Goal: Task Accomplishment & Management: Complete application form

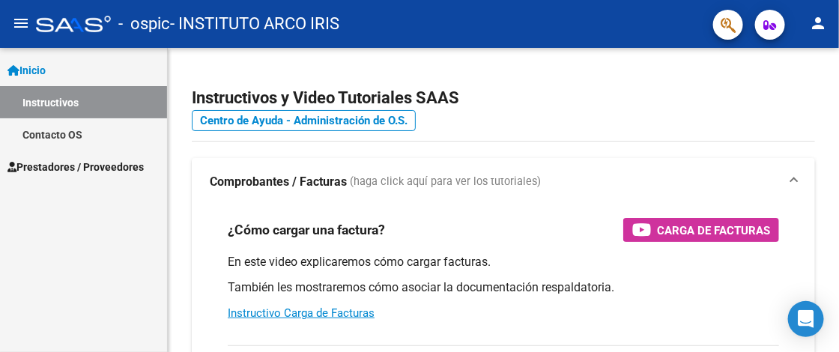
click at [97, 169] on span "Prestadores / Proveedores" at bounding box center [75, 167] width 136 height 16
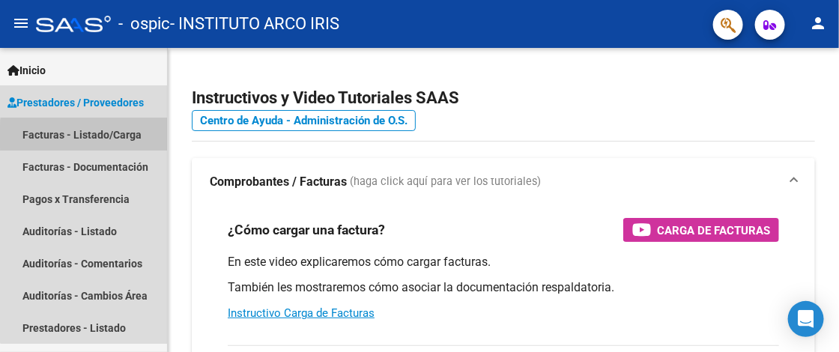
click at [101, 137] on link "Facturas - Listado/Carga" at bounding box center [83, 134] width 167 height 32
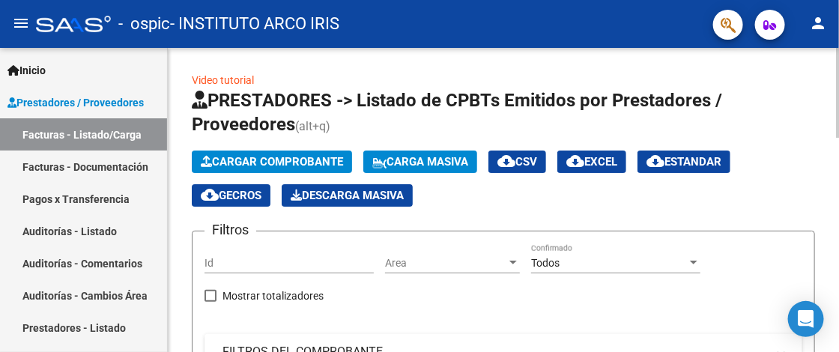
click at [291, 160] on span "Cargar Comprobante" at bounding box center [272, 161] width 142 height 13
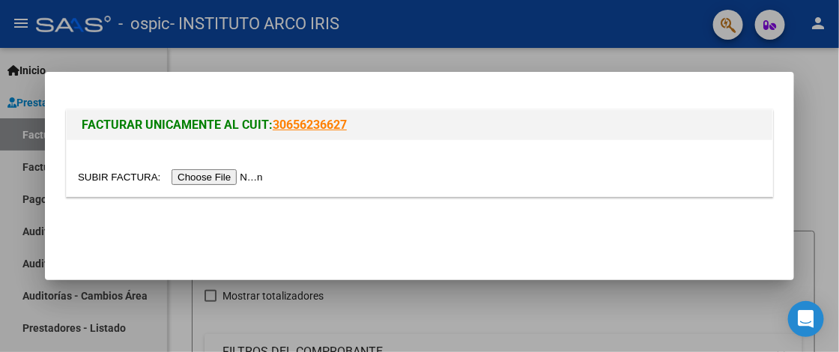
click at [248, 177] on input "file" at bounding box center [173, 177] width 190 height 16
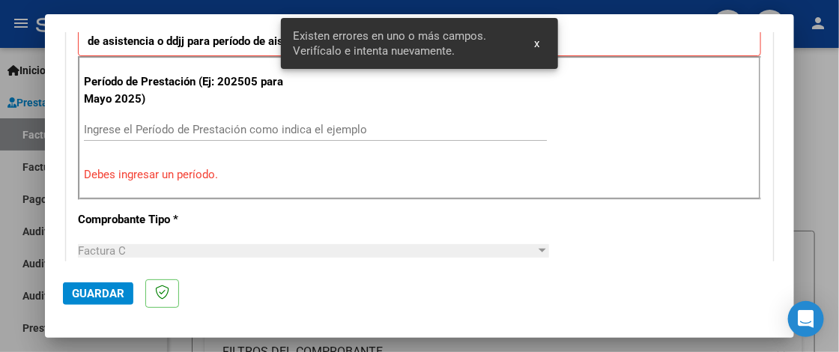
scroll to position [436, 0]
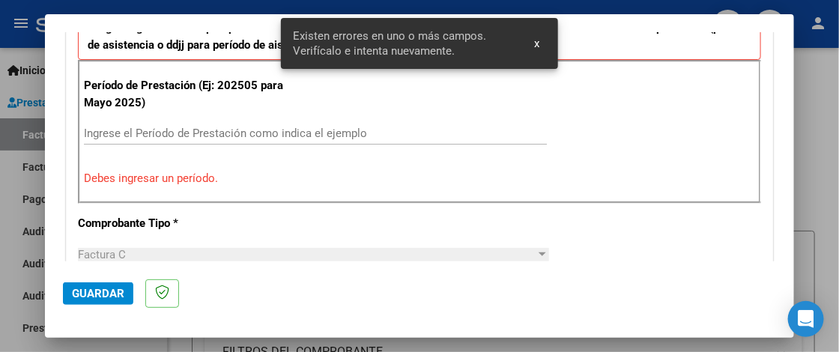
click at [142, 130] on input "Ingrese el Período de Prestación como indica el ejemplo" at bounding box center [315, 133] width 463 height 13
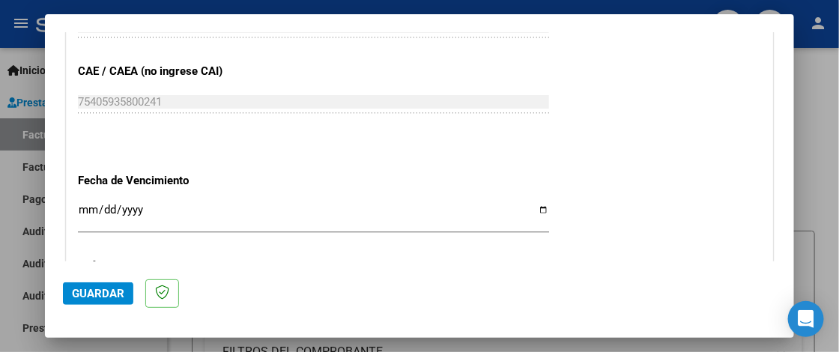
scroll to position [961, 0]
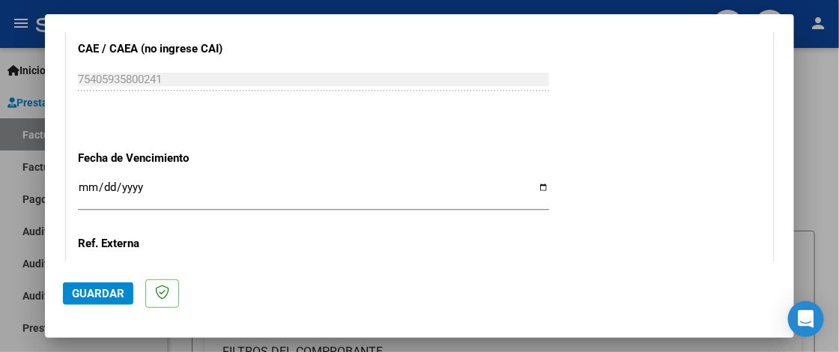
type input "202509"
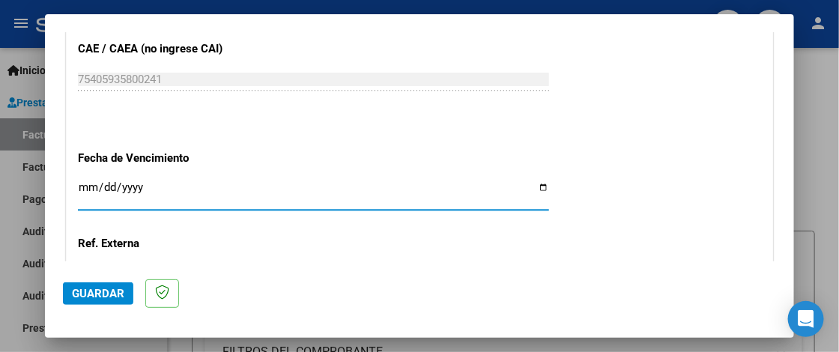
click at [87, 184] on input "Ingresar la fecha" at bounding box center [313, 193] width 471 height 24
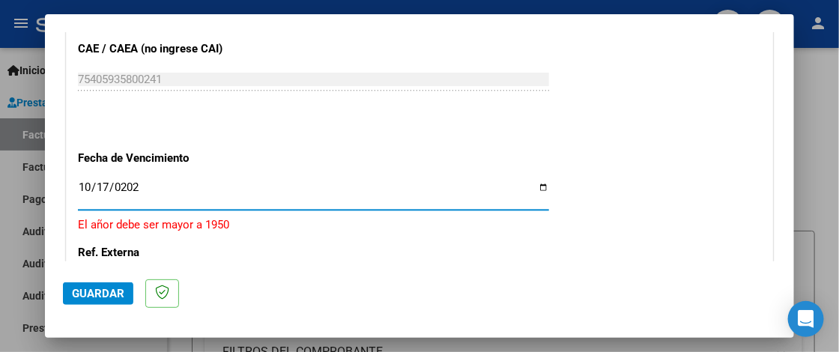
type input "2025-10-17"
click at [94, 291] on span "Guardar" at bounding box center [98, 293] width 52 height 13
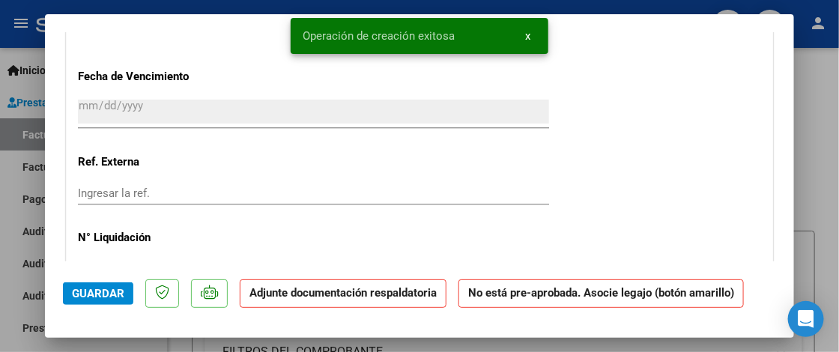
scroll to position [1349, 0]
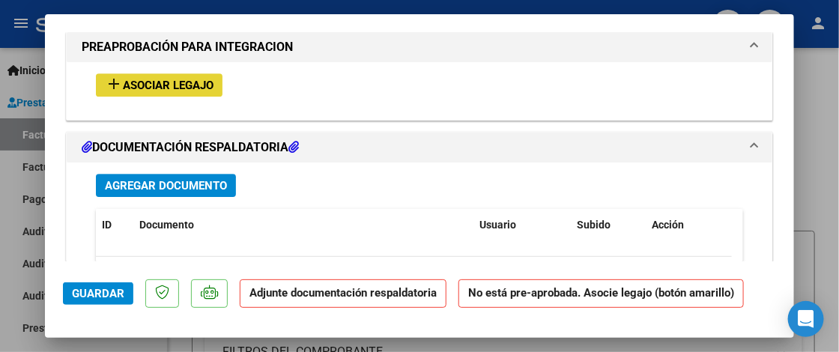
click at [190, 86] on span "Asociar Legajo" at bounding box center [168, 85] width 91 height 13
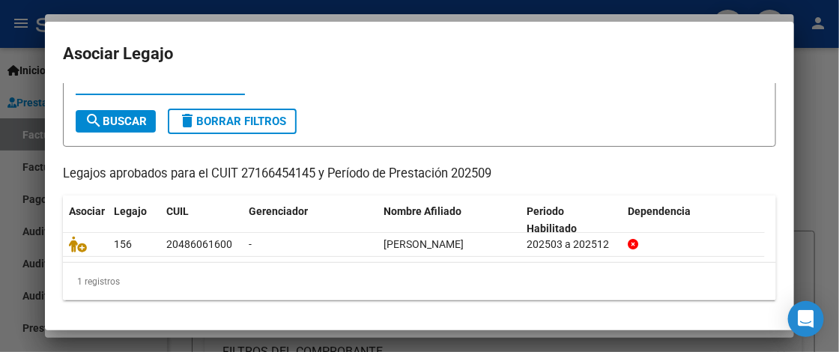
scroll to position [72, 0]
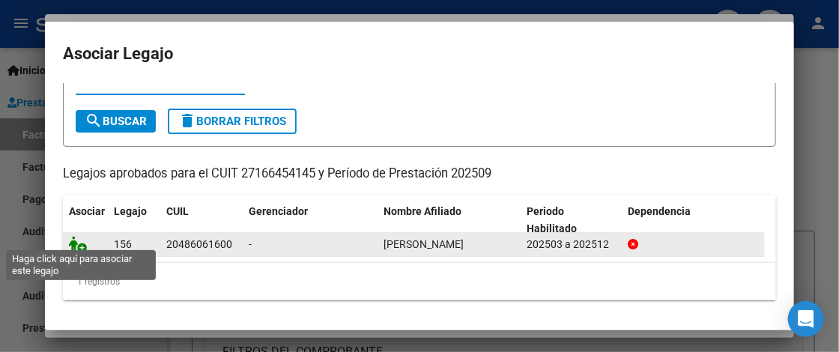
click at [79, 236] on icon at bounding box center [78, 244] width 18 height 16
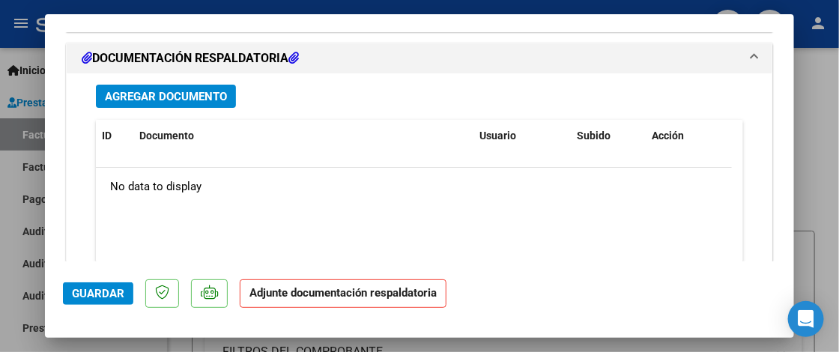
scroll to position [1688, 0]
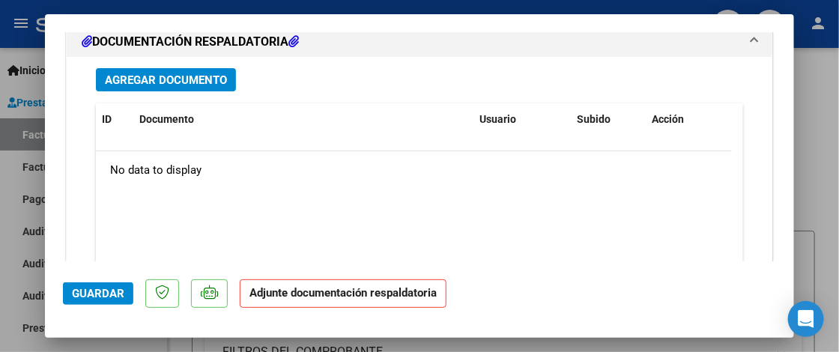
click at [154, 73] on span "Agregar Documento" at bounding box center [166, 79] width 122 height 13
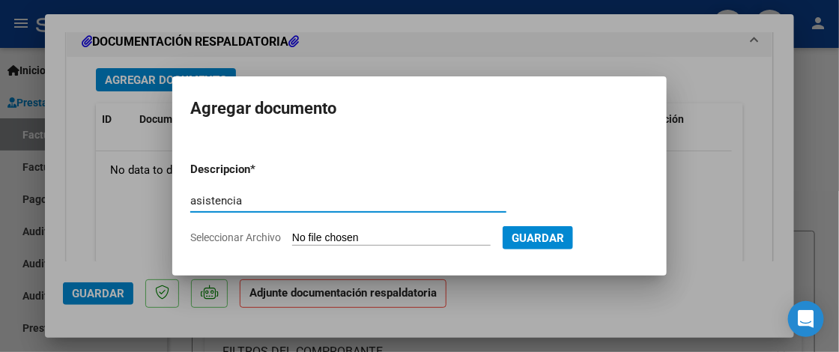
type input "asistencia"
click at [373, 233] on input "Seleccionar Archivo" at bounding box center [391, 239] width 199 height 14
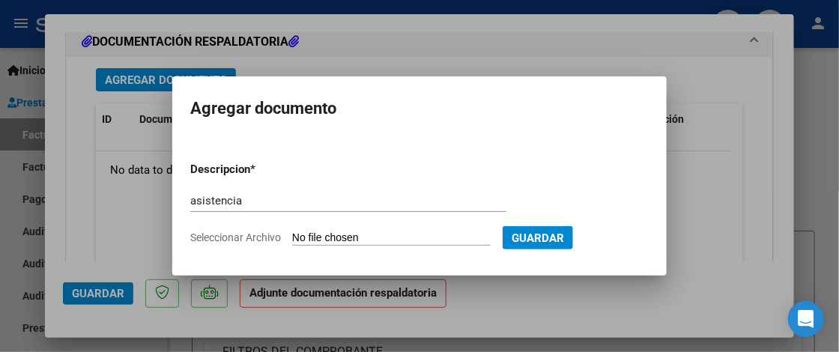
type input "C:\fakepath\Asistencia Apoyo Escolar.pdf"
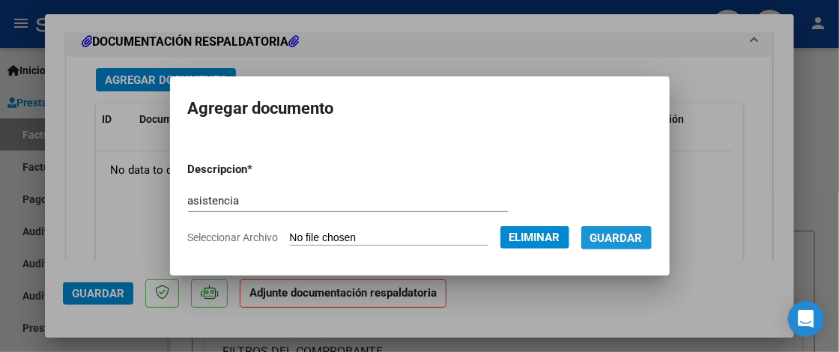
click at [643, 235] on span "Guardar" at bounding box center [617, 238] width 52 height 13
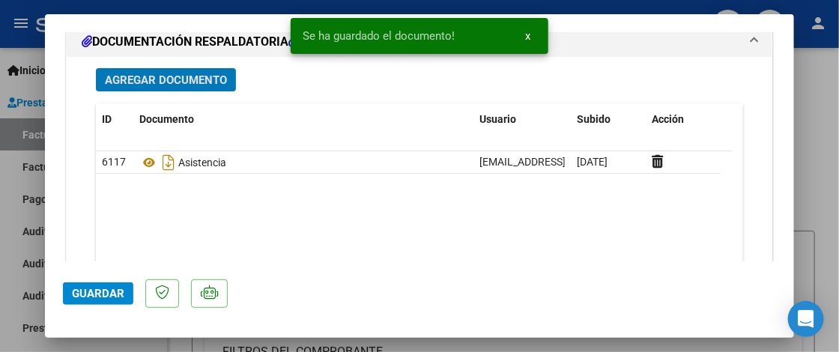
click at [99, 301] on button "Guardar" at bounding box center [98, 294] width 70 height 22
click at [828, 166] on div at bounding box center [419, 176] width 839 height 352
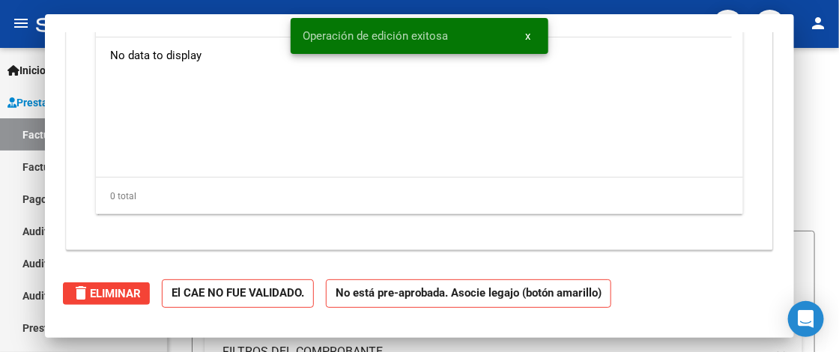
scroll to position [0, 0]
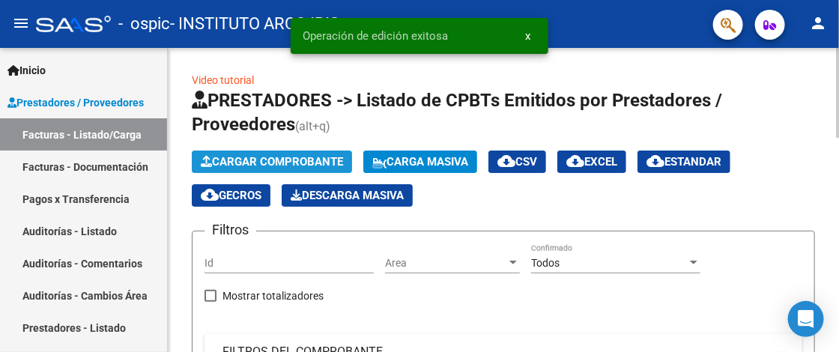
click at [296, 165] on span "Cargar Comprobante" at bounding box center [272, 161] width 142 height 13
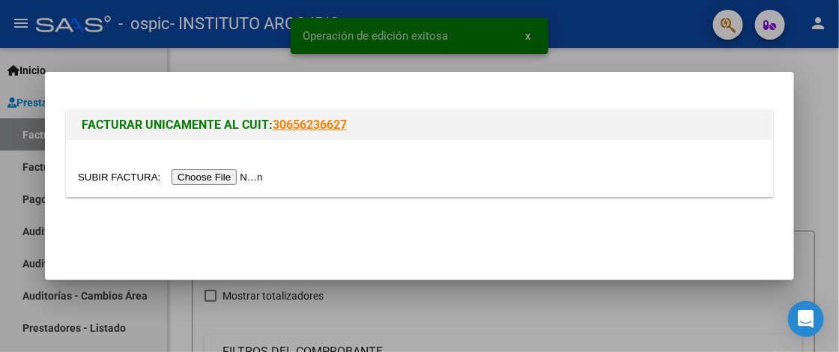
click at [226, 175] on input "file" at bounding box center [173, 177] width 190 height 16
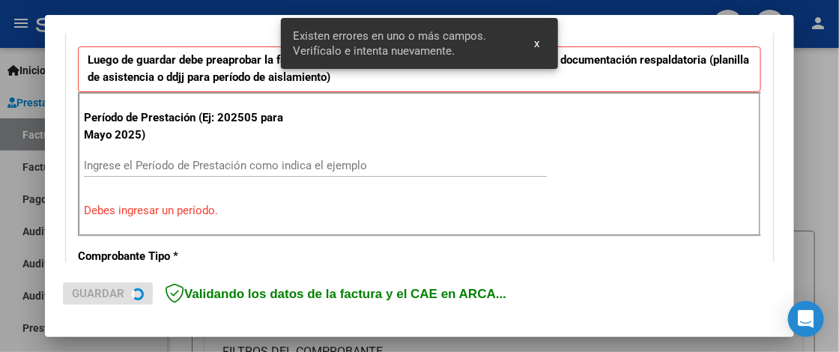
scroll to position [405, 0]
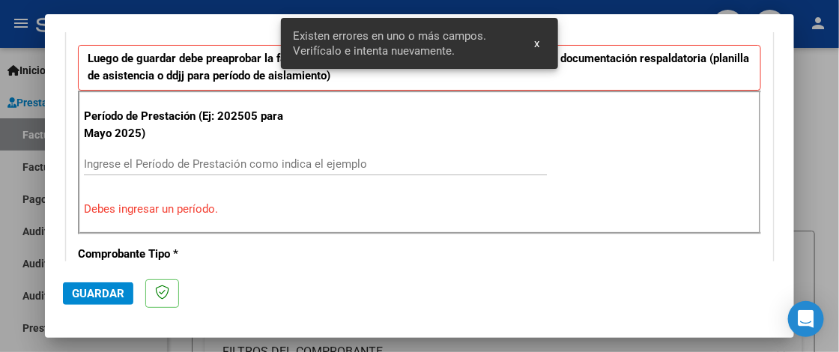
click at [189, 157] on input "Ingrese el Período de Prestación como indica el ejemplo" at bounding box center [315, 163] width 463 height 13
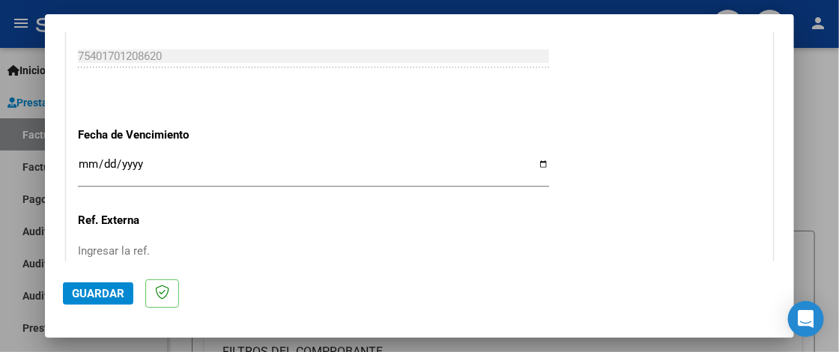
scroll to position [1005, 0]
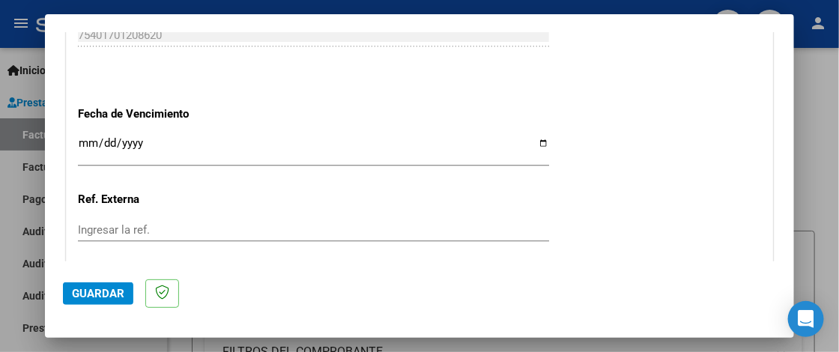
type input "202509"
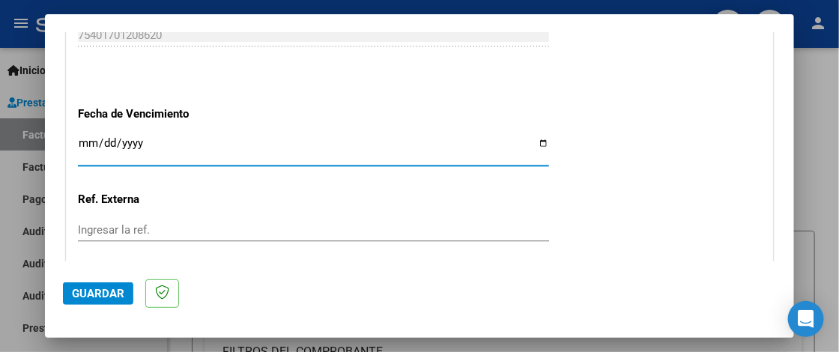
click at [90, 141] on input "Ingresar la fecha" at bounding box center [313, 149] width 471 height 24
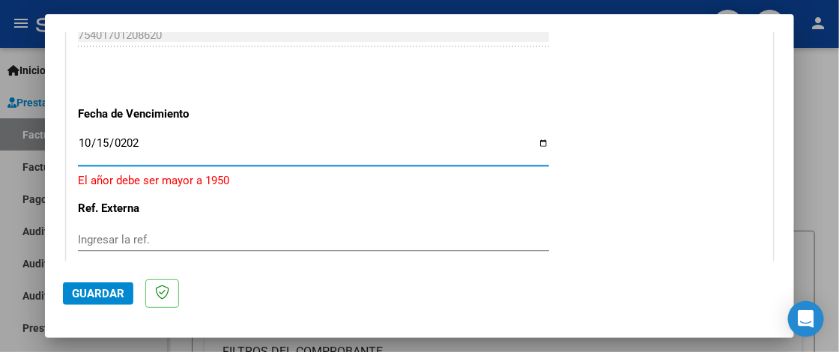
type input "2025-10-15"
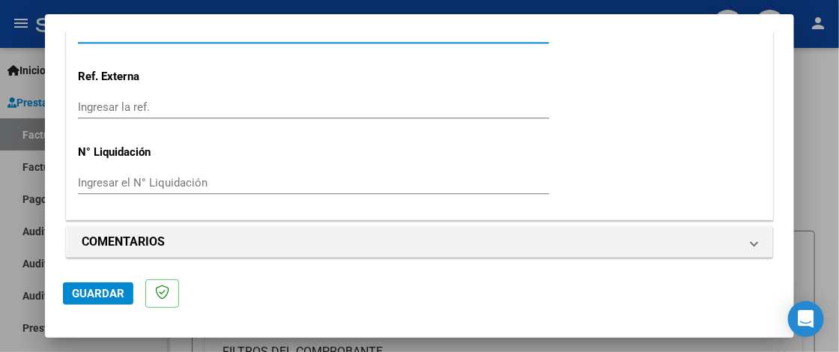
scroll to position [1133, 0]
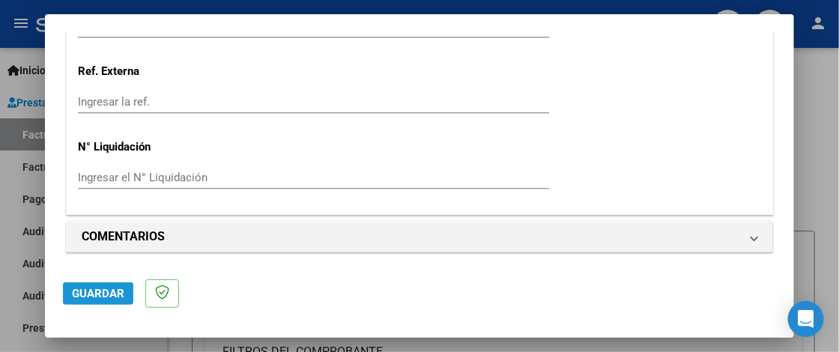
click at [109, 286] on button "Guardar" at bounding box center [98, 294] width 70 height 22
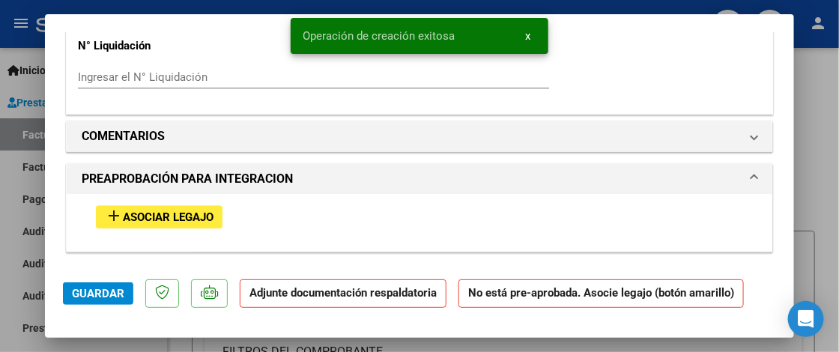
scroll to position [1274, 0]
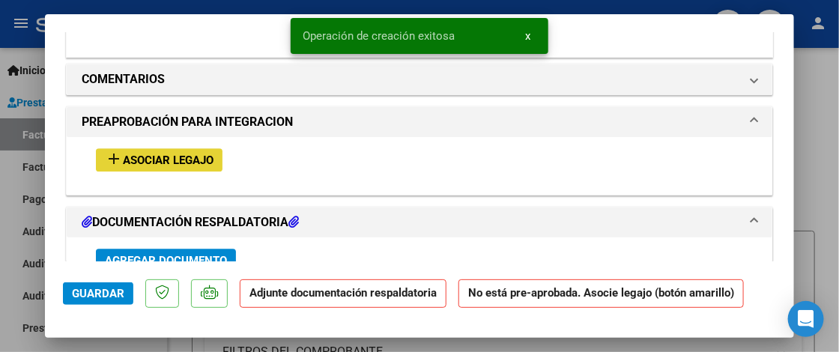
click at [165, 154] on span "Asociar Legajo" at bounding box center [168, 160] width 91 height 13
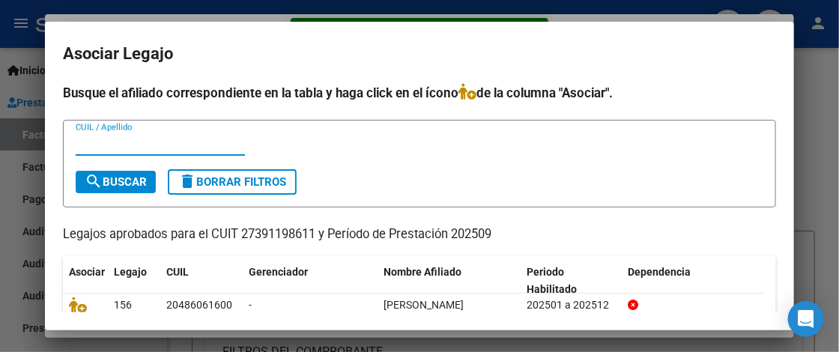
scroll to position [72, 0]
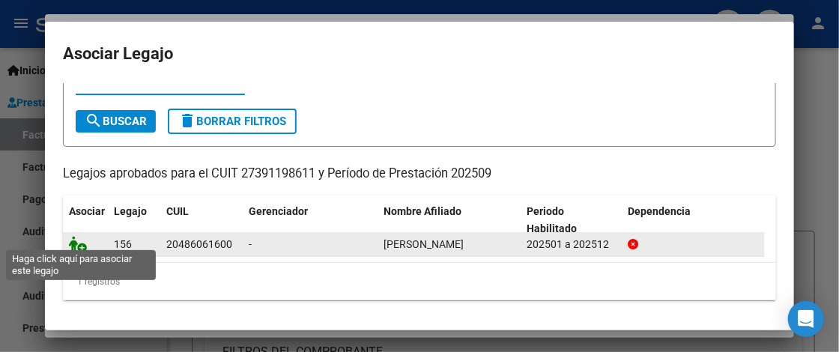
click at [75, 239] on icon at bounding box center [78, 244] width 18 height 16
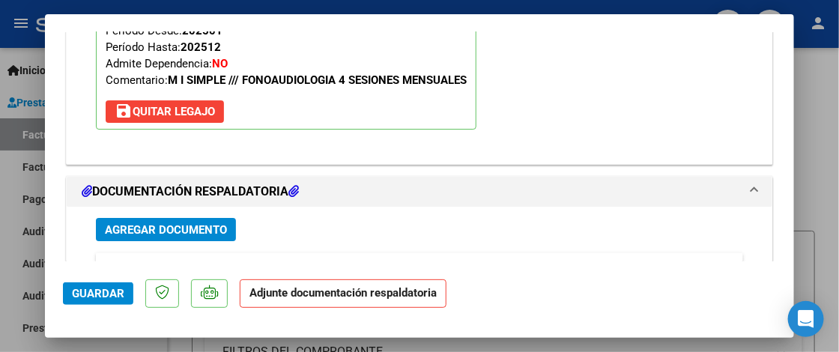
scroll to position [1613, 0]
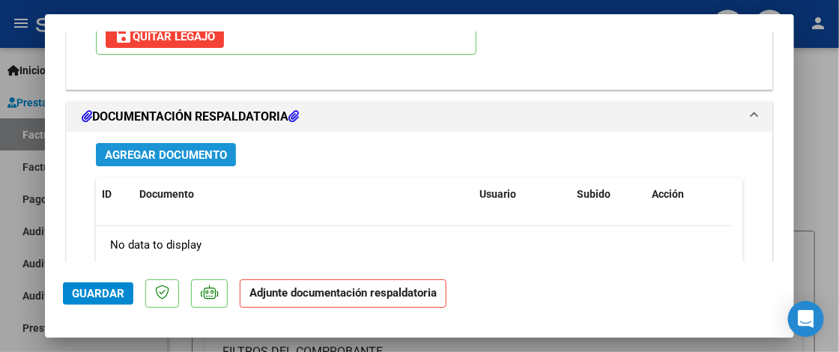
click at [199, 155] on span "Agregar Documento" at bounding box center [166, 154] width 122 height 13
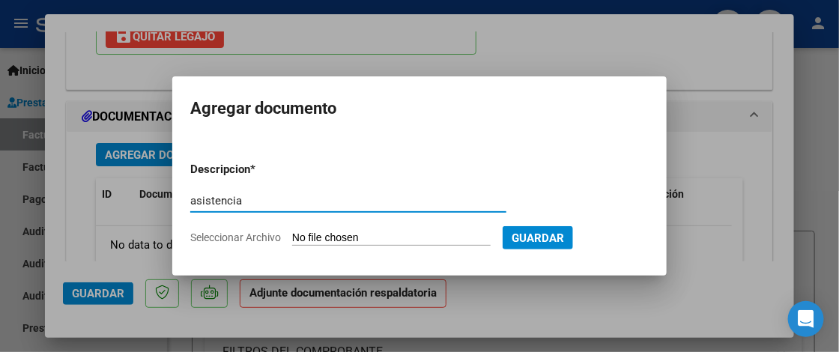
type input "asistencia"
click at [345, 223] on div "asistencia Escriba aquí una descripcion" at bounding box center [348, 208] width 316 height 37
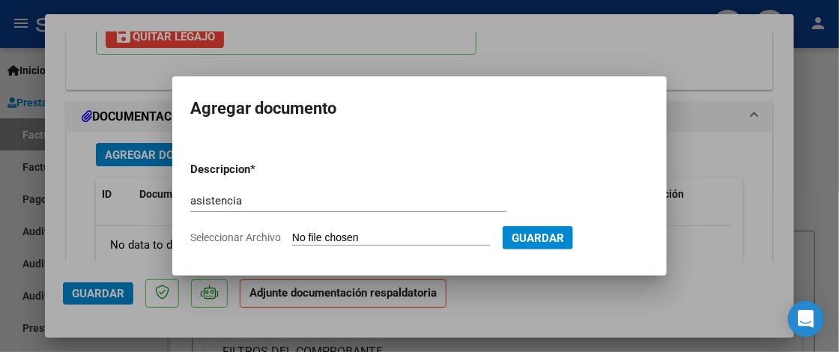
click at [345, 239] on input "Seleccionar Archivo" at bounding box center [391, 239] width 199 height 14
type input "C:\fakepath\Asistencia Fono.pdf"
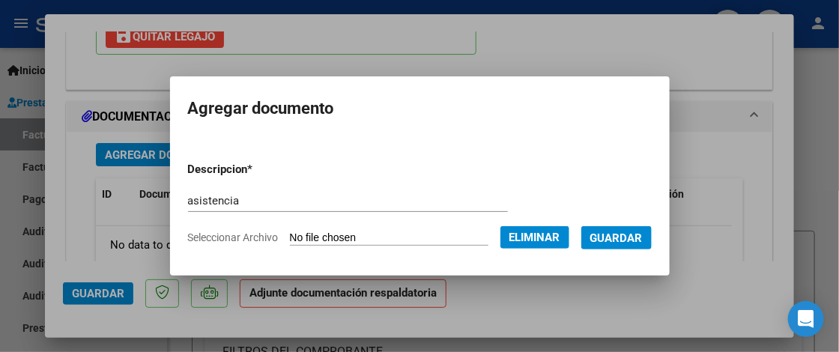
click at [643, 239] on span "Guardar" at bounding box center [617, 238] width 52 height 13
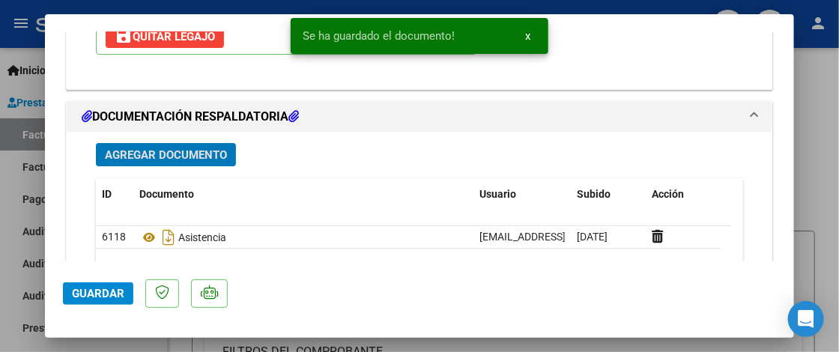
click at [93, 293] on span "Guardar" at bounding box center [98, 293] width 52 height 13
click at [828, 196] on div at bounding box center [419, 176] width 839 height 352
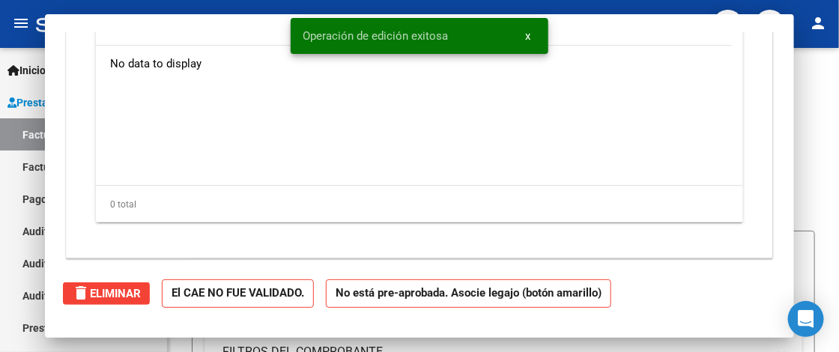
scroll to position [0, 0]
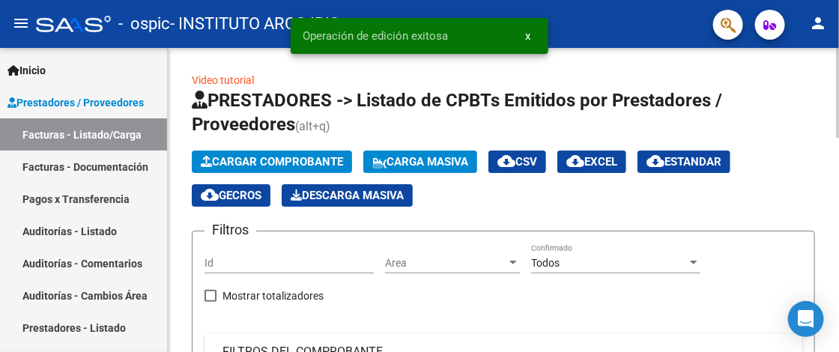
click at [286, 162] on span "Cargar Comprobante" at bounding box center [272, 161] width 142 height 13
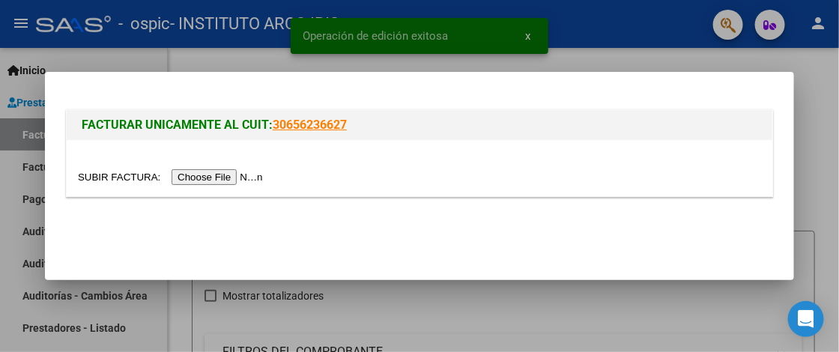
click at [255, 178] on input "file" at bounding box center [173, 177] width 190 height 16
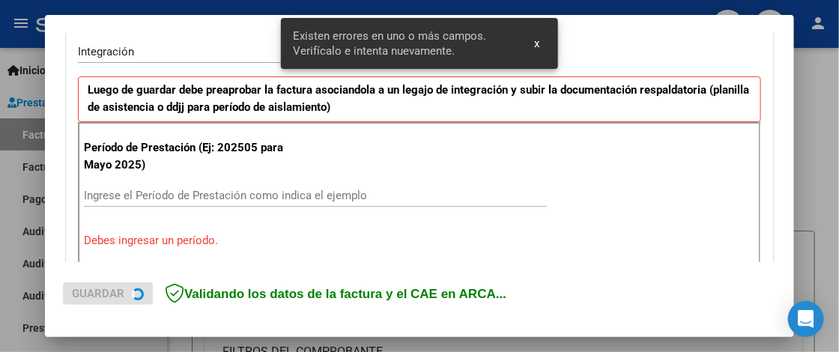
scroll to position [378, 0]
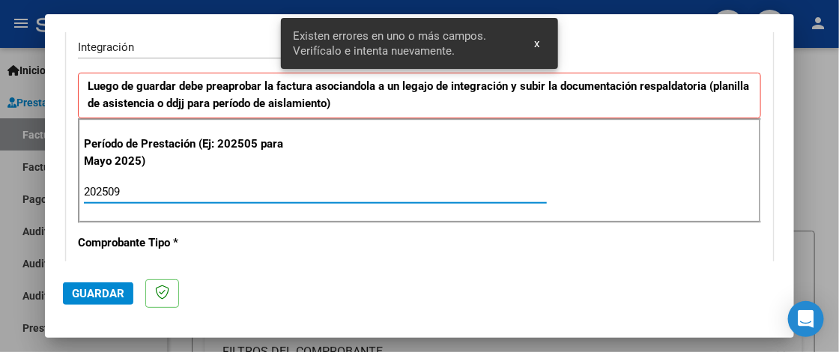
click at [169, 194] on input "202509" at bounding box center [315, 191] width 463 height 13
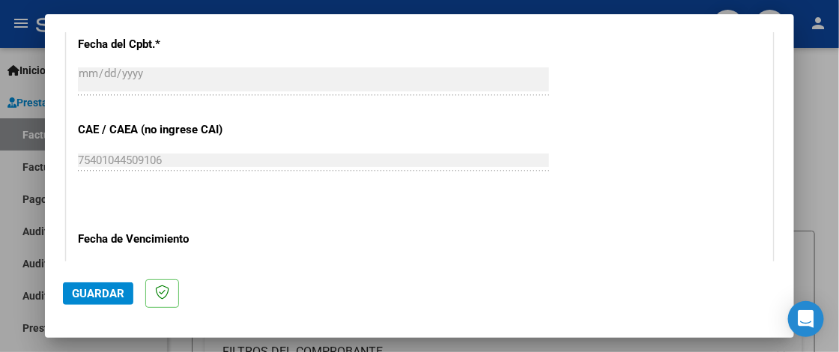
scroll to position [977, 0]
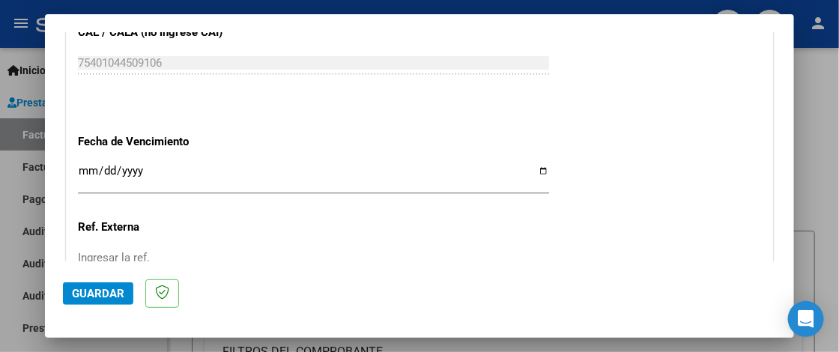
type input "202509"
click at [85, 165] on input "Ingresar la fecha" at bounding box center [313, 177] width 471 height 24
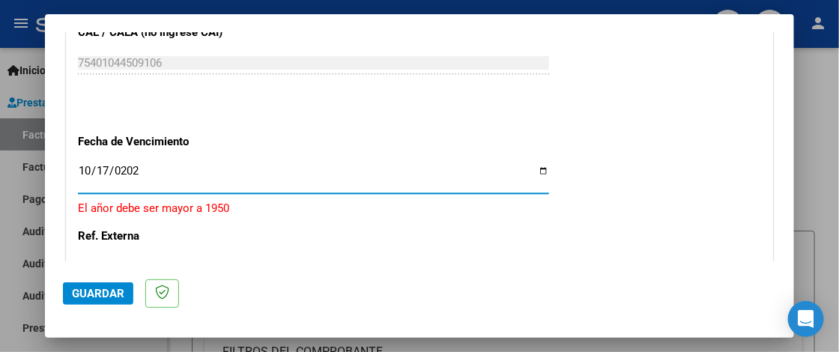
type input "2025-10-17"
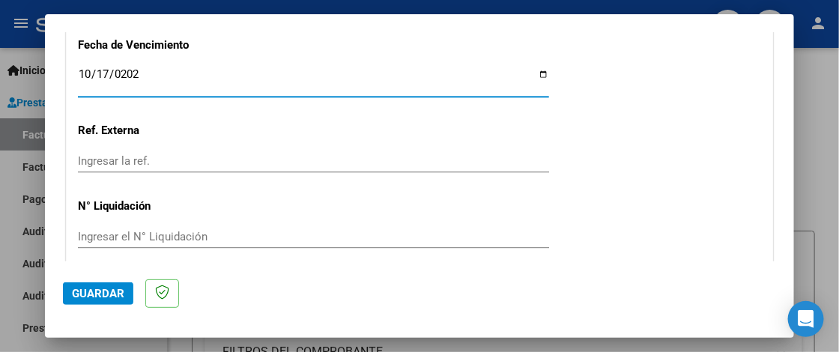
scroll to position [1127, 0]
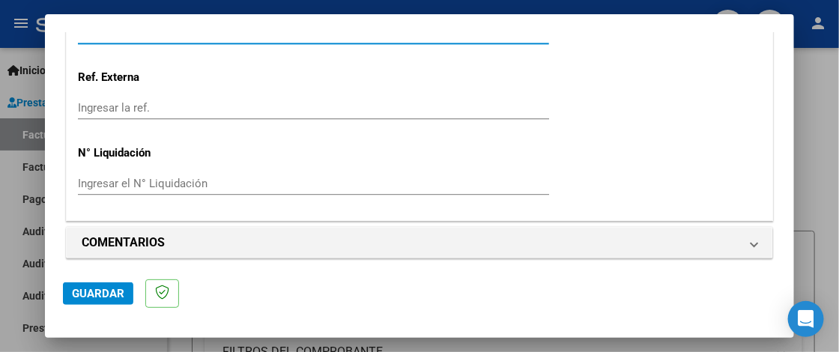
click at [108, 294] on span "Guardar" at bounding box center [98, 293] width 52 height 13
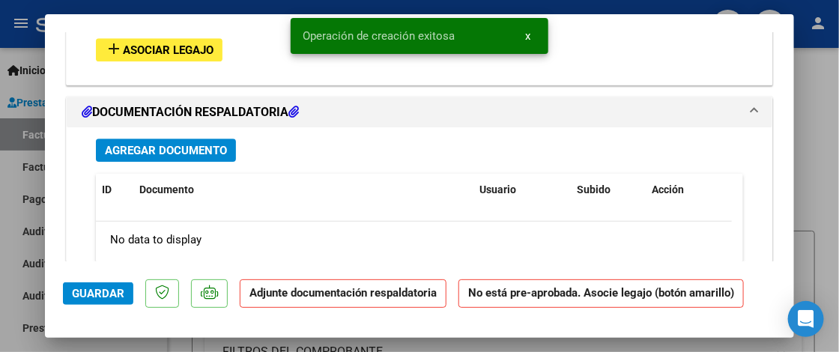
scroll to position [1274, 0]
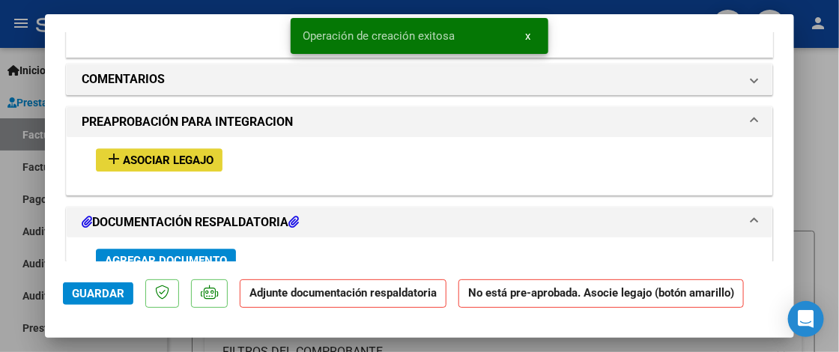
click at [182, 154] on span "Asociar Legajo" at bounding box center [168, 160] width 91 height 13
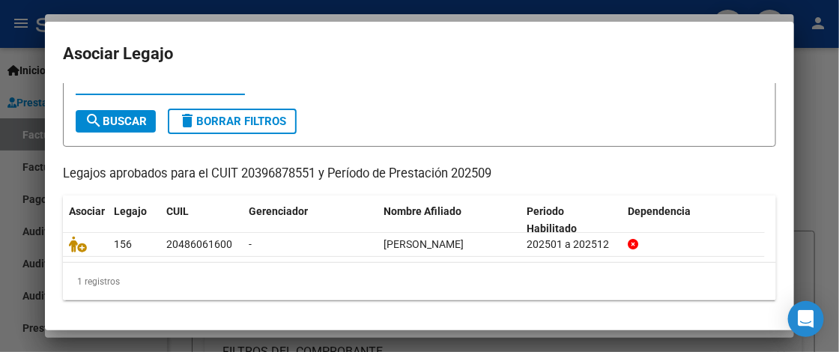
scroll to position [72, 0]
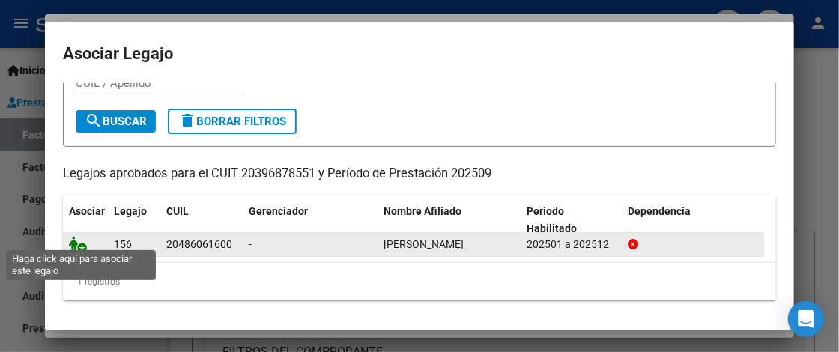
click at [80, 238] on icon at bounding box center [78, 244] width 18 height 16
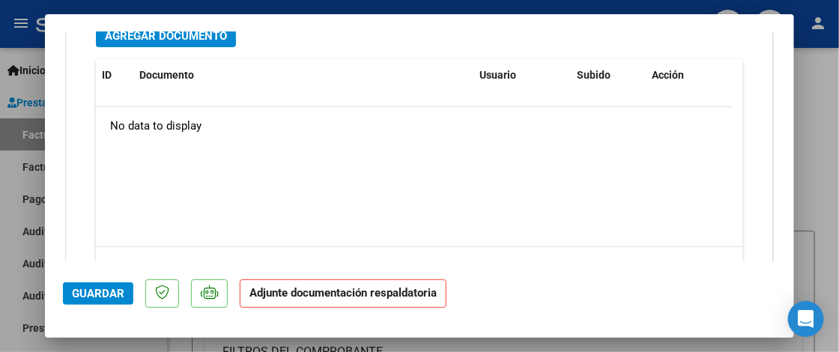
scroll to position [1613, 0]
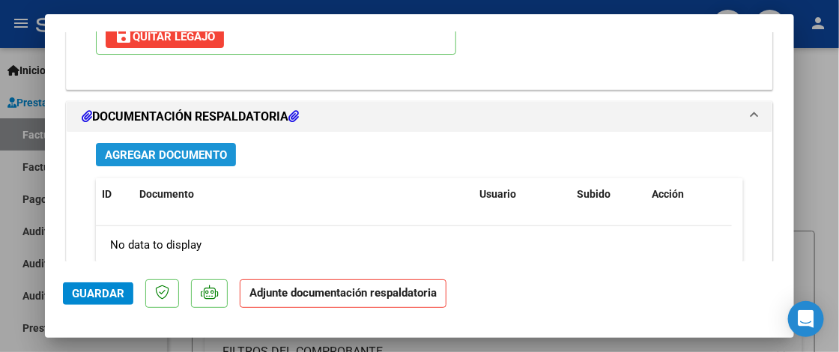
click at [207, 152] on span "Agregar Documento" at bounding box center [166, 154] width 122 height 13
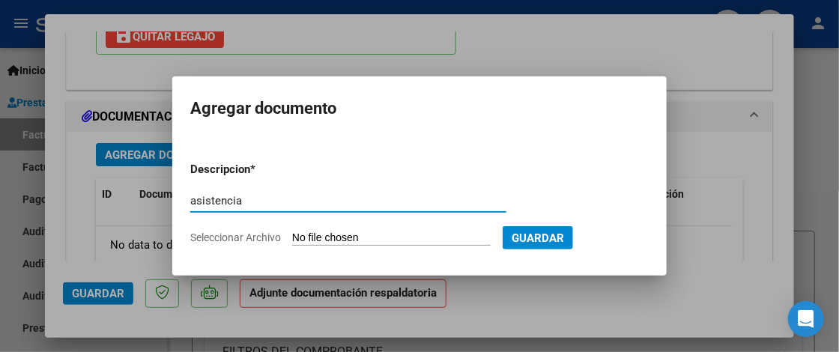
type input "asistencia"
click at [367, 233] on input "Seleccionar Archivo" at bounding box center [391, 239] width 199 height 14
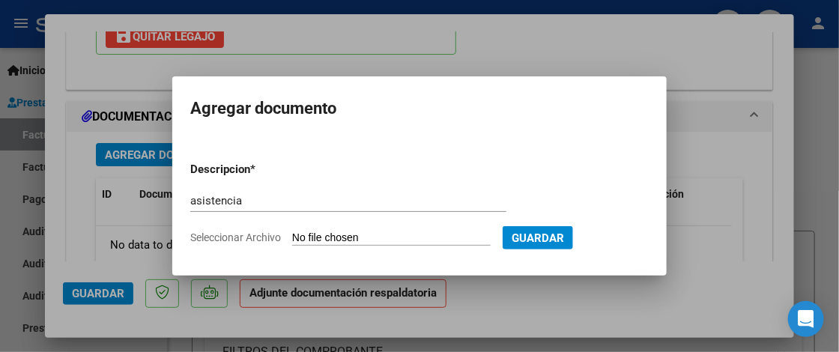
type input "C:\fakepath\Asistencia Kine.pdf"
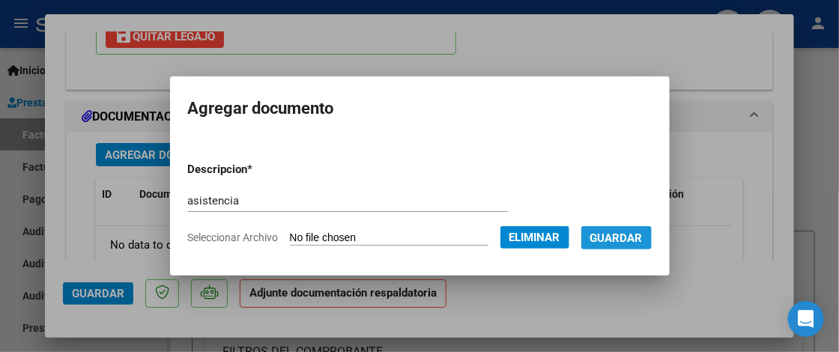
click at [618, 239] on span "Guardar" at bounding box center [617, 238] width 52 height 13
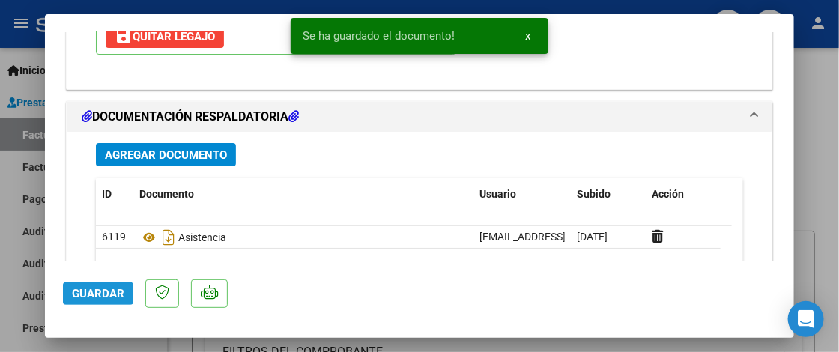
click at [89, 293] on span "Guardar" at bounding box center [98, 293] width 52 height 13
click at [828, 216] on div at bounding box center [419, 176] width 839 height 352
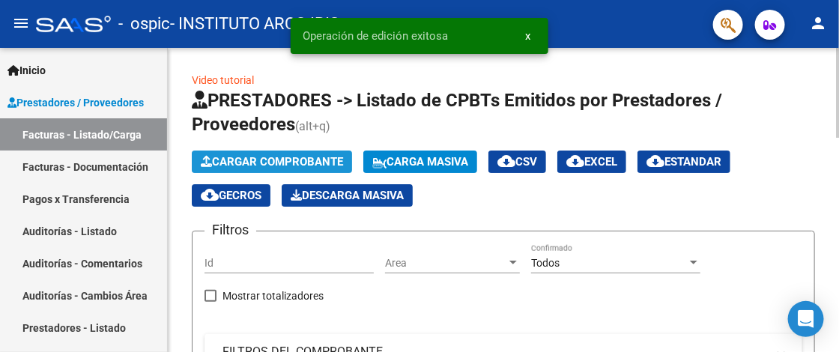
click at [296, 164] on span "Cargar Comprobante" at bounding box center [272, 161] width 142 height 13
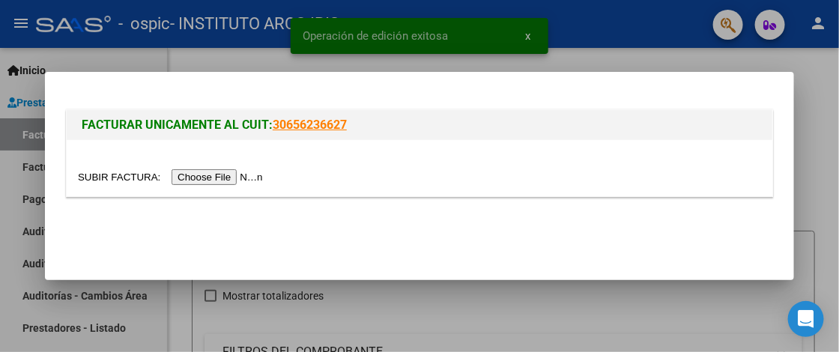
click at [242, 172] on input "file" at bounding box center [173, 177] width 190 height 16
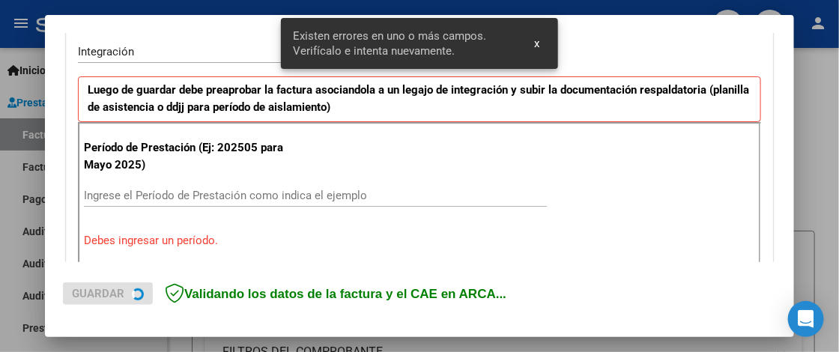
scroll to position [378, 0]
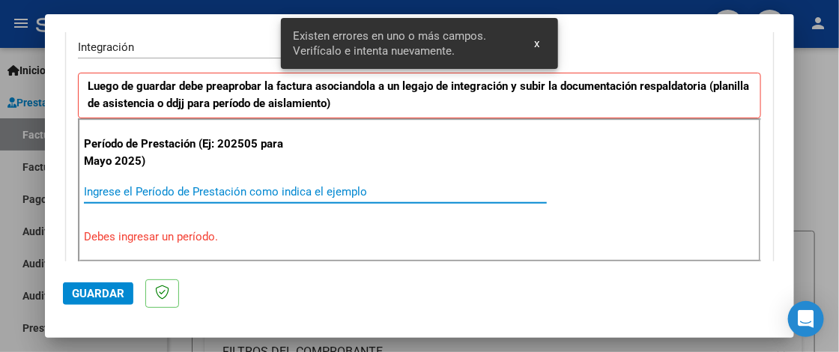
click at [160, 194] on input "Ingrese el Período de Prestación como indica el ejemplo" at bounding box center [315, 191] width 463 height 13
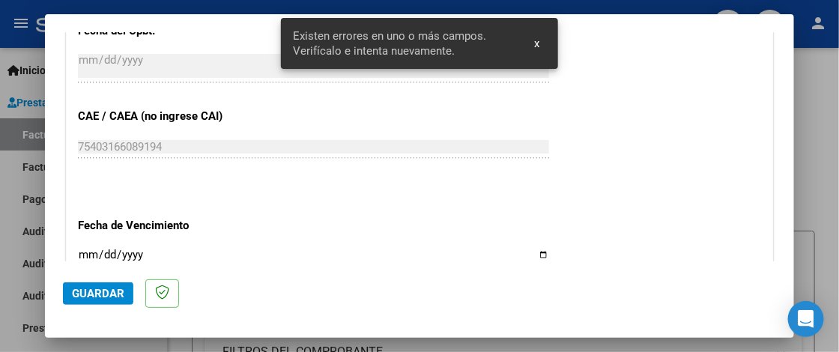
scroll to position [902, 0]
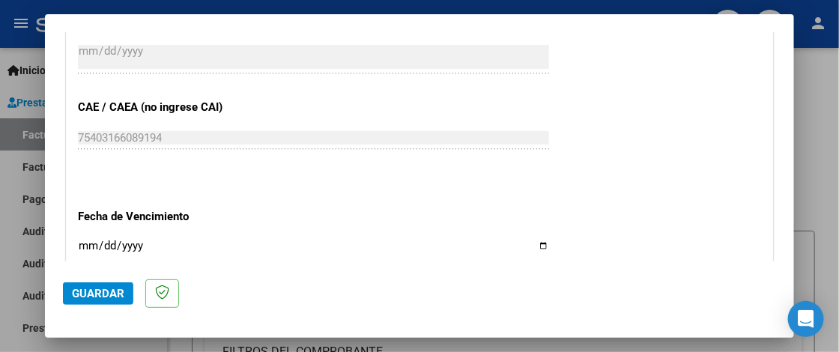
type input "202509"
click at [86, 244] on input "Ingresar la fecha" at bounding box center [313, 252] width 471 height 24
type input "2025-10-11"
click at [100, 296] on span "Guardar" at bounding box center [98, 293] width 52 height 13
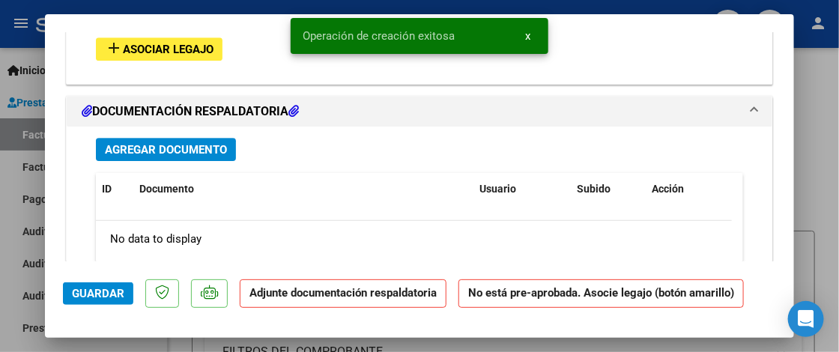
scroll to position [1349, 0]
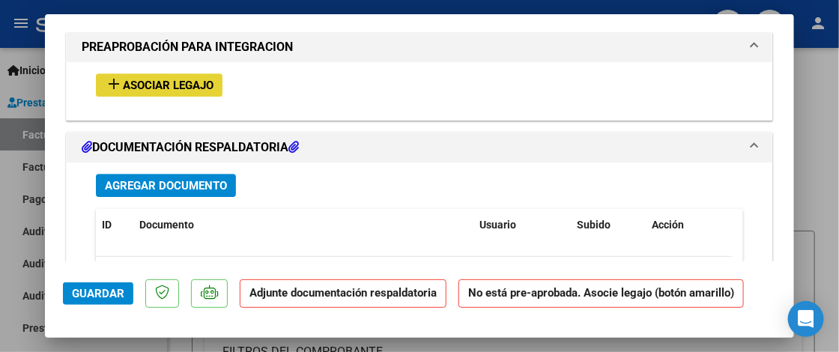
click at [177, 82] on span "Asociar Legajo" at bounding box center [168, 85] width 91 height 13
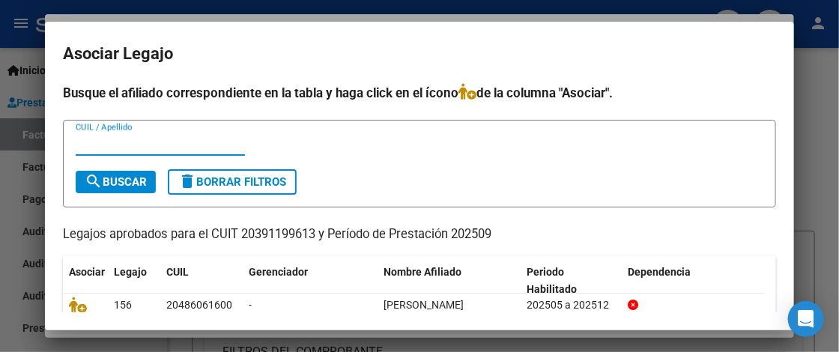
scroll to position [72, 0]
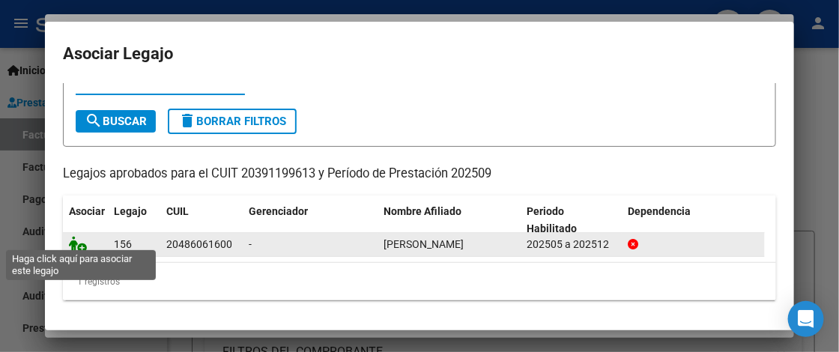
click at [79, 239] on icon at bounding box center [78, 244] width 18 height 16
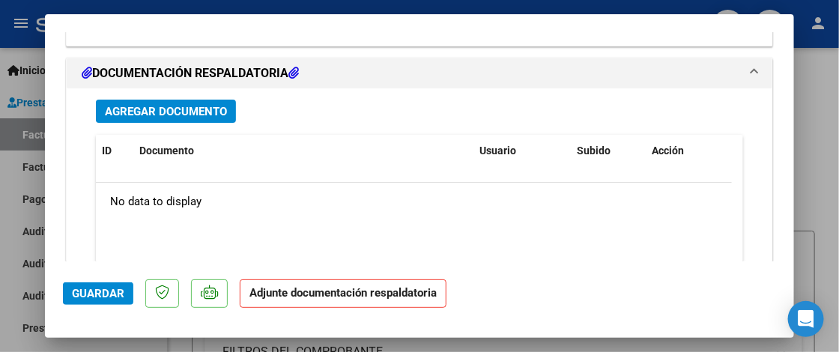
scroll to position [1688, 0]
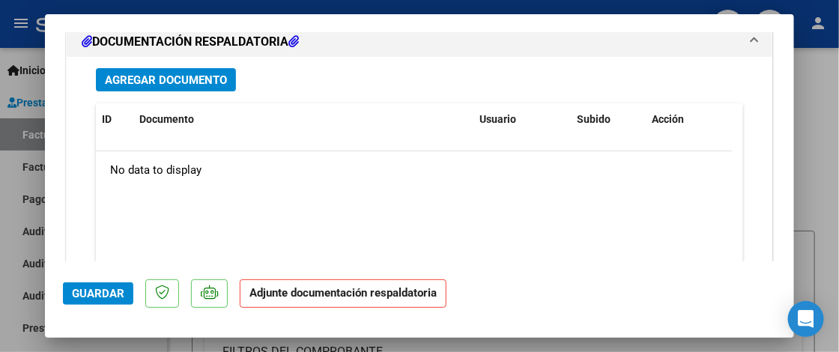
click at [208, 81] on span "Agregar Documento" at bounding box center [166, 79] width 122 height 13
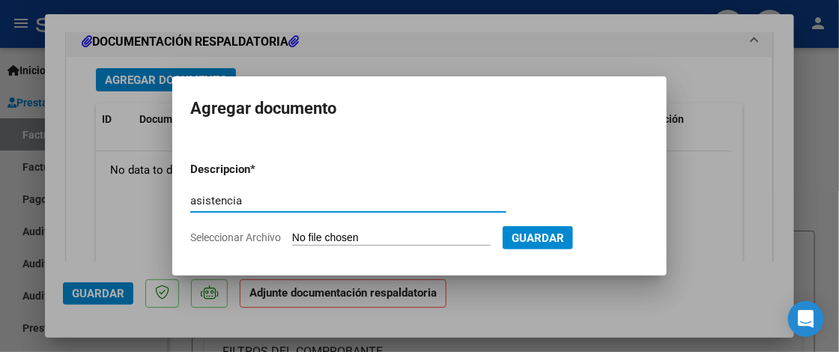
type input "asistencia"
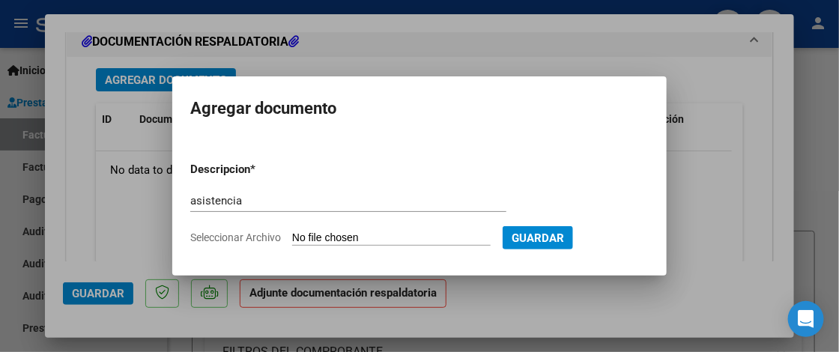
click at [351, 229] on form "Descripcion * asistencia Escriba aquí una descripcion Seleccionar Archivo Guard…" at bounding box center [419, 203] width 459 height 107
click at [344, 237] on input "Seleccionar Archivo" at bounding box center [391, 239] width 199 height 14
type input "C:\fakepath\Asistencia Psico.pdf"
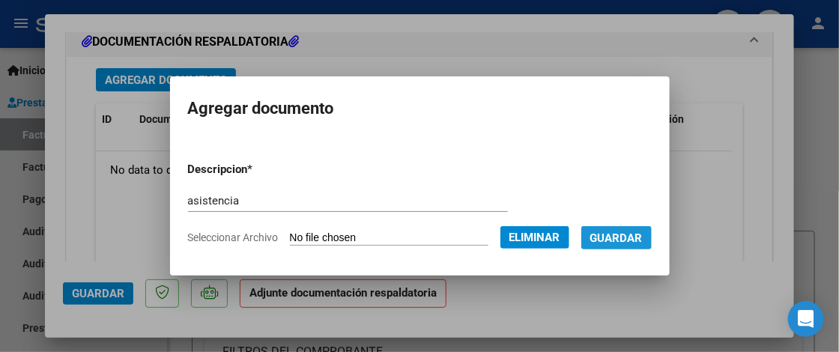
click at [634, 236] on span "Guardar" at bounding box center [617, 238] width 52 height 13
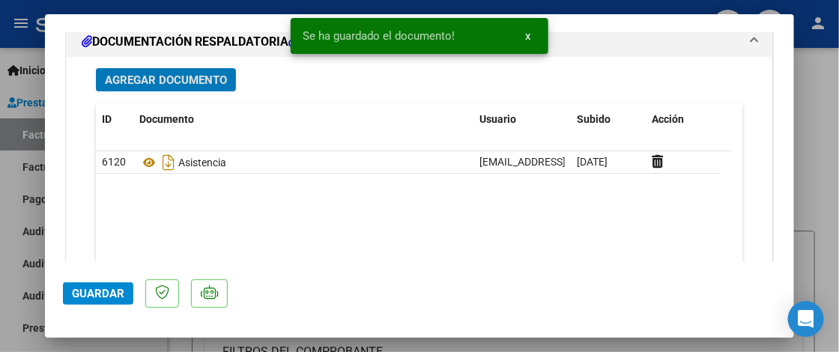
click at [109, 298] on span "Guardar" at bounding box center [98, 293] width 52 height 13
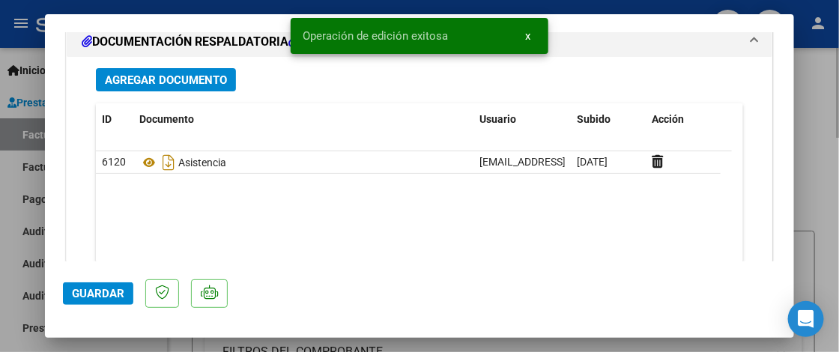
click at [809, 203] on div at bounding box center [419, 176] width 839 height 352
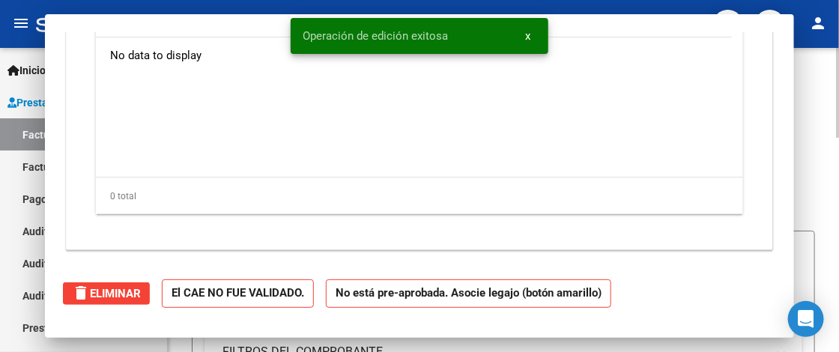
scroll to position [0, 0]
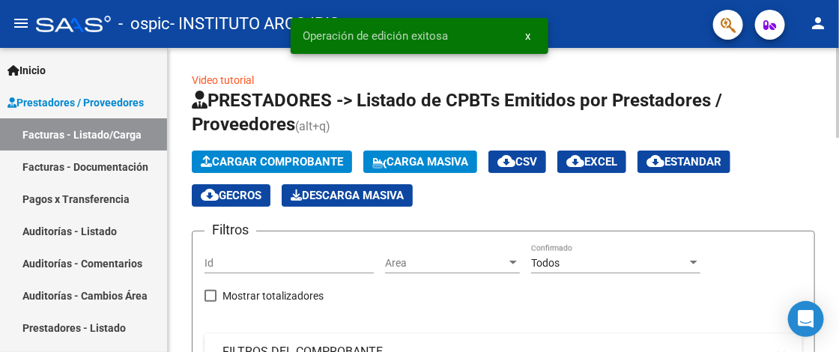
click at [283, 160] on span "Cargar Comprobante" at bounding box center [272, 161] width 142 height 13
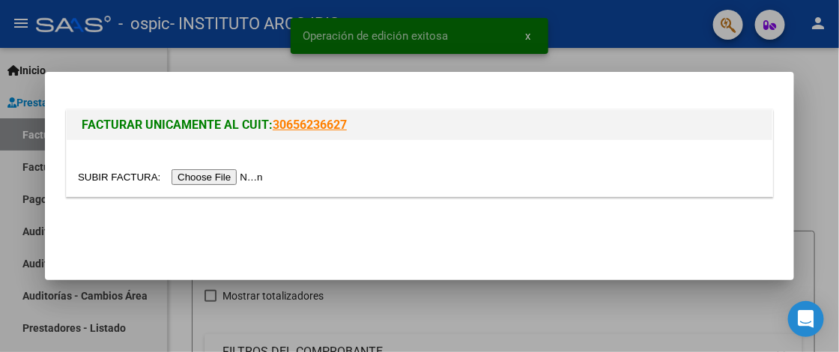
click at [232, 178] on input "file" at bounding box center [173, 177] width 190 height 16
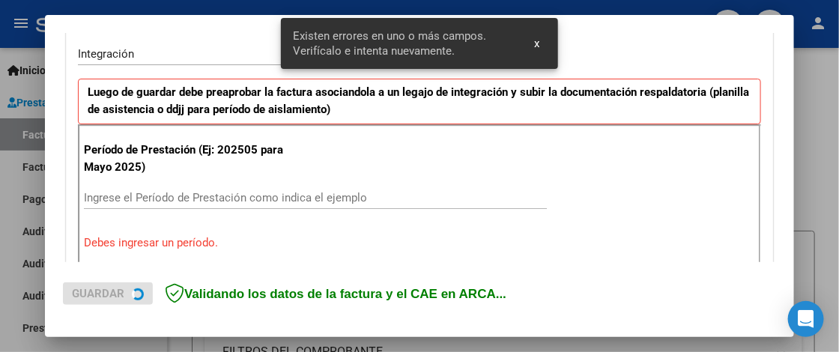
scroll to position [378, 0]
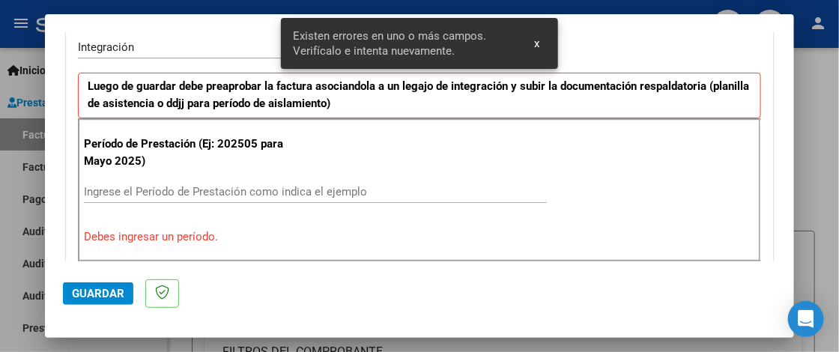
click at [118, 193] on input "Ingrese el Período de Prestación como indica el ejemplo" at bounding box center [315, 191] width 463 height 13
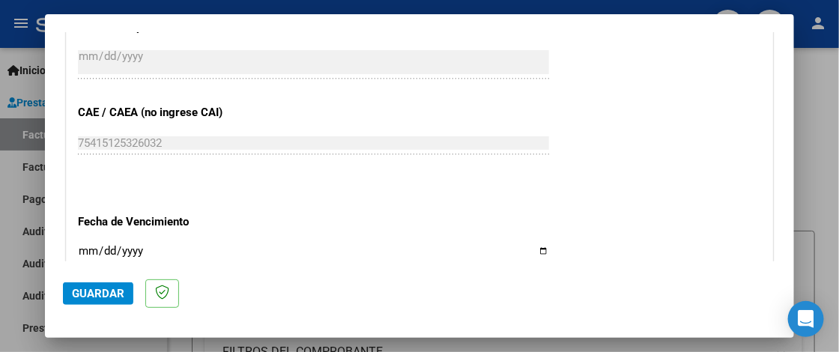
scroll to position [902, 0]
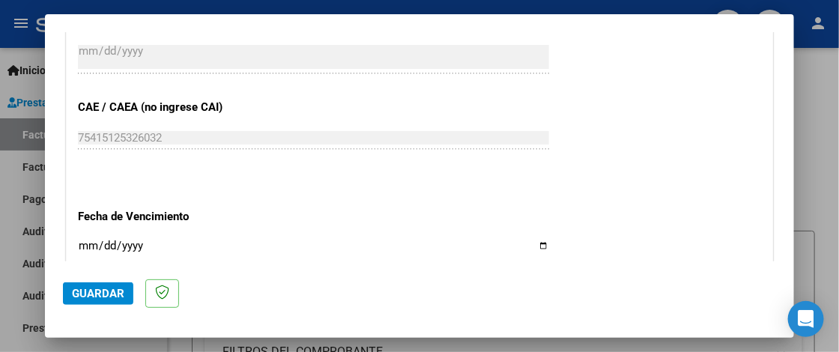
type input "202509"
click at [88, 244] on input "Ingresar la fecha" at bounding box center [313, 252] width 471 height 24
type input "2025-10-18"
click at [115, 296] on span "Guardar" at bounding box center [98, 293] width 52 height 13
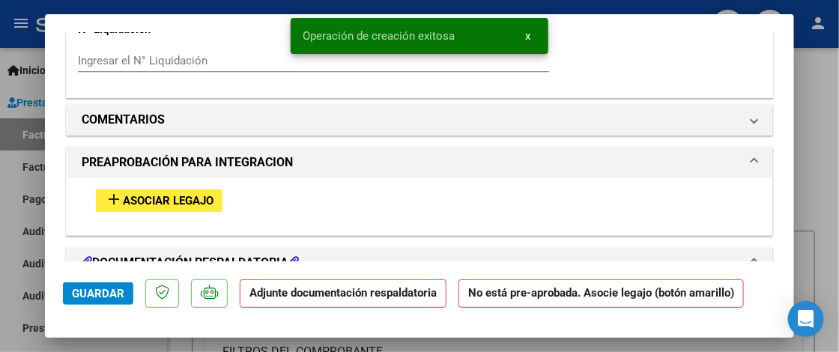
scroll to position [1274, 0]
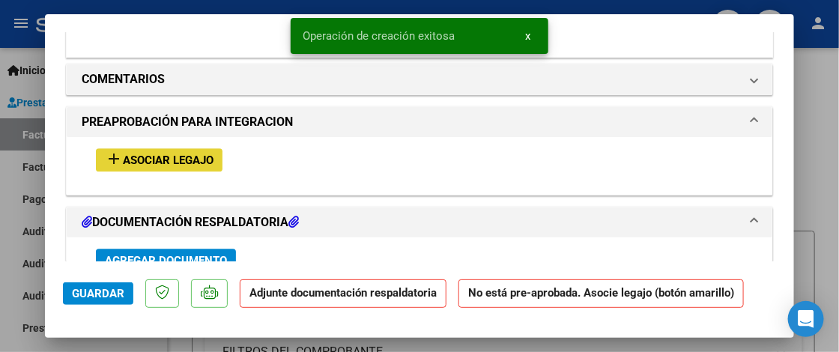
click at [195, 159] on span "Asociar Legajo" at bounding box center [168, 160] width 91 height 13
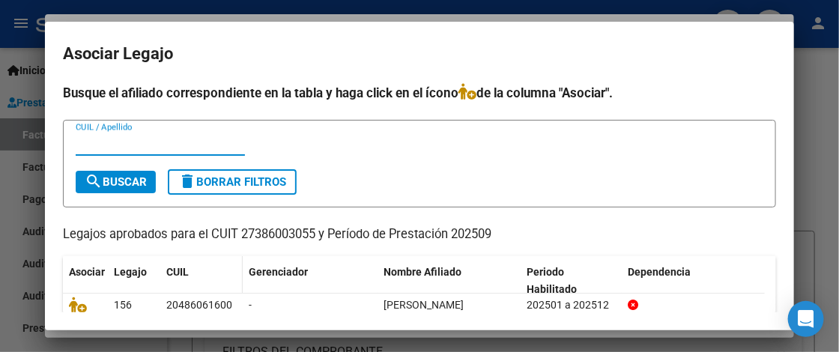
scroll to position [72, 0]
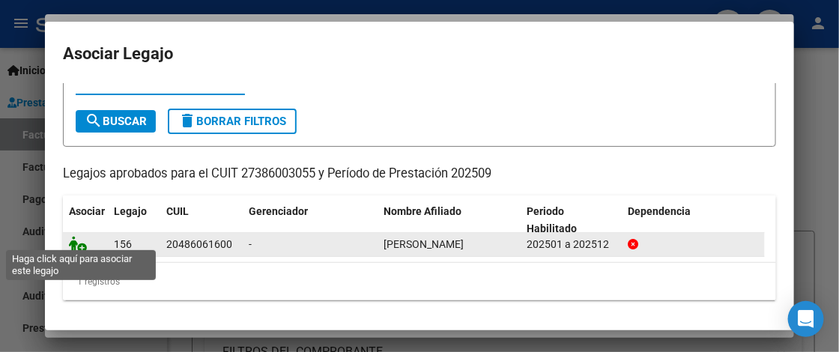
click at [73, 236] on icon at bounding box center [78, 244] width 18 height 16
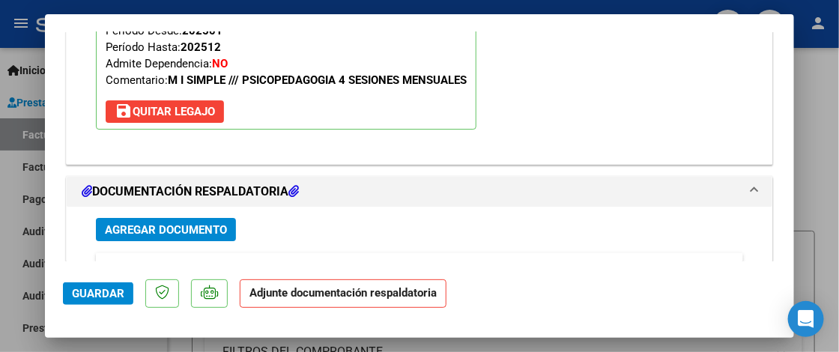
scroll to position [1688, 0]
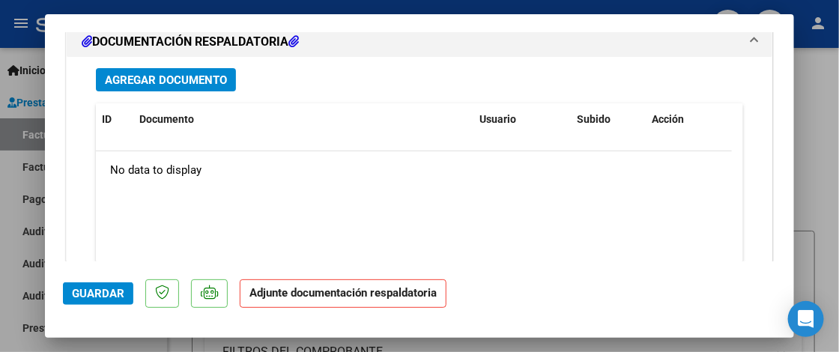
click at [180, 73] on span "Agregar Documento" at bounding box center [166, 79] width 122 height 13
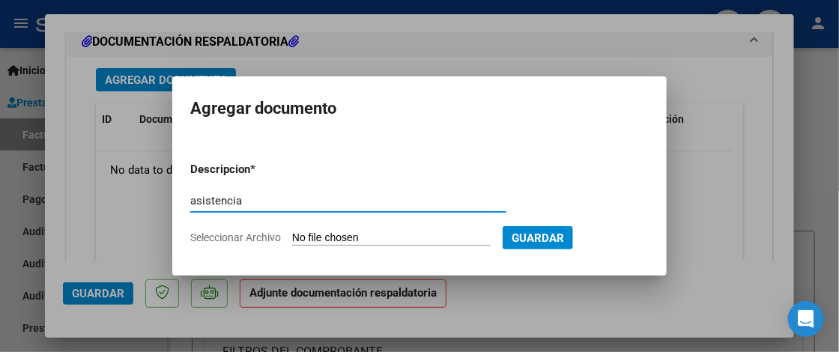
type input "asistencia"
click at [363, 232] on input "Seleccionar Archivo" at bounding box center [391, 239] width 199 height 14
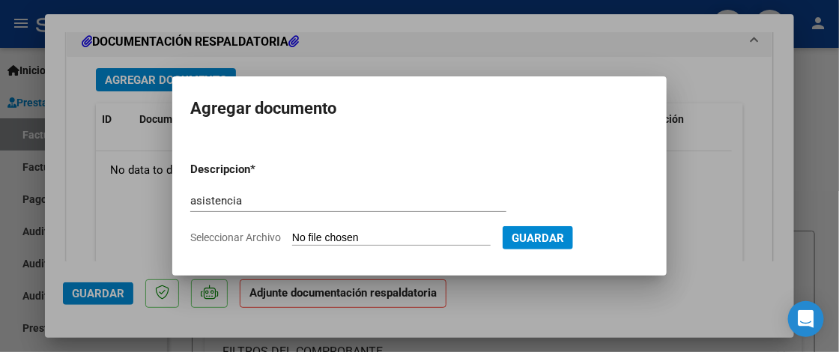
type input "C:\fakepath\Asistencia Psicop.pdf"
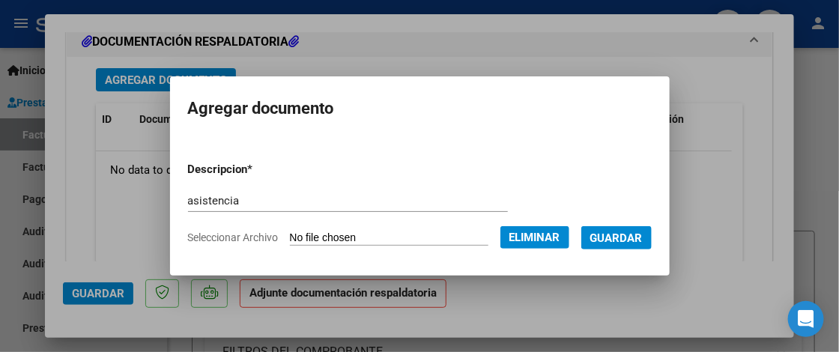
click at [632, 238] on span "Guardar" at bounding box center [617, 238] width 52 height 13
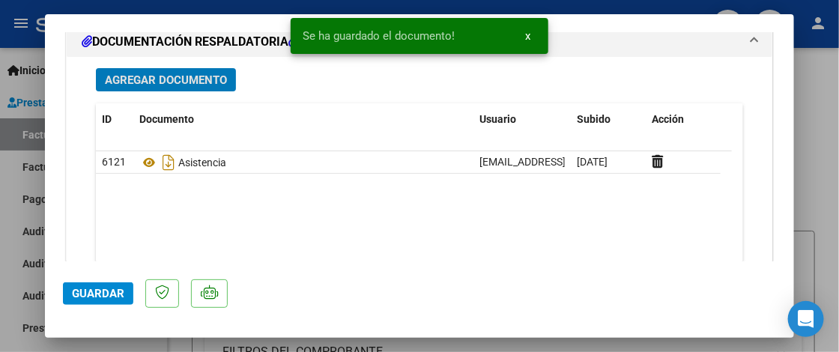
click at [100, 296] on span "Guardar" at bounding box center [98, 293] width 52 height 13
click at [817, 202] on div at bounding box center [419, 176] width 839 height 352
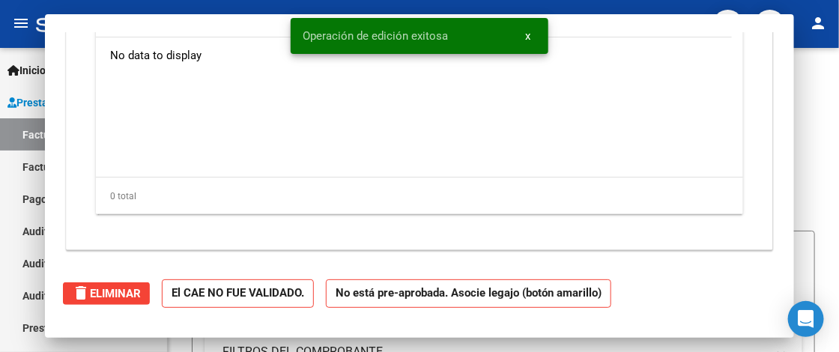
scroll to position [0, 0]
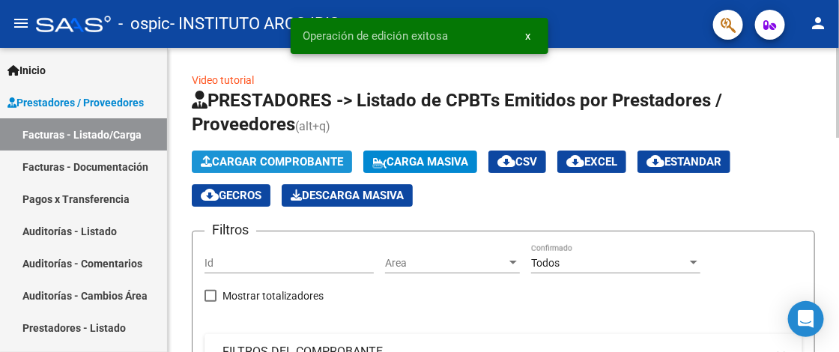
click at [317, 161] on span "Cargar Comprobante" at bounding box center [272, 161] width 142 height 13
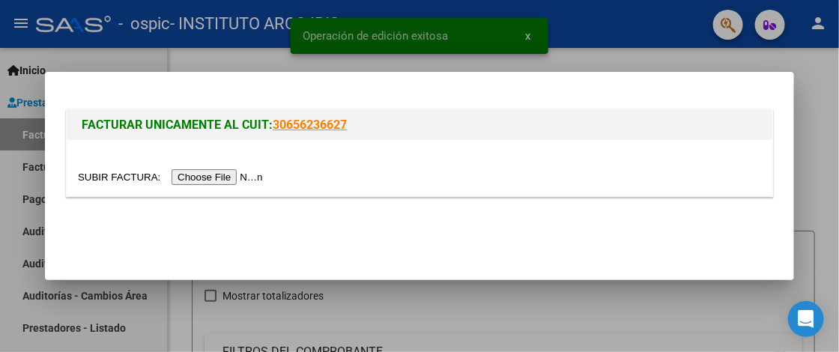
click at [243, 175] on input "file" at bounding box center [173, 177] width 190 height 16
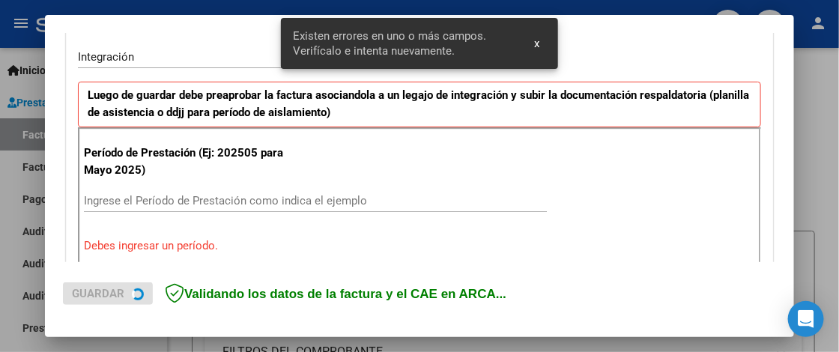
scroll to position [378, 0]
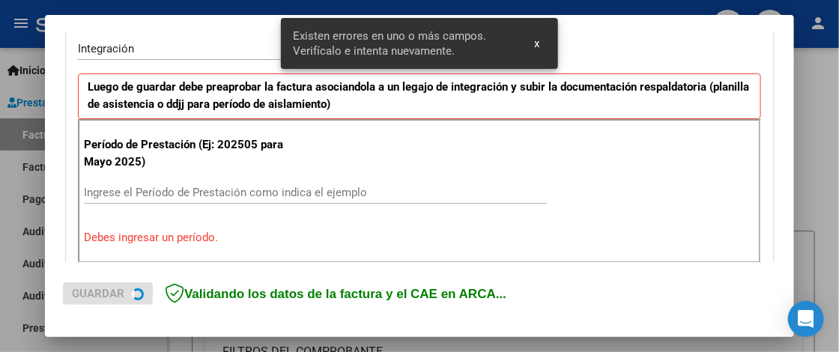
click at [160, 196] on input "Ingrese el Período de Prestación como indica el ejemplo" at bounding box center [315, 192] width 463 height 13
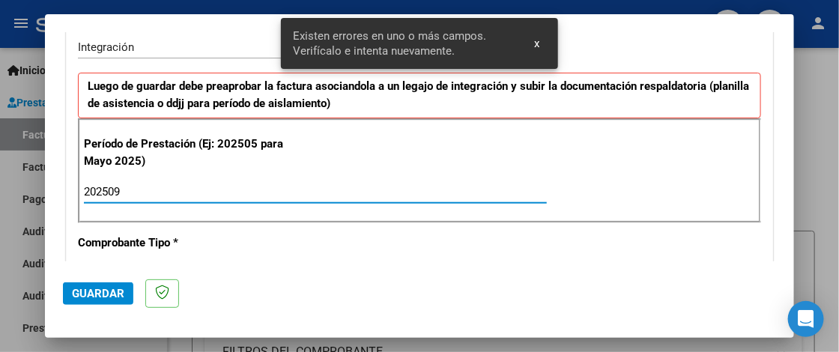
type input "202509"
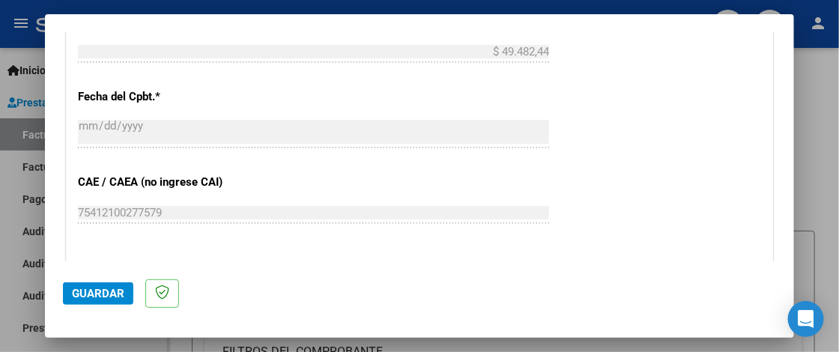
scroll to position [977, 0]
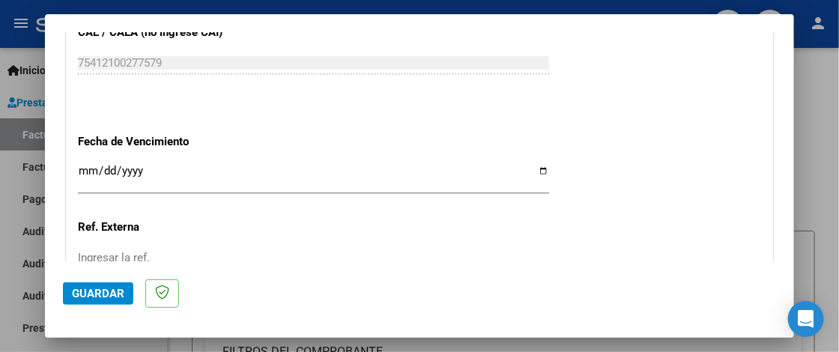
click at [88, 166] on input "Ingresar la fecha" at bounding box center [313, 177] width 471 height 24
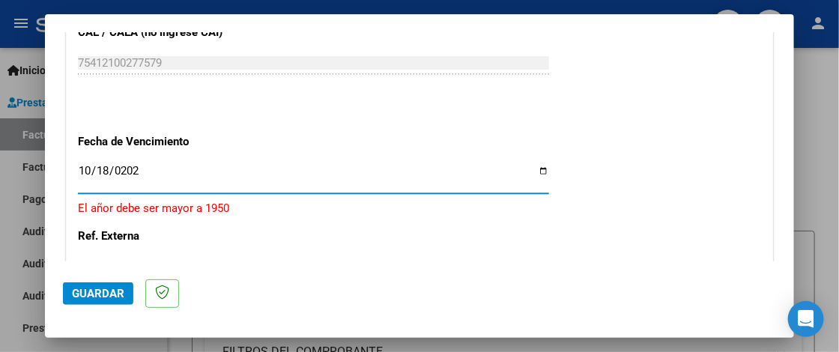
type input "2025-10-18"
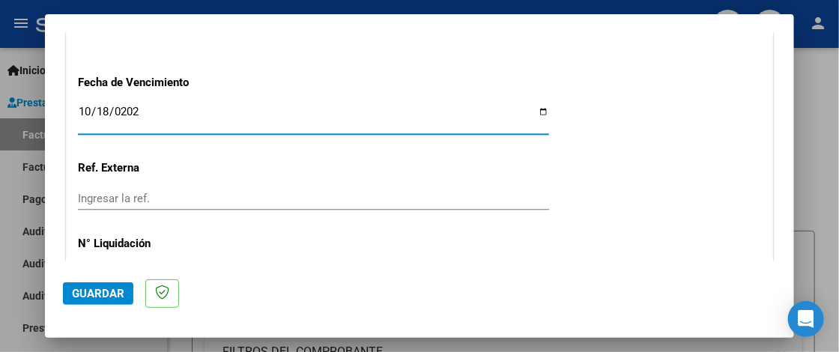
scroll to position [1052, 0]
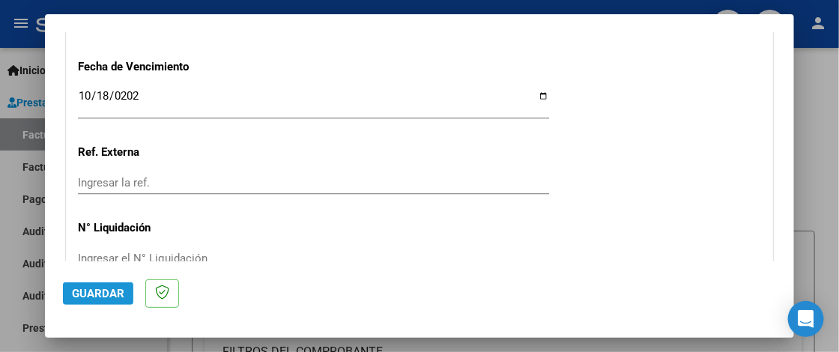
click at [103, 292] on span "Guardar" at bounding box center [98, 293] width 52 height 13
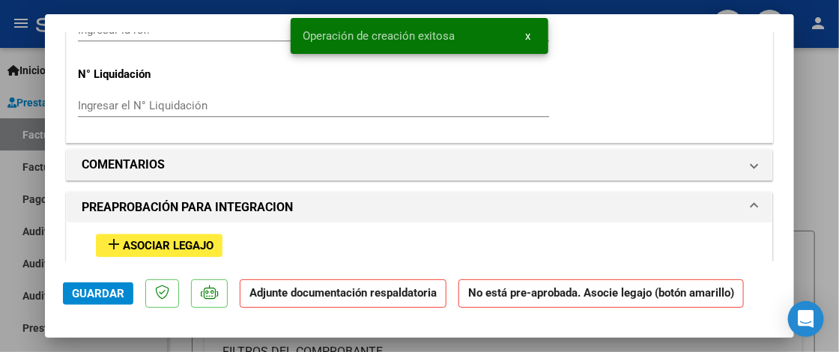
scroll to position [1199, 0]
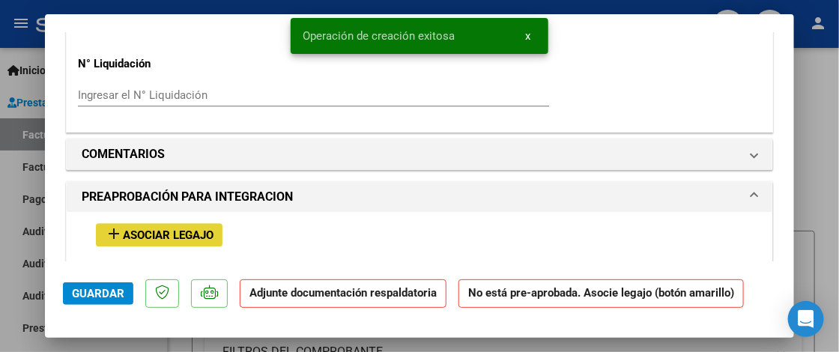
click at [187, 229] on span "Asociar Legajo" at bounding box center [168, 235] width 91 height 13
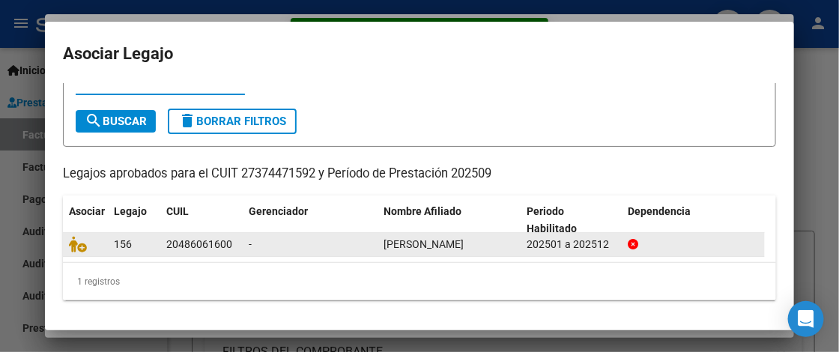
scroll to position [72, 0]
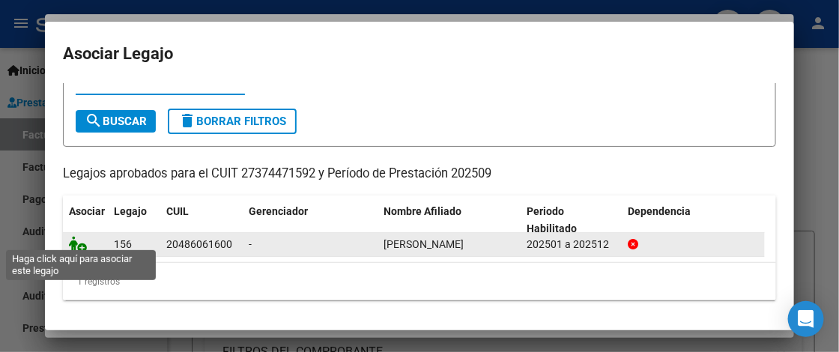
click at [78, 239] on icon at bounding box center [78, 244] width 18 height 16
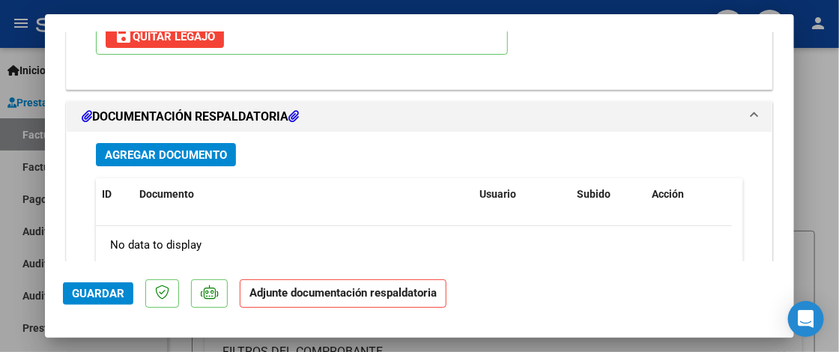
scroll to position [1688, 0]
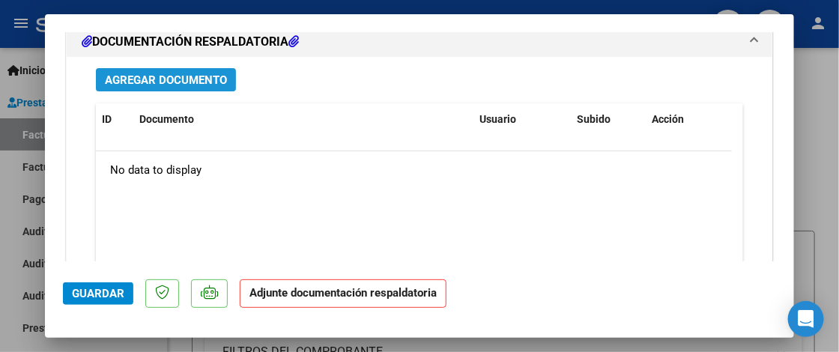
click at [186, 73] on span "Agregar Documento" at bounding box center [166, 79] width 122 height 13
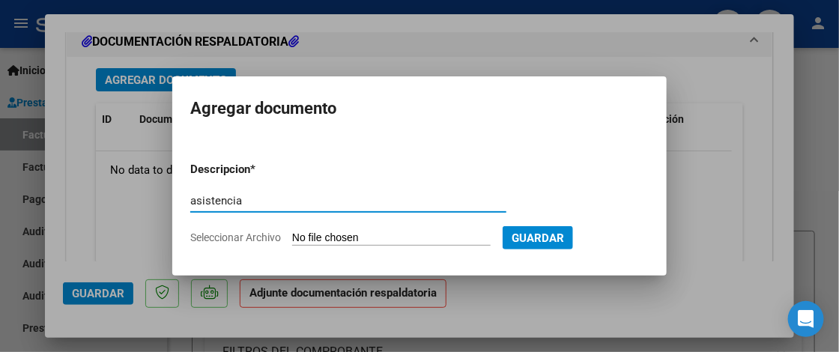
type input "asistencia"
click at [380, 238] on input "Seleccionar Archivo" at bounding box center [391, 239] width 199 height 14
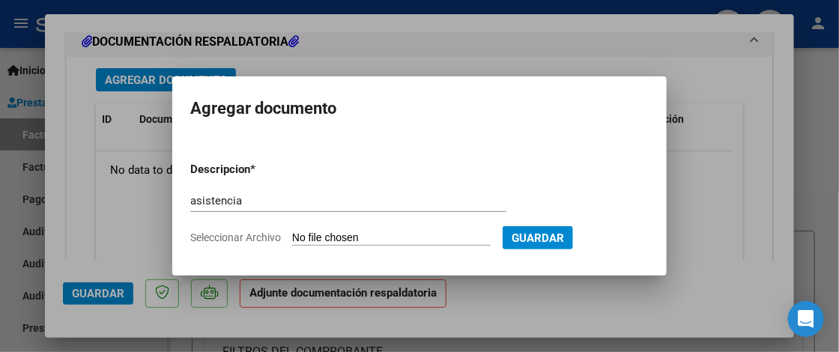
type input "C:\fakepath\Asistencia TO.pdf"
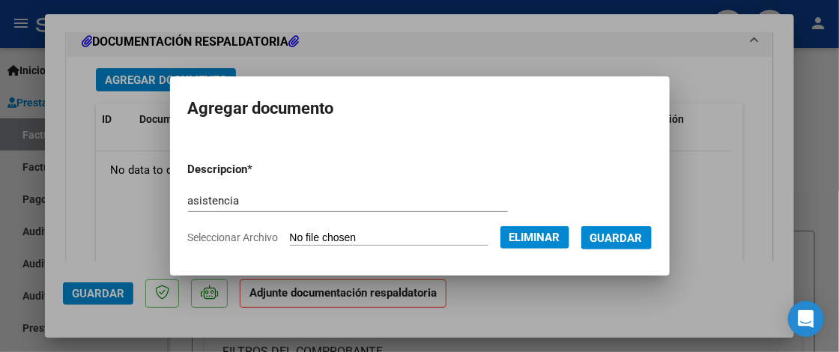
click at [643, 238] on span "Guardar" at bounding box center [617, 238] width 52 height 13
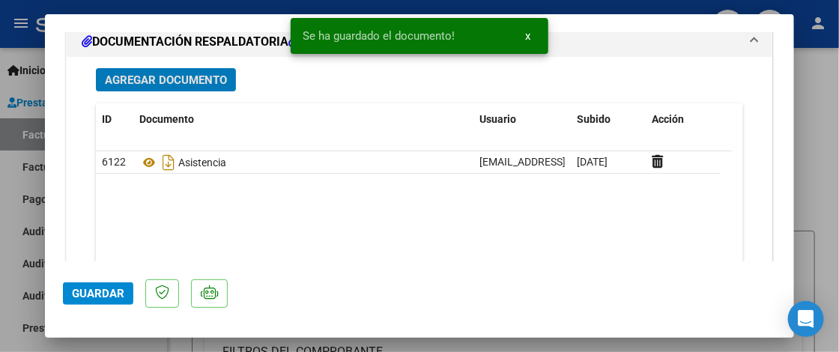
click at [121, 296] on span "Guardar" at bounding box center [98, 293] width 52 height 13
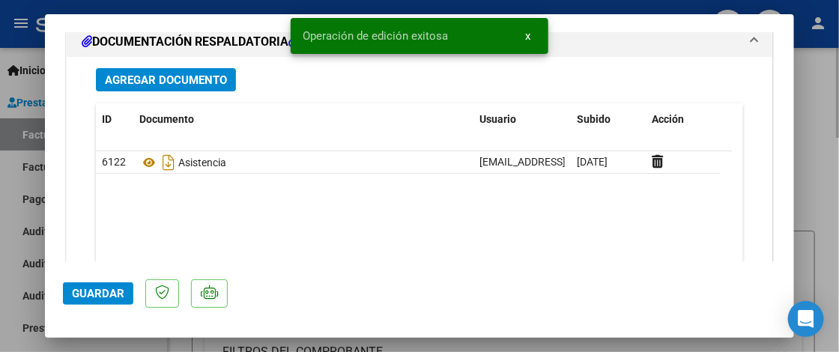
drag, startPoint x: 824, startPoint y: 226, endPoint x: 809, endPoint y: 220, distance: 15.9
click at [824, 225] on div at bounding box center [419, 176] width 839 height 352
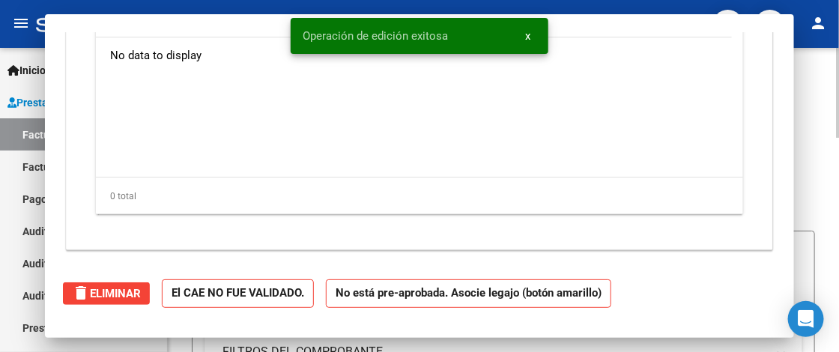
scroll to position [0, 0]
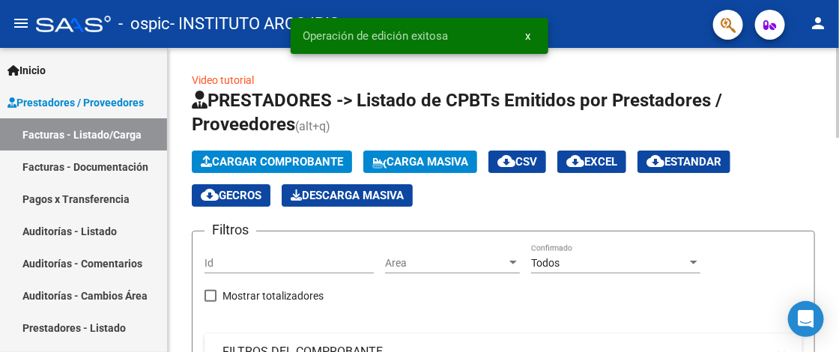
click at [311, 154] on button "Cargar Comprobante" at bounding box center [272, 162] width 160 height 22
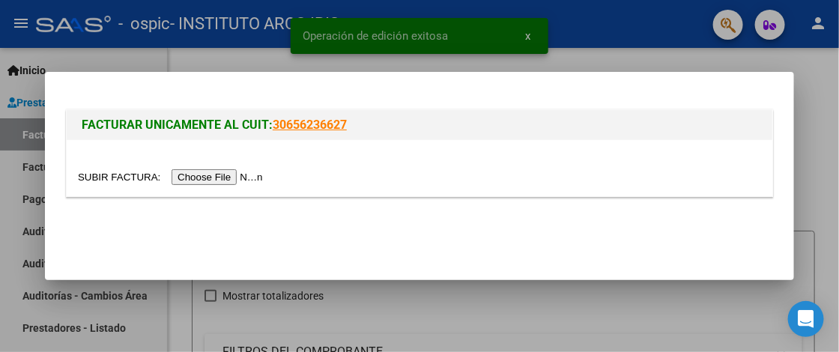
click at [226, 175] on input "file" at bounding box center [173, 177] width 190 height 16
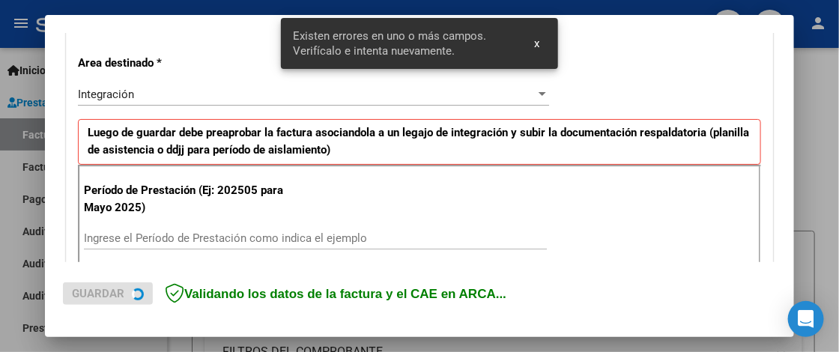
scroll to position [378, 0]
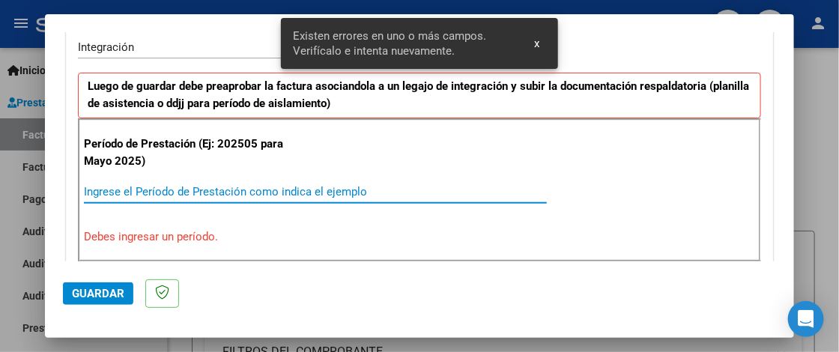
click at [198, 196] on input "Ingrese el Período de Prestación como indica el ejemplo" at bounding box center [315, 191] width 463 height 13
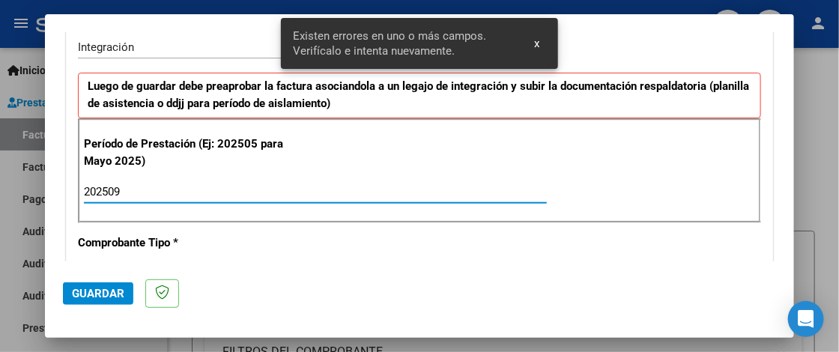
type input "202509"
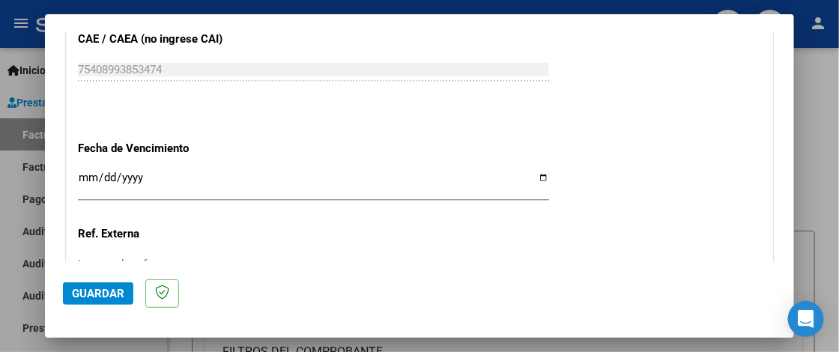
scroll to position [977, 0]
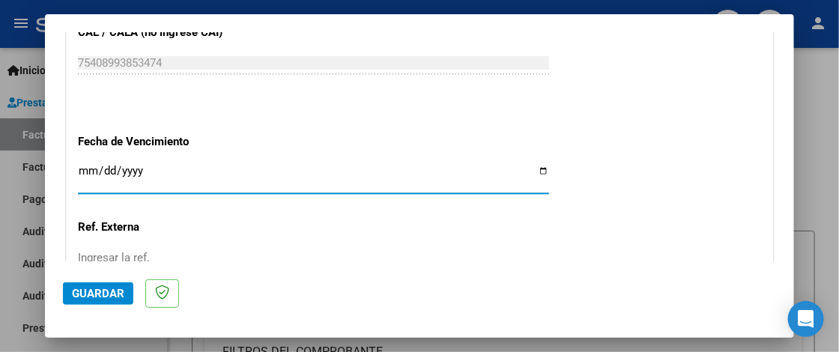
click at [87, 169] on input "Ingresar la fecha" at bounding box center [313, 177] width 471 height 24
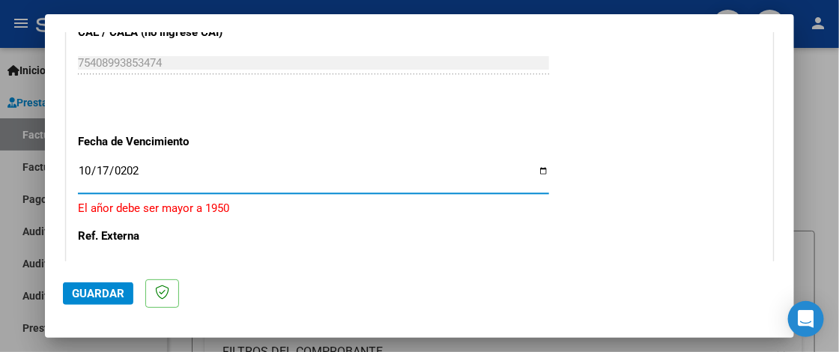
type input "2025-10-17"
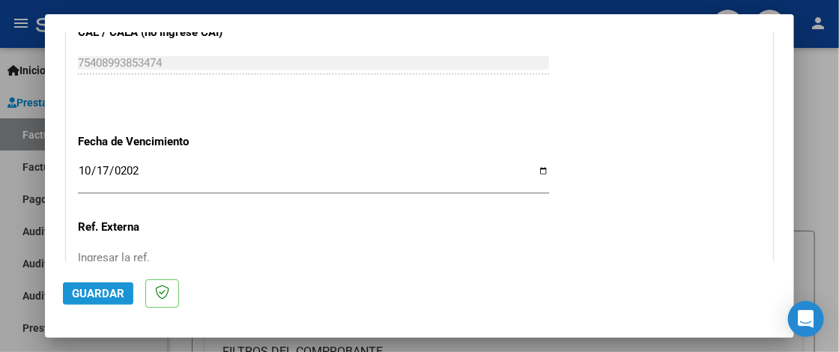
drag, startPoint x: 105, startPoint y: 287, endPoint x: 140, endPoint y: 252, distance: 49.8
click at [105, 287] on span "Guardar" at bounding box center [98, 293] width 52 height 13
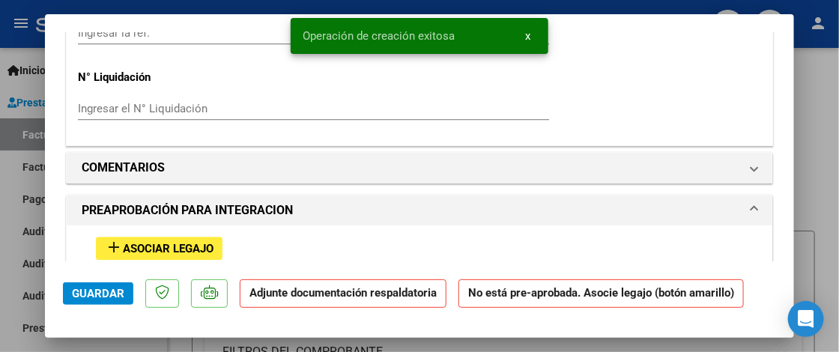
scroll to position [1199, 0]
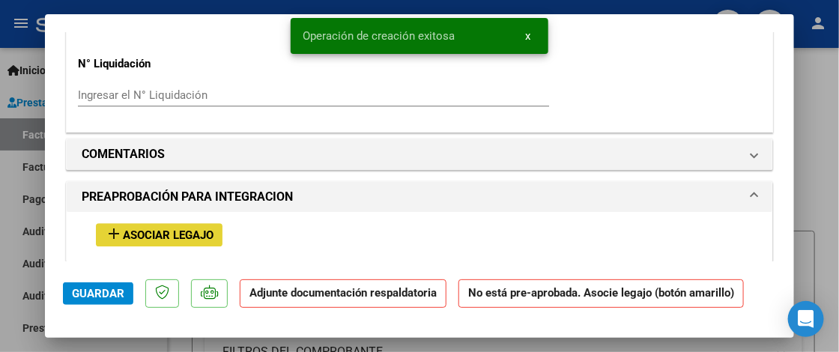
click at [194, 232] on span "Asociar Legajo" at bounding box center [168, 235] width 91 height 13
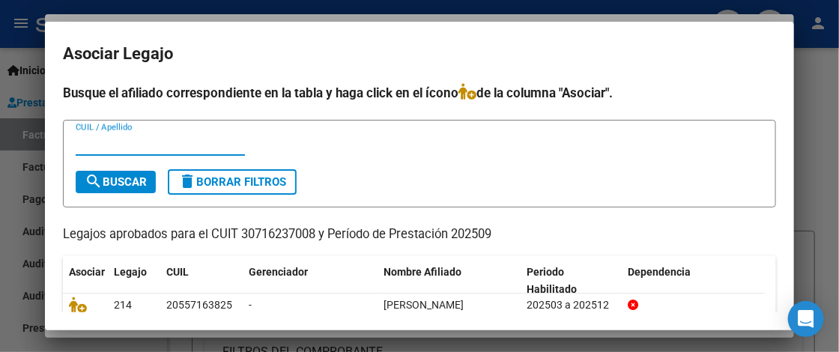
scroll to position [109, 0]
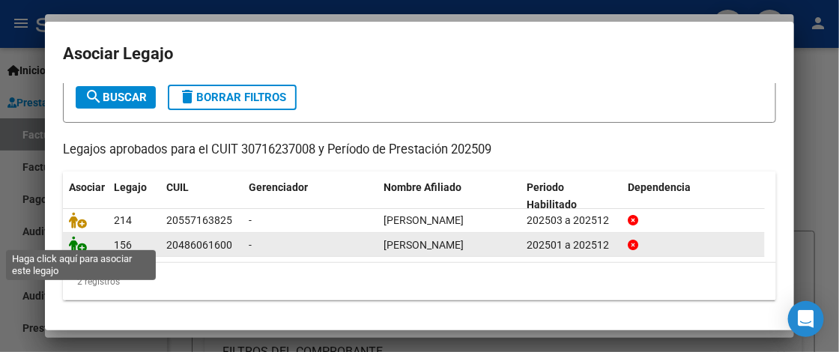
click at [79, 240] on icon at bounding box center [78, 244] width 18 height 16
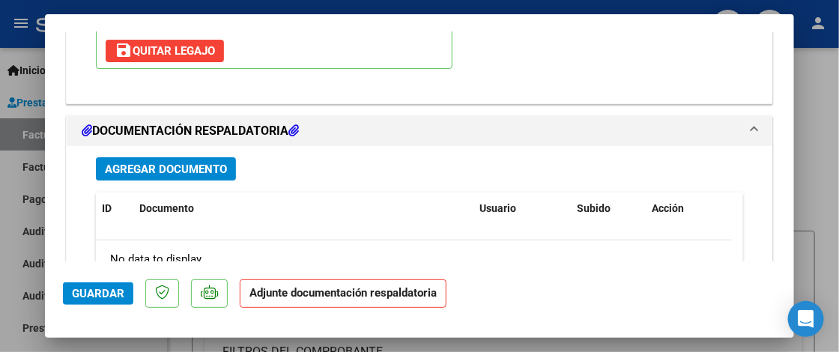
scroll to position [1688, 0]
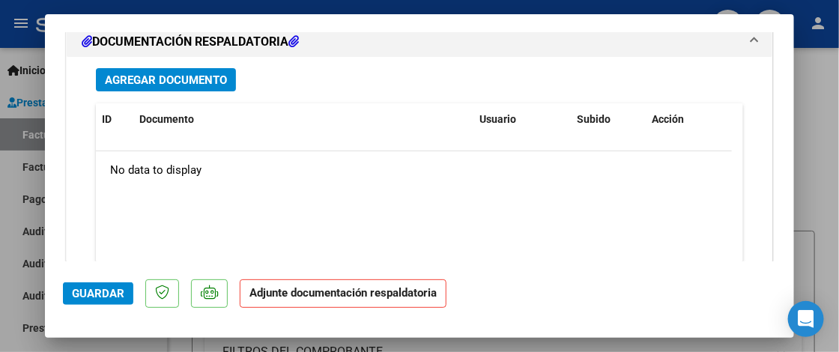
click at [183, 73] on span "Agregar Documento" at bounding box center [166, 79] width 122 height 13
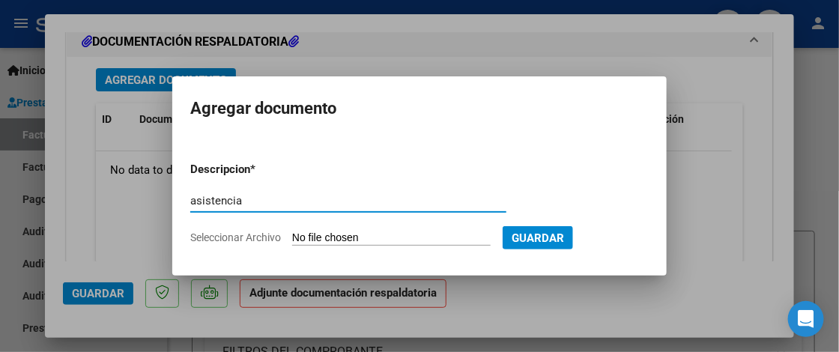
type input "asistencia"
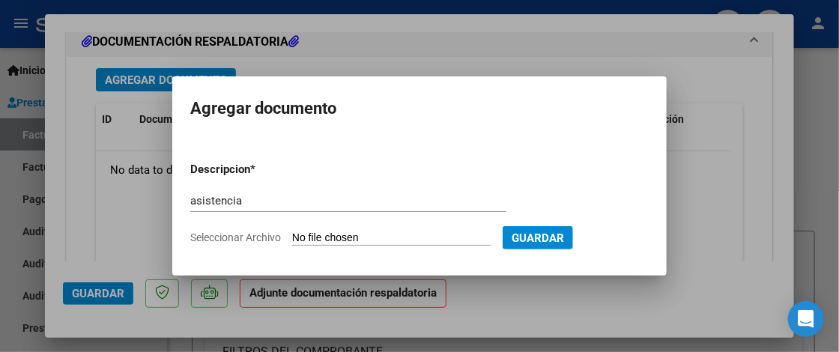
click at [374, 243] on input "Seleccionar Archivo" at bounding box center [391, 239] width 199 height 14
type input "C:\fakepath\Asistencia Transporte.pdf"
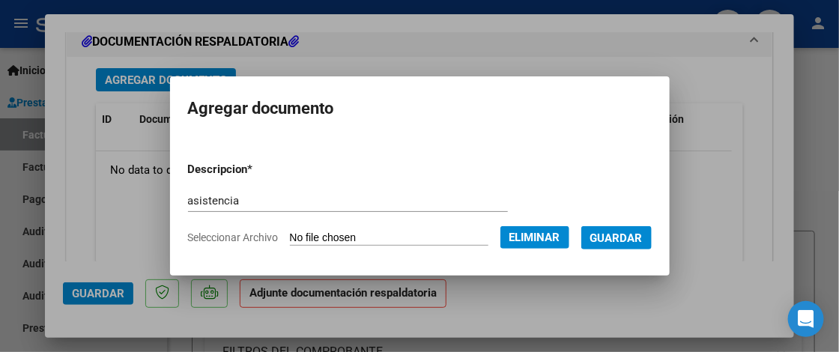
click at [636, 224] on form "Descripcion * asistencia Escriba aquí una descripcion Seleccionar Archivo Elimi…" at bounding box center [420, 203] width 464 height 107
click at [633, 240] on span "Guardar" at bounding box center [617, 238] width 52 height 13
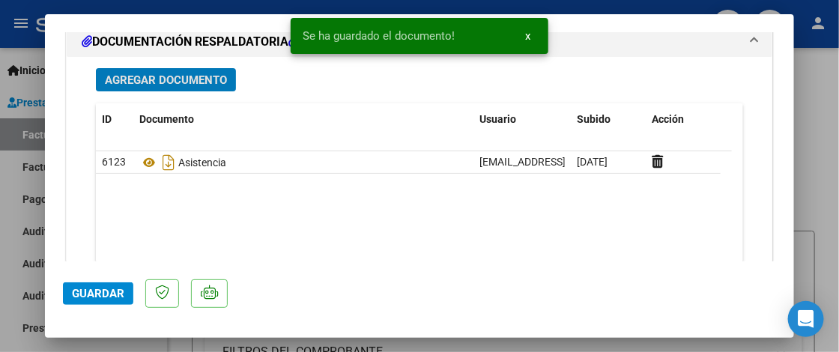
click at [94, 289] on span "Guardar" at bounding box center [98, 293] width 52 height 13
click at [817, 196] on div at bounding box center [419, 176] width 839 height 352
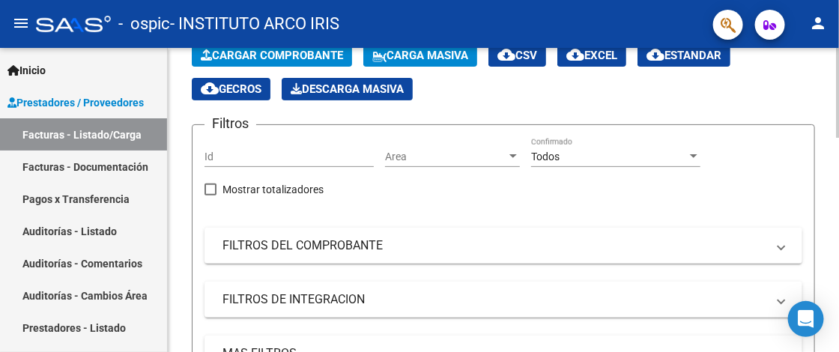
scroll to position [0, 0]
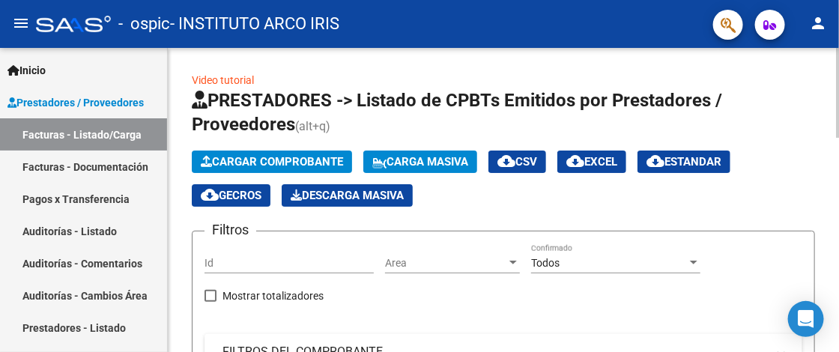
click at [321, 163] on span "Cargar Comprobante" at bounding box center [272, 161] width 142 height 13
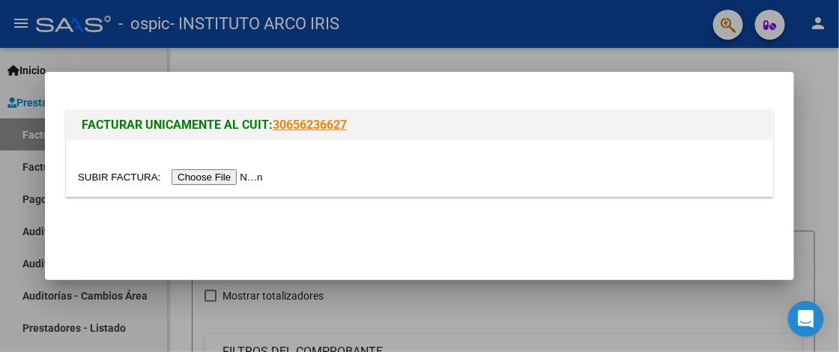
click at [247, 178] on input "file" at bounding box center [173, 177] width 190 height 16
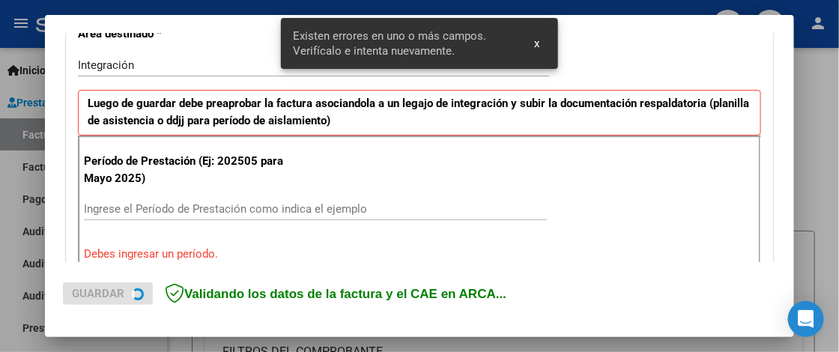
scroll to position [378, 0]
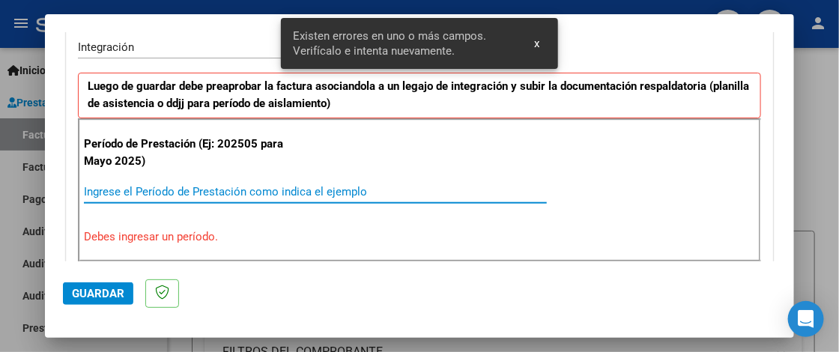
click at [142, 192] on input "Ingrese el Período de Prestación como indica el ejemplo" at bounding box center [315, 191] width 463 height 13
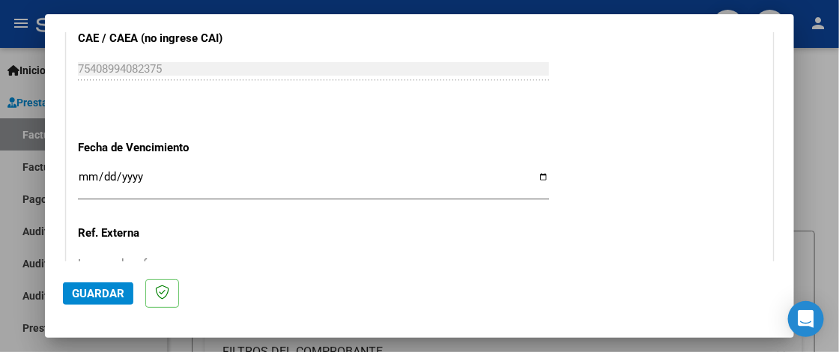
scroll to position [977, 0]
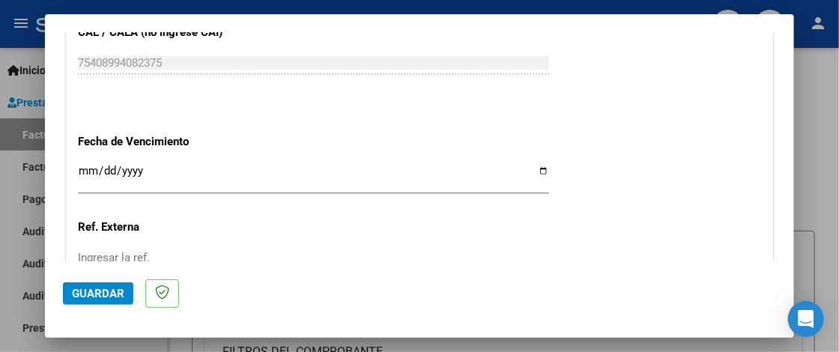
type input "202509"
click at [98, 166] on input "Ingresar la fecha" at bounding box center [313, 177] width 471 height 24
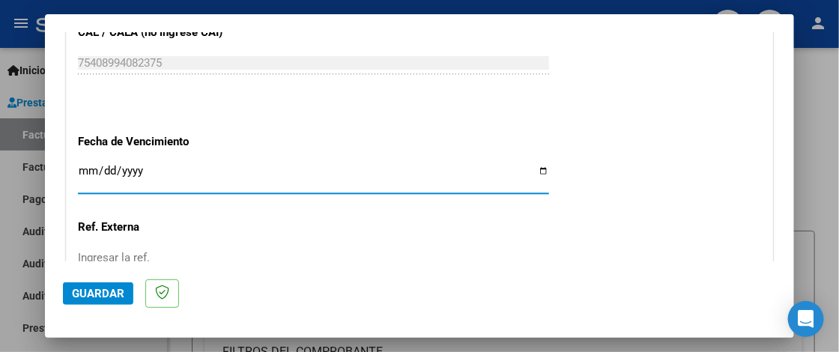
click at [83, 171] on input "Ingresar la fecha" at bounding box center [313, 177] width 471 height 24
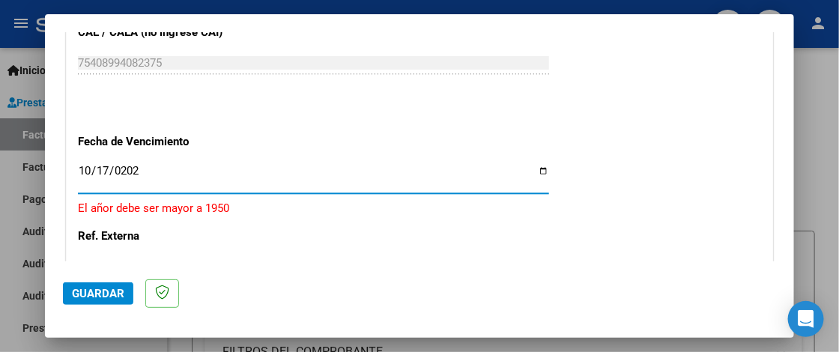
type input "2025-10-17"
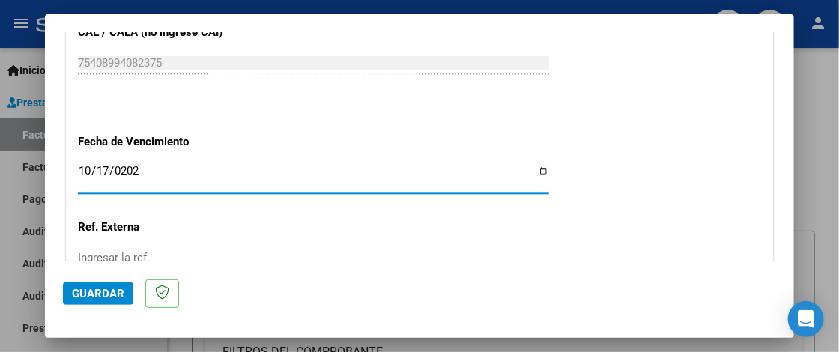
click at [120, 298] on span "Guardar" at bounding box center [98, 293] width 52 height 13
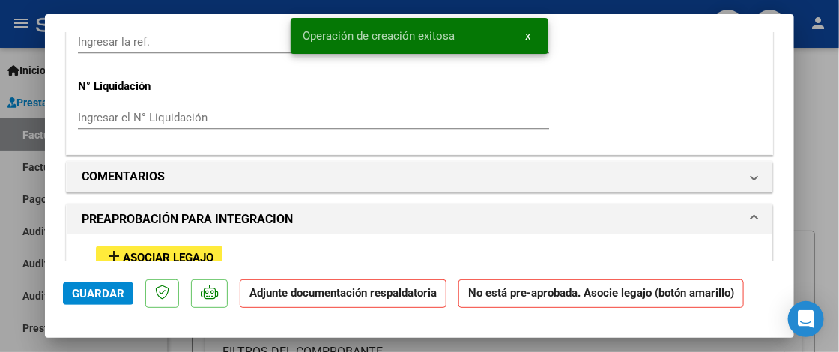
scroll to position [1199, 0]
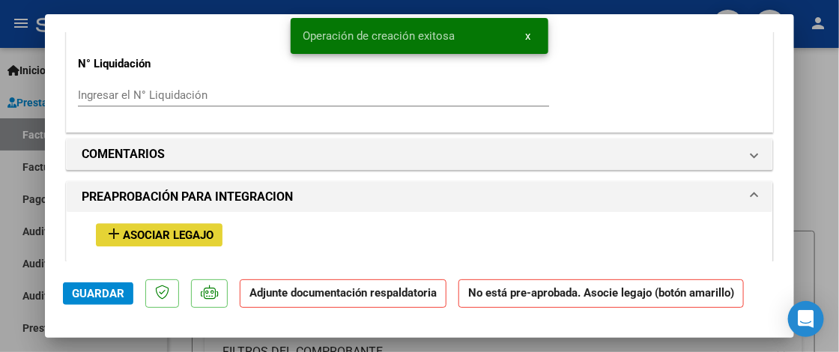
click at [201, 223] on button "add Asociar Legajo" at bounding box center [159, 234] width 127 height 23
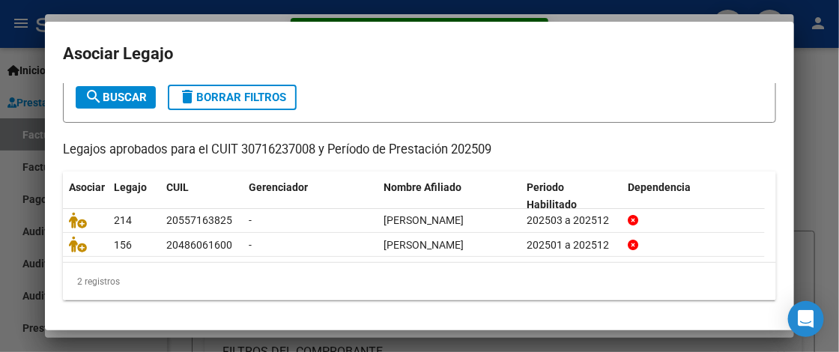
scroll to position [109, 0]
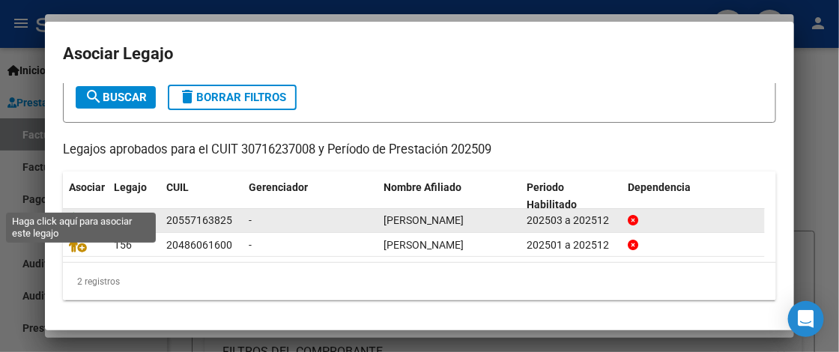
click at [76, 212] on icon at bounding box center [78, 220] width 18 height 16
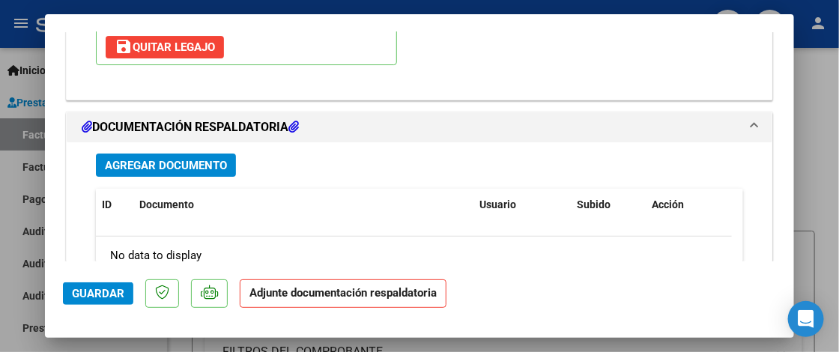
scroll to position [1574, 0]
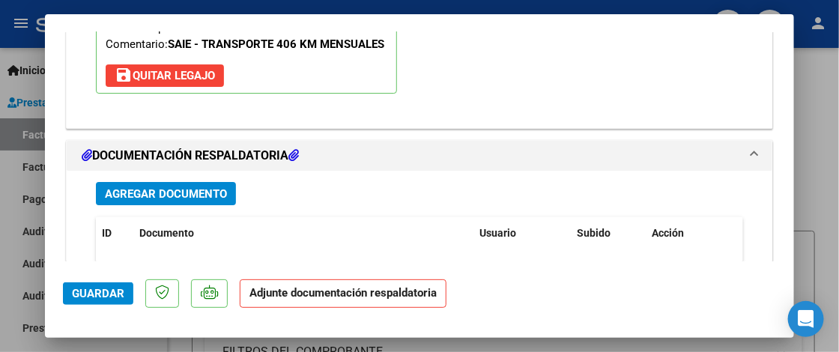
click at [161, 190] on span "Agregar Documento" at bounding box center [166, 193] width 122 height 13
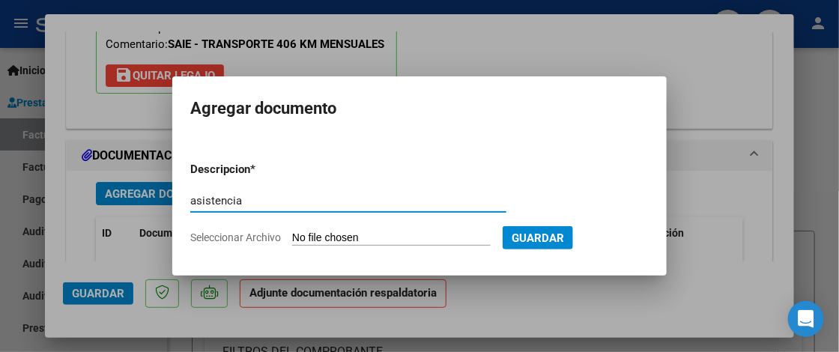
type input "asistencia"
click at [344, 244] on input "Seleccionar Archivo" at bounding box center [391, 239] width 199 height 14
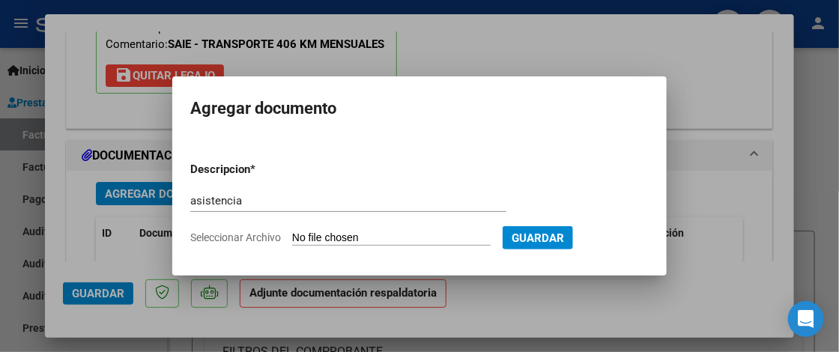
type input "C:\fakepath\Asistencia Modulo.pdf"
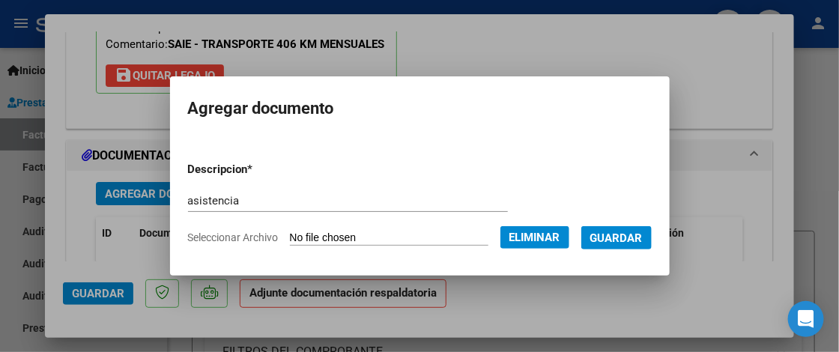
click at [640, 237] on span "Guardar" at bounding box center [617, 238] width 52 height 13
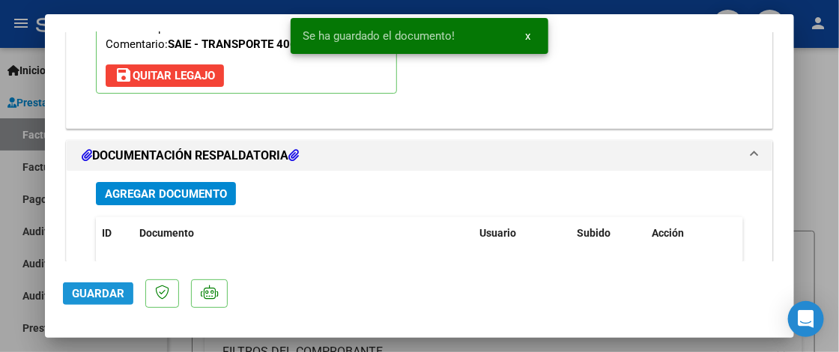
click at [74, 298] on span "Guardar" at bounding box center [98, 293] width 52 height 13
click at [827, 167] on div at bounding box center [419, 176] width 839 height 352
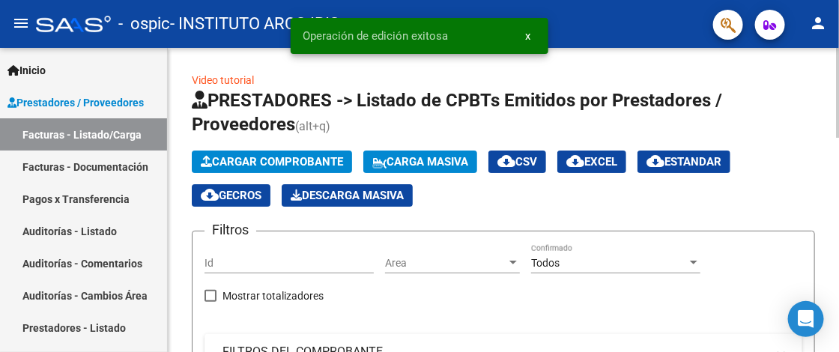
click at [299, 164] on span "Cargar Comprobante" at bounding box center [272, 161] width 142 height 13
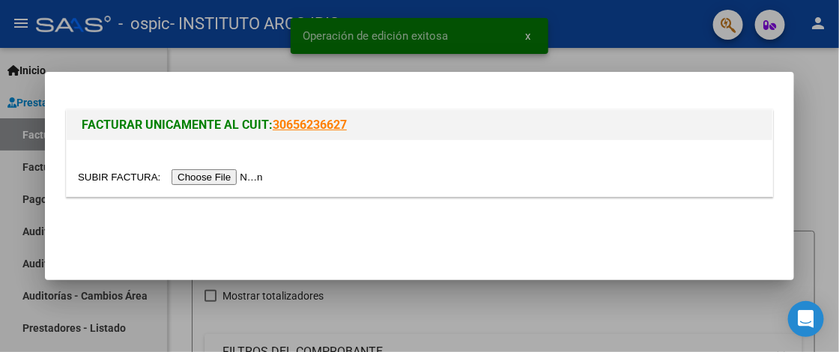
click at [234, 180] on input "file" at bounding box center [173, 177] width 190 height 16
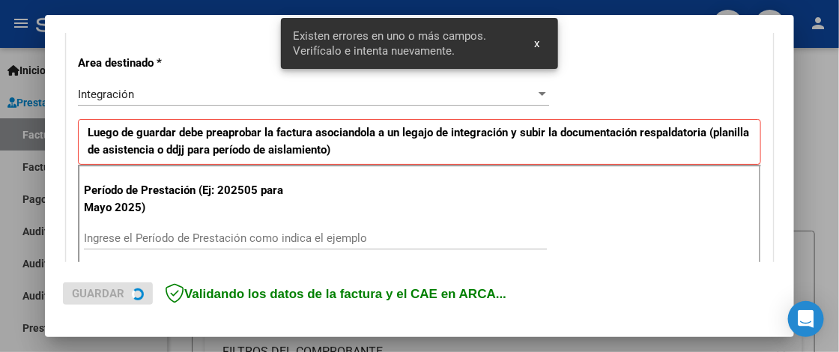
scroll to position [378, 0]
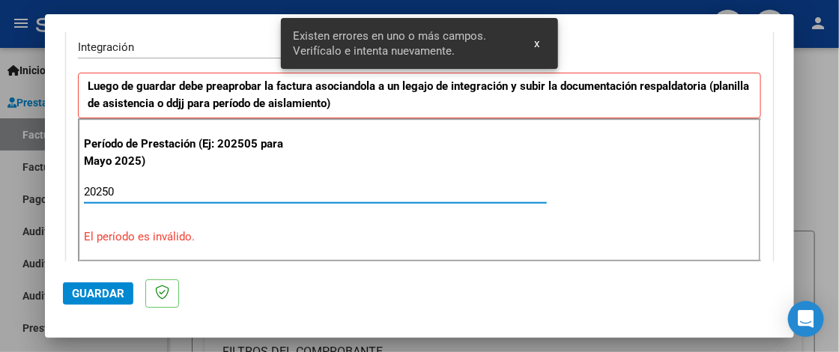
drag, startPoint x: 113, startPoint y: 191, endPoint x: 585, endPoint y: 1, distance: 508.8
click at [114, 191] on input "20250" at bounding box center [315, 191] width 463 height 13
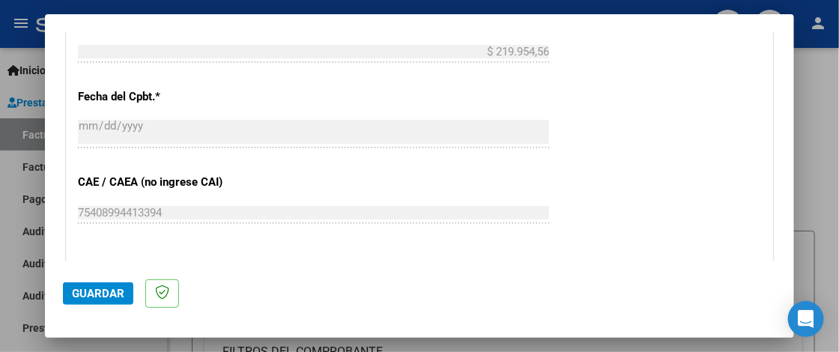
scroll to position [977, 0]
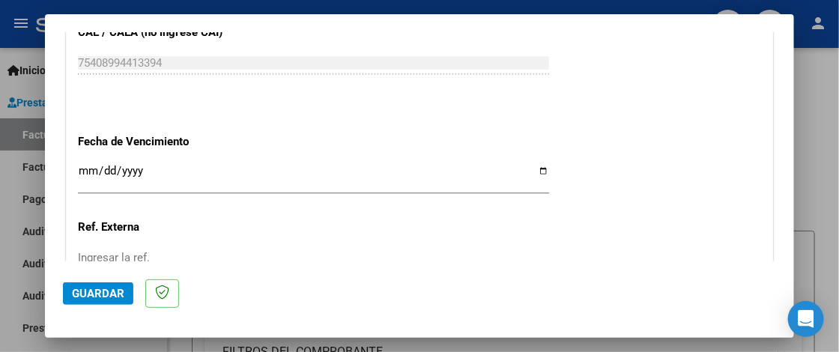
type input "202509"
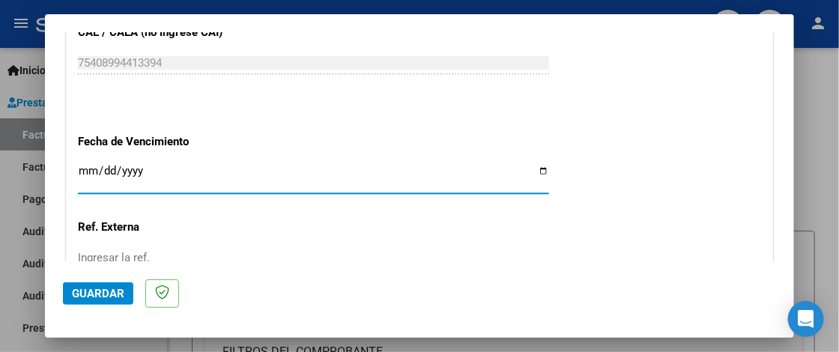
click at [84, 171] on input "Ingresar la fecha" at bounding box center [313, 177] width 471 height 24
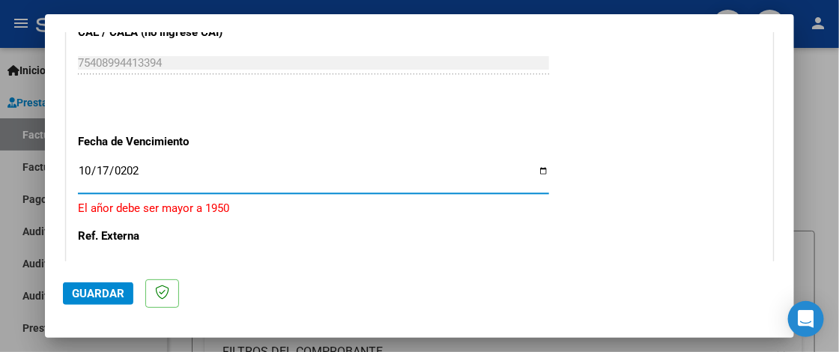
type input "2025-10-17"
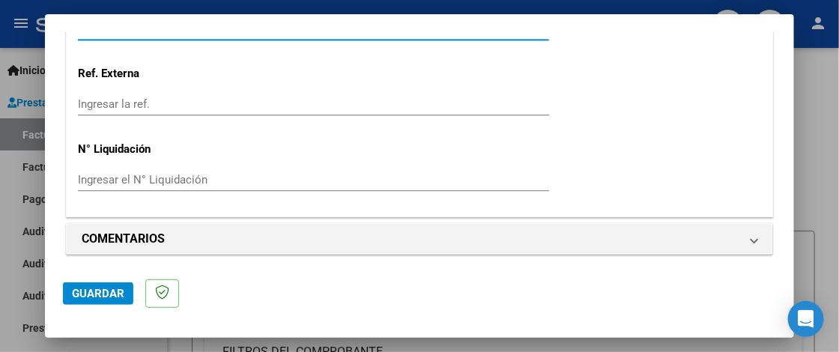
scroll to position [1133, 0]
click at [106, 299] on span "Guardar" at bounding box center [98, 293] width 52 height 13
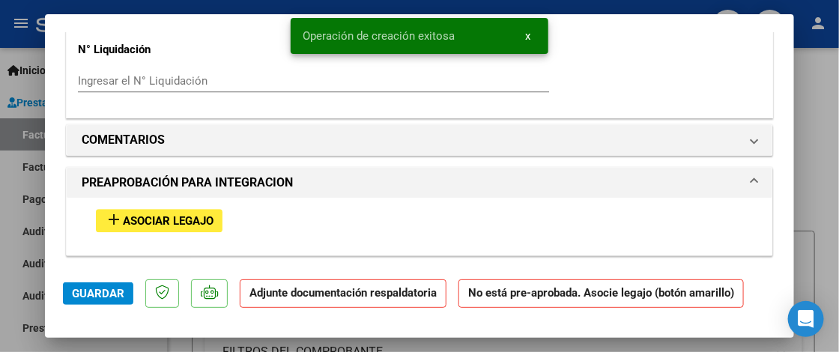
scroll to position [1274, 0]
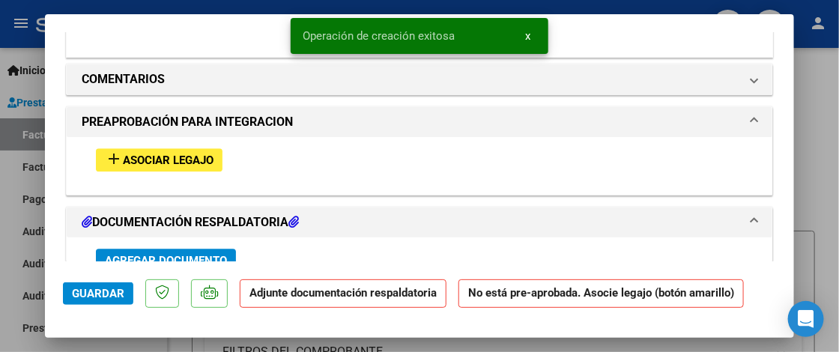
click at [150, 154] on span "Asociar Legajo" at bounding box center [168, 160] width 91 height 13
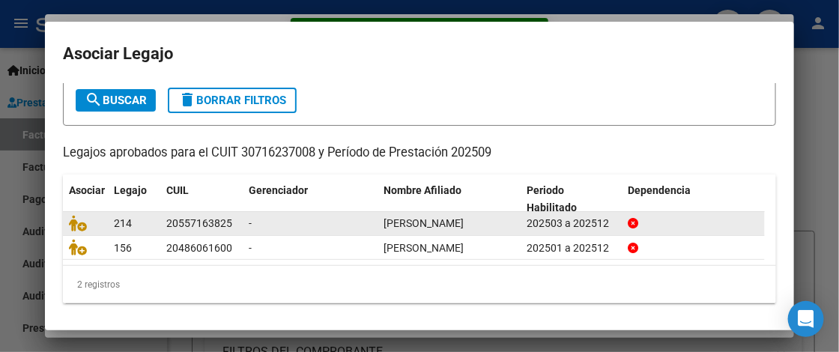
scroll to position [109, 0]
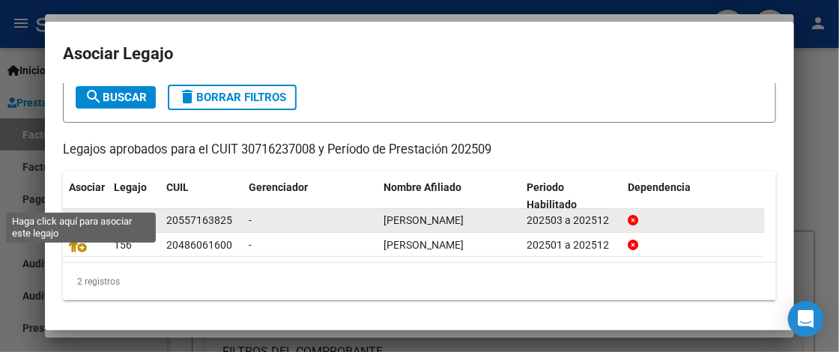
click at [83, 212] on icon at bounding box center [78, 220] width 18 height 16
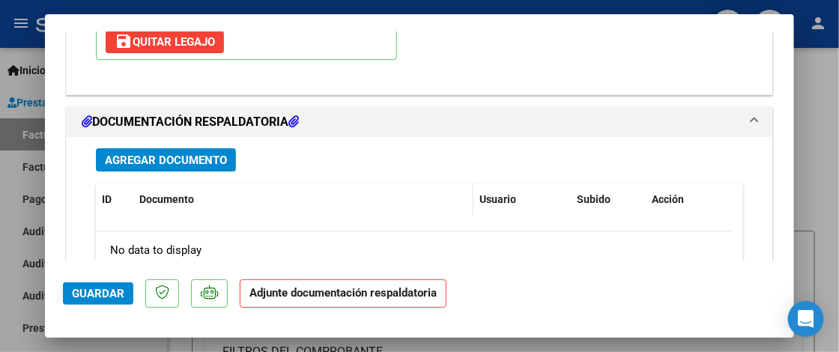
scroll to position [1613, 0]
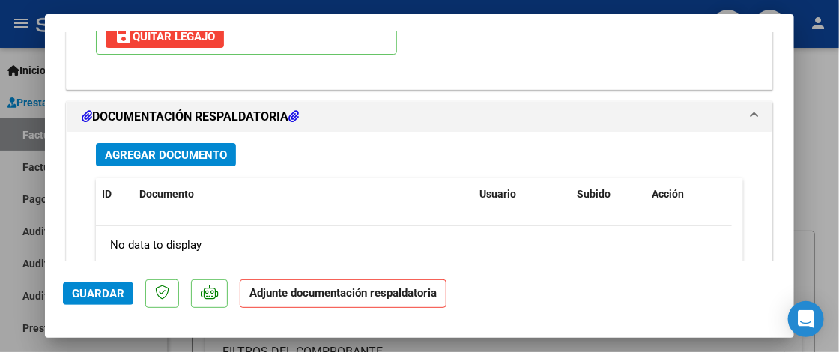
click at [190, 148] on span "Agregar Documento" at bounding box center [166, 154] width 122 height 13
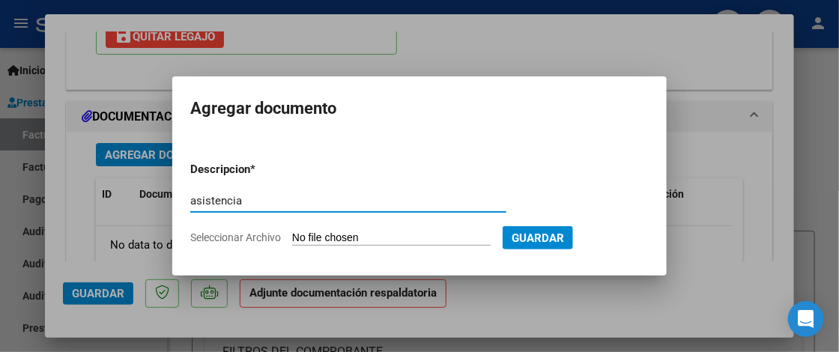
type input "asistencia"
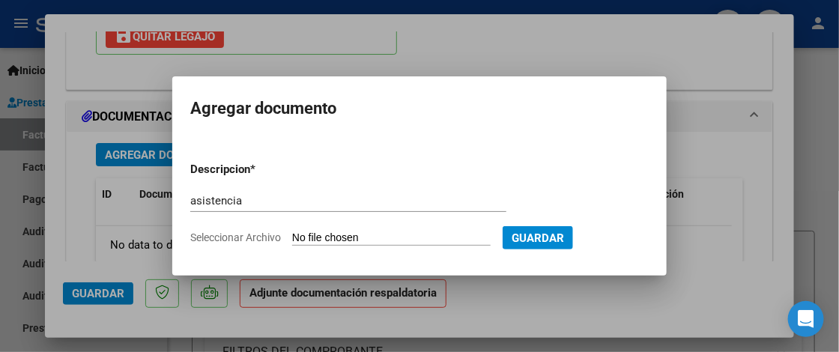
click at [335, 243] on input "Seleccionar Archivo" at bounding box center [391, 239] width 199 height 14
type input "C:\fakepath\Asistencia Transporte.pdf"
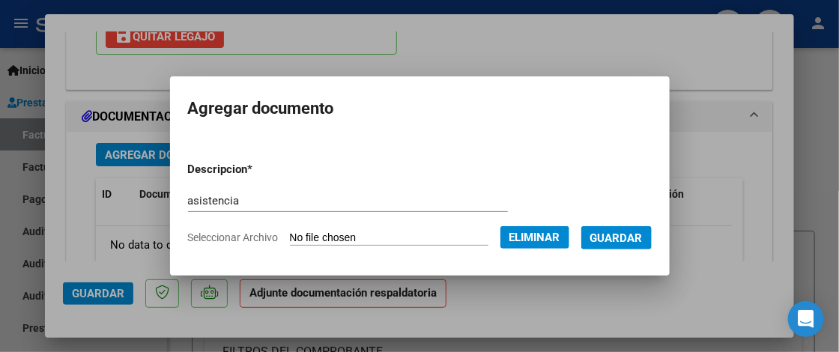
click at [628, 236] on span "Guardar" at bounding box center [617, 238] width 52 height 13
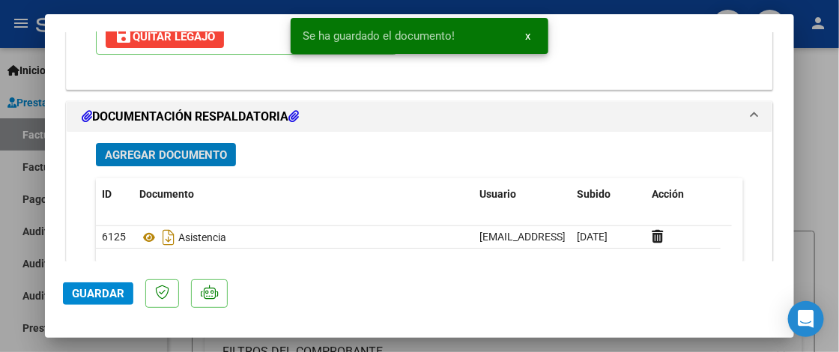
click at [112, 301] on button "Guardar" at bounding box center [98, 294] width 70 height 22
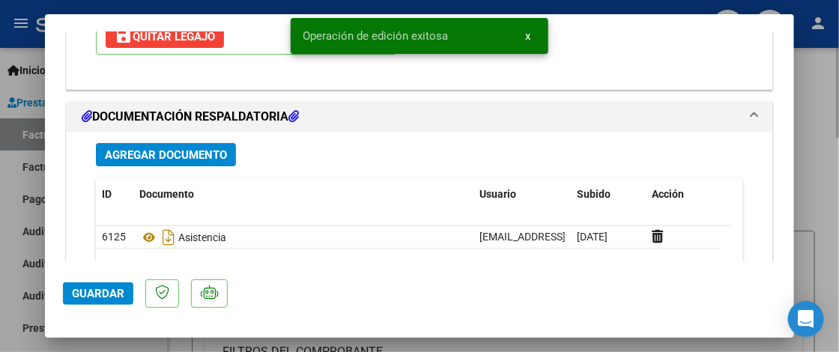
click at [816, 165] on div at bounding box center [419, 176] width 839 height 352
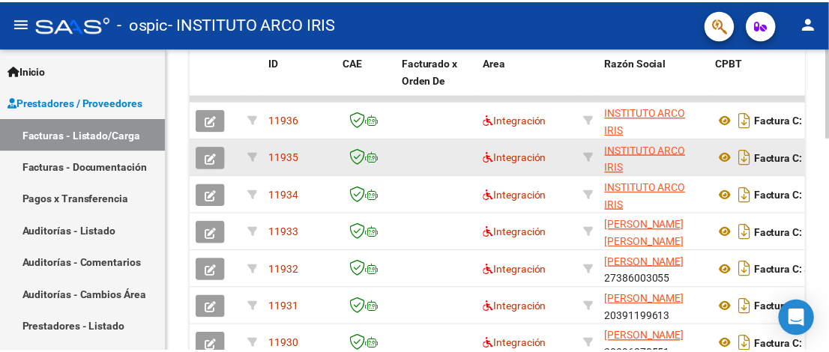
scroll to position [525, 0]
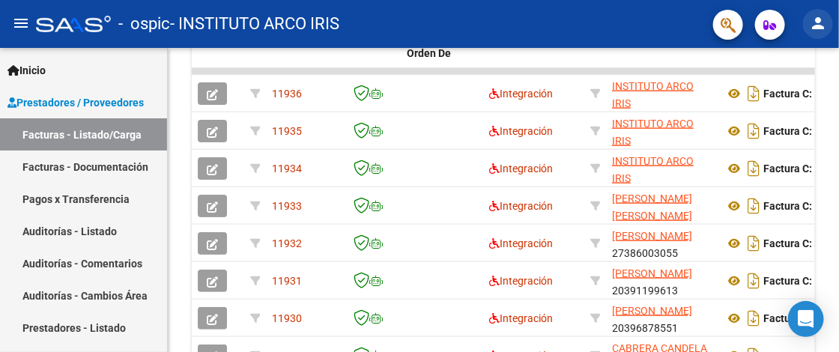
click at [814, 21] on mat-icon "person" at bounding box center [818, 23] width 18 height 18
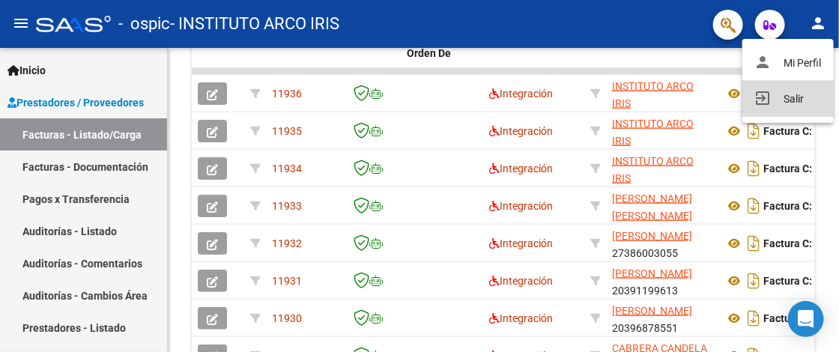
click at [788, 100] on button "exit_to_app Salir" at bounding box center [788, 99] width 91 height 36
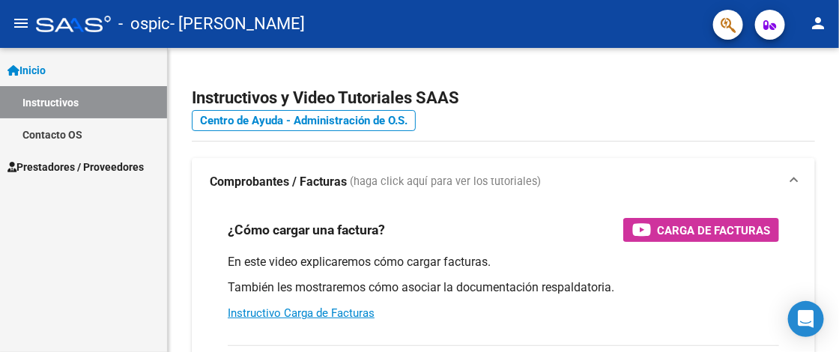
click at [113, 166] on span "Prestadores / Proveedores" at bounding box center [75, 167] width 136 height 16
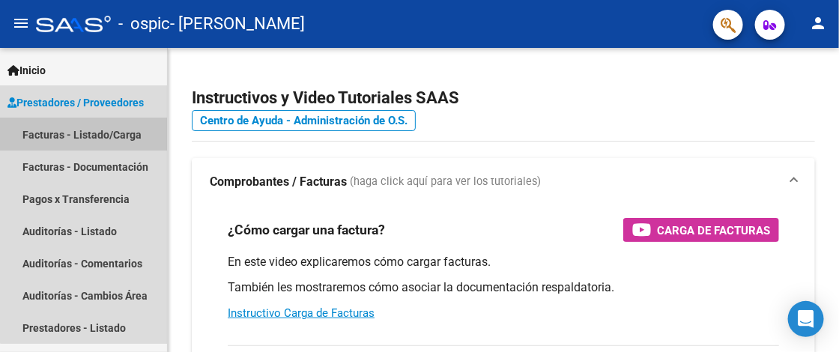
drag, startPoint x: 127, startPoint y: 132, endPoint x: 147, endPoint y: 127, distance: 20.0
click at [128, 132] on link "Facturas - Listado/Carga" at bounding box center [83, 134] width 167 height 32
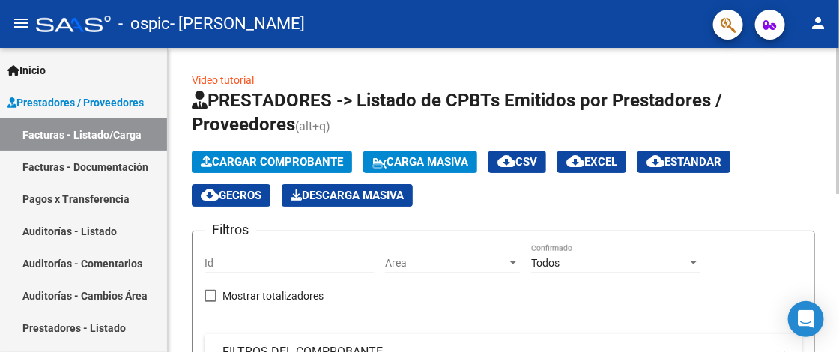
click at [295, 157] on span "Cargar Comprobante" at bounding box center [272, 161] width 142 height 13
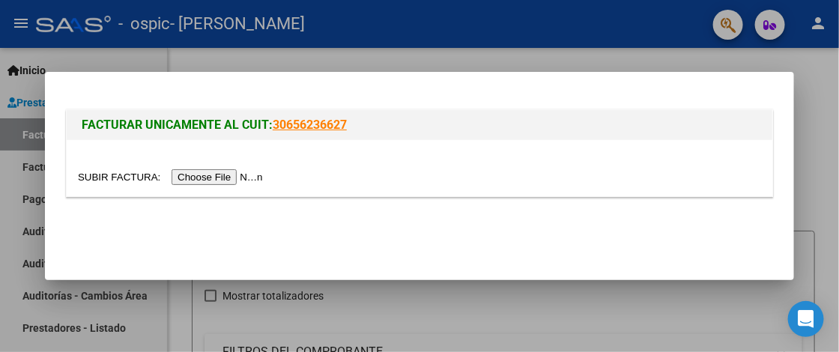
click at [249, 175] on input "file" at bounding box center [173, 177] width 190 height 16
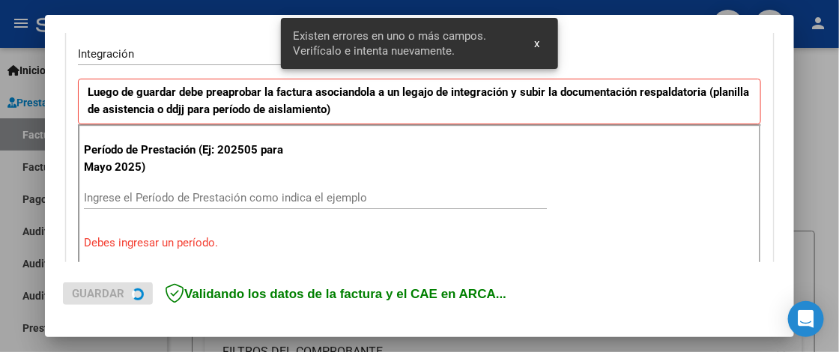
scroll to position [378, 0]
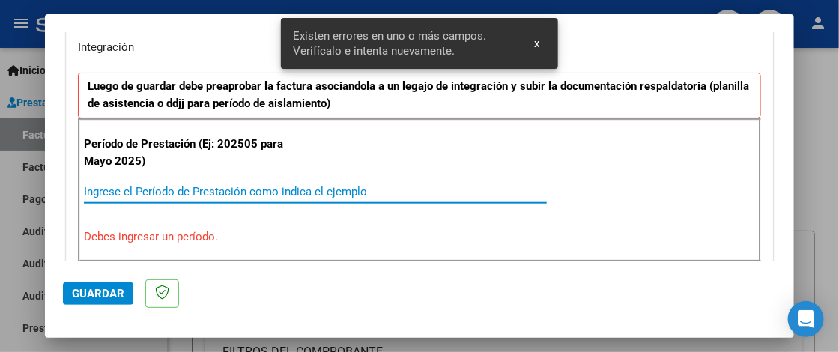
click at [132, 193] on input "Ingrese el Período de Prestación como indica el ejemplo" at bounding box center [315, 191] width 463 height 13
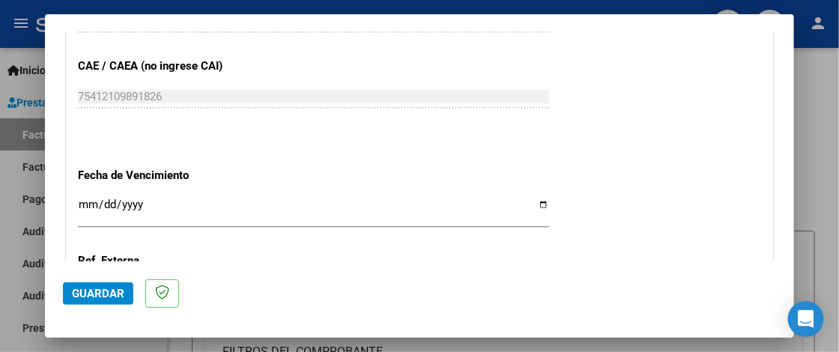
scroll to position [977, 0]
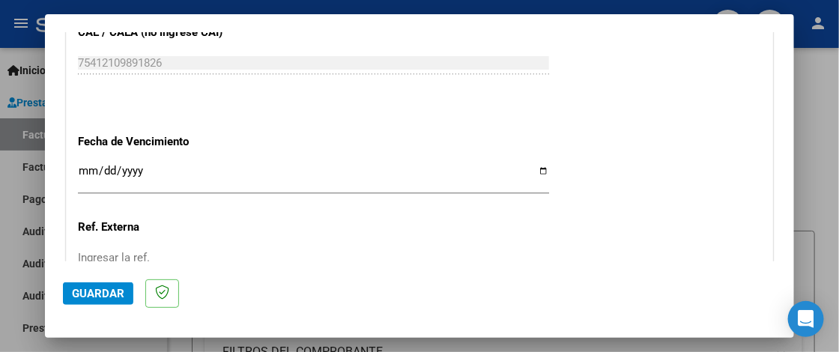
type input "202509"
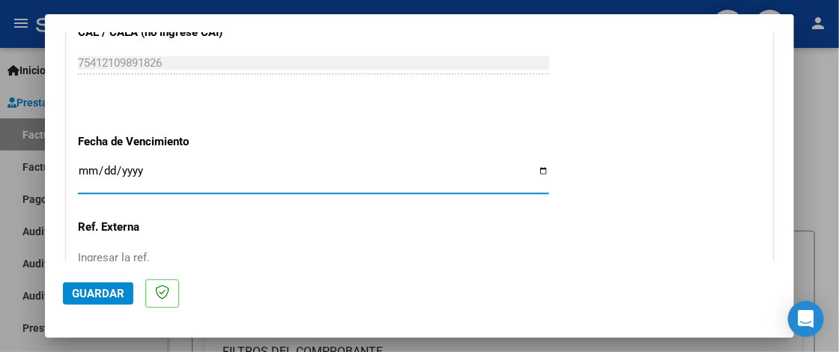
click at [86, 166] on input "Ingresar la fecha" at bounding box center [313, 177] width 471 height 24
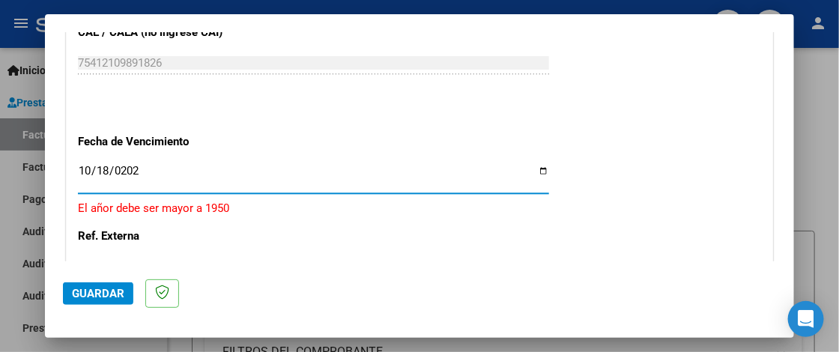
type input "[DATE]"
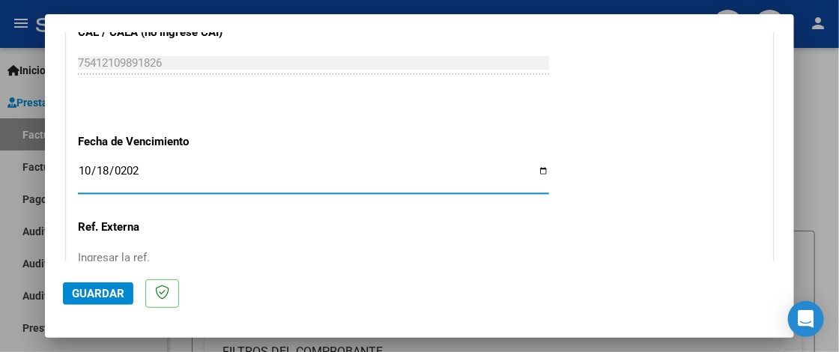
click at [100, 293] on span "Guardar" at bounding box center [98, 293] width 52 height 13
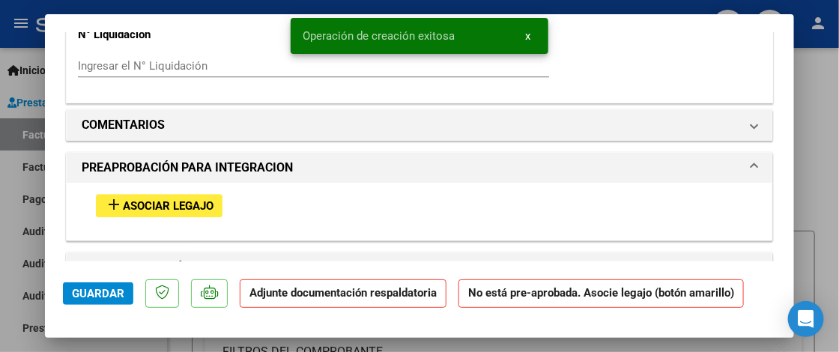
scroll to position [1274, 0]
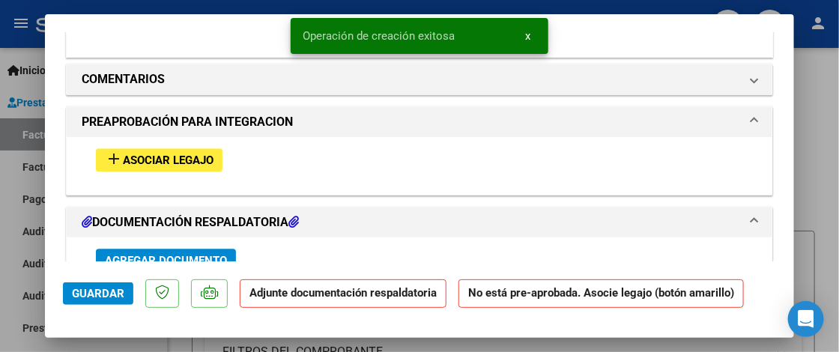
click at [202, 157] on span "Asociar Legajo" at bounding box center [168, 160] width 91 height 13
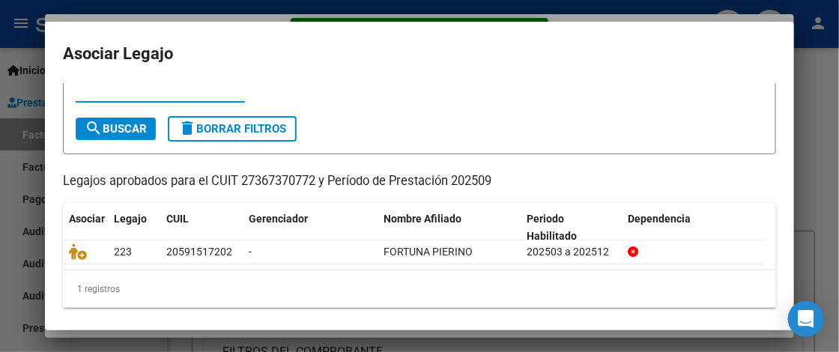
scroll to position [58, 0]
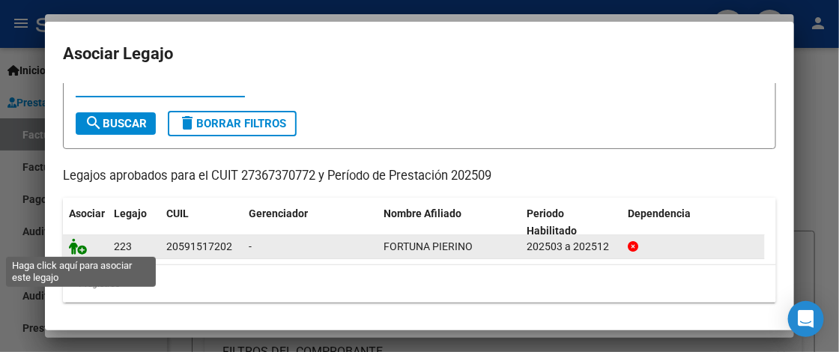
click at [78, 247] on icon at bounding box center [78, 246] width 18 height 16
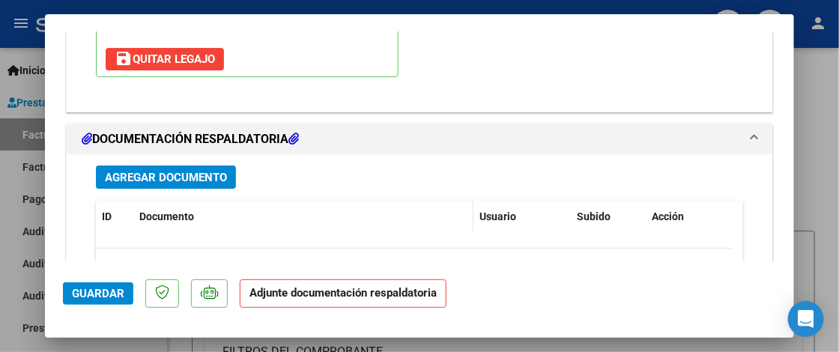
scroll to position [1613, 0]
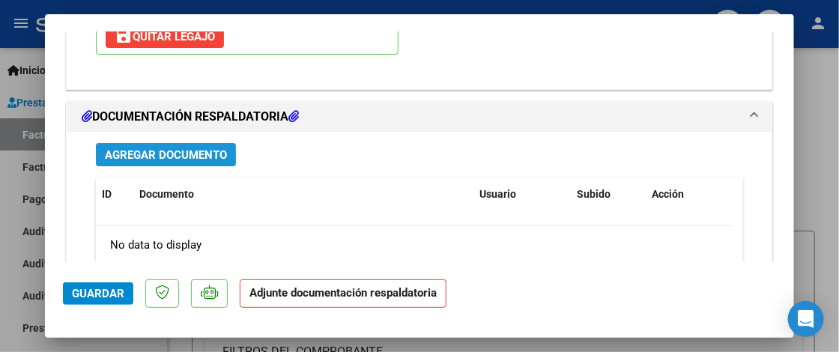
click at [201, 153] on span "Agregar Documento" at bounding box center [166, 154] width 122 height 13
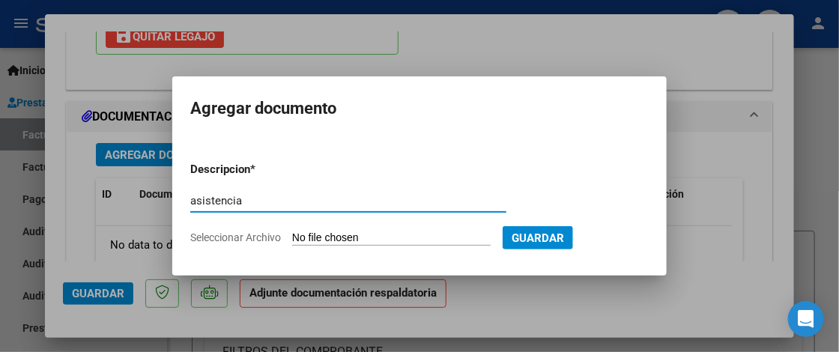
type input "asistencia"
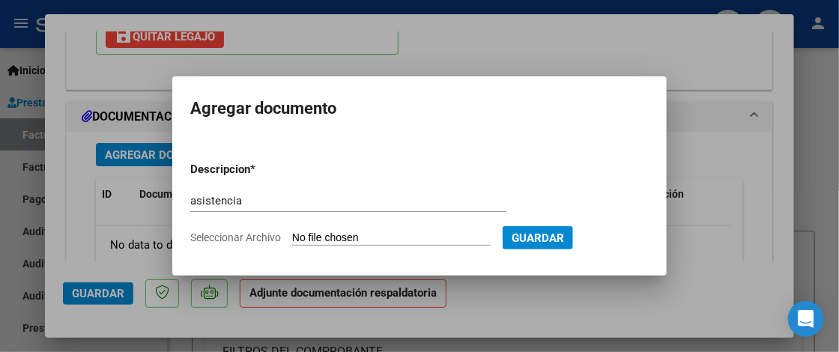
click at [339, 235] on input "Seleccionar Archivo" at bounding box center [391, 239] width 199 height 14
type input "C:\fakepath\Asistencia.pdf"
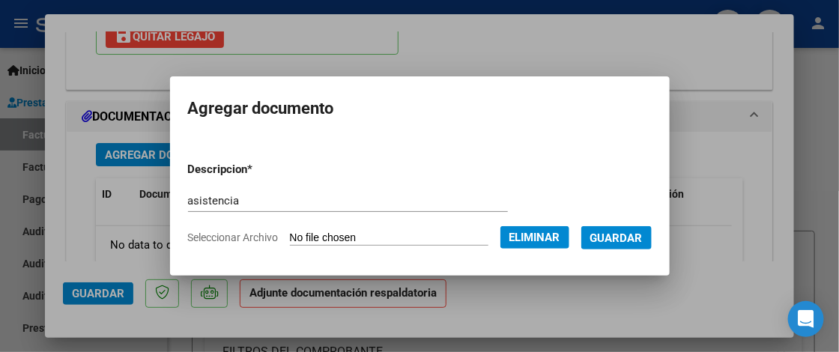
click at [641, 236] on span "Guardar" at bounding box center [617, 238] width 52 height 13
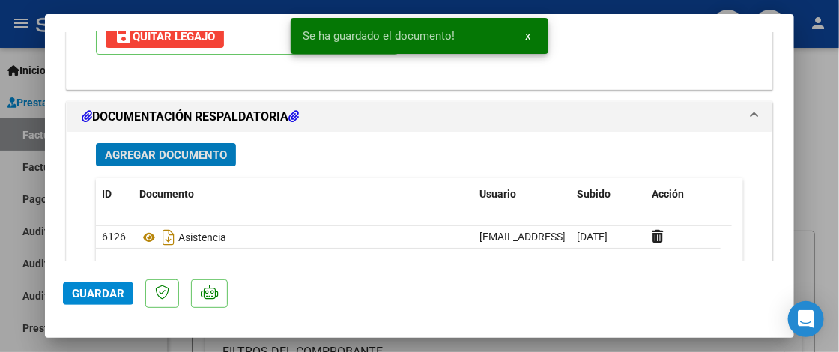
click at [94, 294] on span "Guardar" at bounding box center [98, 293] width 52 height 13
click at [820, 235] on div at bounding box center [419, 176] width 839 height 352
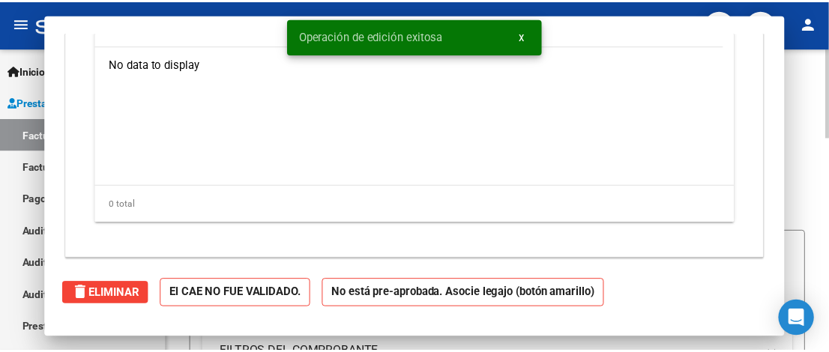
scroll to position [0, 0]
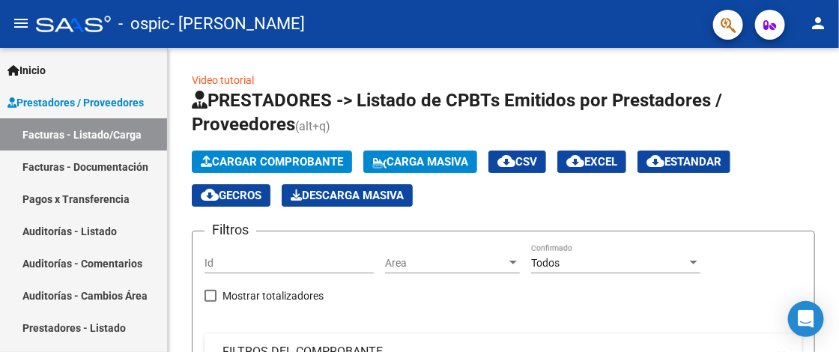
click at [824, 19] on mat-icon "person" at bounding box center [818, 23] width 18 height 18
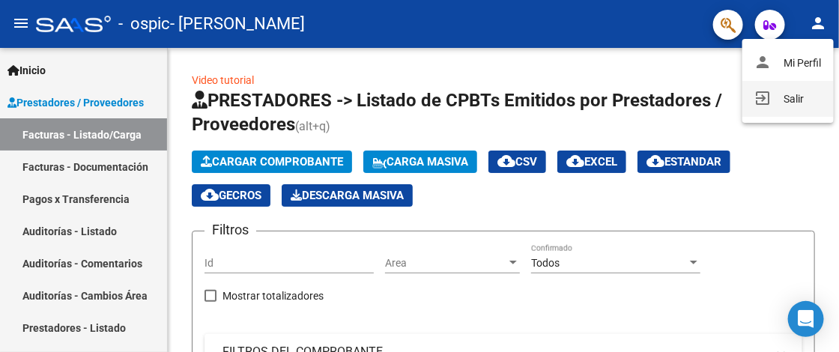
click at [789, 100] on button "exit_to_app Salir" at bounding box center [788, 99] width 91 height 36
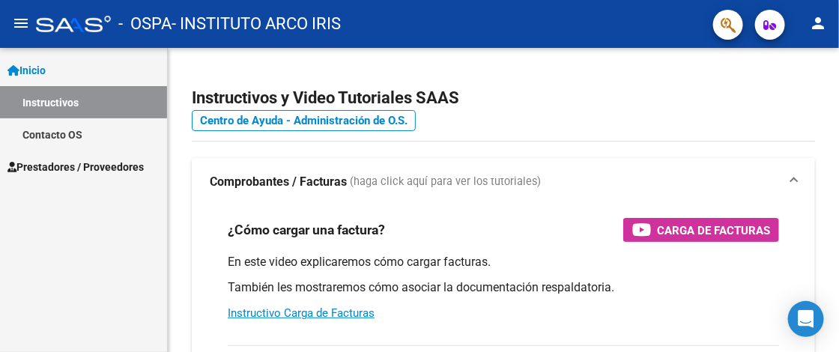
click at [94, 170] on span "Prestadores / Proveedores" at bounding box center [75, 167] width 136 height 16
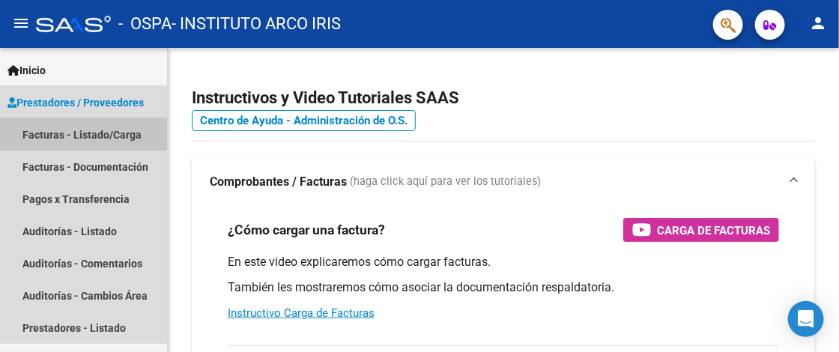
click at [112, 137] on link "Facturas - Listado/Carga" at bounding box center [83, 134] width 167 height 32
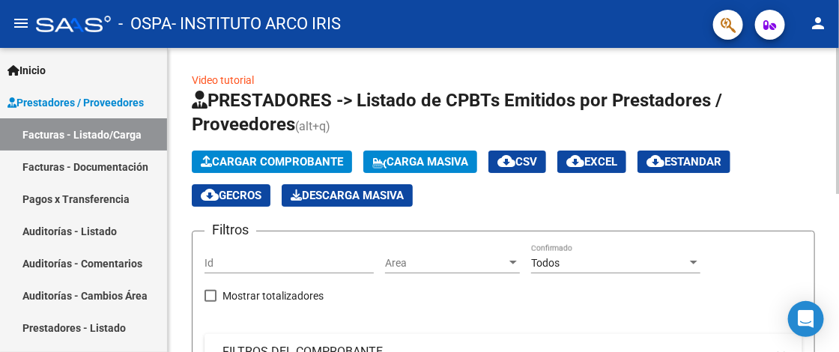
click at [273, 160] on span "Cargar Comprobante" at bounding box center [272, 161] width 142 height 13
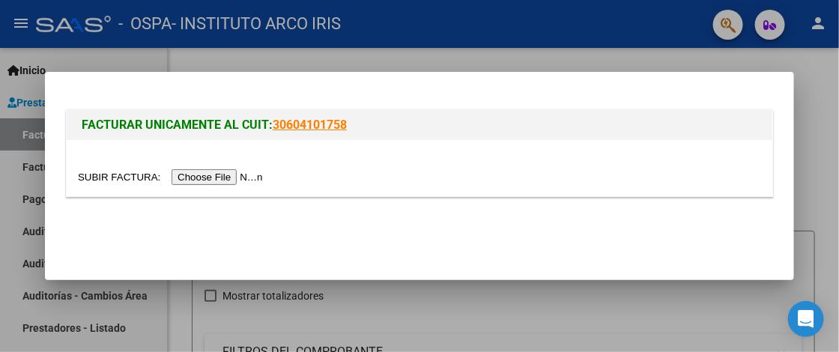
click at [249, 175] on input "file" at bounding box center [173, 177] width 190 height 16
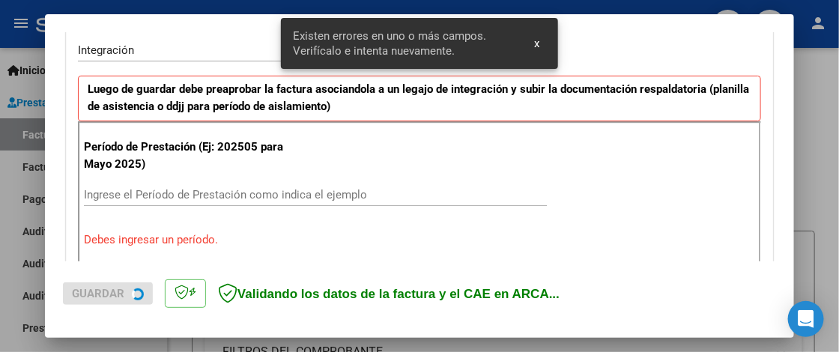
scroll to position [378, 0]
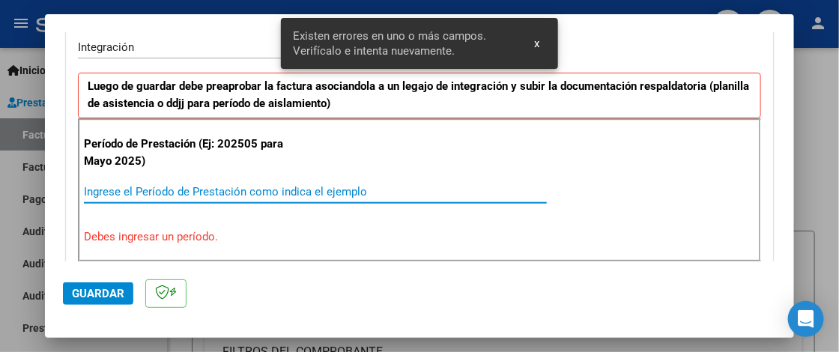
click at [161, 187] on input "Ingrese el Período de Prestación como indica el ejemplo" at bounding box center [315, 191] width 463 height 13
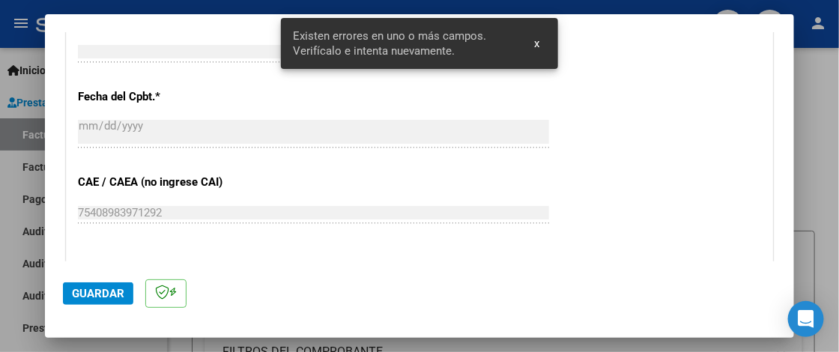
scroll to position [902, 0]
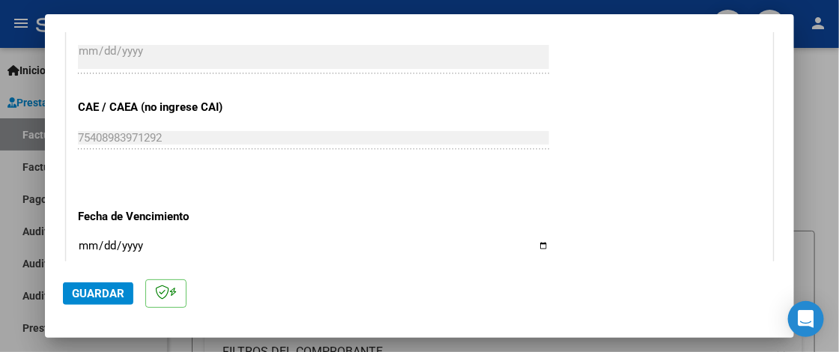
type input "202509"
click at [80, 243] on input "Ingresar la fecha" at bounding box center [313, 252] width 471 height 24
type input "[DATE]"
click at [95, 292] on span "Guardar" at bounding box center [98, 293] width 52 height 13
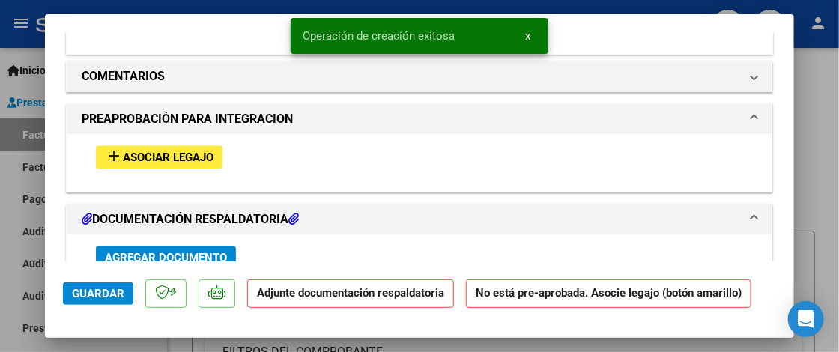
scroll to position [1349, 0]
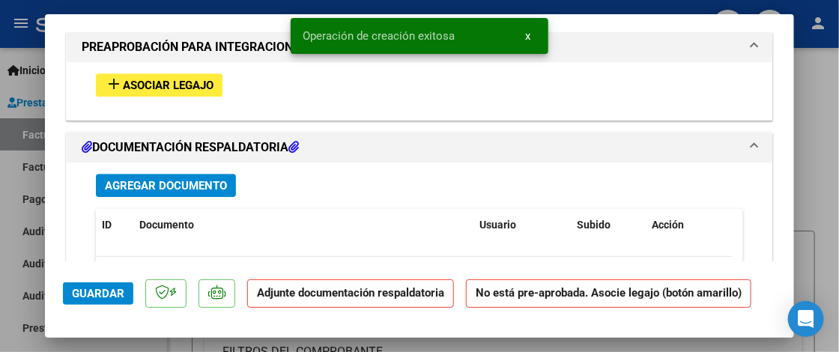
click at [139, 79] on span "Asociar Legajo" at bounding box center [168, 85] width 91 height 13
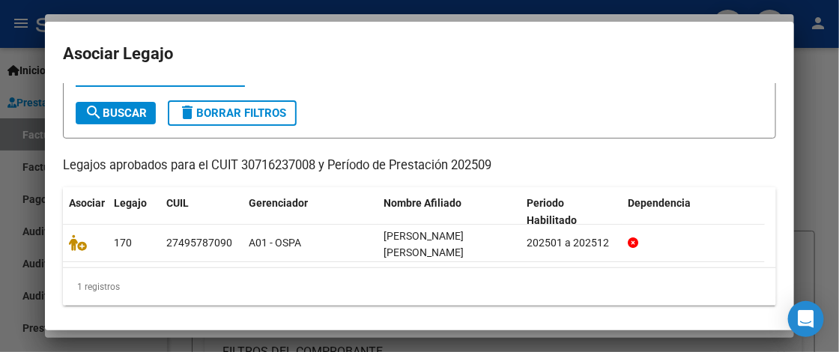
scroll to position [72, 0]
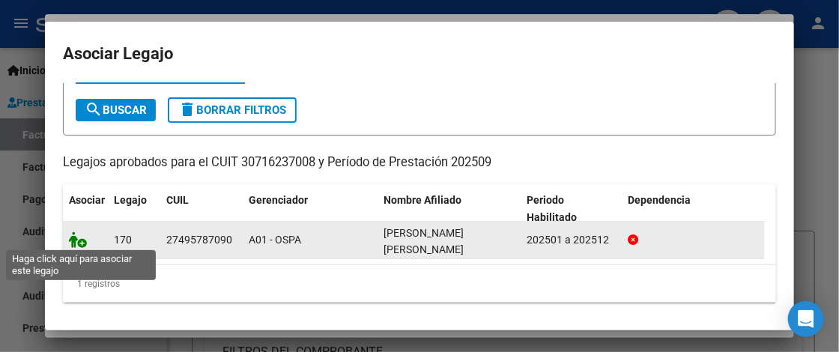
click at [72, 237] on icon at bounding box center [78, 240] width 18 height 16
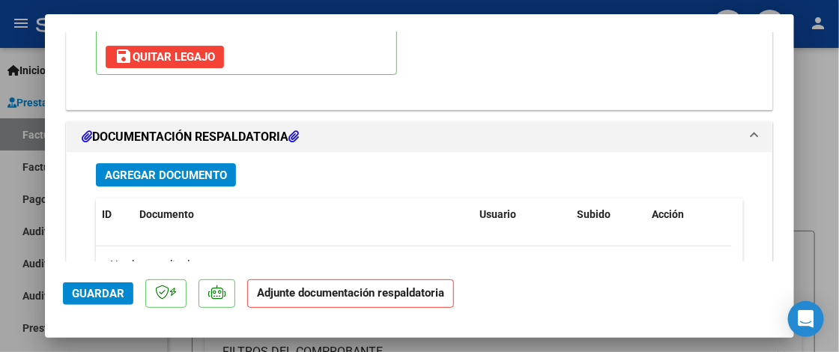
scroll to position [1613, 0]
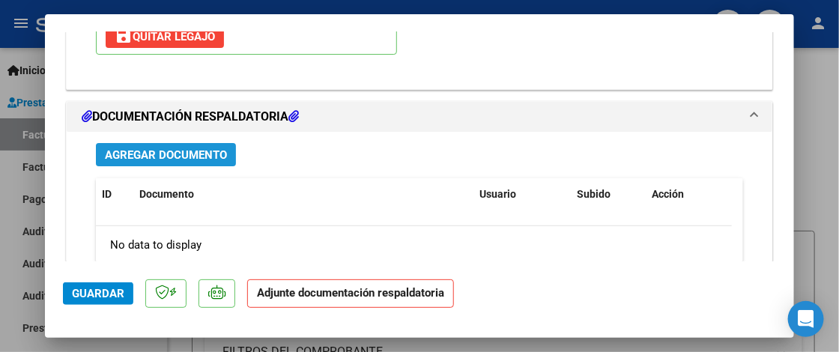
click at [151, 162] on span "Agregar Documento" at bounding box center [166, 154] width 122 height 13
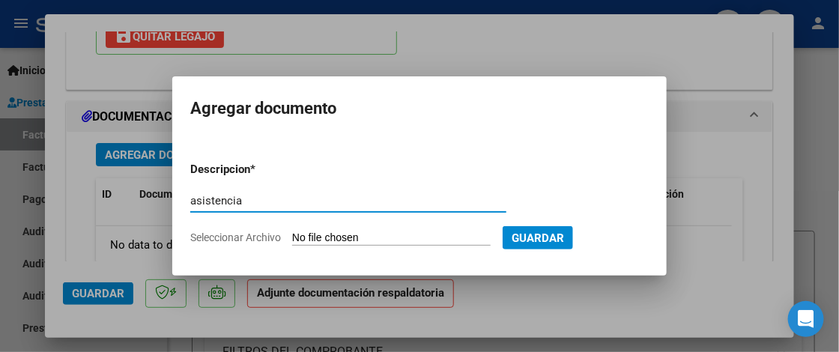
type input "asistencia"
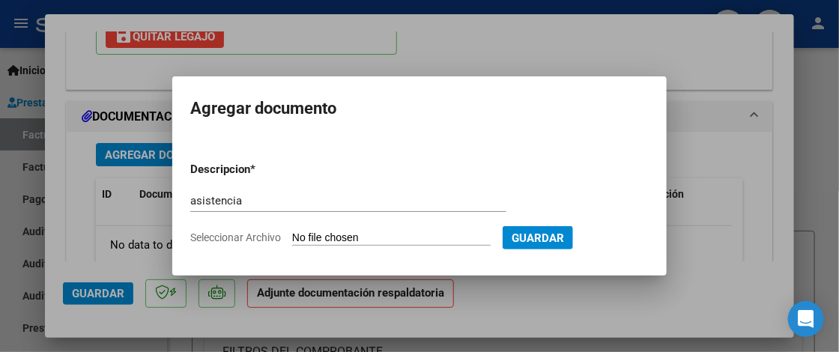
click at [373, 233] on input "Seleccionar Archivo" at bounding box center [391, 239] width 199 height 14
type input "C:\fakepath\Asistencia Modulo.pdf"
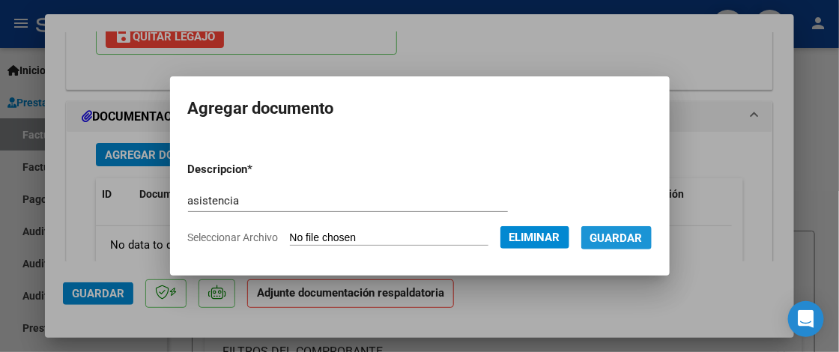
click at [633, 232] on span "Guardar" at bounding box center [617, 238] width 52 height 13
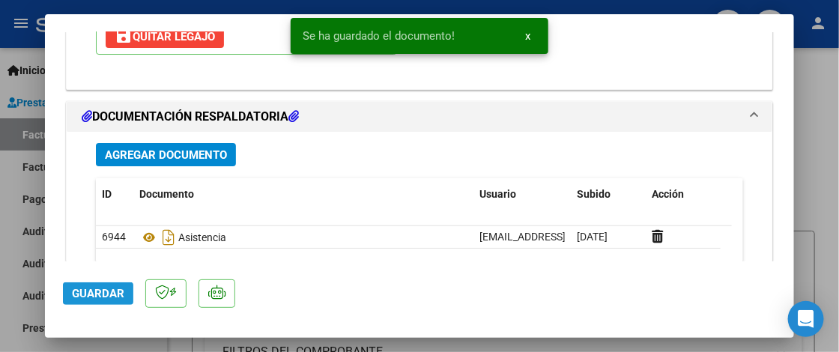
click at [100, 292] on span "Guardar" at bounding box center [98, 293] width 52 height 13
click at [828, 199] on div at bounding box center [419, 176] width 839 height 352
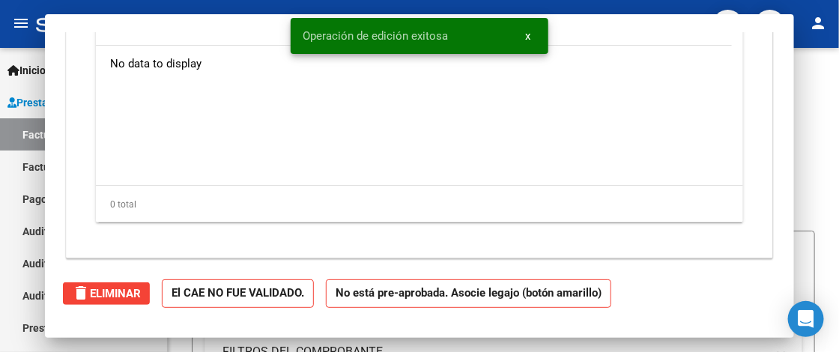
scroll to position [0, 0]
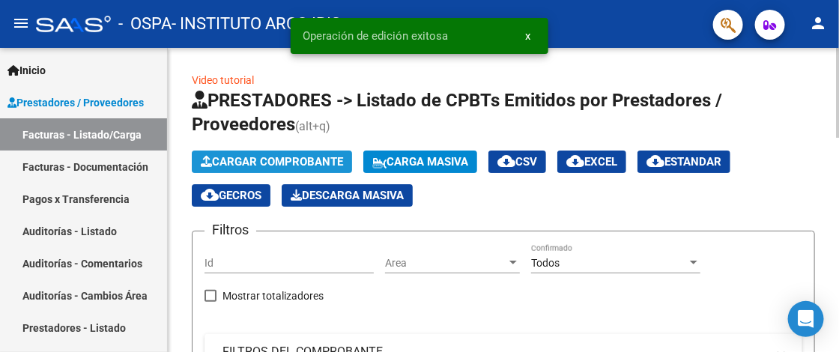
click at [312, 160] on span "Cargar Comprobante" at bounding box center [272, 161] width 142 height 13
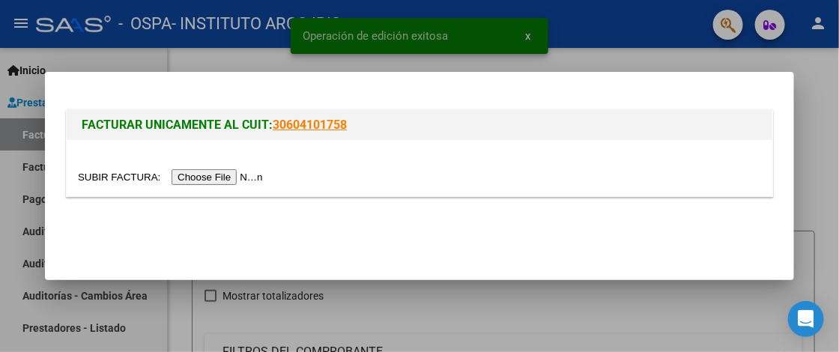
click at [229, 178] on input "file" at bounding box center [173, 177] width 190 height 16
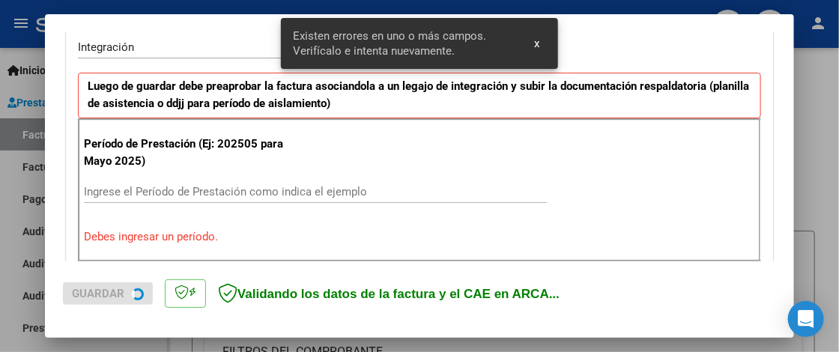
scroll to position [378, 0]
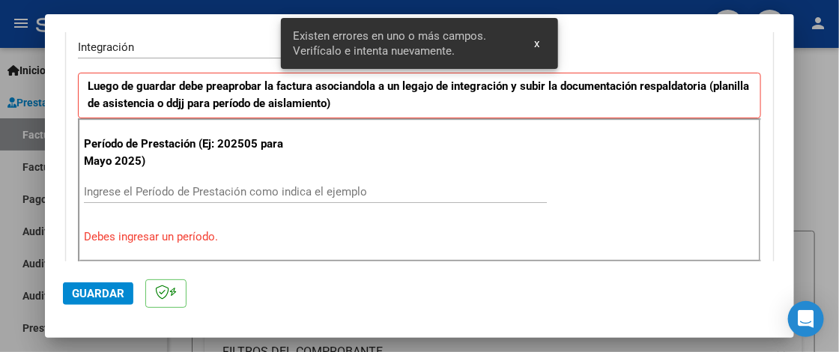
click at [128, 191] on input "Ingrese el Período de Prestación como indica el ejemplo" at bounding box center [315, 191] width 463 height 13
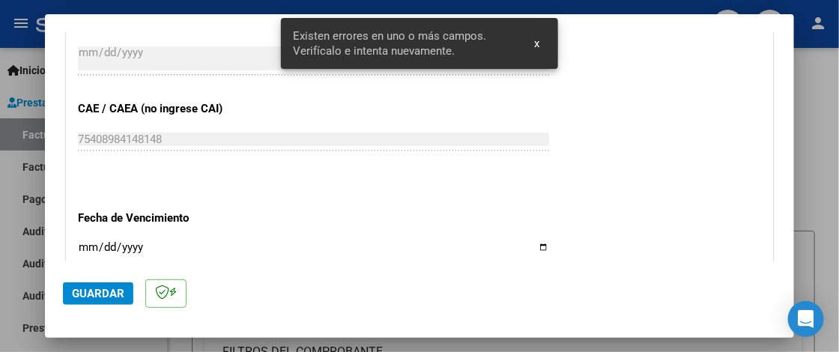
scroll to position [902, 0]
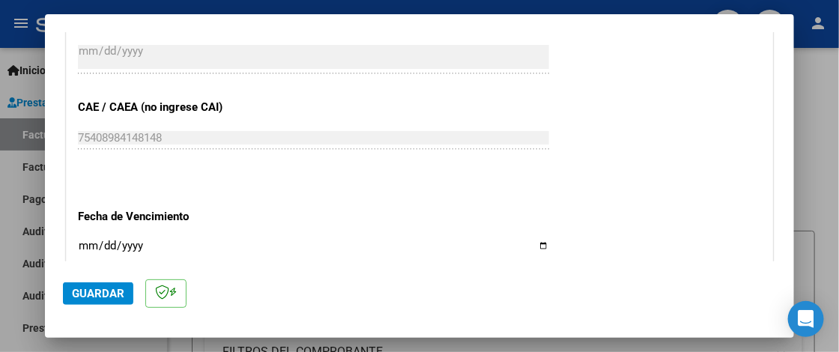
type input "202509"
click at [84, 244] on input "Ingresar la fecha" at bounding box center [313, 252] width 471 height 24
type input "[DATE]"
click at [116, 298] on span "Guardar" at bounding box center [98, 293] width 52 height 13
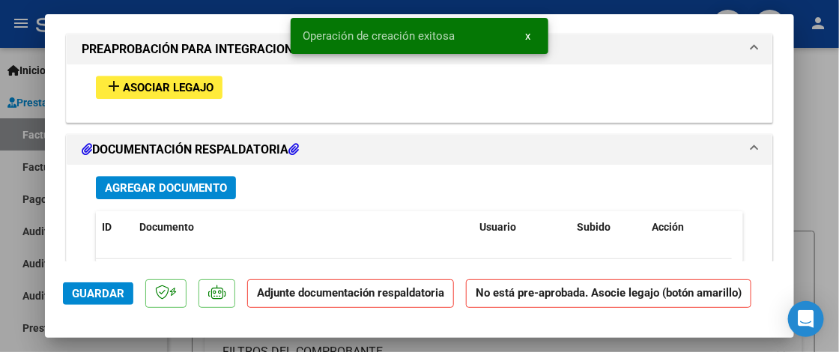
scroll to position [1349, 0]
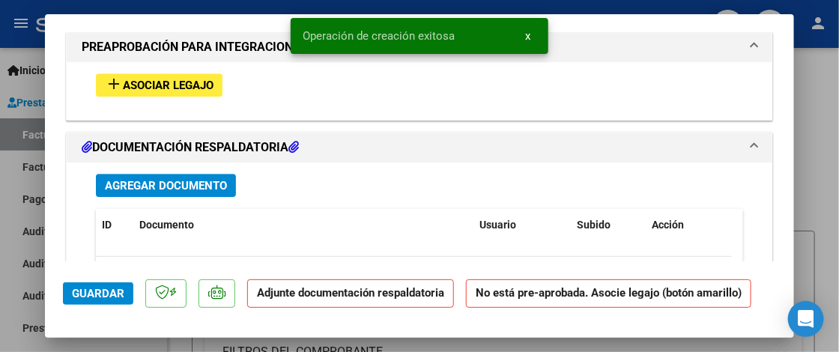
click at [176, 82] on span "Asociar Legajo" at bounding box center [168, 85] width 91 height 13
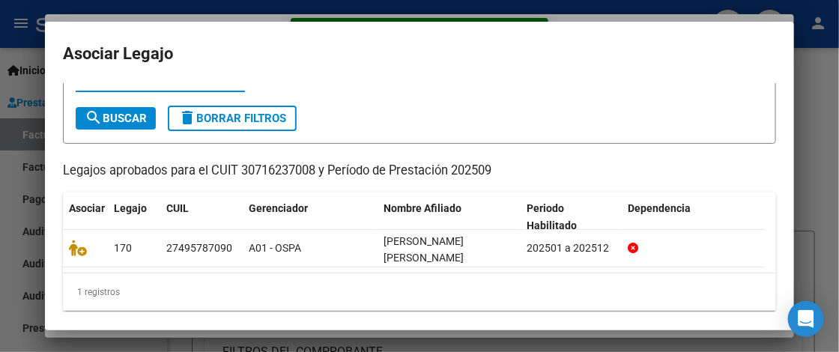
scroll to position [72, 0]
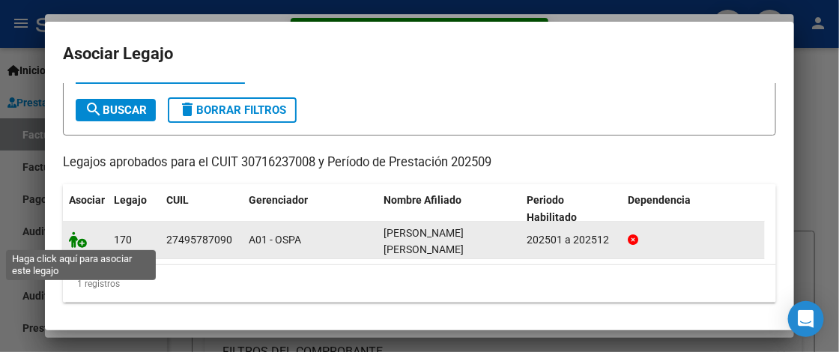
click at [75, 238] on icon at bounding box center [78, 240] width 18 height 16
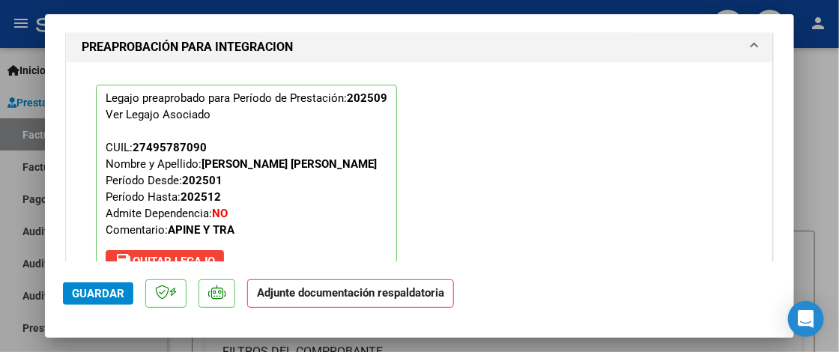
scroll to position [1613, 0]
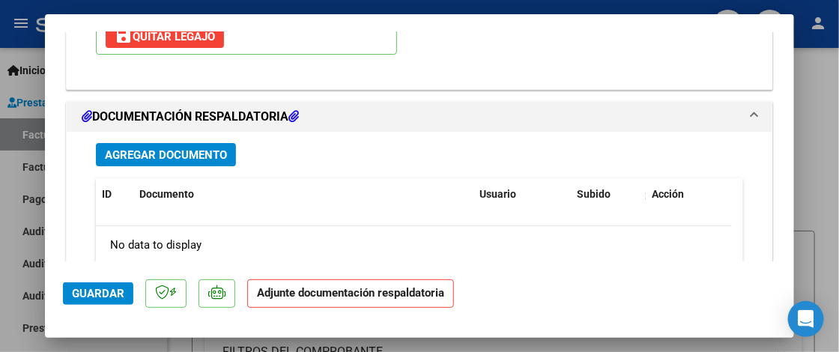
click at [208, 162] on span "Agregar Documento" at bounding box center [166, 154] width 122 height 13
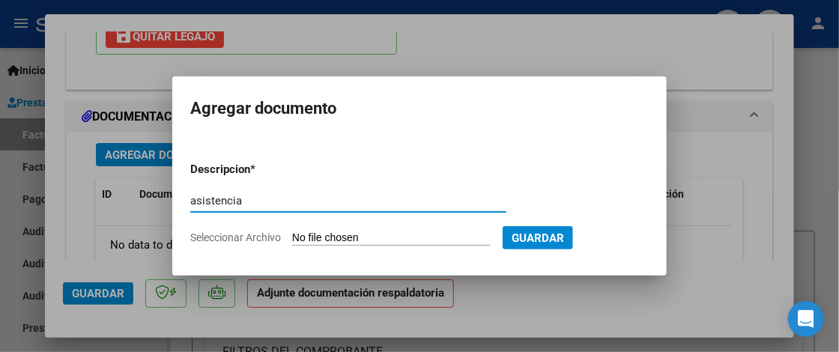
type input "asistencia"
click at [336, 236] on input "Seleccionar Archivo" at bounding box center [391, 239] width 199 height 14
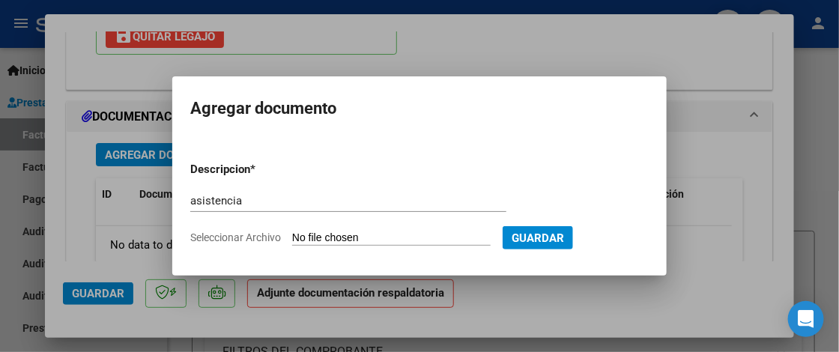
type input "C:\fakepath\Asistencia Transporte.pdf"
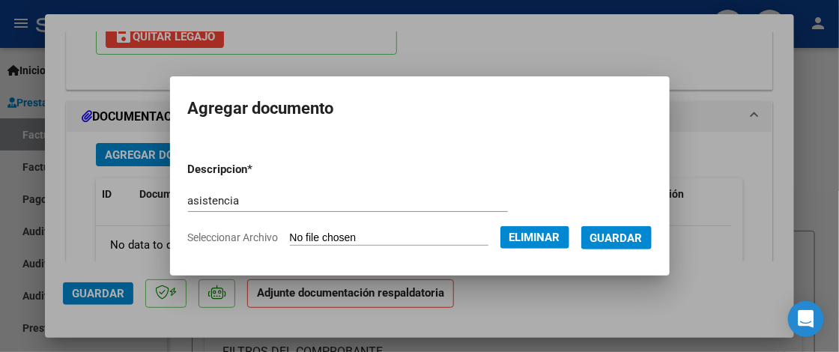
click at [643, 232] on span "Guardar" at bounding box center [617, 238] width 52 height 13
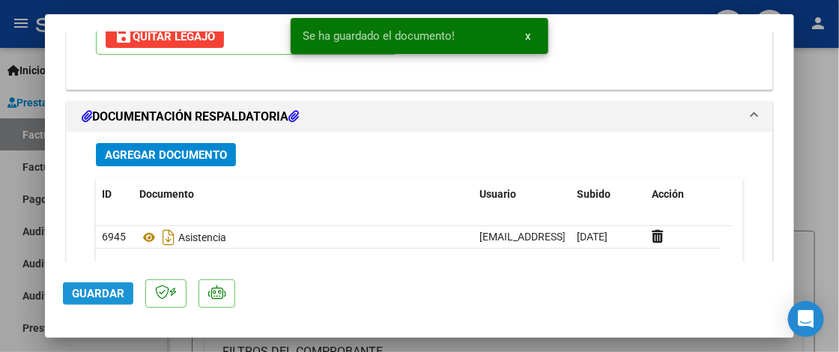
click at [119, 294] on span "Guardar" at bounding box center [98, 293] width 52 height 13
click at [826, 183] on div at bounding box center [419, 176] width 839 height 352
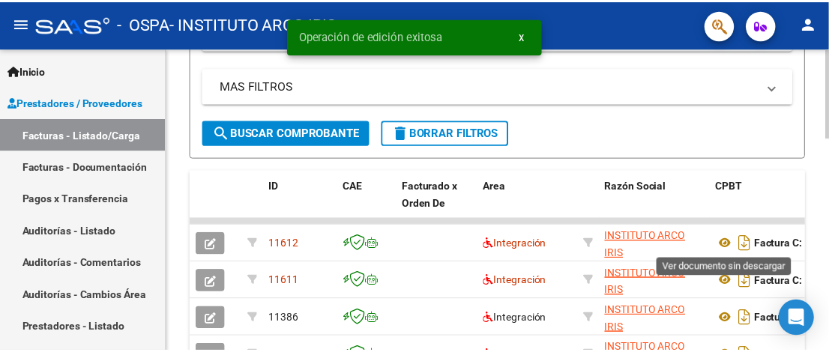
scroll to position [450, 0]
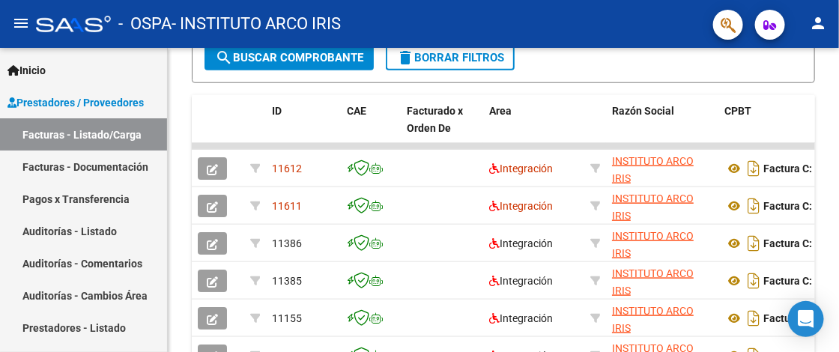
click at [819, 21] on mat-icon "person" at bounding box center [818, 23] width 18 height 18
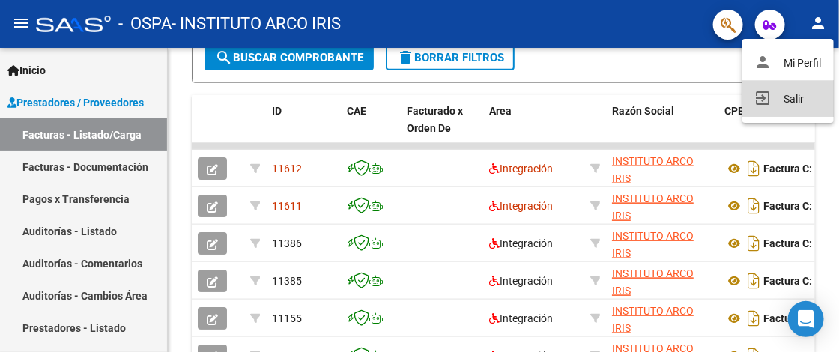
click at [785, 94] on button "exit_to_app Salir" at bounding box center [788, 99] width 91 height 36
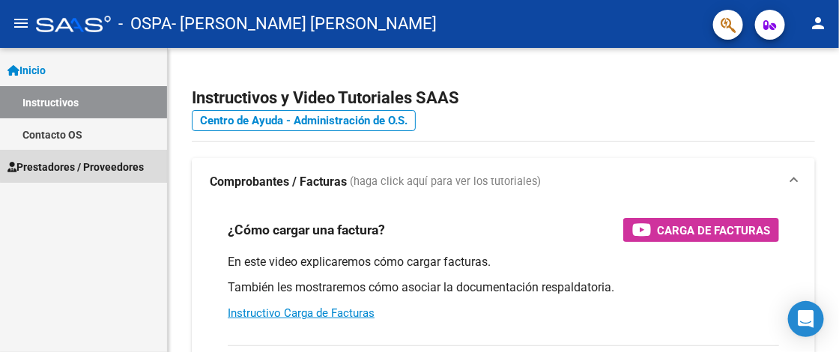
click at [85, 161] on span "Prestadores / Proveedores" at bounding box center [75, 167] width 136 height 16
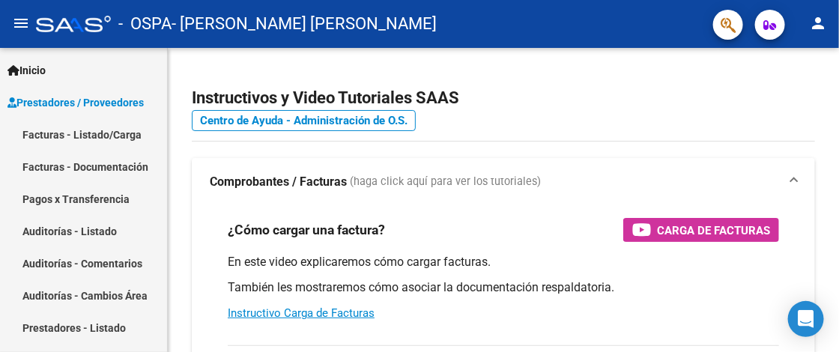
click at [136, 142] on link "Facturas - Listado/Carga" at bounding box center [83, 134] width 167 height 32
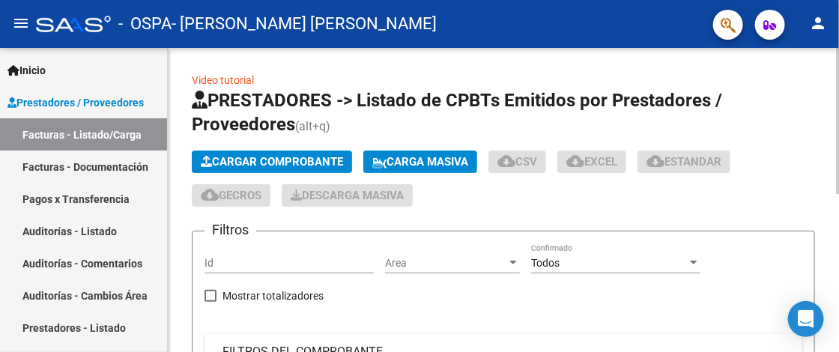
click at [295, 161] on span "Cargar Comprobante" at bounding box center [272, 161] width 142 height 13
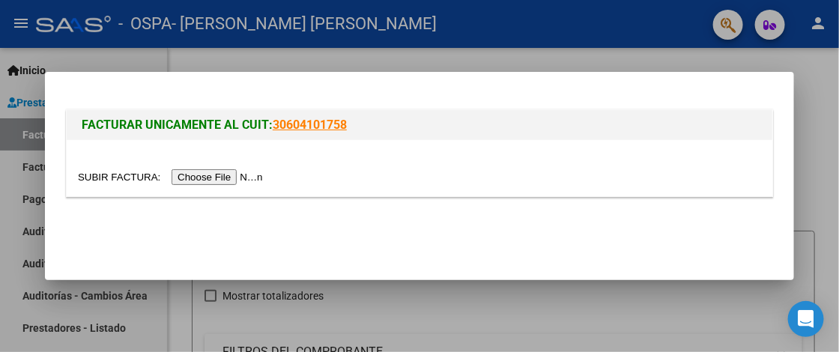
click at [211, 177] on input "file" at bounding box center [173, 177] width 190 height 16
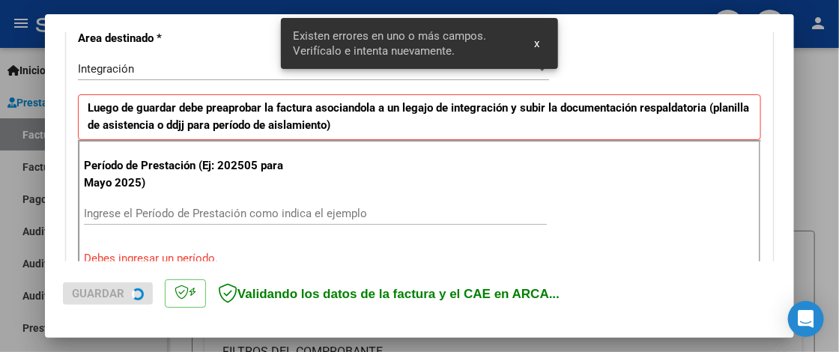
scroll to position [378, 0]
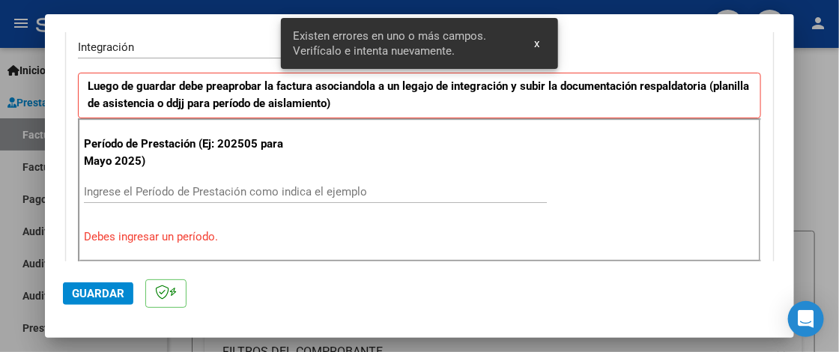
click at [151, 190] on input "Ingrese el Período de Prestación como indica el ejemplo" at bounding box center [315, 191] width 463 height 13
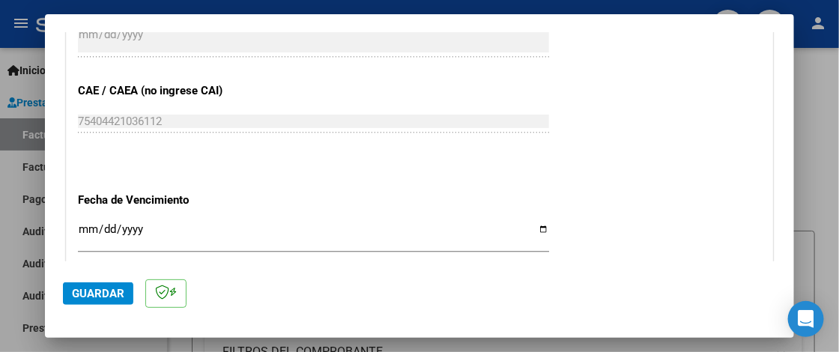
scroll to position [977, 0]
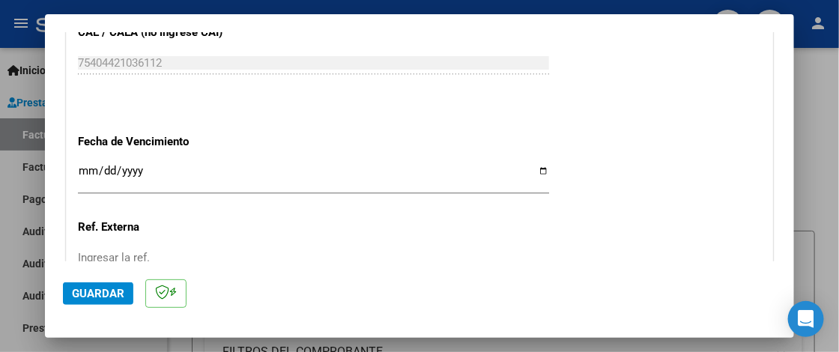
type input "202509"
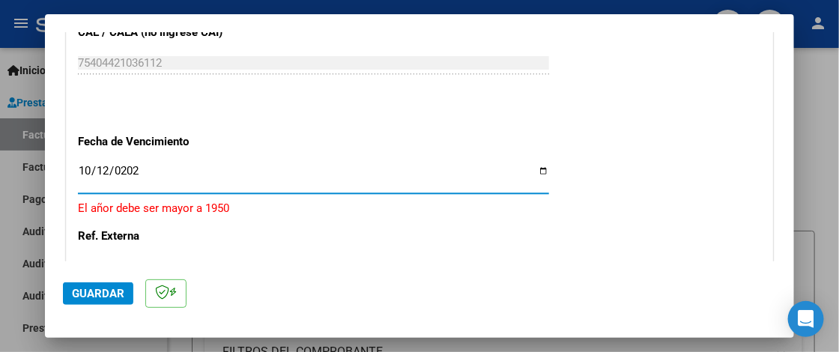
type input "2025-10-12"
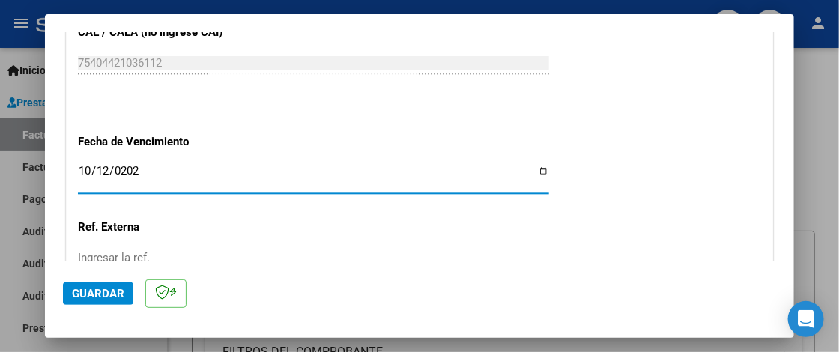
drag, startPoint x: 85, startPoint y: 169, endPoint x: 78, endPoint y: 248, distance: 79.8
click at [85, 169] on input "2025-10-12" at bounding box center [313, 177] width 471 height 24
click at [105, 291] on span "Guardar" at bounding box center [98, 293] width 52 height 13
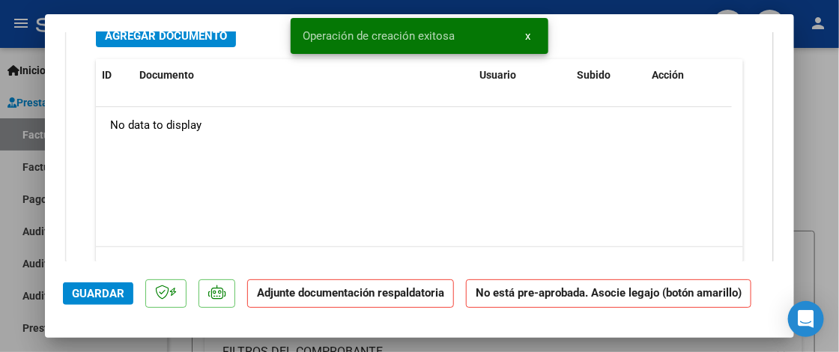
scroll to position [1274, 0]
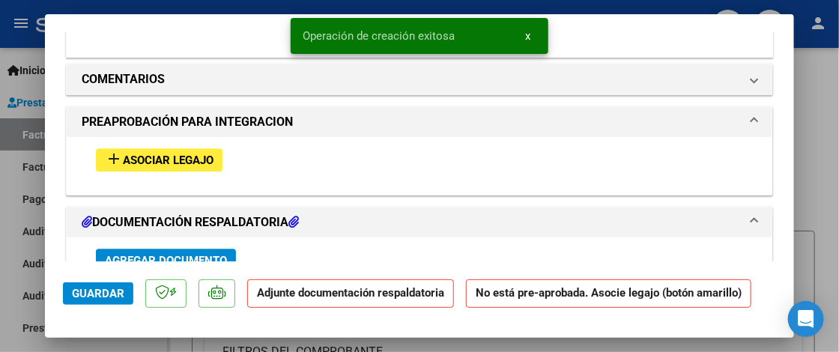
click at [169, 154] on span "Asociar Legajo" at bounding box center [168, 160] width 91 height 13
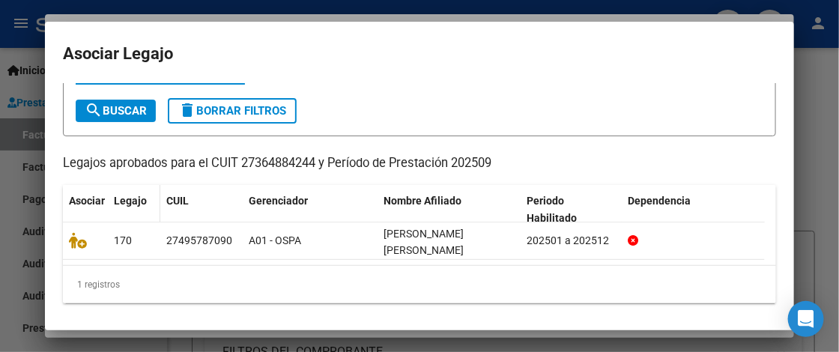
scroll to position [72, 0]
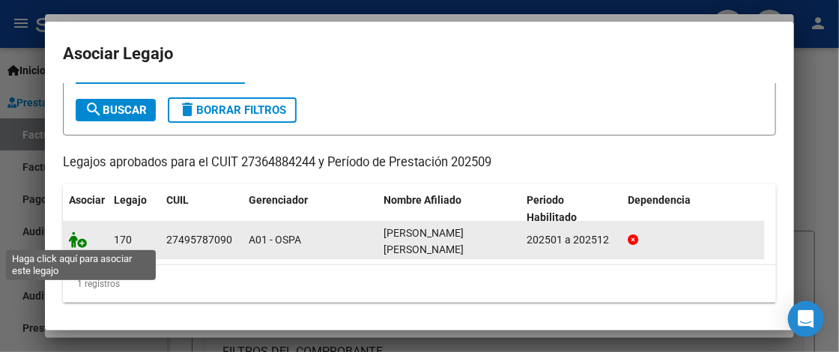
click at [78, 240] on icon at bounding box center [78, 240] width 18 height 16
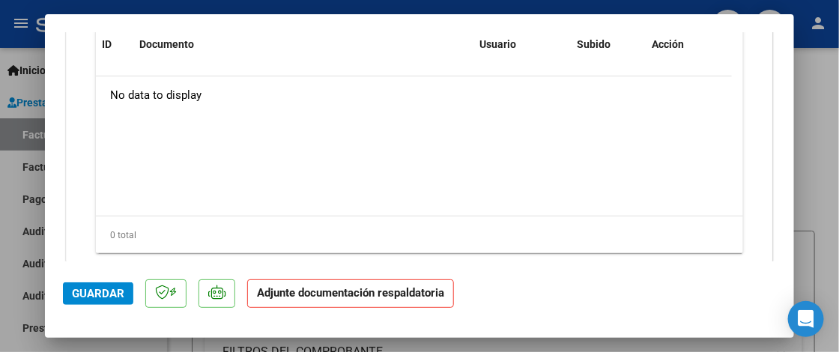
scroll to position [1613, 0]
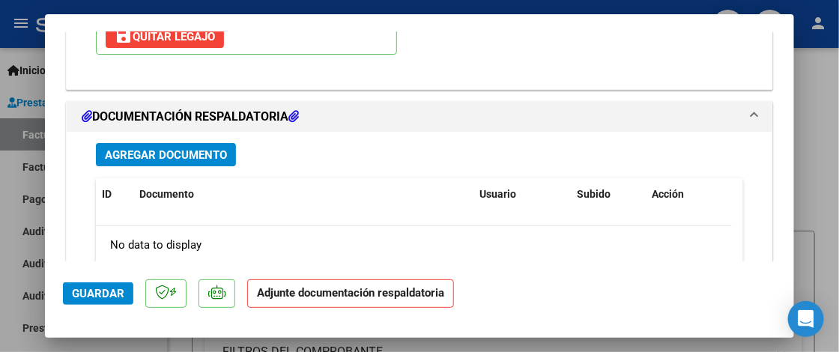
click at [184, 160] on button "Agregar Documento" at bounding box center [166, 154] width 140 height 23
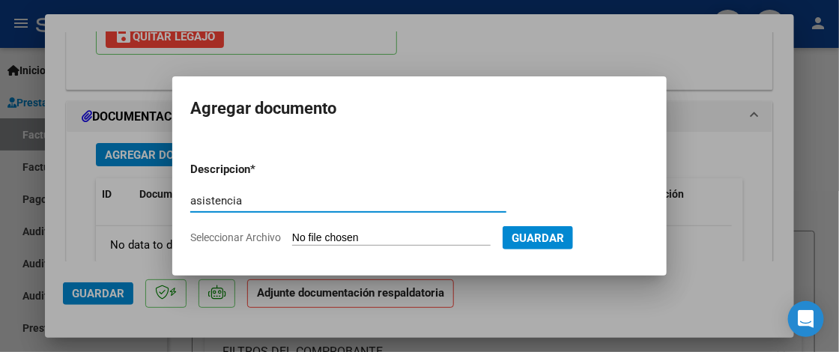
type input "asistencia"
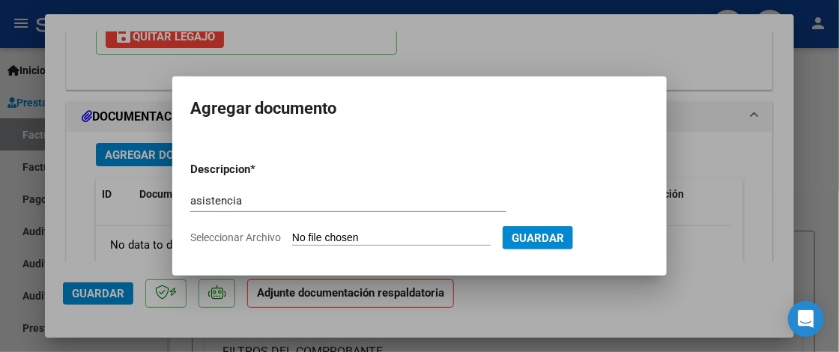
click at [332, 239] on input "Seleccionar Archivo" at bounding box center [391, 239] width 199 height 14
type input "C:\fakepath\Asistencia Psico.pdf"
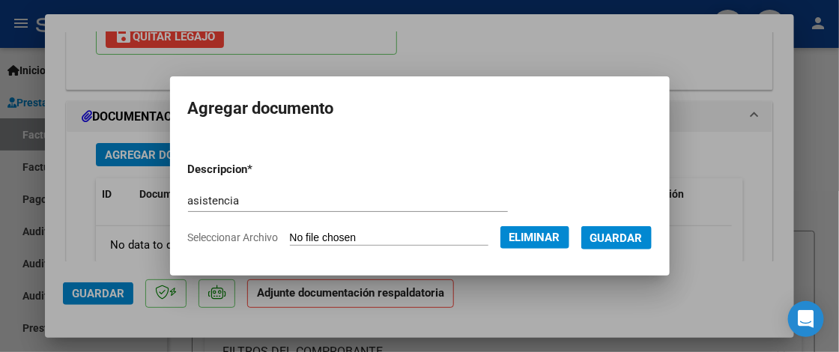
click at [643, 234] on span "Guardar" at bounding box center [617, 238] width 52 height 13
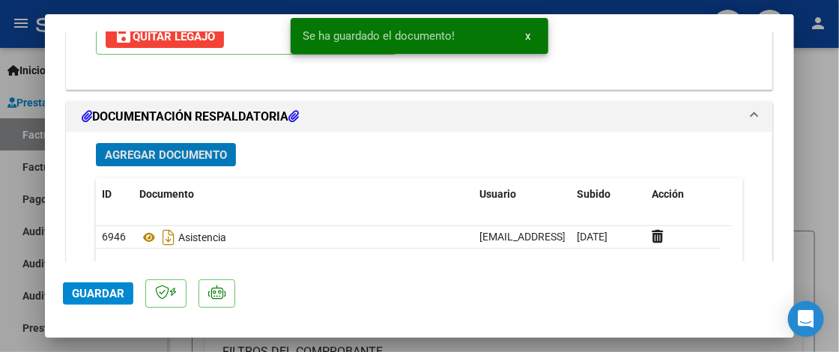
click at [113, 296] on span "Guardar" at bounding box center [98, 293] width 52 height 13
click at [804, 215] on div at bounding box center [419, 176] width 839 height 352
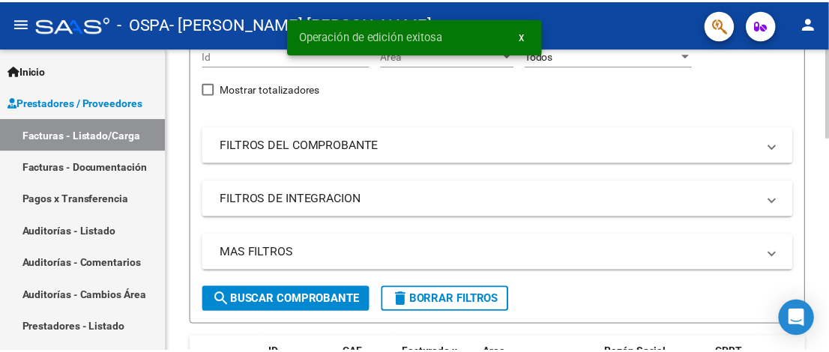
scroll to position [375, 0]
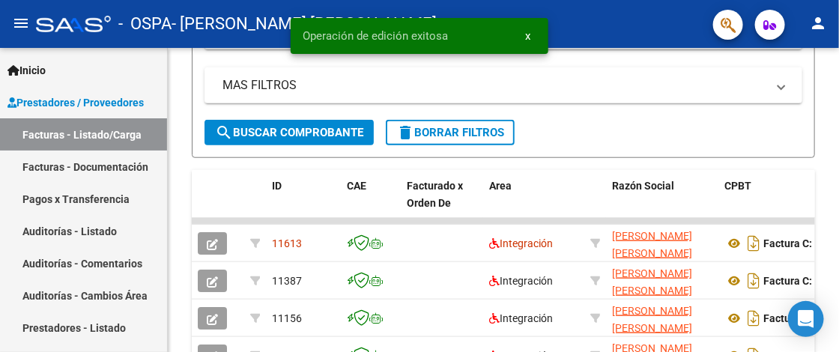
click at [815, 28] on mat-icon "person" at bounding box center [818, 23] width 18 height 18
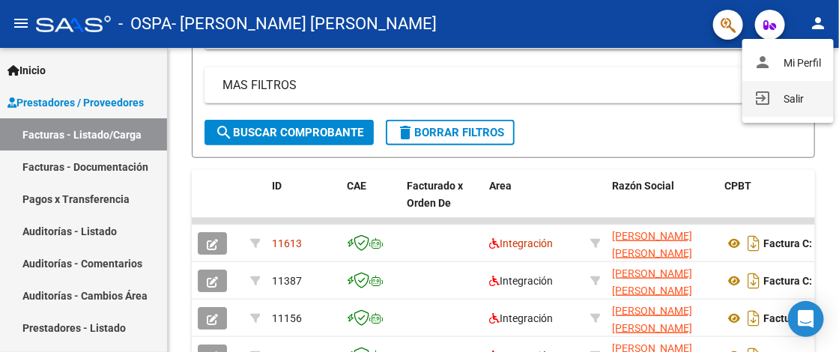
click at [785, 100] on button "exit_to_app Salir" at bounding box center [788, 99] width 91 height 36
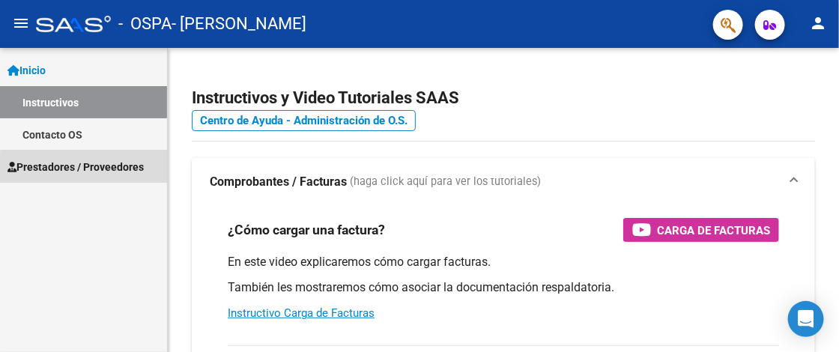
click at [92, 182] on link "Prestadores / Proveedores" at bounding box center [83, 167] width 167 height 32
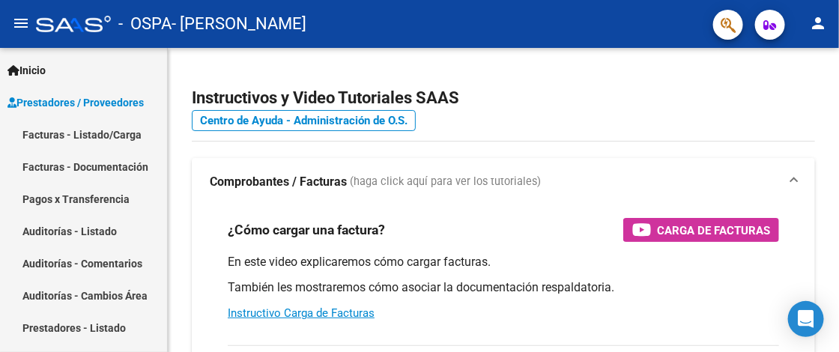
click at [105, 141] on link "Facturas - Listado/Carga" at bounding box center [83, 134] width 167 height 32
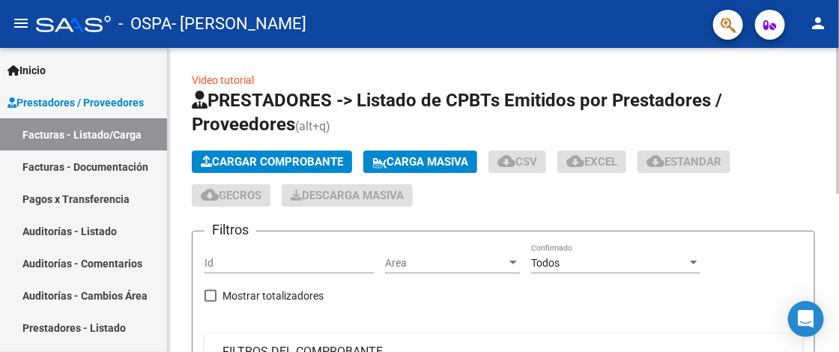
click at [283, 160] on span "Cargar Comprobante" at bounding box center [272, 161] width 142 height 13
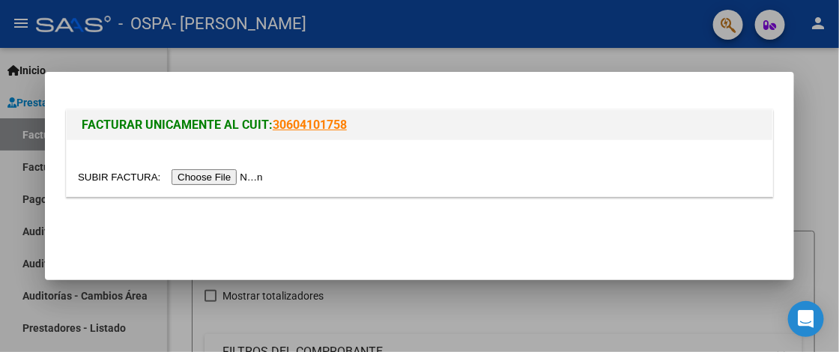
click at [226, 176] on input "file" at bounding box center [173, 177] width 190 height 16
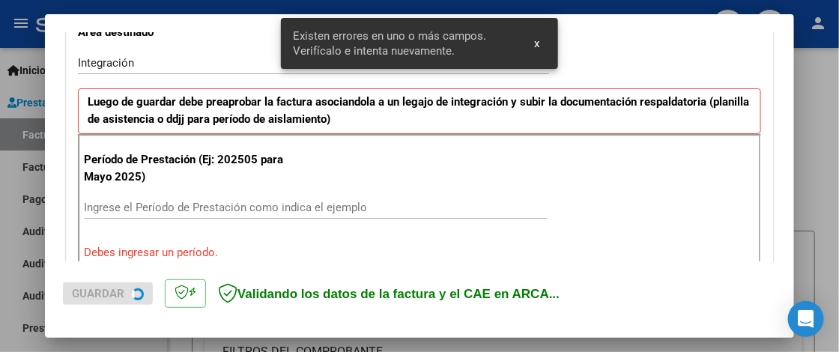
scroll to position [405, 0]
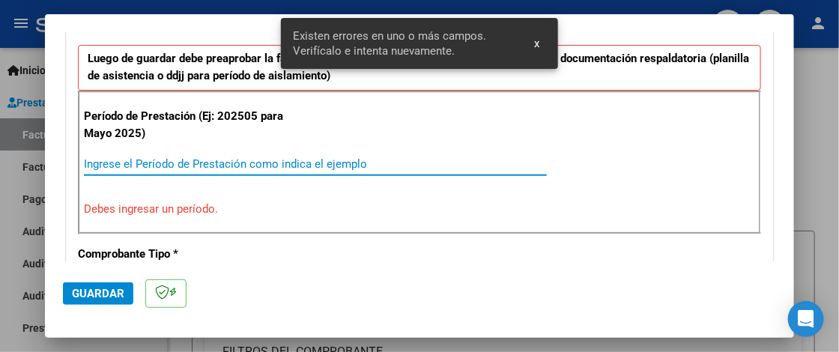
click at [136, 157] on input "Ingrese el Período de Prestación como indica el ejemplo" at bounding box center [315, 163] width 463 height 13
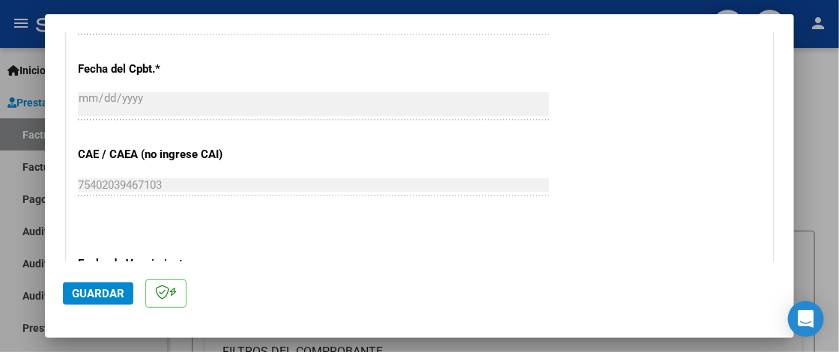
scroll to position [930, 0]
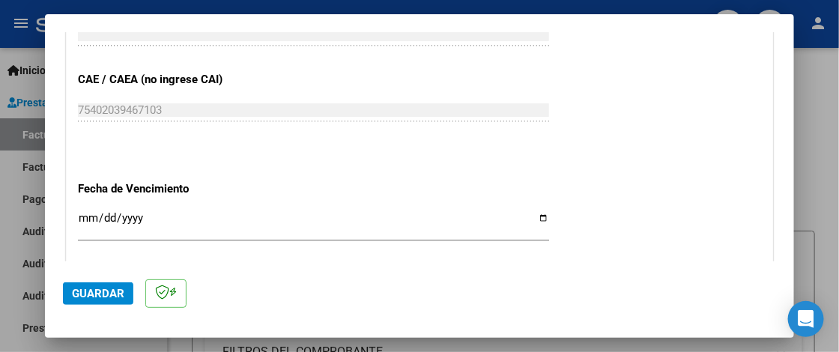
type input "202509"
click at [86, 216] on input "Ingresar la fecha" at bounding box center [313, 224] width 471 height 24
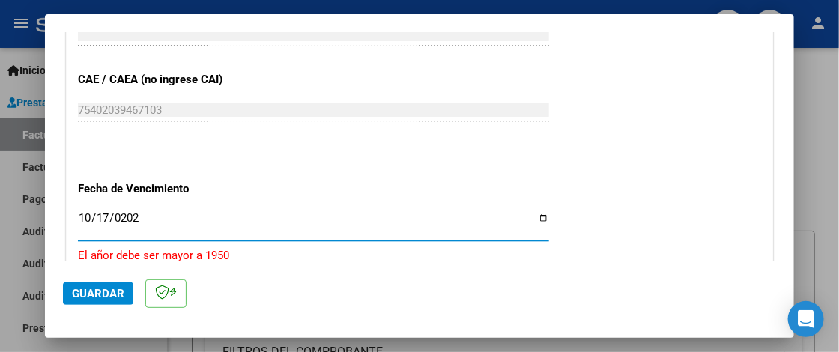
type input "[DATE]"
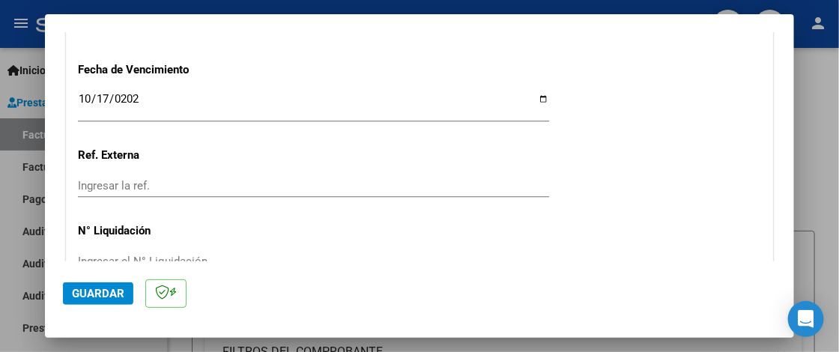
scroll to position [1133, 0]
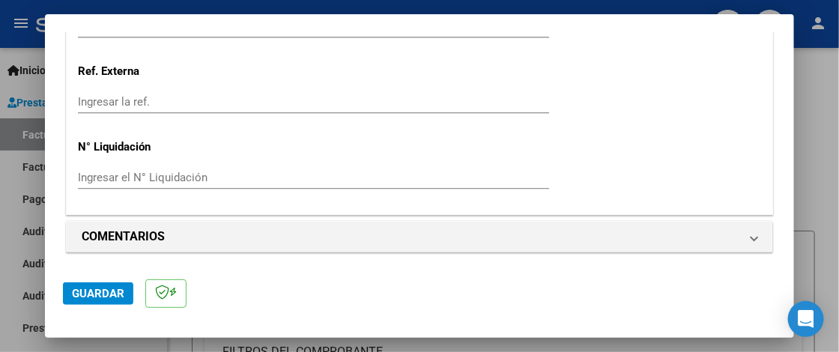
click at [107, 290] on span "Guardar" at bounding box center [98, 293] width 52 height 13
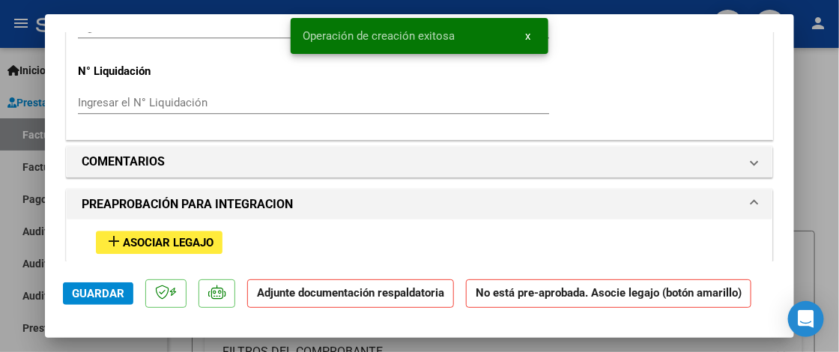
scroll to position [1274, 0]
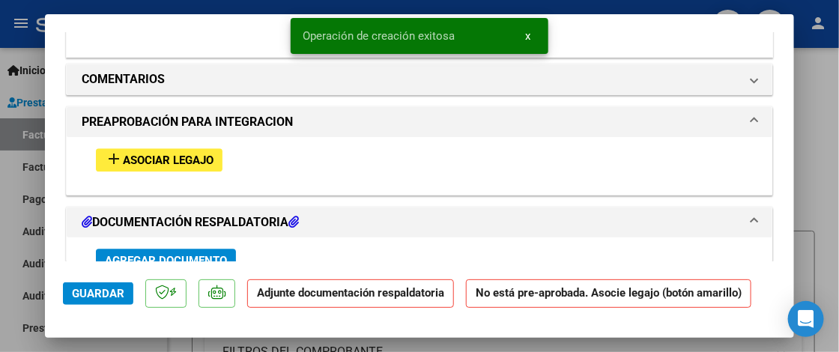
click at [164, 157] on span "Asociar Legajo" at bounding box center [168, 160] width 91 height 13
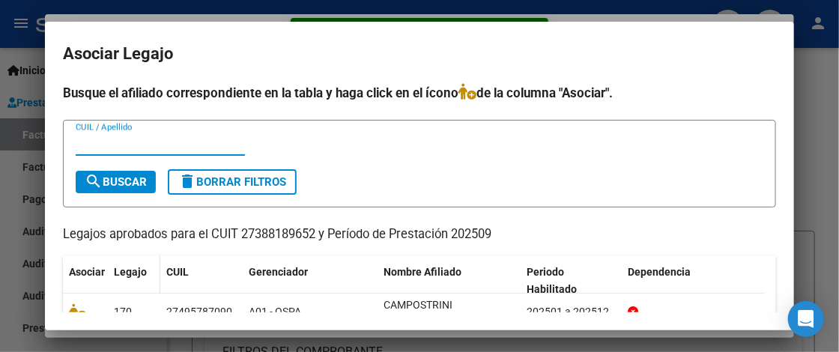
scroll to position [72, 0]
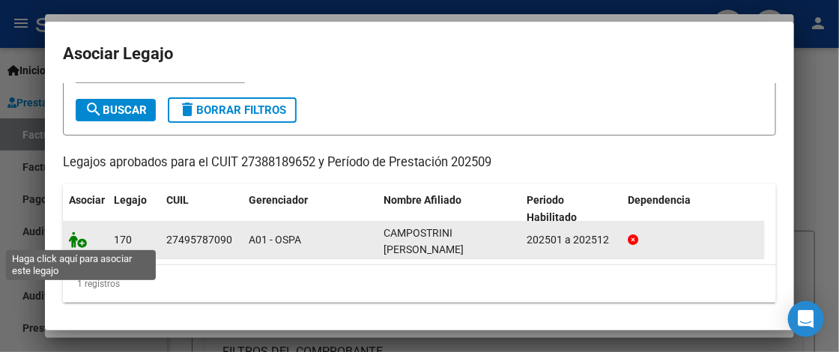
click at [73, 238] on icon at bounding box center [78, 240] width 18 height 16
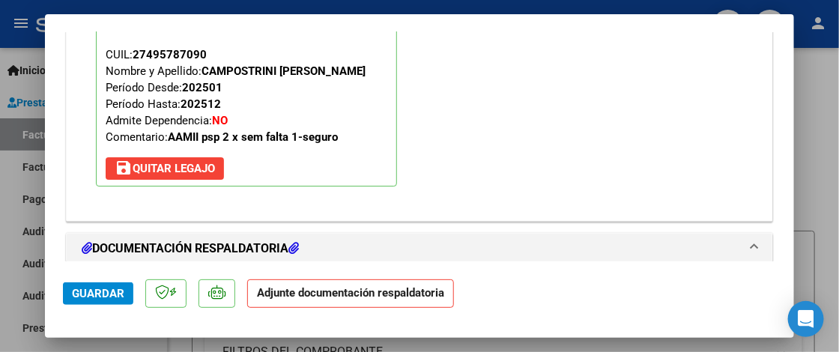
scroll to position [1613, 0]
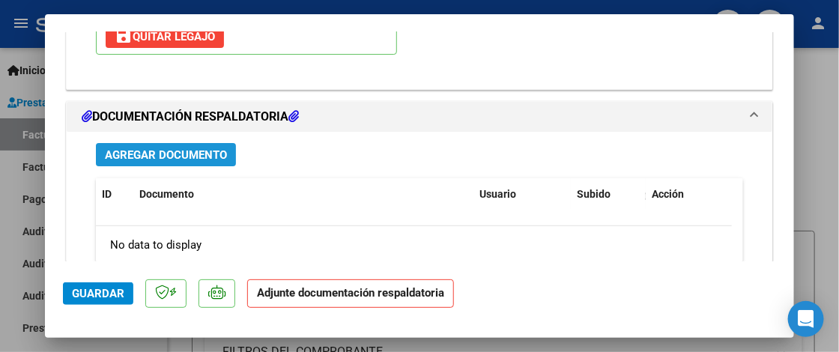
click at [211, 162] on span "Agregar Documento" at bounding box center [166, 154] width 122 height 13
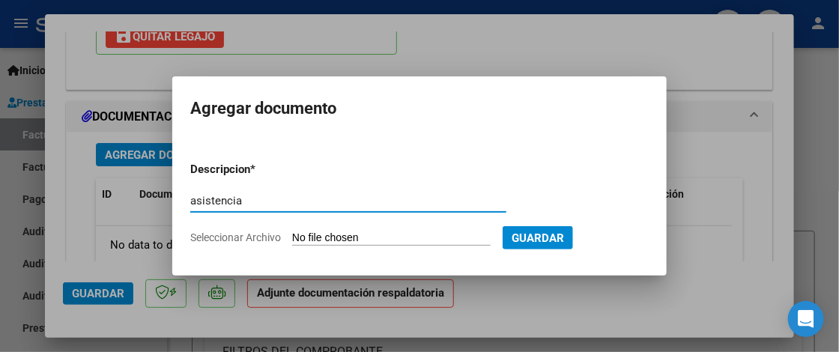
type input "asistencia"
click at [352, 238] on input "Seleccionar Archivo" at bounding box center [391, 239] width 199 height 14
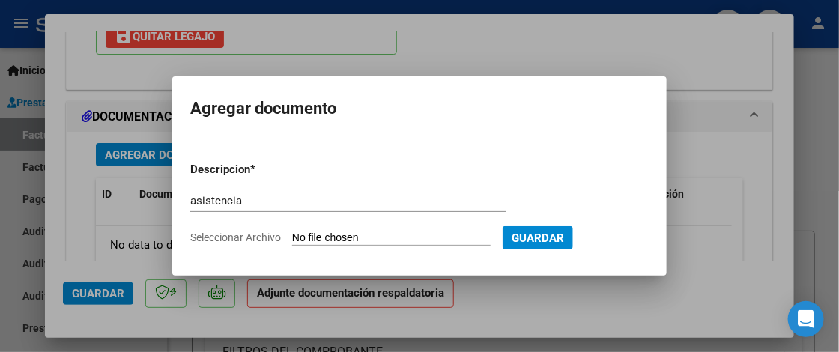
type input "C:\fakepath\Asistencia Psicop.pdf"
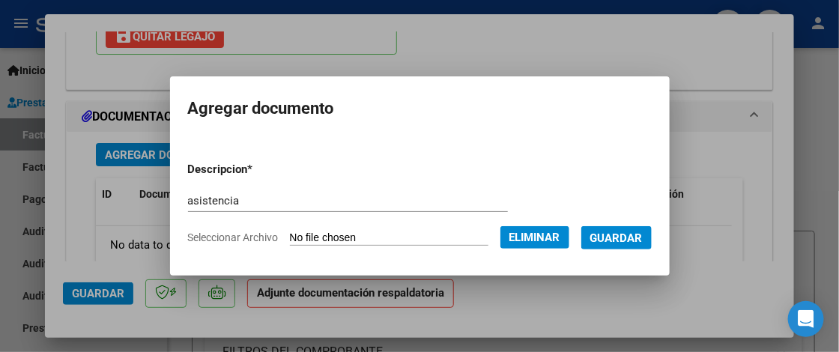
click at [642, 238] on span "Guardar" at bounding box center [617, 238] width 52 height 13
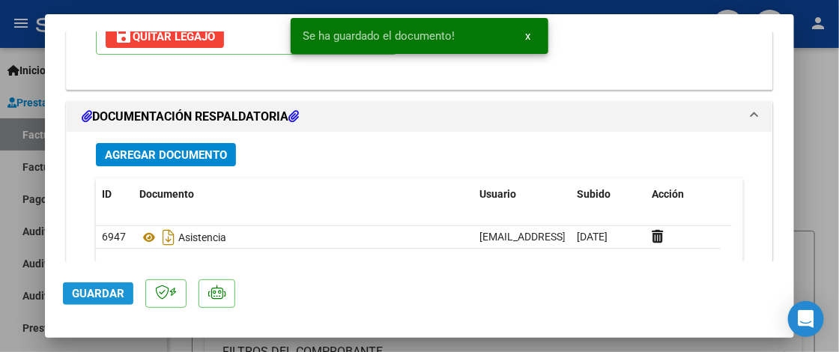
click at [119, 295] on span "Guardar" at bounding box center [98, 293] width 52 height 13
click at [818, 229] on div at bounding box center [419, 176] width 839 height 352
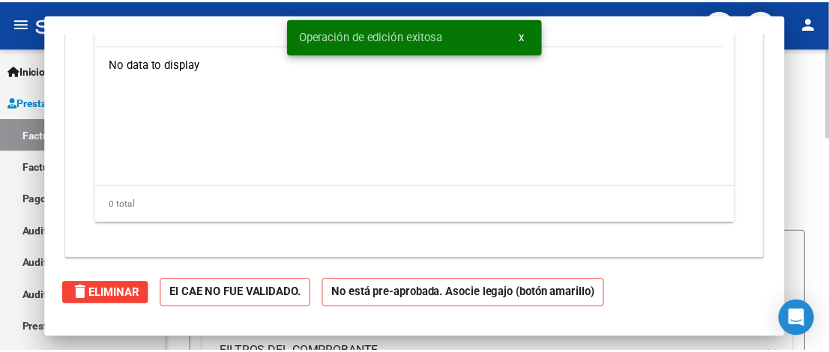
scroll to position [0, 0]
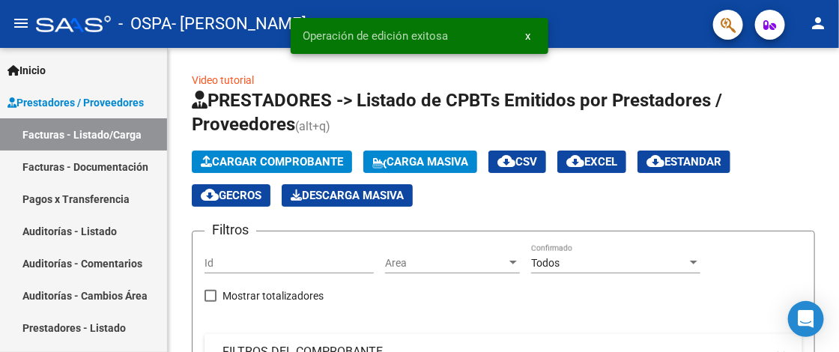
click at [821, 22] on mat-icon "person" at bounding box center [818, 23] width 18 height 18
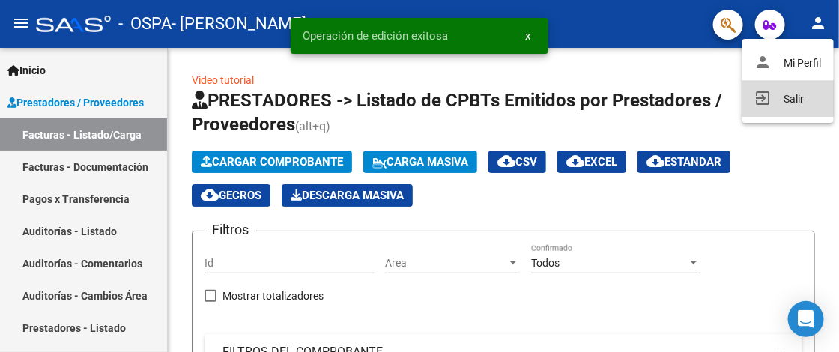
click at [779, 98] on button "exit_to_app Salir" at bounding box center [788, 99] width 91 height 36
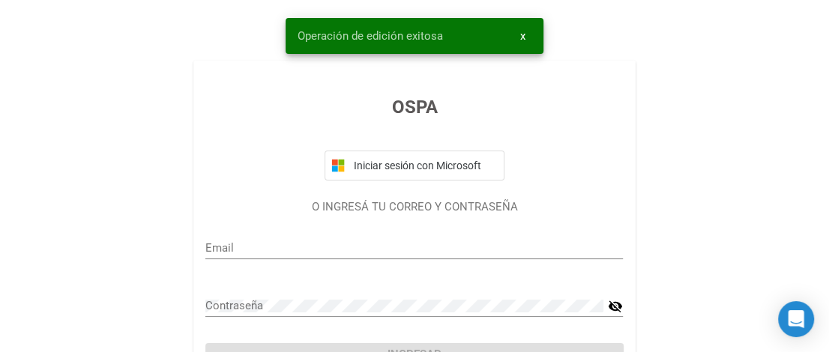
type input "alfonsinab@hotmail.es"
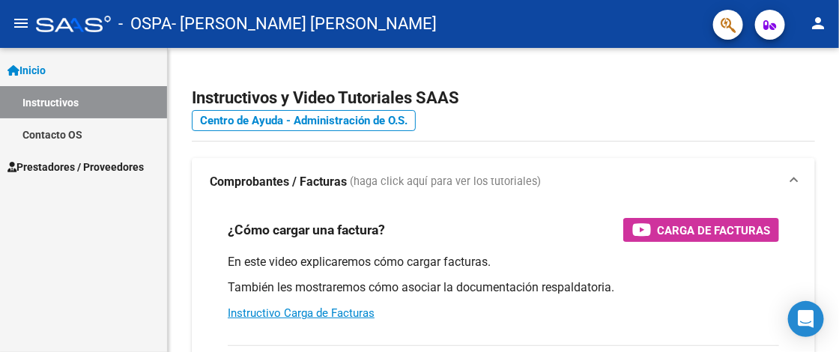
click at [112, 170] on span "Prestadores / Proveedores" at bounding box center [75, 167] width 136 height 16
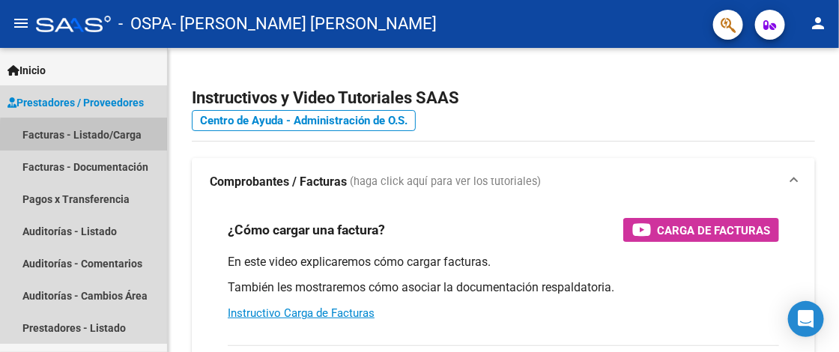
click at [124, 137] on link "Facturas - Listado/Carga" at bounding box center [83, 134] width 167 height 32
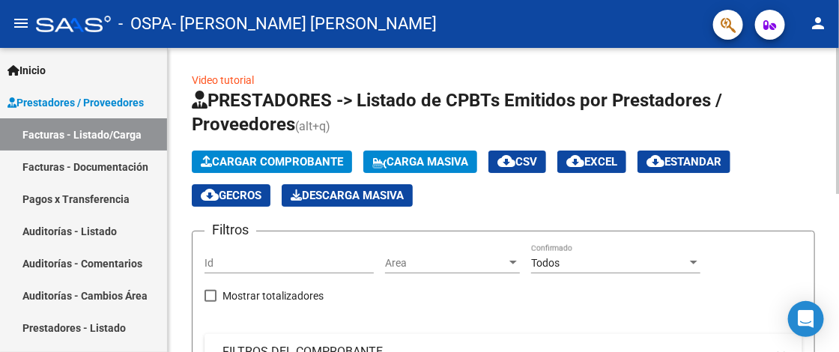
click at [292, 151] on button "Cargar Comprobante" at bounding box center [272, 162] width 160 height 22
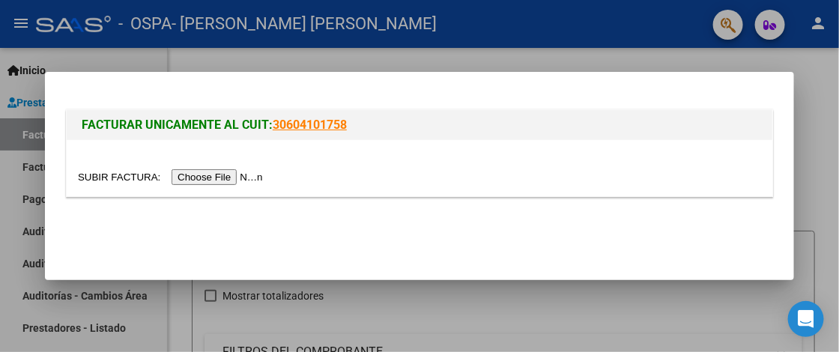
click at [221, 181] on input "file" at bounding box center [173, 177] width 190 height 16
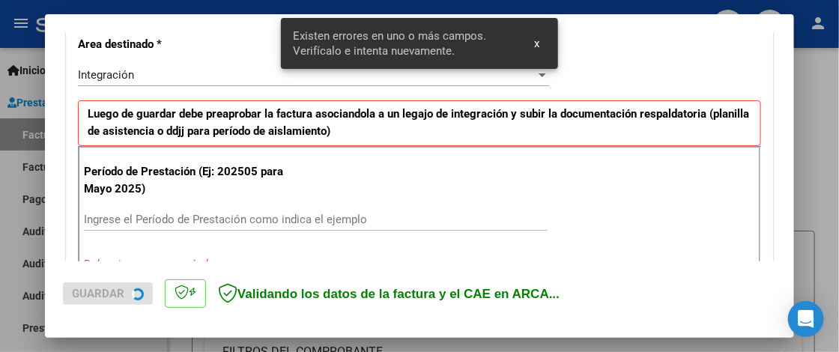
scroll to position [378, 0]
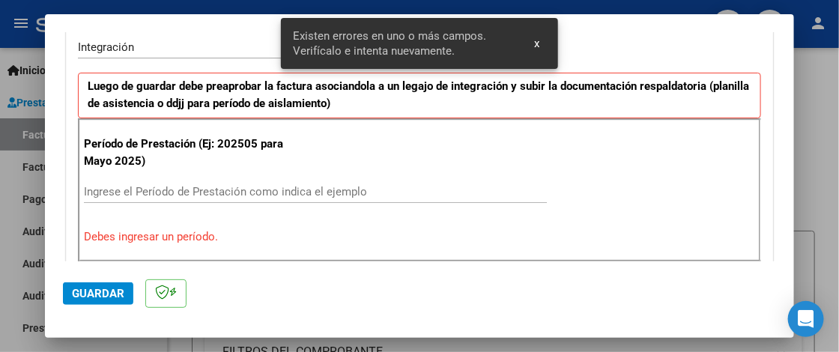
click at [141, 195] on input "Ingrese el Período de Prestación como indica el ejemplo" at bounding box center [315, 191] width 463 height 13
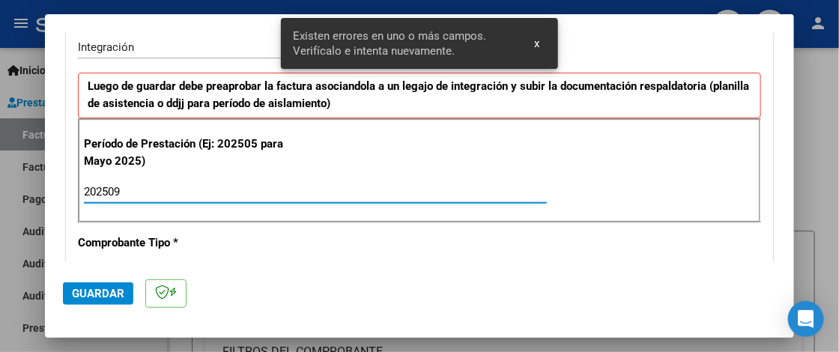
type input "202509"
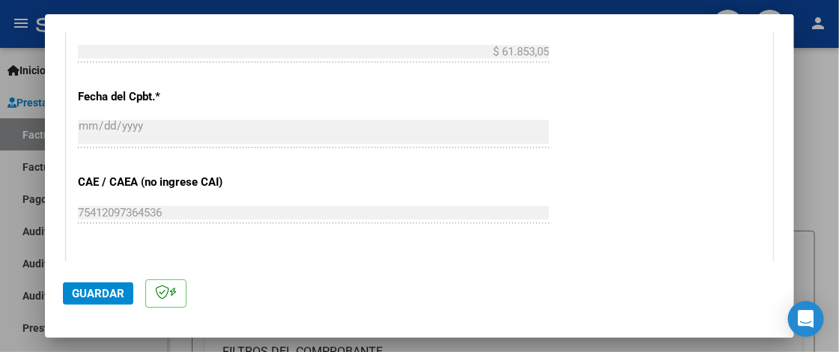
scroll to position [902, 0]
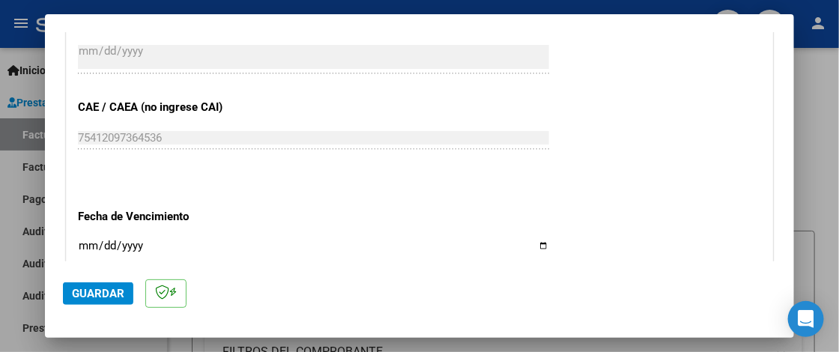
click at [87, 240] on input "Ingresar la fecha" at bounding box center [313, 252] width 471 height 24
type input "[DATE]"
click at [110, 288] on span "Guardar" at bounding box center [98, 293] width 52 height 13
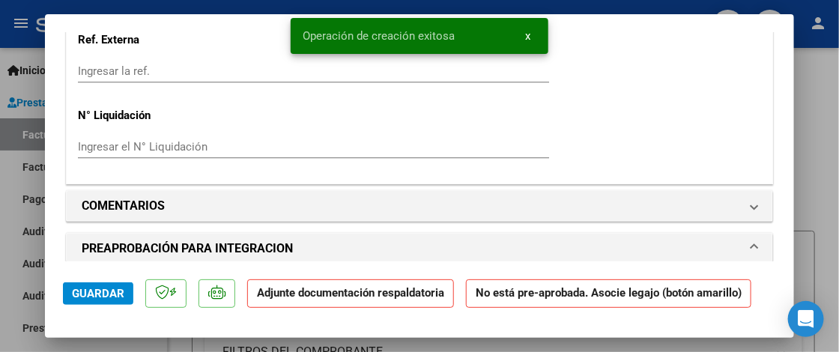
scroll to position [1274, 0]
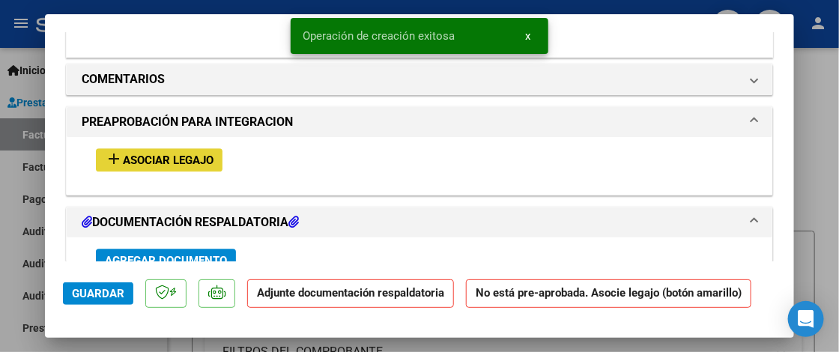
click at [199, 160] on span "Asociar Legajo" at bounding box center [168, 160] width 91 height 13
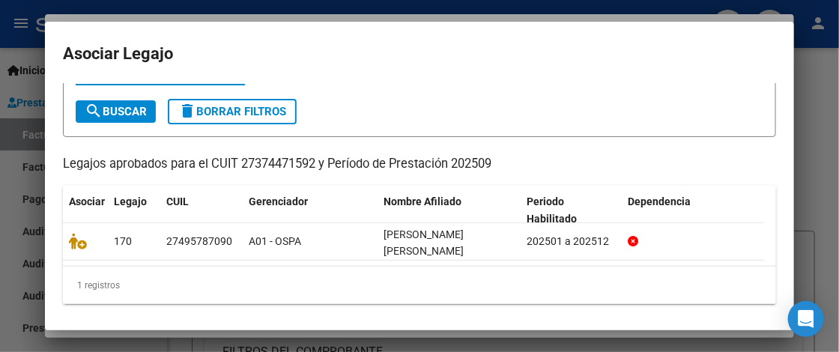
scroll to position [72, 0]
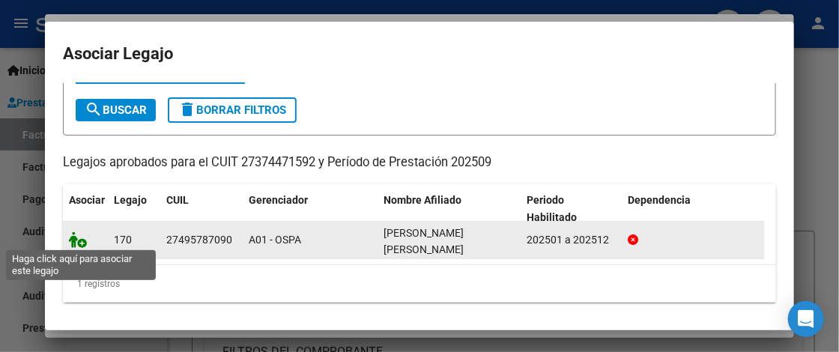
click at [73, 238] on icon at bounding box center [78, 240] width 18 height 16
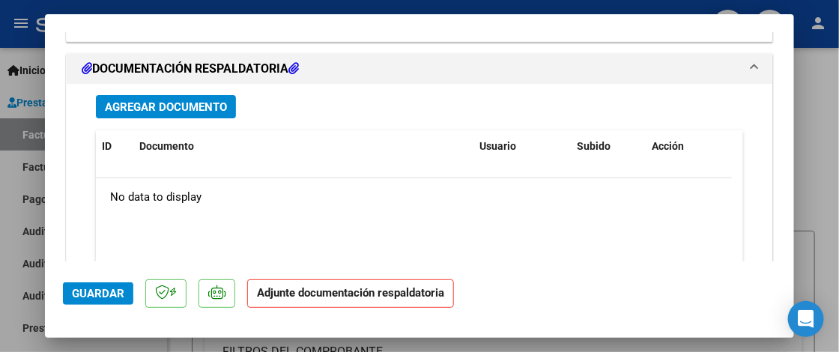
scroll to position [1688, 0]
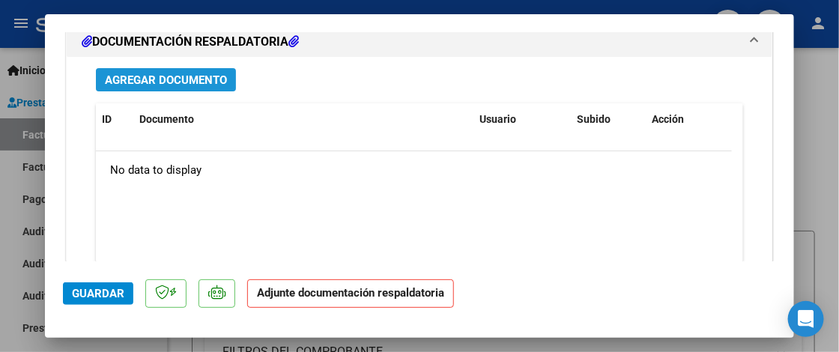
click at [184, 80] on span "Agregar Documento" at bounding box center [166, 79] width 122 height 13
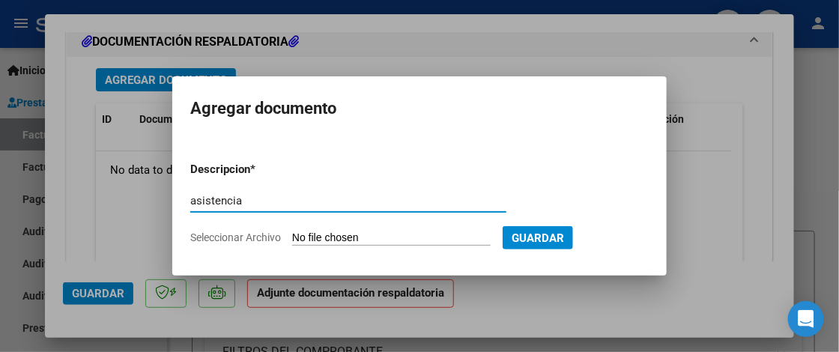
type input "asistencia"
click at [316, 231] on app-file-uploader "Seleccionar Archivo" at bounding box center [346, 237] width 312 height 13
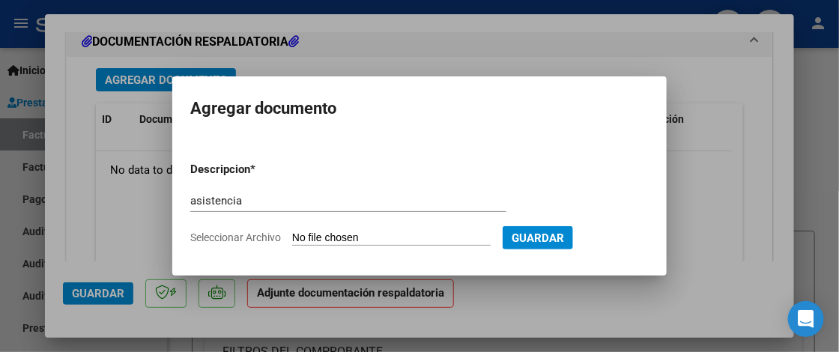
click at [342, 237] on input "Seleccionar Archivo" at bounding box center [391, 239] width 199 height 14
type input "C:\fakepath\Asistencia TO.pdf"
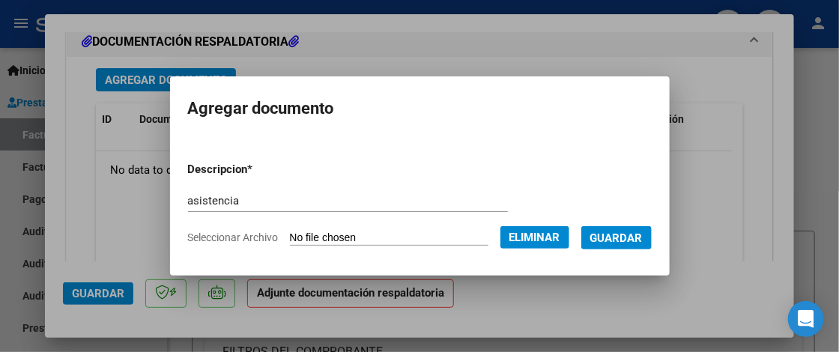
click at [641, 236] on span "Guardar" at bounding box center [617, 238] width 52 height 13
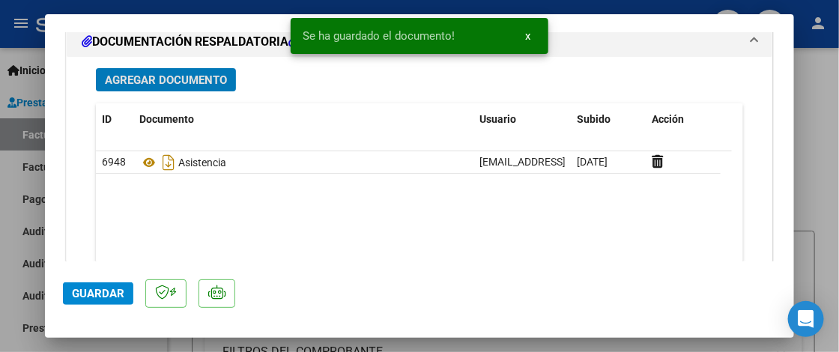
click at [105, 300] on span "Guardar" at bounding box center [98, 293] width 52 height 13
click at [826, 196] on div at bounding box center [419, 176] width 839 height 352
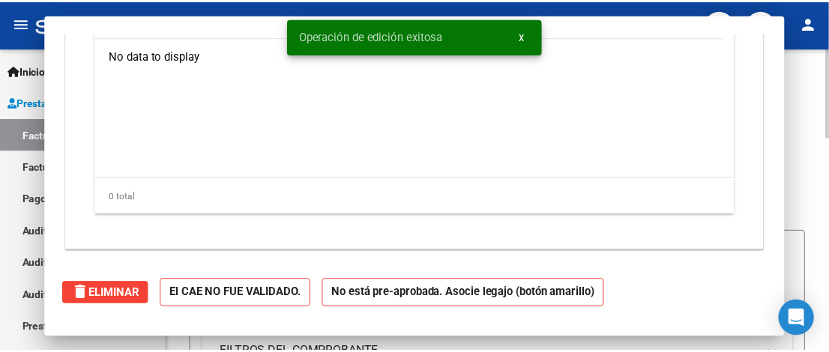
scroll to position [0, 0]
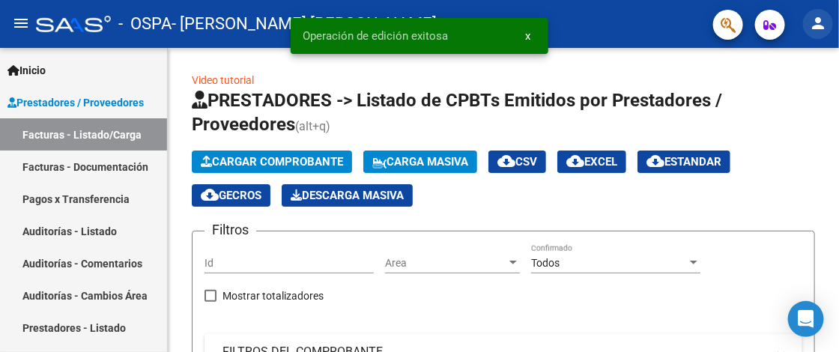
click at [810, 22] on mat-icon "person" at bounding box center [818, 23] width 18 height 18
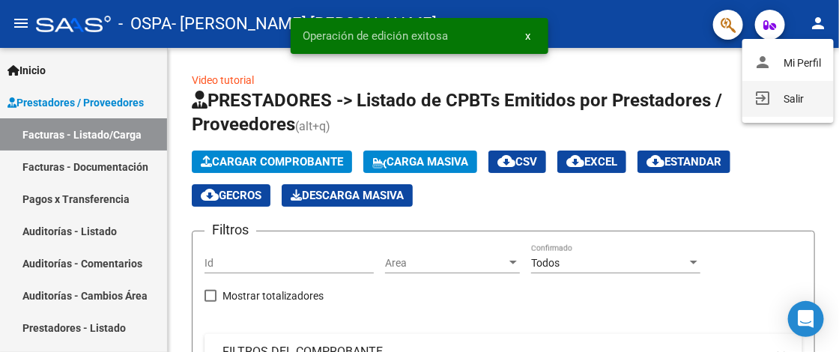
click at [787, 100] on button "exit_to_app Salir" at bounding box center [788, 99] width 91 height 36
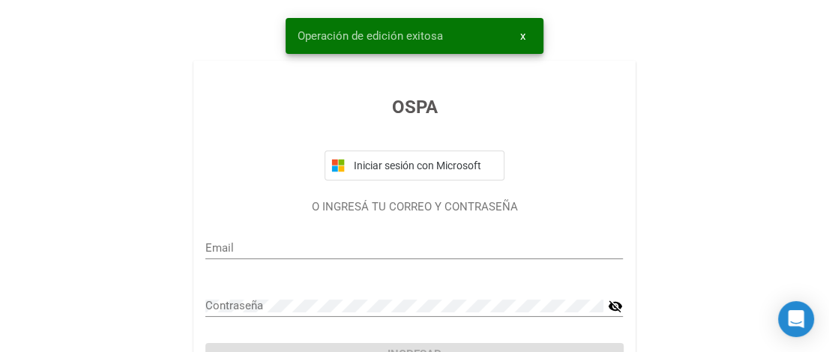
type input "julietabaez1994@gmail.com"
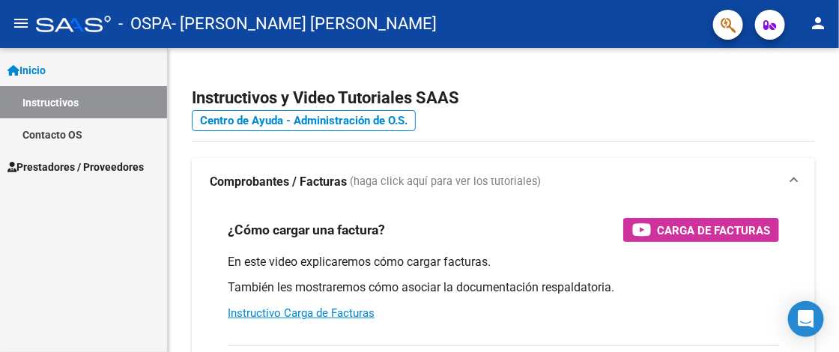
click at [94, 174] on span "Prestadores / Proveedores" at bounding box center [75, 167] width 136 height 16
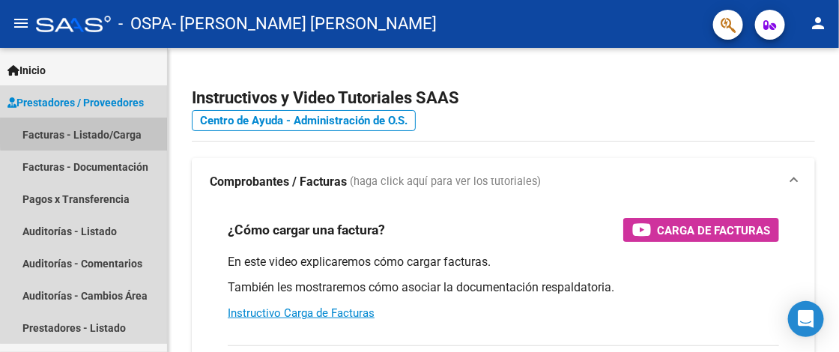
click at [103, 131] on link "Facturas - Listado/Carga" at bounding box center [83, 134] width 167 height 32
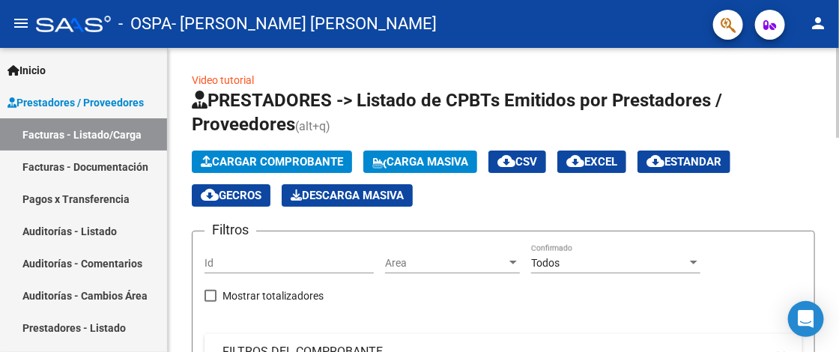
click at [292, 164] on span "Cargar Comprobante" at bounding box center [272, 161] width 142 height 13
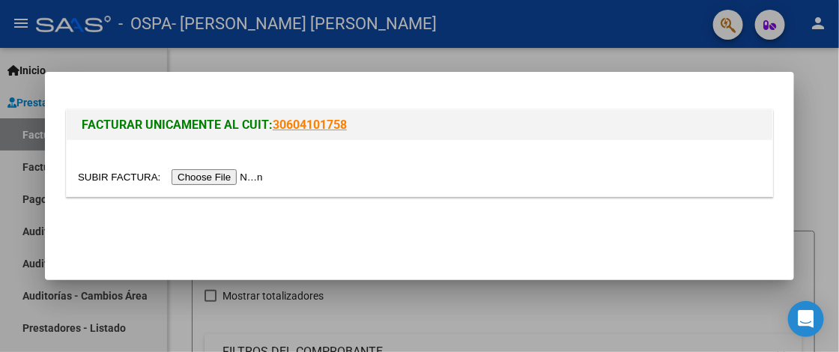
click at [226, 180] on input "file" at bounding box center [173, 177] width 190 height 16
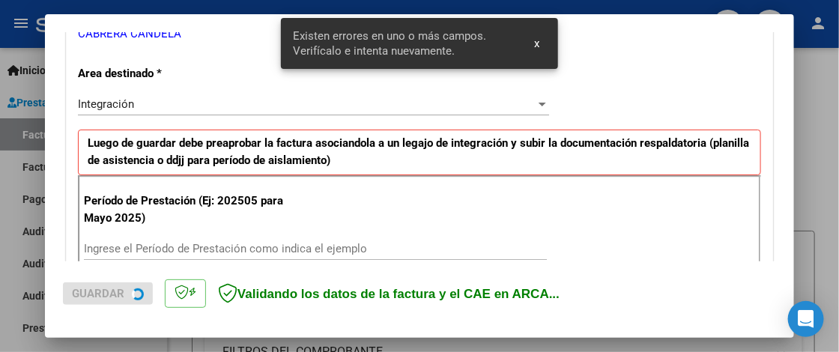
scroll to position [378, 0]
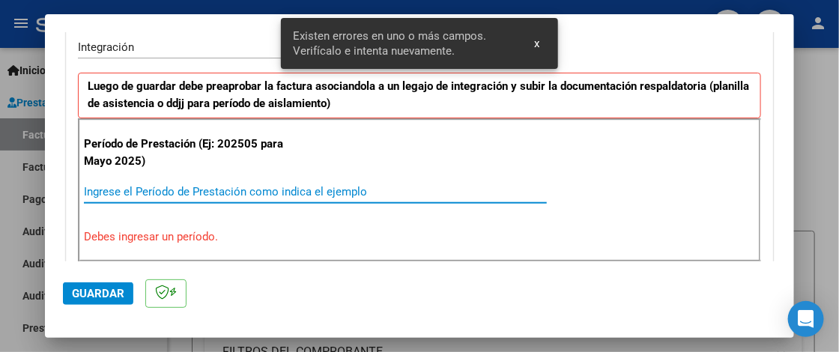
click at [170, 189] on input "Ingrese el Período de Prestación como indica el ejemplo" at bounding box center [315, 191] width 463 height 13
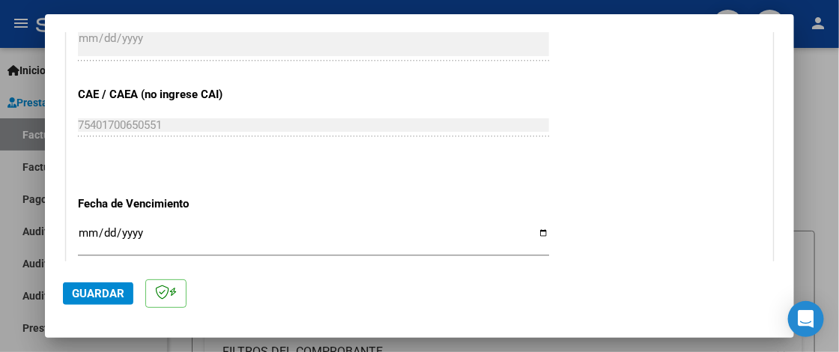
scroll to position [977, 0]
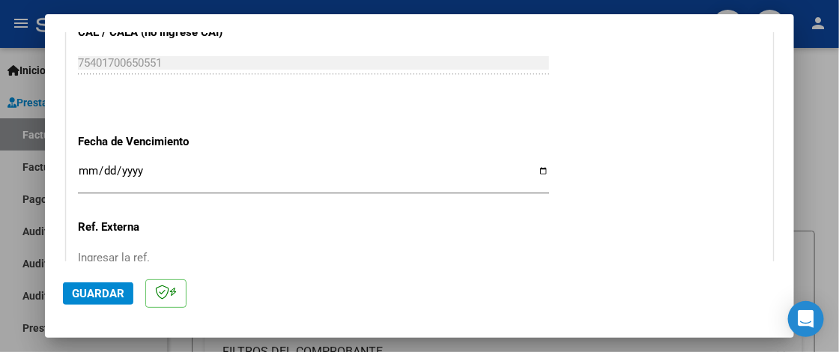
type input "202509"
click at [86, 169] on input "Ingresar la fecha" at bounding box center [313, 177] width 471 height 24
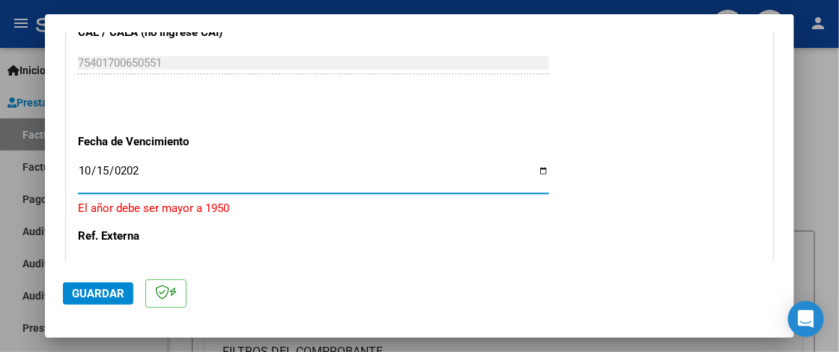
type input "2025-10-15"
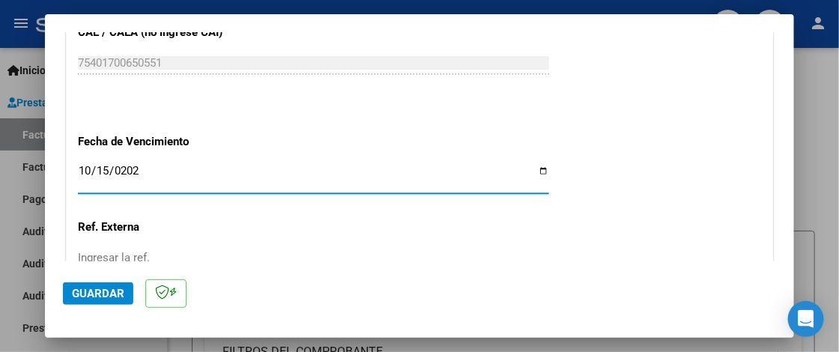
drag, startPoint x: 98, startPoint y: 291, endPoint x: 102, endPoint y: 283, distance: 8.4
click at [100, 285] on button "Guardar" at bounding box center [98, 294] width 70 height 22
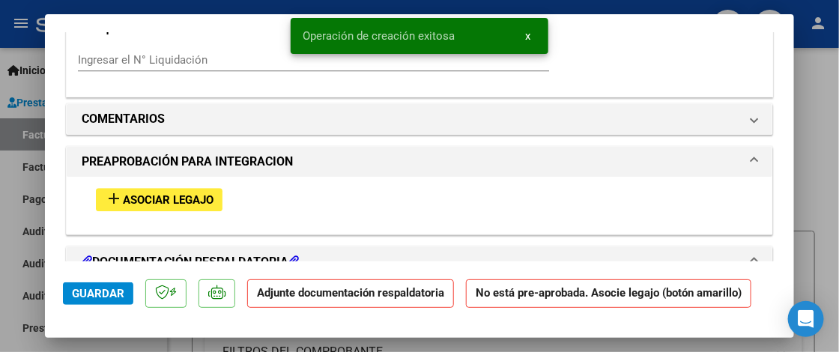
scroll to position [1349, 0]
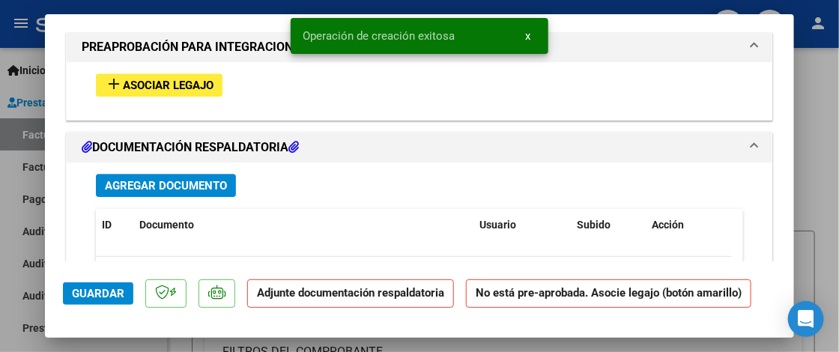
click at [181, 89] on span "Asociar Legajo" at bounding box center [168, 85] width 91 height 13
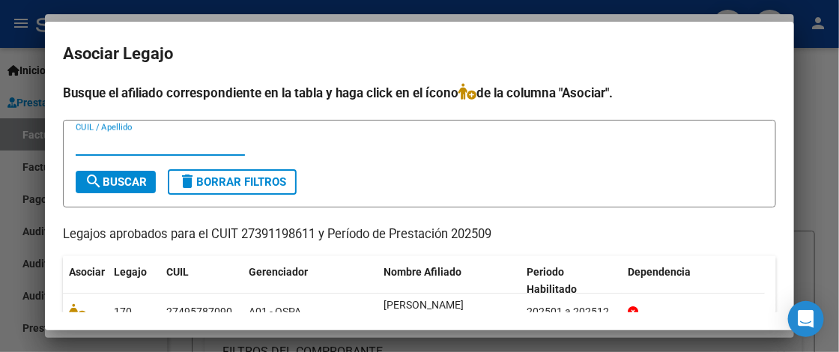
scroll to position [72, 0]
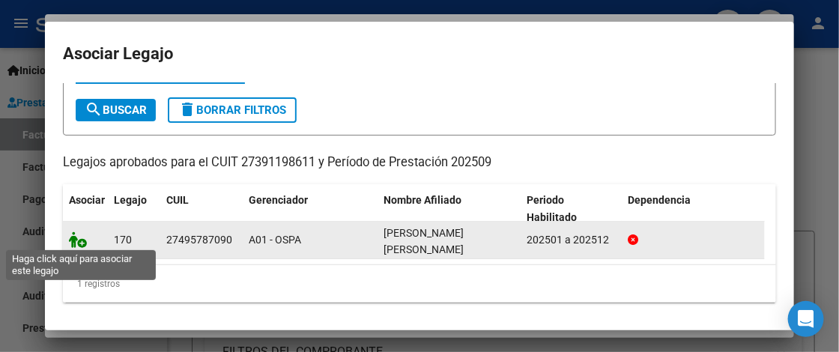
click at [75, 239] on icon at bounding box center [78, 240] width 18 height 16
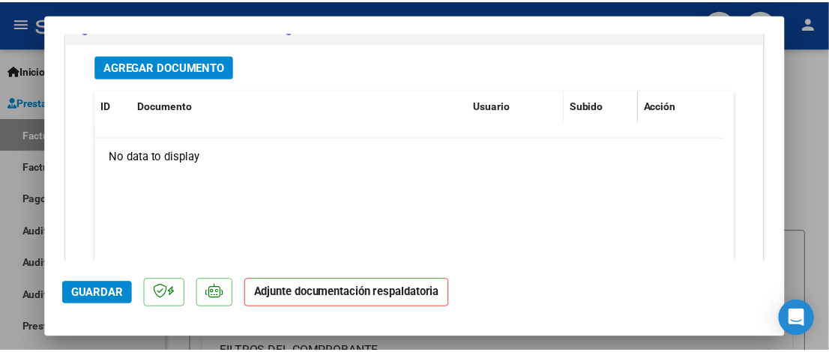
scroll to position [1665, 0]
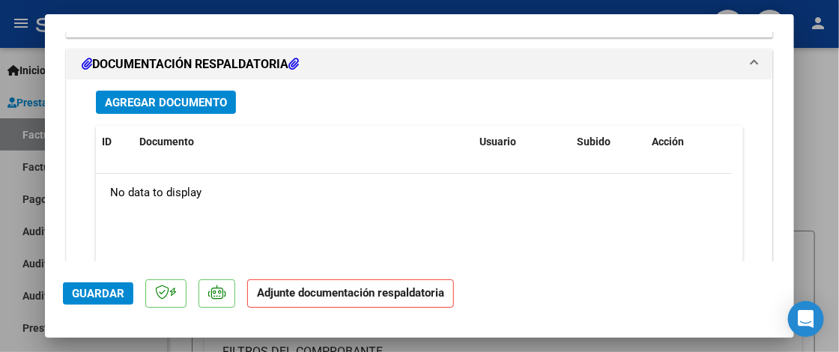
click at [198, 109] on span "Agregar Documento" at bounding box center [166, 102] width 122 height 13
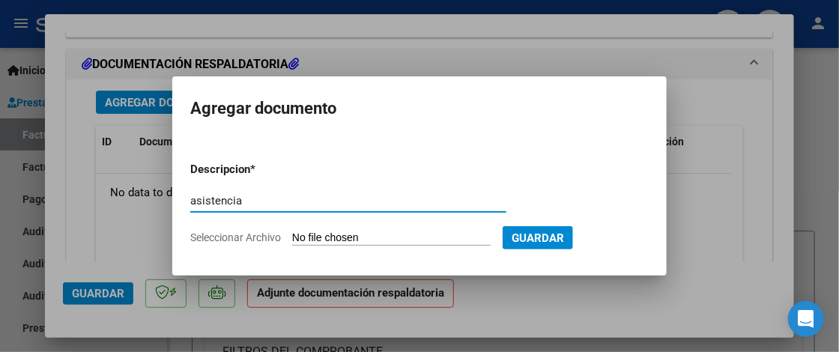
type input "asistencia"
click at [367, 238] on input "Seleccionar Archivo" at bounding box center [391, 239] width 199 height 14
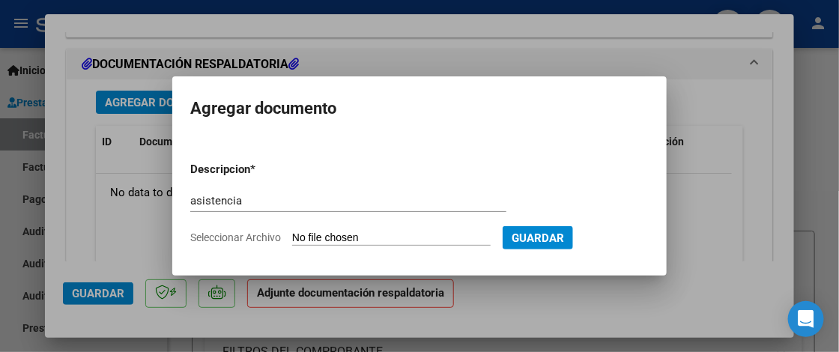
type input "C:\fakepath\Asistencia Fono.pdf"
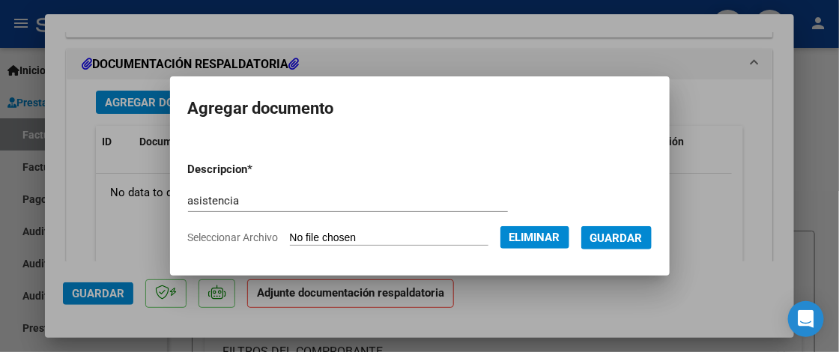
click at [630, 246] on button "Guardar" at bounding box center [617, 237] width 70 height 23
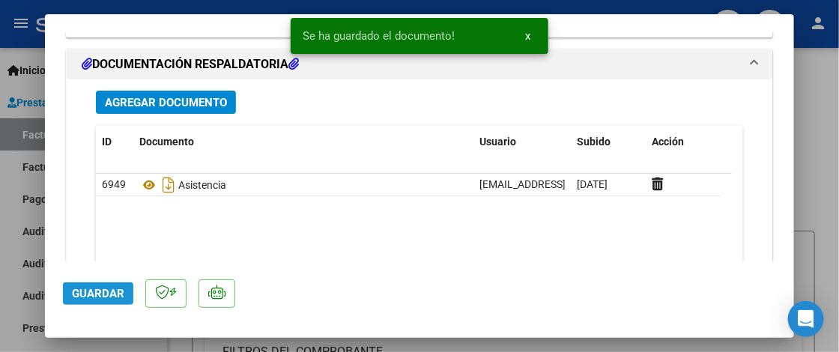
click at [109, 295] on span "Guardar" at bounding box center [98, 293] width 52 height 13
click at [817, 199] on div at bounding box center [419, 176] width 839 height 352
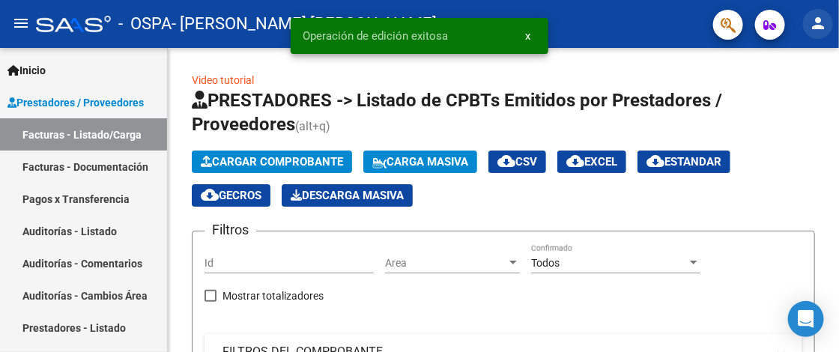
click at [824, 28] on mat-icon "person" at bounding box center [818, 23] width 18 height 18
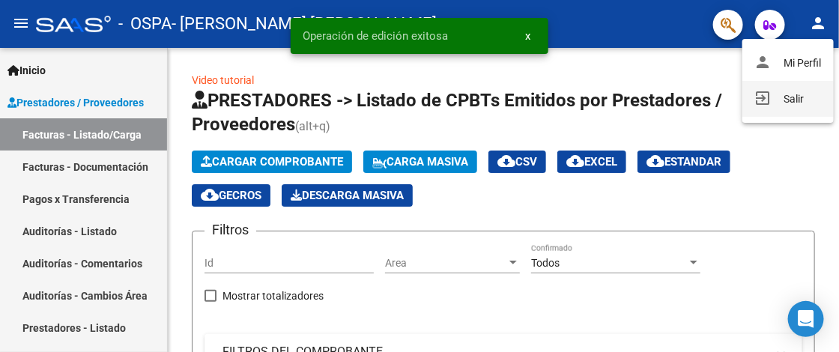
click at [766, 95] on mat-icon "exit_to_app" at bounding box center [764, 98] width 18 height 18
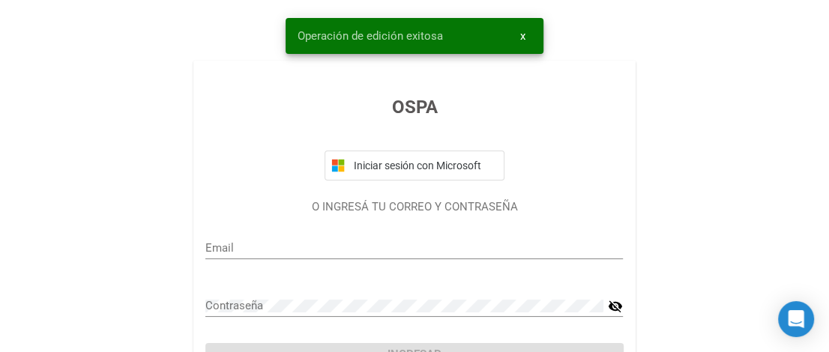
type input "caandecabrera@hotmail.com"
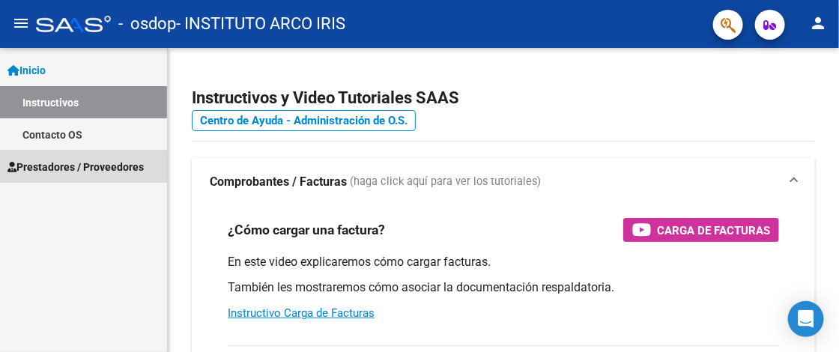
click at [79, 167] on span "Prestadores / Proveedores" at bounding box center [75, 167] width 136 height 16
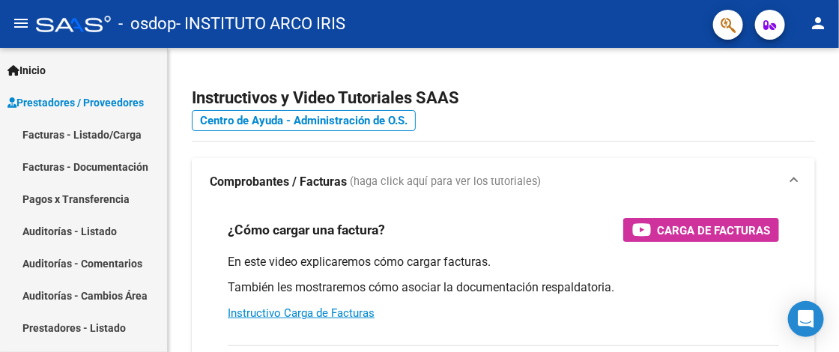
click at [91, 139] on link "Facturas - Listado/Carga" at bounding box center [83, 134] width 167 height 32
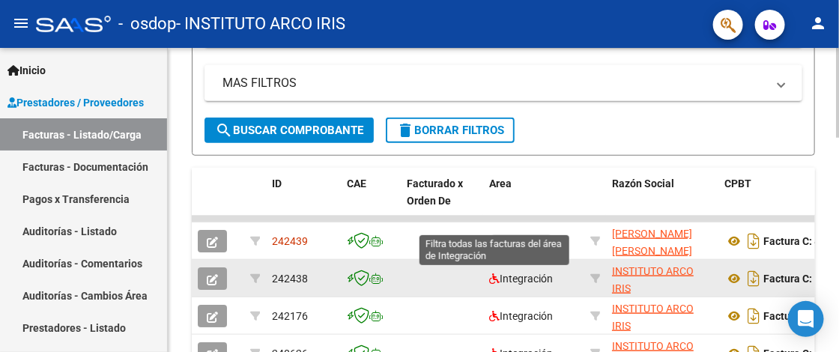
scroll to position [450, 0]
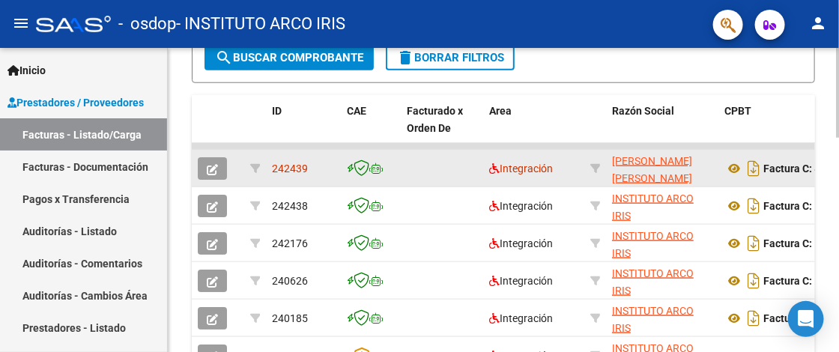
click at [214, 172] on icon "button" at bounding box center [212, 169] width 11 height 11
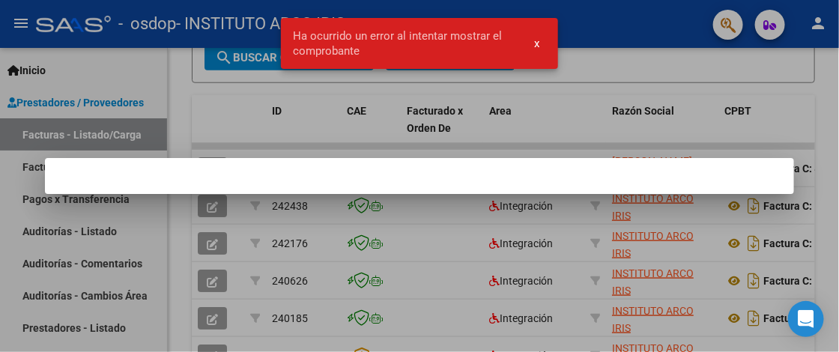
click at [535, 45] on span "x" at bounding box center [537, 43] width 5 height 13
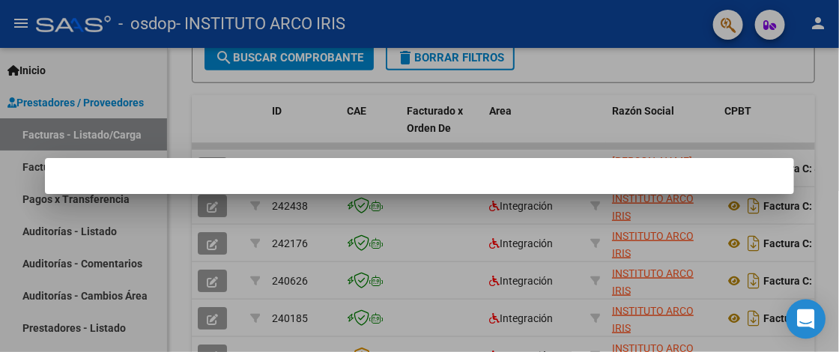
click at [806, 318] on icon "Open Intercom Messenger" at bounding box center [805, 318] width 17 height 19
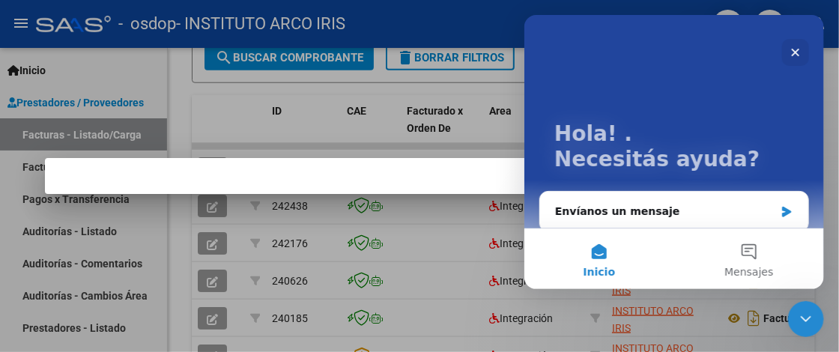
scroll to position [55, 0]
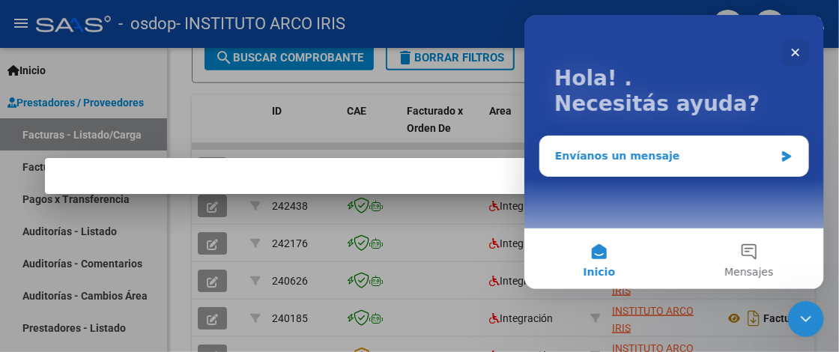
click at [655, 154] on div "Envíanos un mensaje" at bounding box center [665, 156] width 220 height 16
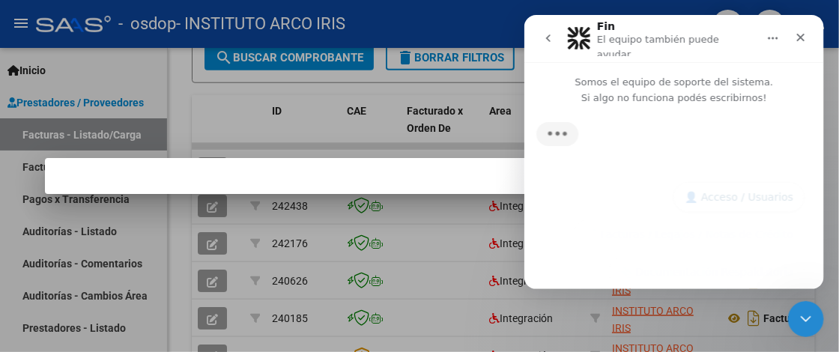
scroll to position [0, 0]
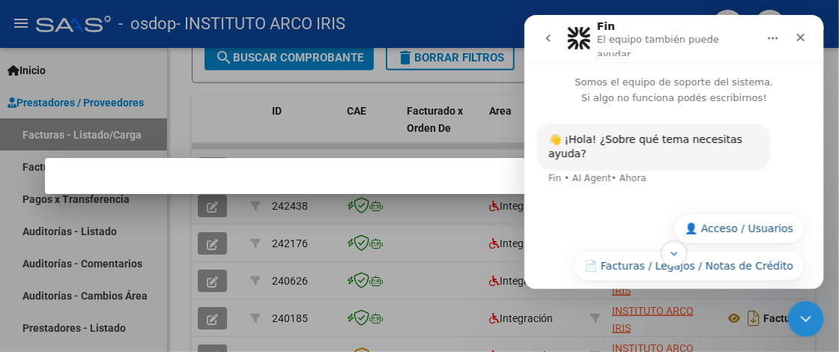
click at [712, 241] on div "Intercom Messenger" at bounding box center [674, 253] width 300 height 25
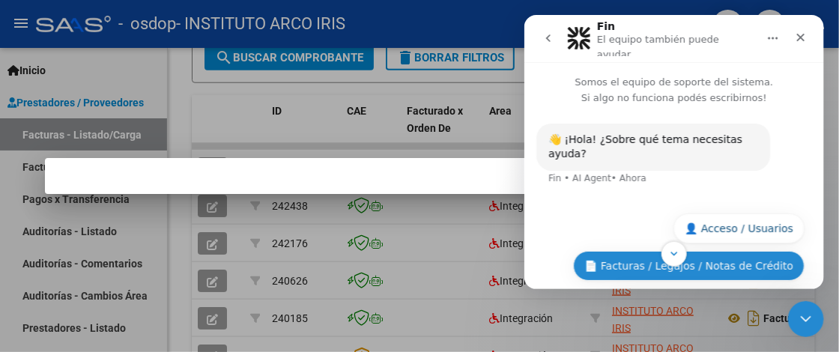
click at [753, 250] on button "📄 Facturas / Legajos / Notas de Crédito" at bounding box center [689, 265] width 232 height 30
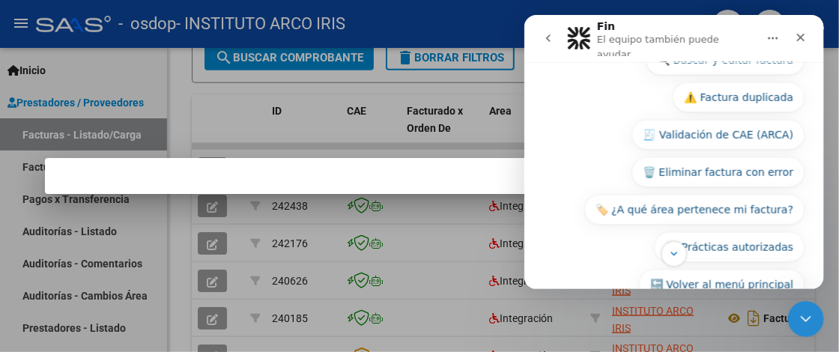
scroll to position [388, 0]
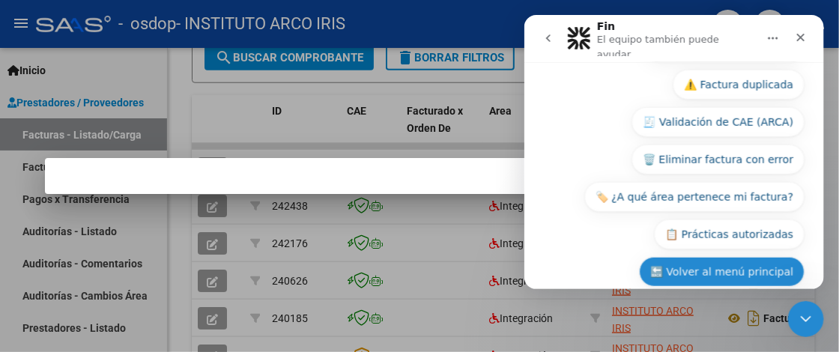
click at [732, 256] on button "🔙 Volver al menú principal" at bounding box center [721, 271] width 166 height 30
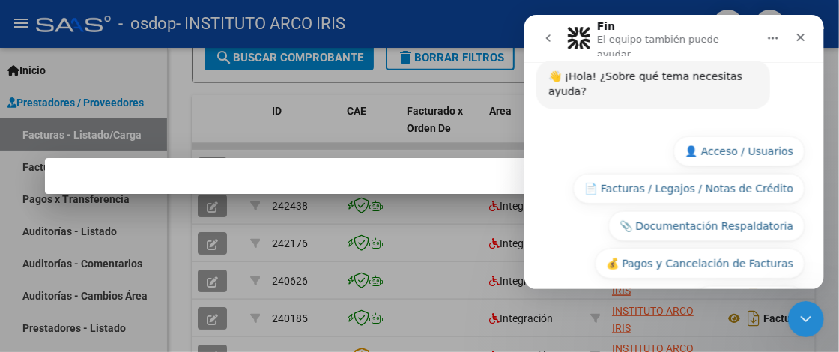
scroll to position [315, 0]
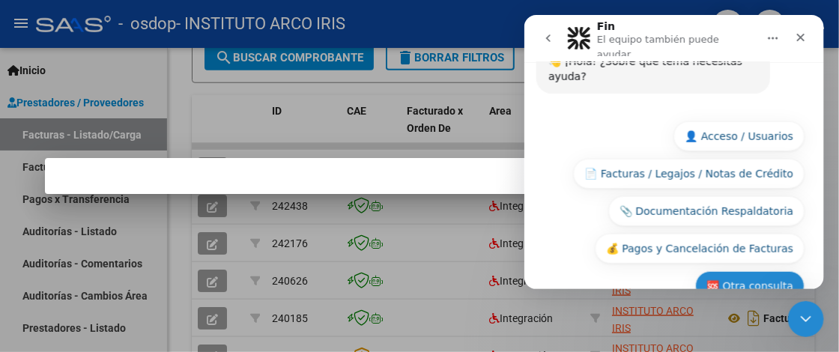
click at [742, 271] on button "🆘 Otra consulta" at bounding box center [749, 286] width 109 height 30
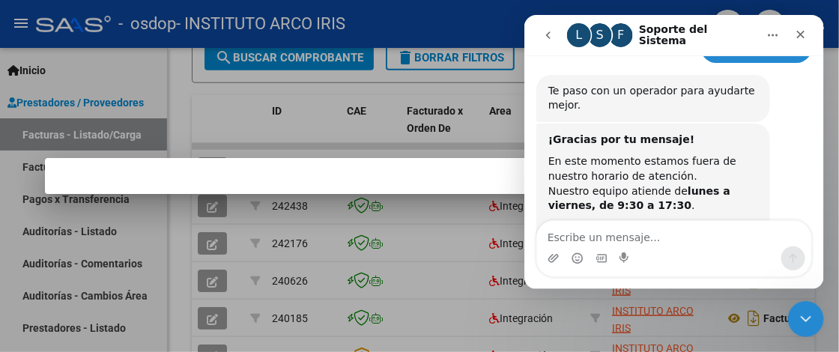
scroll to position [438, 0]
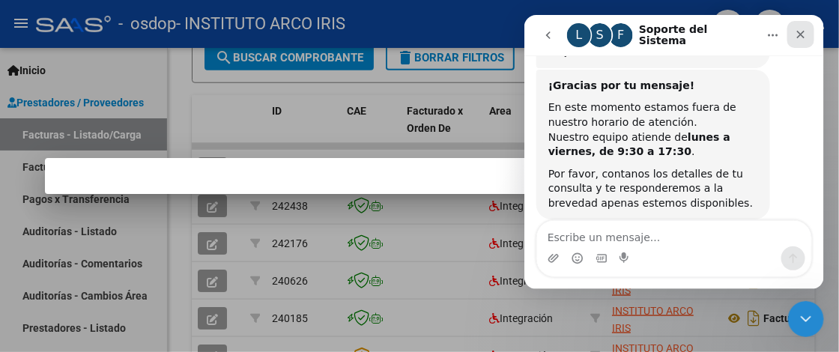
click at [802, 31] on icon "Cerrar" at bounding box center [801, 34] width 8 height 8
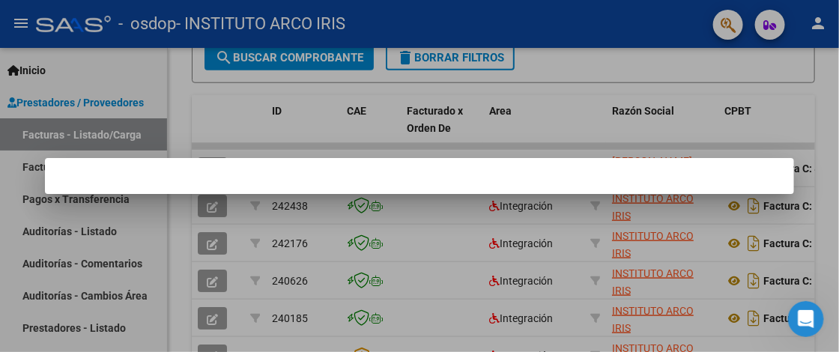
scroll to position [437, 0]
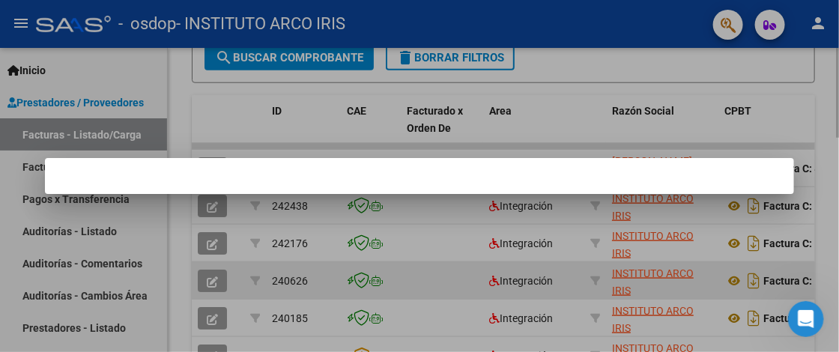
drag, startPoint x: 202, startPoint y: 307, endPoint x: 218, endPoint y: 296, distance: 20.0
click at [203, 306] on div at bounding box center [419, 176] width 839 height 352
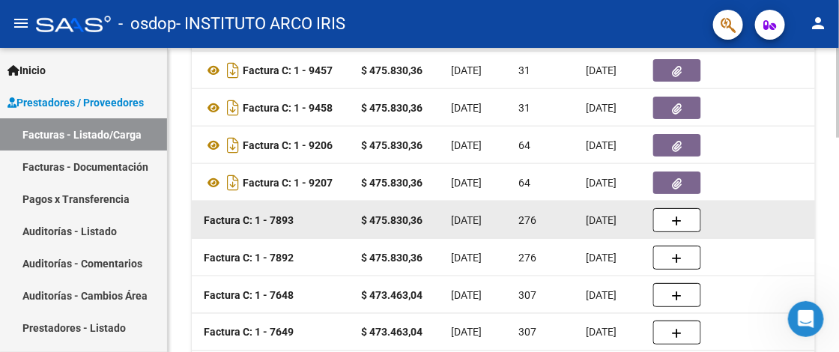
scroll to position [573, 0]
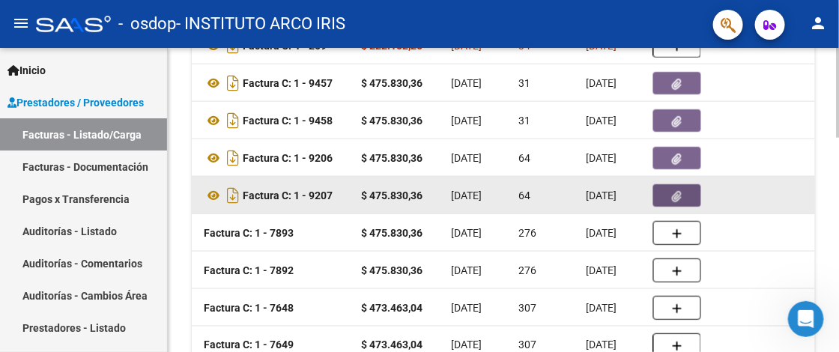
click at [683, 194] on button "button" at bounding box center [677, 195] width 48 height 22
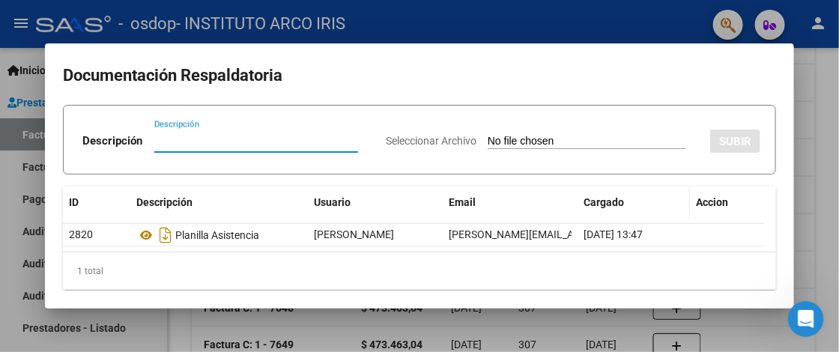
scroll to position [10, 0]
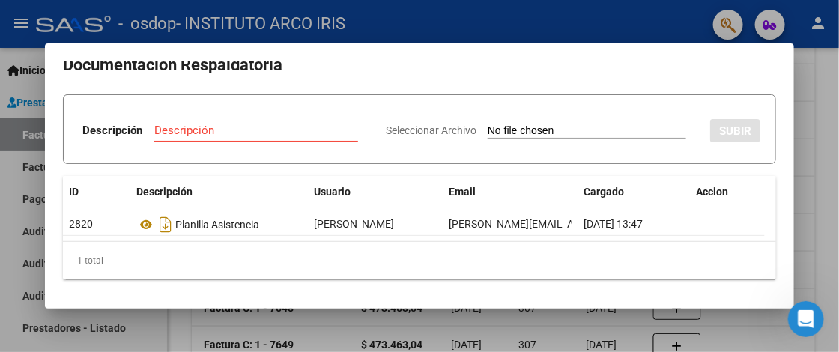
click at [828, 197] on div at bounding box center [419, 176] width 839 height 352
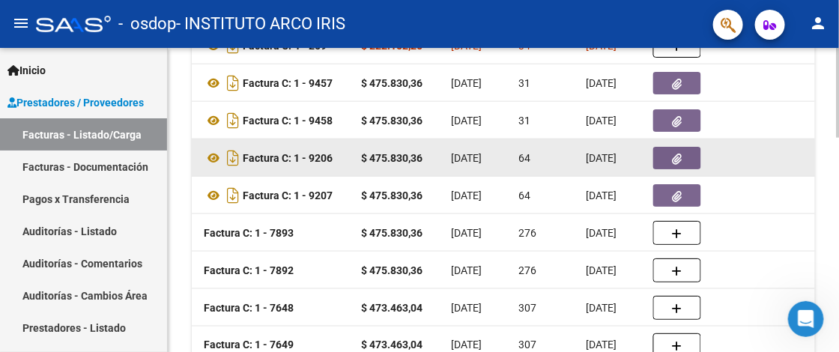
click at [664, 157] on button "button" at bounding box center [677, 158] width 48 height 22
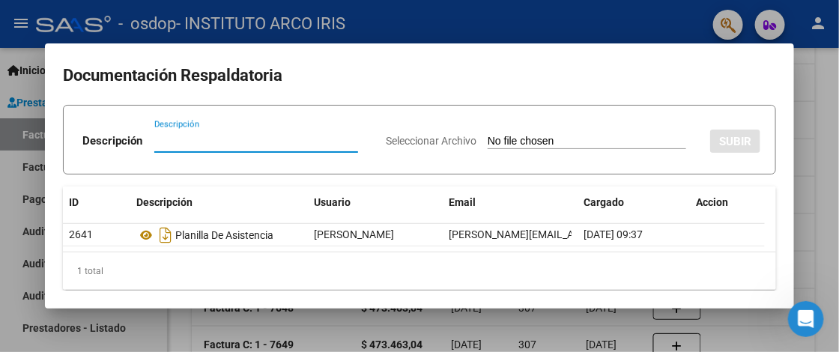
click at [820, 162] on div at bounding box center [419, 176] width 839 height 352
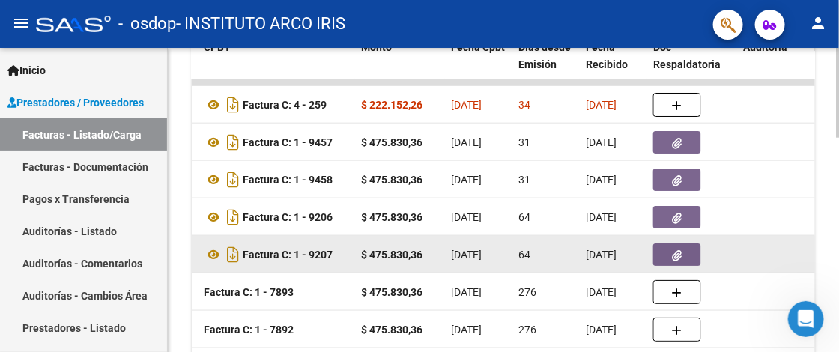
scroll to position [498, 0]
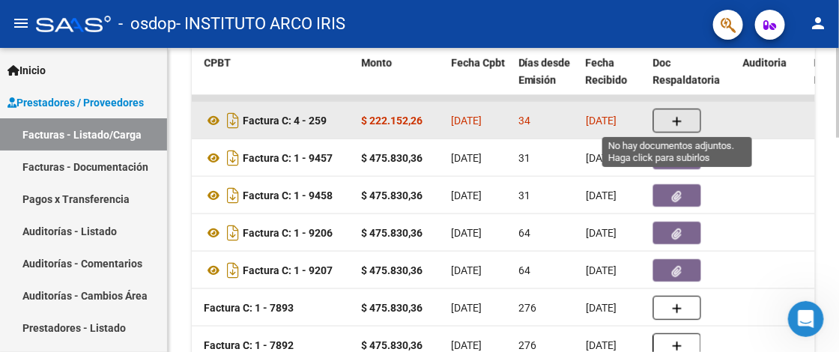
click at [675, 117] on icon "button" at bounding box center [677, 121] width 10 height 11
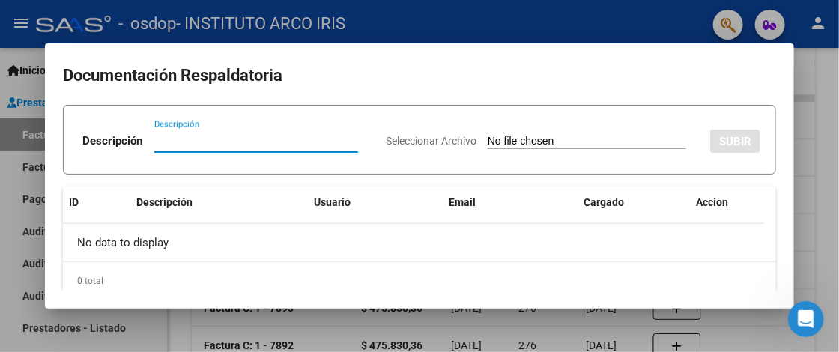
click at [526, 137] on input "Seleccionar Archivo" at bounding box center [587, 142] width 199 height 14
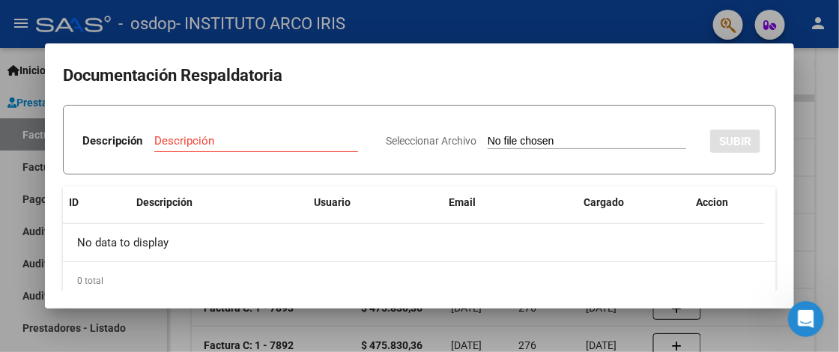
type input "C:\fakepath\Asistencia Apoyo Escolar.pdf"
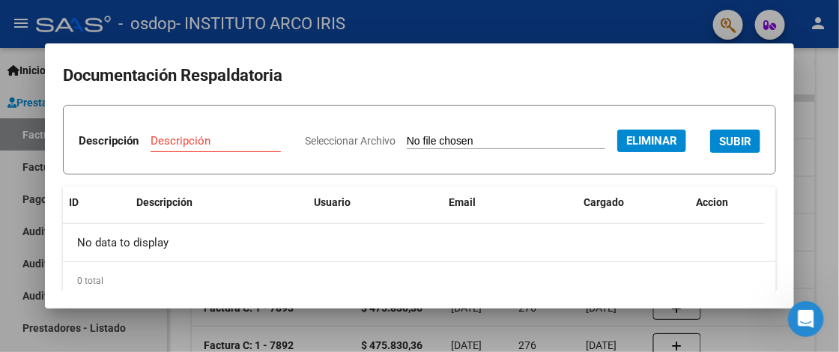
click at [278, 134] on input "Descripción" at bounding box center [216, 140] width 130 height 13
type input "asistencia"
click at [719, 148] on span "SUBIR" at bounding box center [735, 141] width 32 height 13
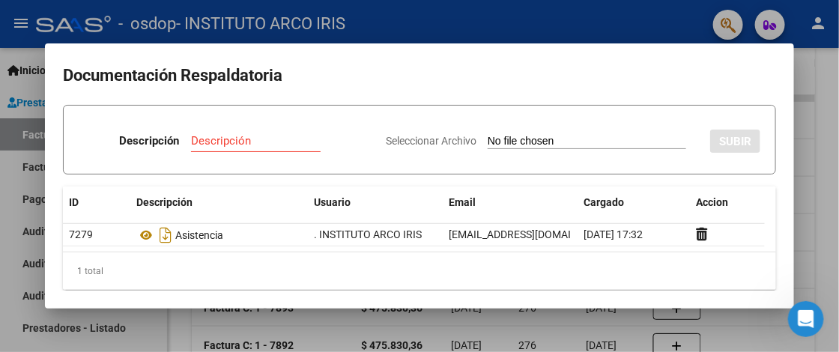
click at [812, 188] on div at bounding box center [419, 176] width 839 height 352
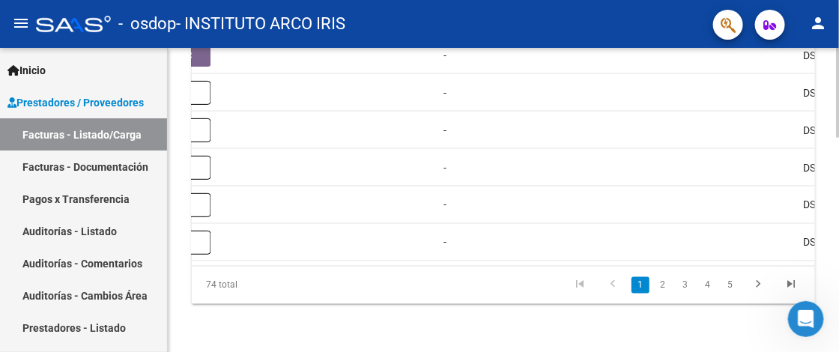
scroll to position [0, 1077]
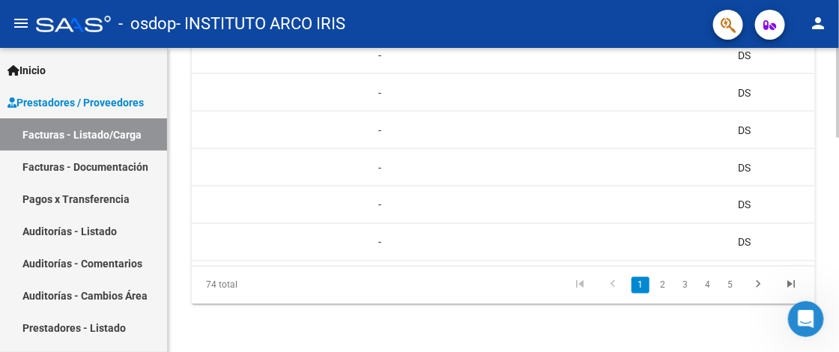
drag, startPoint x: 344, startPoint y: 255, endPoint x: 450, endPoint y: 254, distance: 105.7
click at [450, 254] on datatable-body "242439 Integración RECALDE MARCELA CLAUDIA 27166454145 Factura C: 4 - 259 $ 222…" at bounding box center [503, 73] width 623 height 386
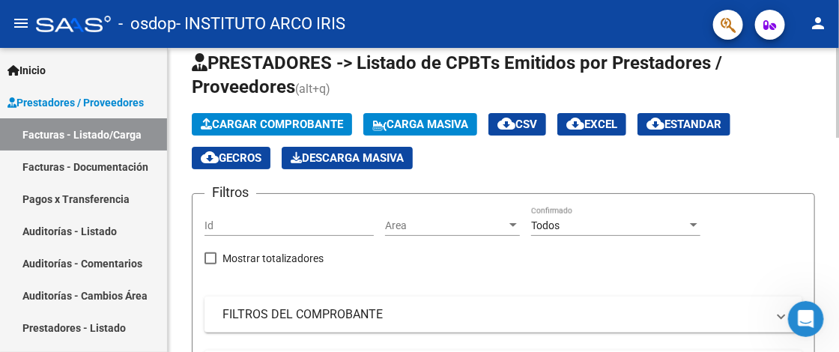
scroll to position [0, 0]
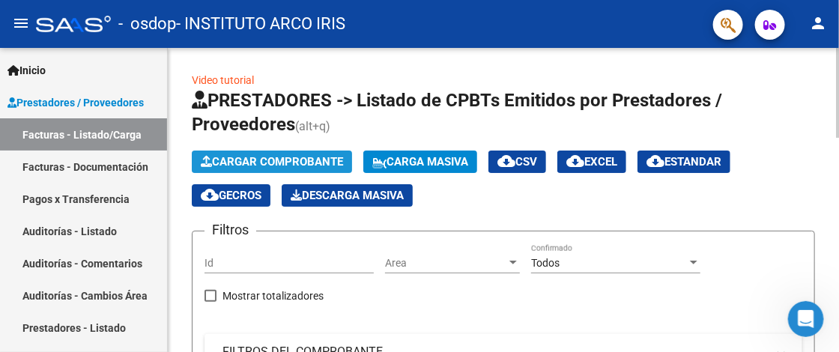
click at [309, 168] on span "Cargar Comprobante" at bounding box center [272, 161] width 142 height 13
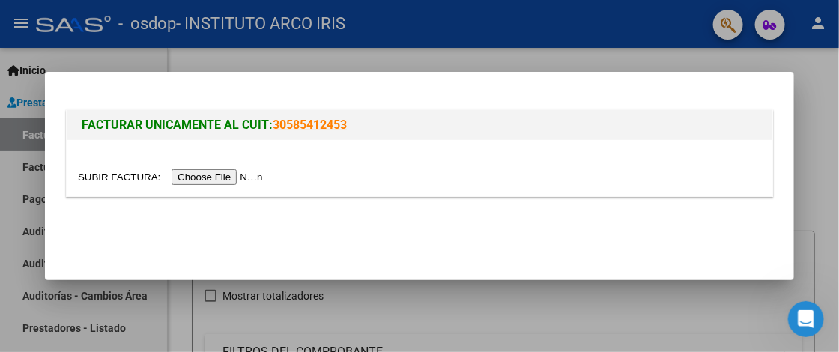
click at [257, 175] on input "file" at bounding box center [173, 177] width 190 height 16
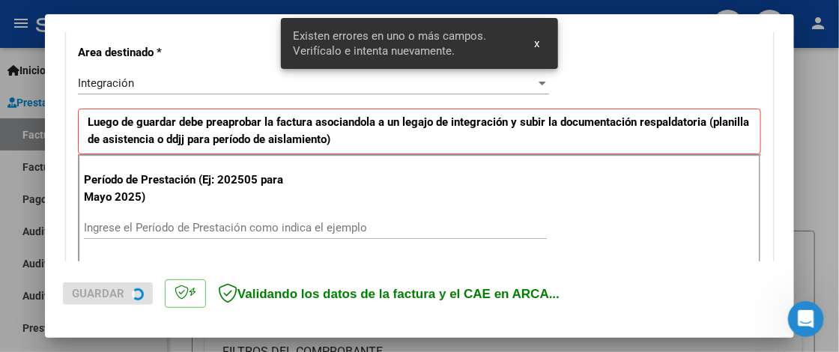
scroll to position [378, 0]
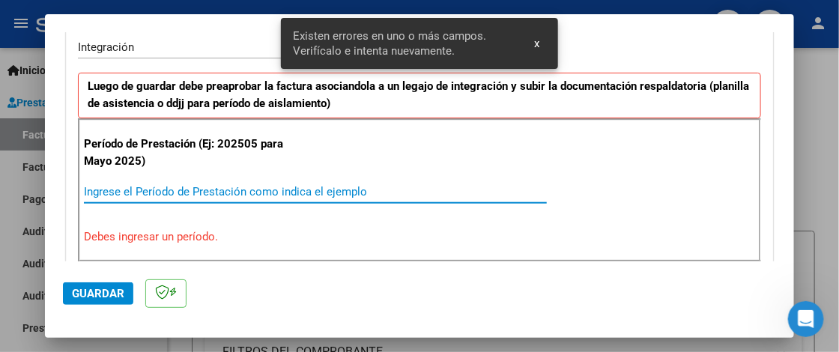
click at [204, 190] on input "Ingrese el Período de Prestación como indica el ejemplo" at bounding box center [315, 191] width 463 height 13
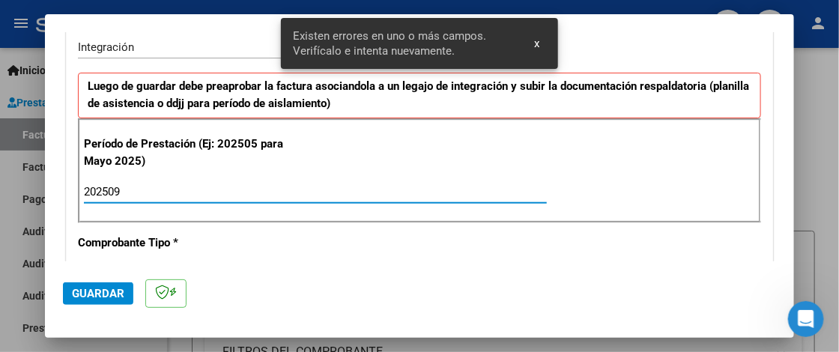
type input "202509"
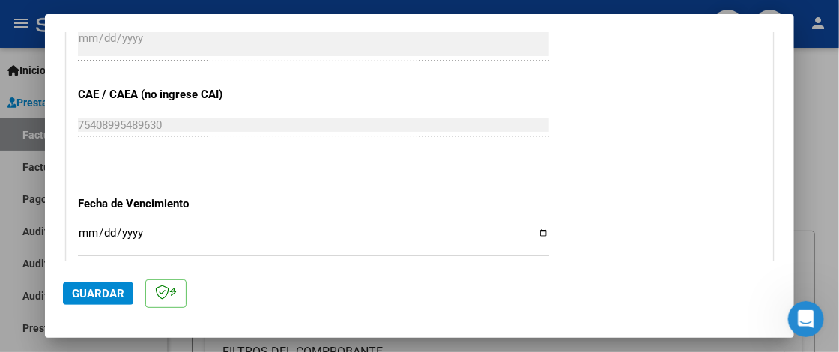
scroll to position [977, 0]
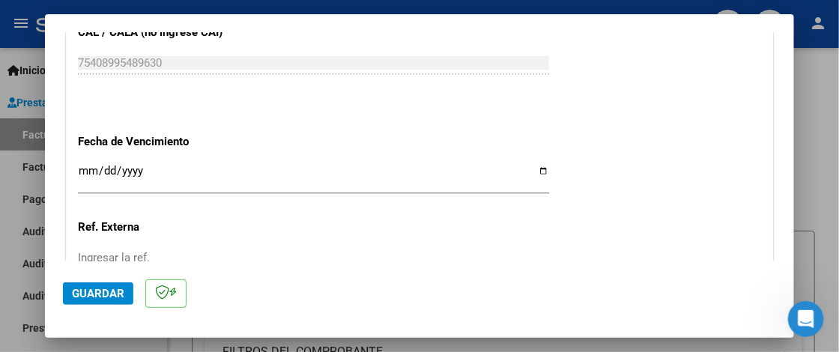
click at [88, 171] on input "Ingresar la fecha" at bounding box center [313, 177] width 471 height 24
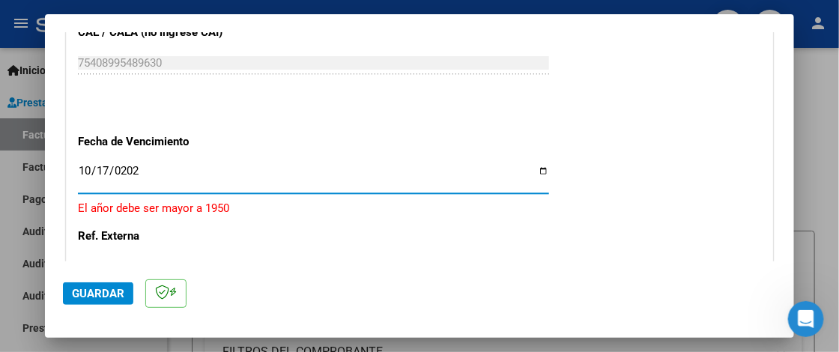
type input "2025-10-17"
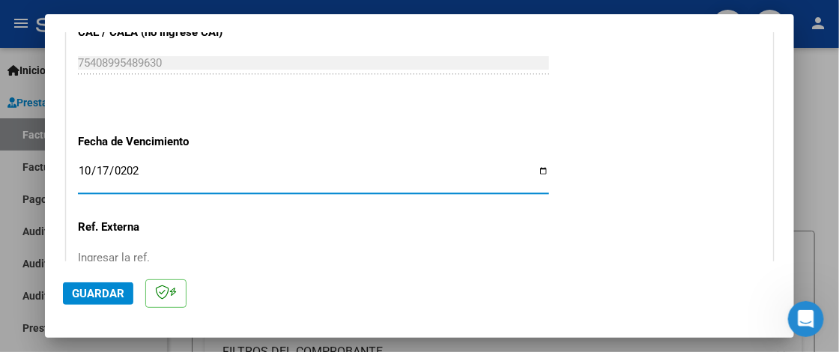
click at [110, 294] on span "Guardar" at bounding box center [98, 293] width 52 height 13
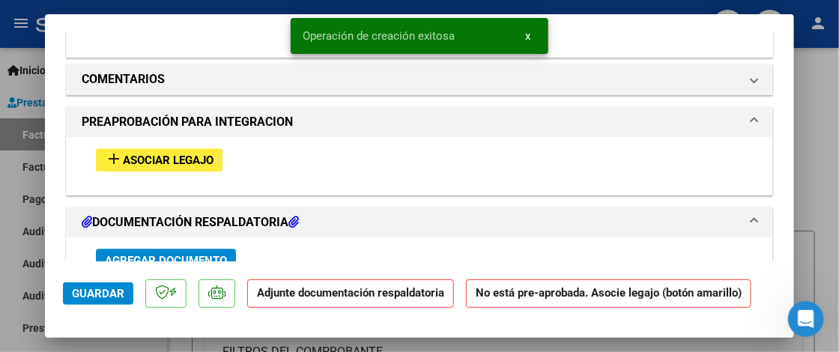
scroll to position [1349, 0]
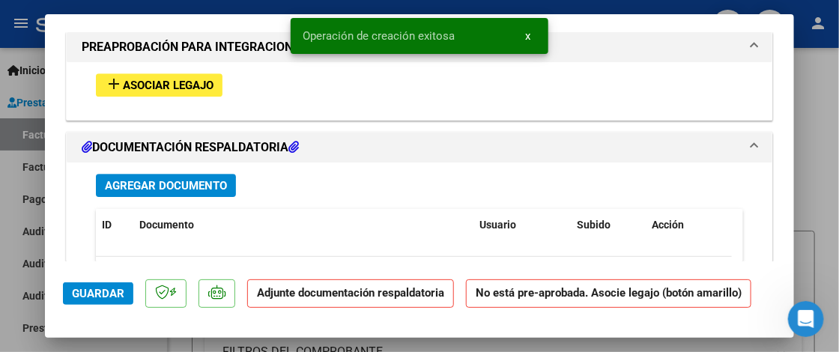
click at [205, 85] on span "Asociar Legajo" at bounding box center [168, 85] width 91 height 13
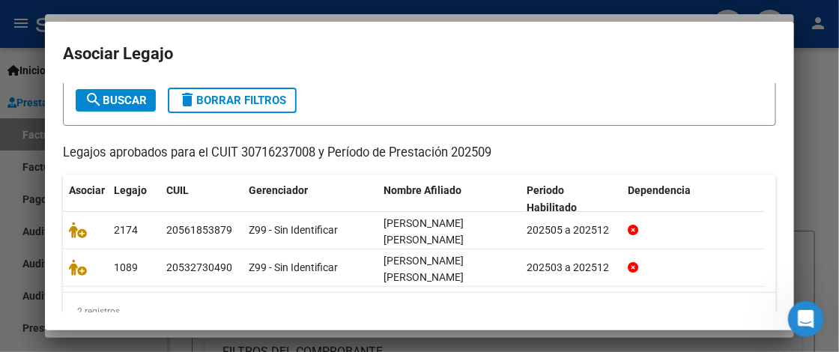
scroll to position [83, 0]
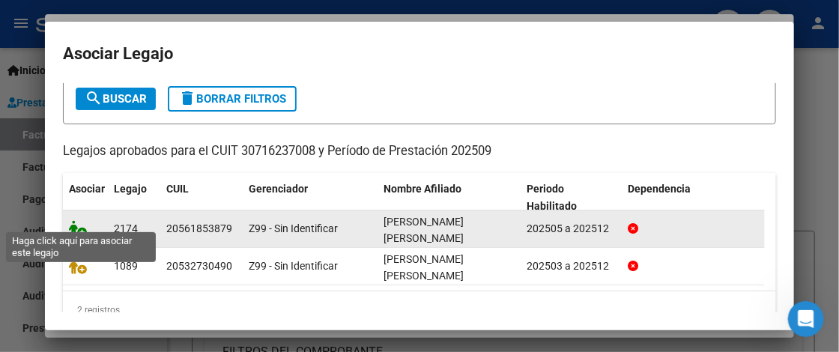
click at [78, 222] on icon at bounding box center [78, 228] width 18 height 16
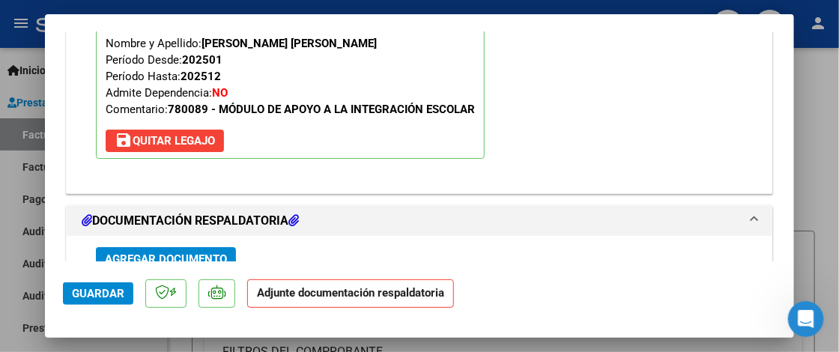
scroll to position [1613, 0]
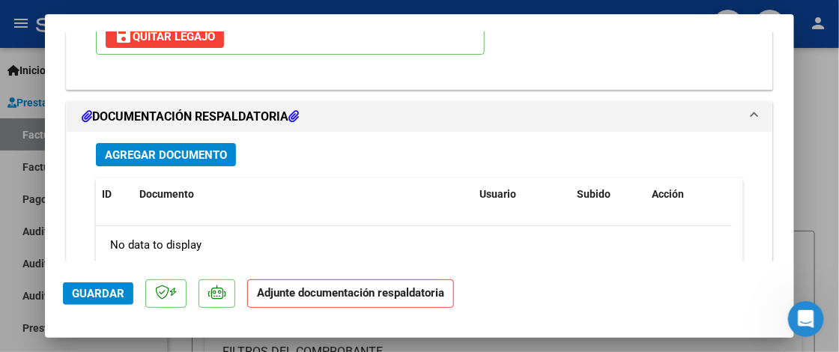
click at [187, 148] on span "Agregar Documento" at bounding box center [166, 154] width 122 height 13
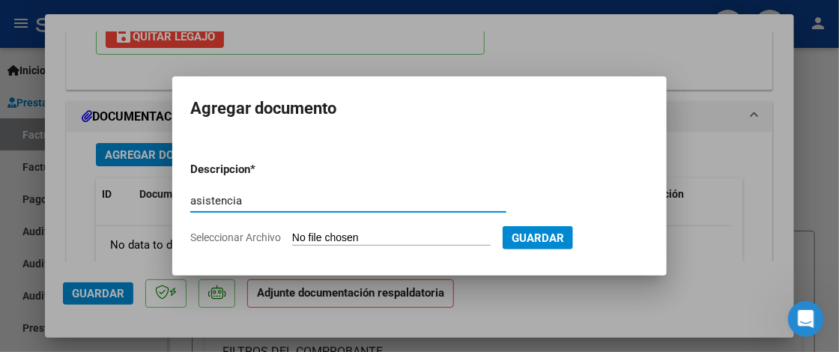
type input "asistencia"
click at [342, 232] on input "Seleccionar Archivo" at bounding box center [391, 239] width 199 height 14
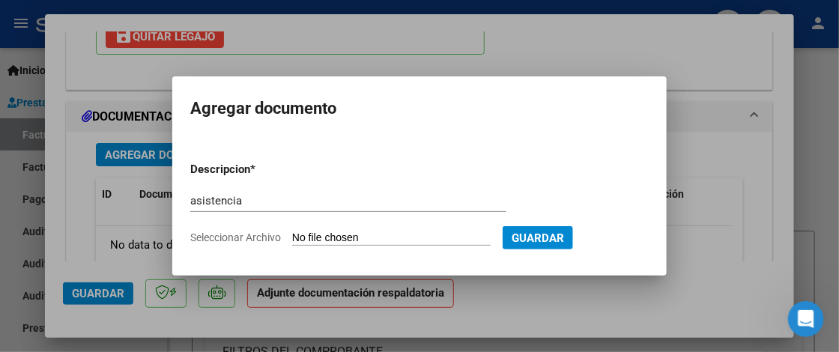
type input "C:\fakepath\Asistencia.pdf"
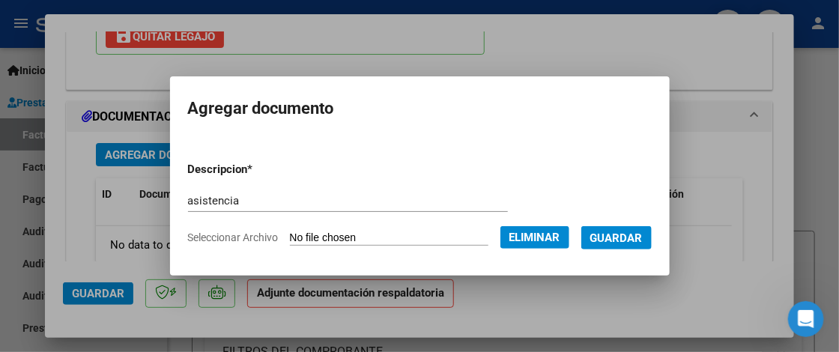
click at [628, 241] on span "Guardar" at bounding box center [617, 238] width 52 height 13
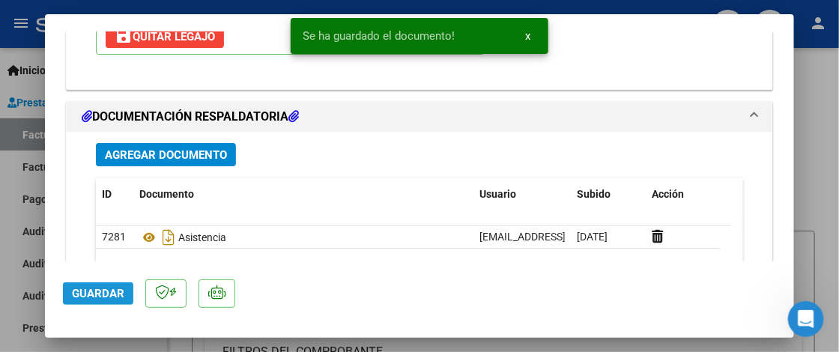
click at [110, 294] on span "Guardar" at bounding box center [98, 293] width 52 height 13
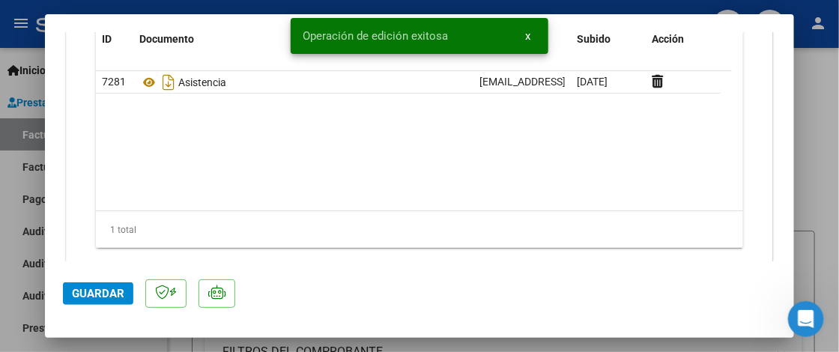
scroll to position [1799, 0]
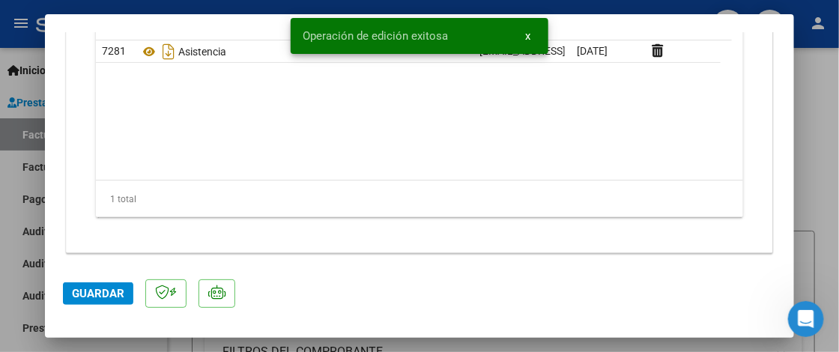
click at [828, 163] on div at bounding box center [419, 176] width 839 height 352
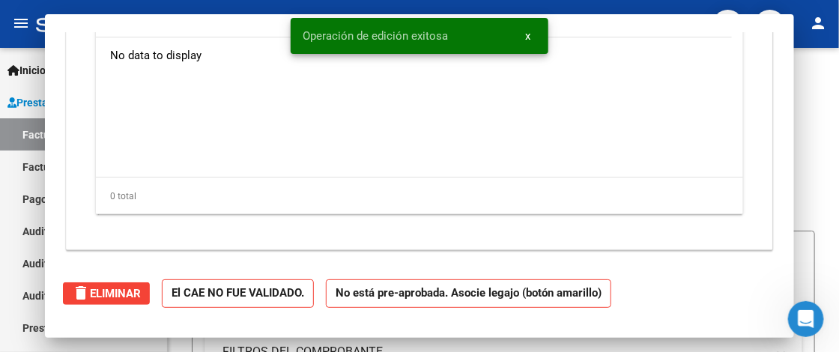
scroll to position [0, 0]
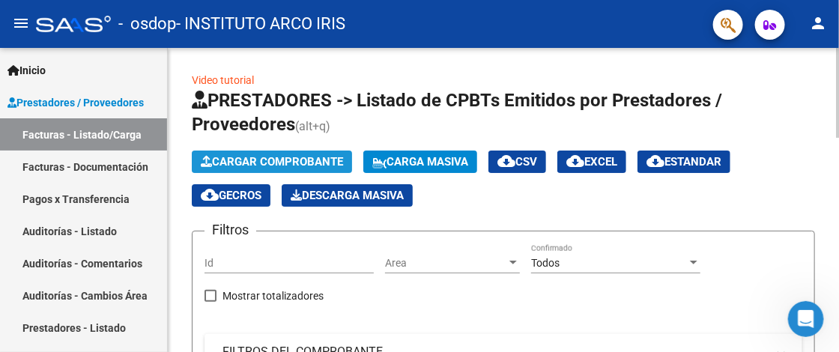
click at [289, 151] on button "Cargar Comprobante" at bounding box center [272, 162] width 160 height 22
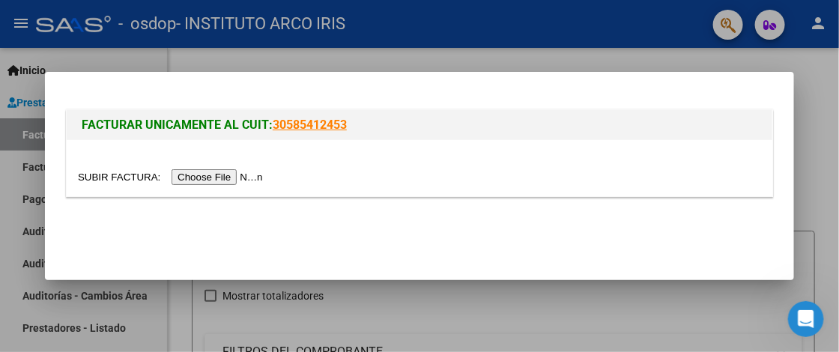
click at [241, 181] on input "file" at bounding box center [173, 177] width 190 height 16
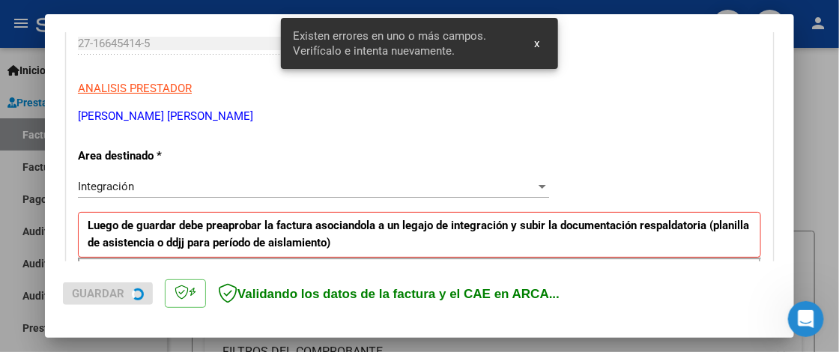
scroll to position [378, 0]
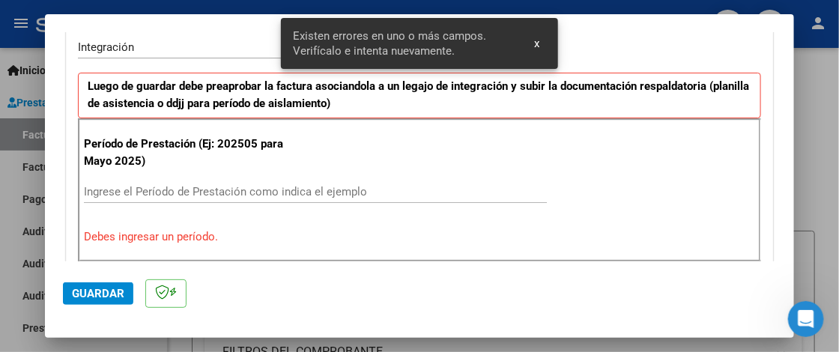
click at [194, 191] on input "Ingrese el Período de Prestación como indica el ejemplo" at bounding box center [315, 191] width 463 height 13
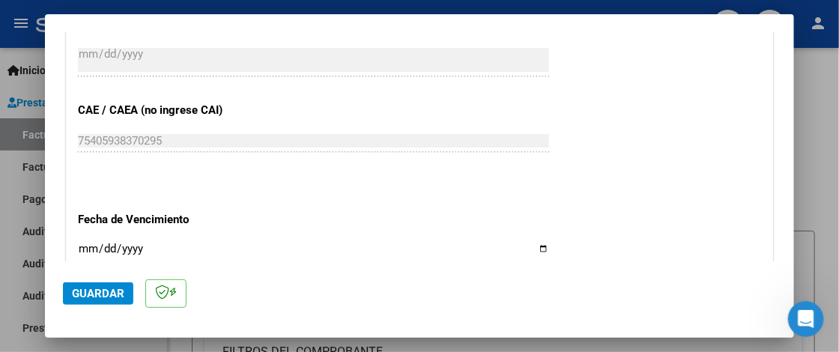
scroll to position [902, 0]
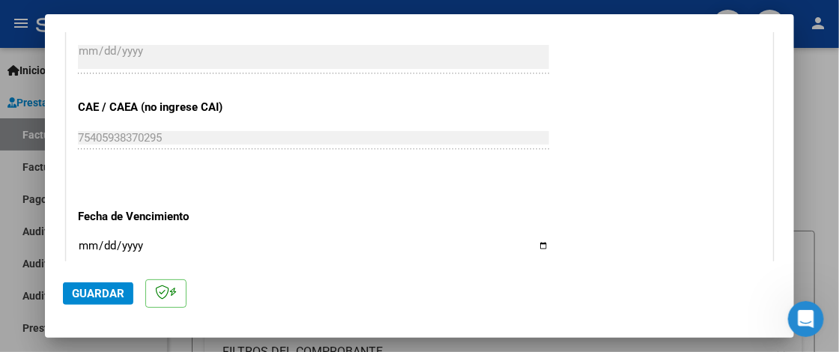
type input "202509"
click at [86, 243] on input "Ingresar la fecha" at bounding box center [313, 252] width 471 height 24
type input "2025-10-17"
click at [95, 294] on span "Guardar" at bounding box center [98, 293] width 52 height 13
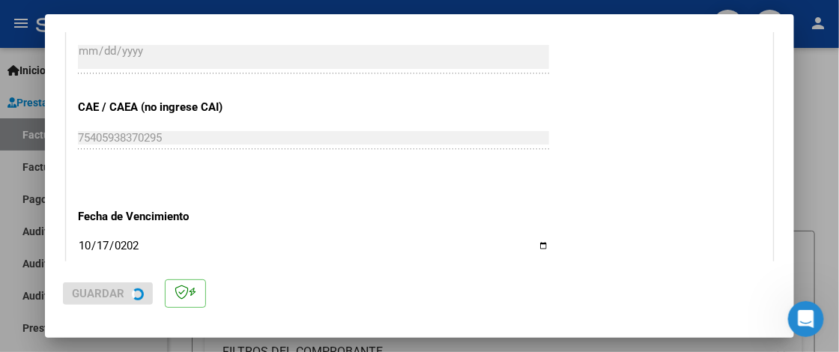
scroll to position [0, 0]
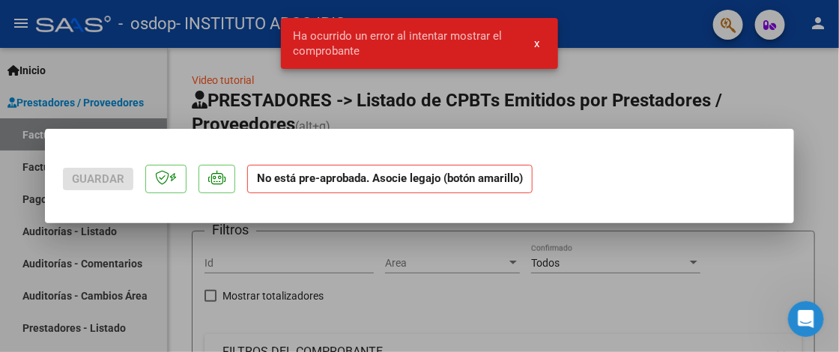
click at [534, 44] on button "x" at bounding box center [537, 43] width 29 height 27
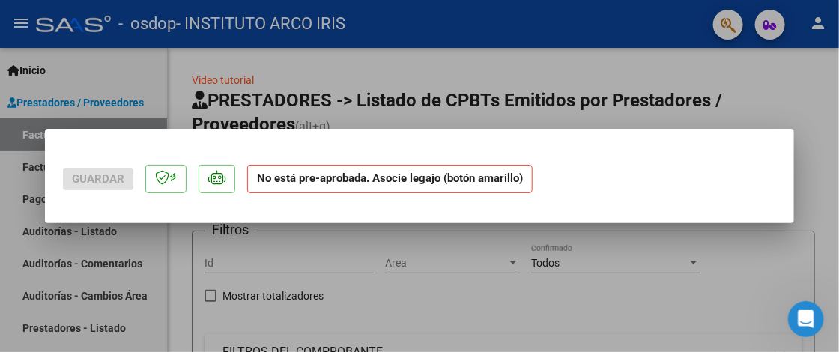
click at [769, 89] on div at bounding box center [419, 176] width 839 height 352
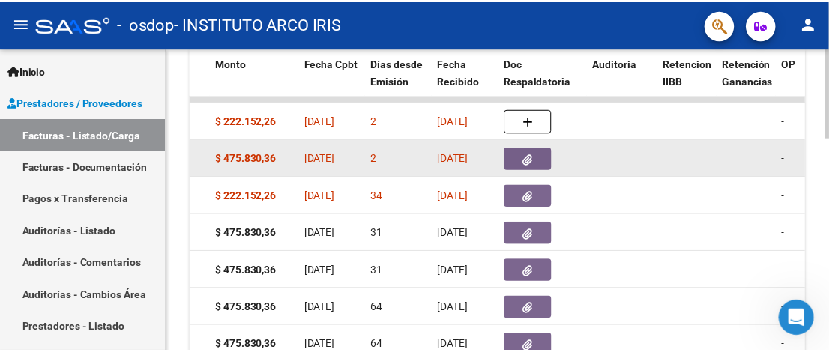
scroll to position [423, 0]
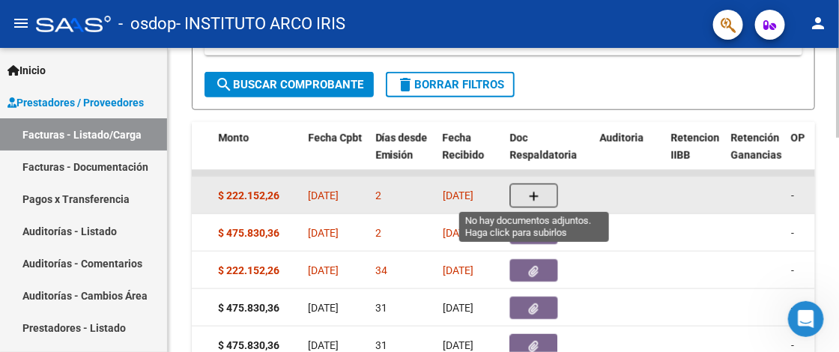
click at [543, 199] on button "button" at bounding box center [534, 196] width 48 height 24
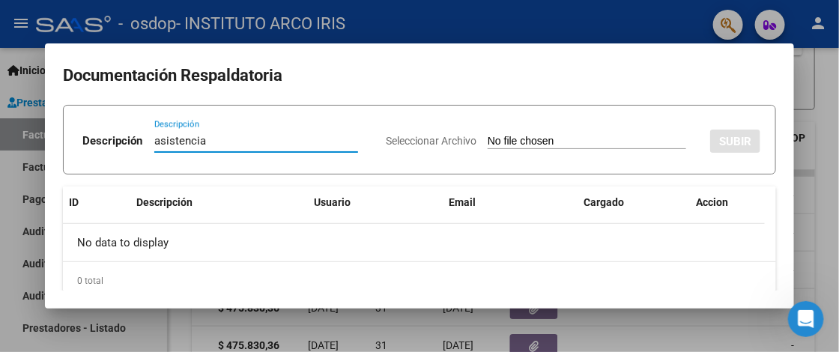
type input "asistencia"
click at [521, 140] on input "Seleccionar Archivo" at bounding box center [587, 142] width 199 height 14
type input "C:\fakepath\Asistencia Aoyo Escolar.pdf"
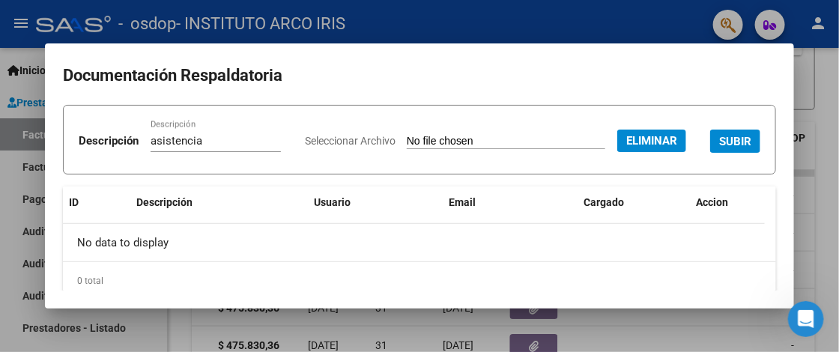
click at [719, 148] on span "SUBIR" at bounding box center [735, 141] width 32 height 13
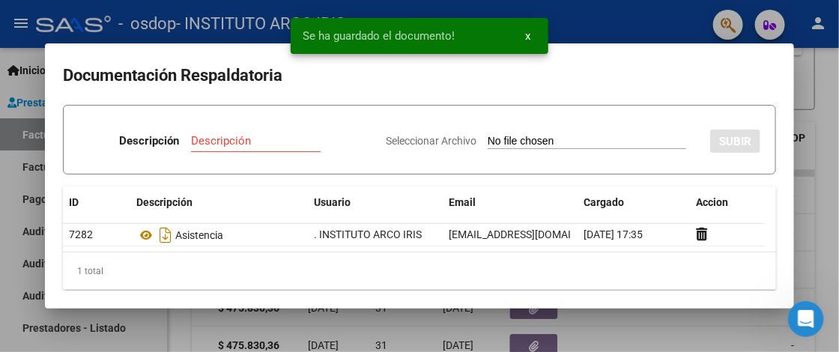
click at [824, 171] on div at bounding box center [419, 176] width 839 height 352
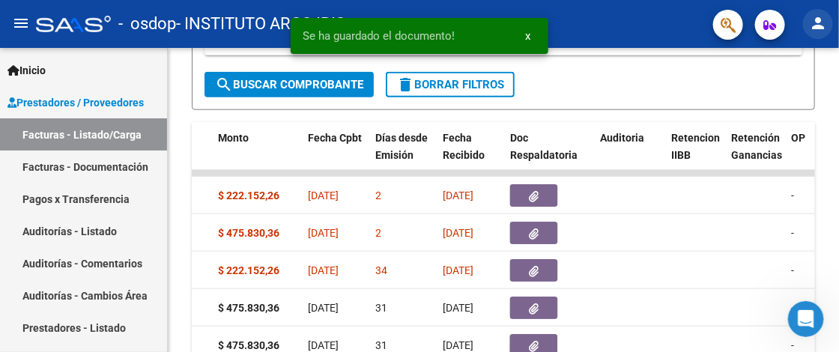
click at [820, 22] on mat-icon "person" at bounding box center [818, 23] width 18 height 18
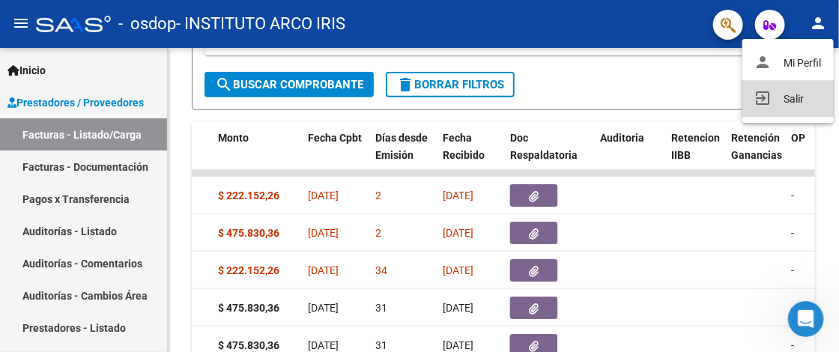
click at [791, 100] on button "exit_to_app Salir" at bounding box center [788, 99] width 91 height 36
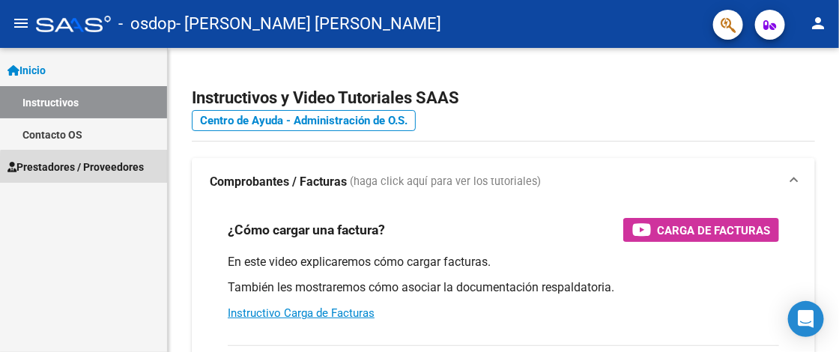
click at [97, 172] on span "Prestadores / Proveedores" at bounding box center [75, 167] width 136 height 16
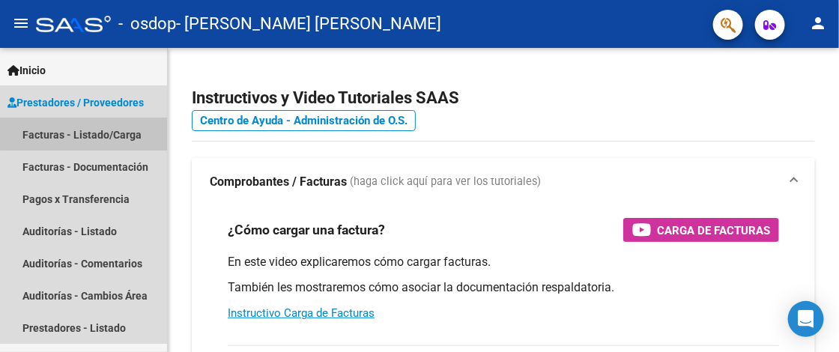
click at [113, 133] on link "Facturas - Listado/Carga" at bounding box center [83, 134] width 167 height 32
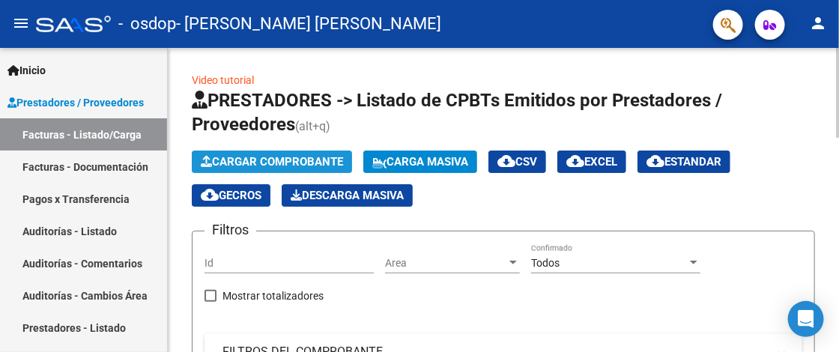
click at [252, 154] on button "Cargar Comprobante" at bounding box center [272, 162] width 160 height 22
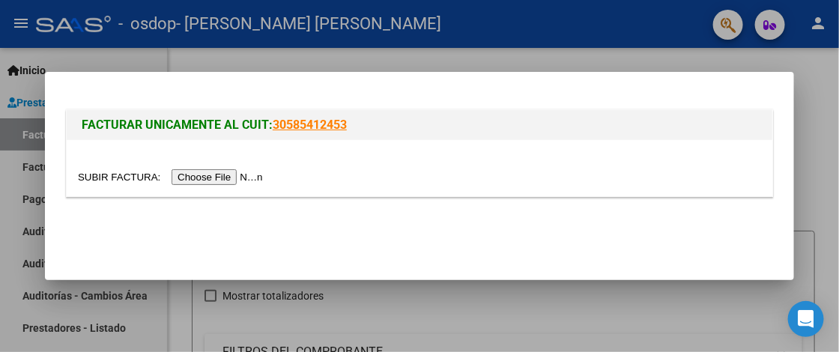
click at [233, 176] on input "file" at bounding box center [173, 177] width 190 height 16
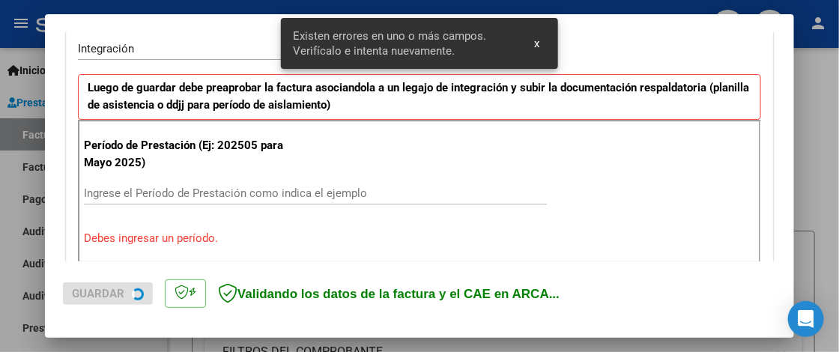
scroll to position [378, 0]
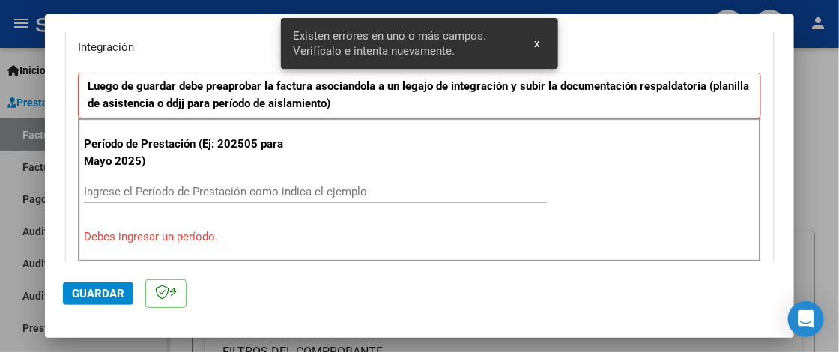
click at [208, 188] on input "Ingrese el Período de Prestación como indica el ejemplo" at bounding box center [315, 191] width 463 height 13
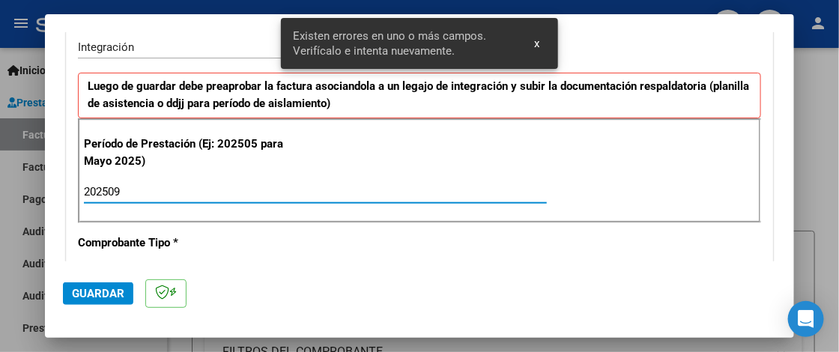
type input "202509"
click at [109, 295] on span "Guardar" at bounding box center [98, 293] width 52 height 13
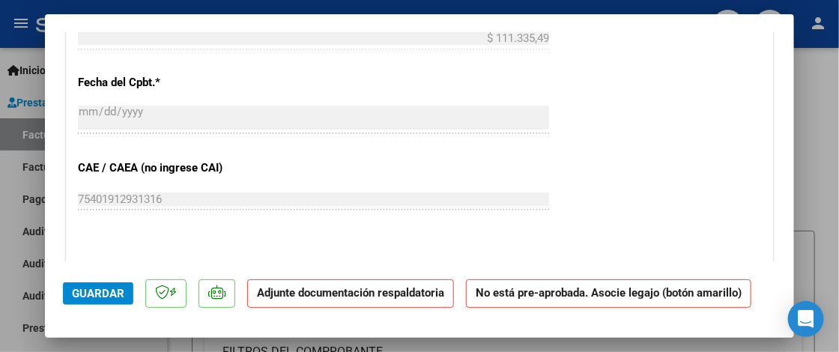
scroll to position [974, 0]
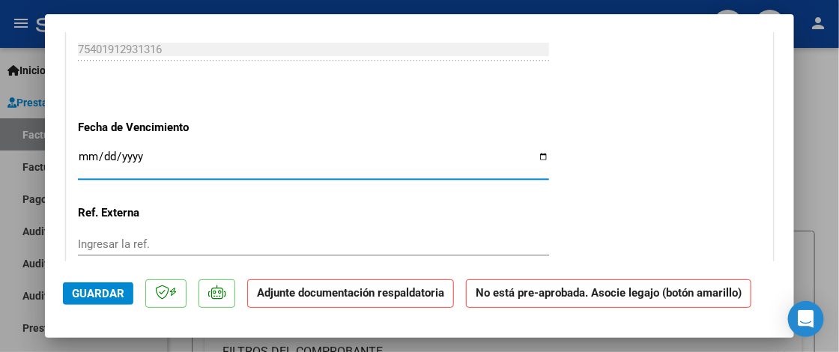
click at [86, 156] on input "Ingresar la fecha" at bounding box center [313, 163] width 471 height 24
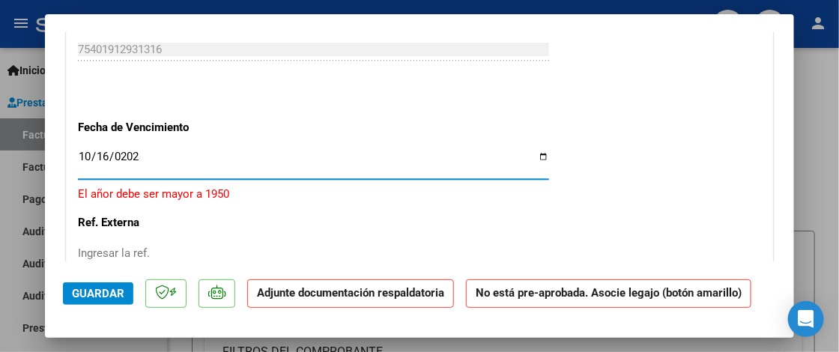
type input "[DATE]"
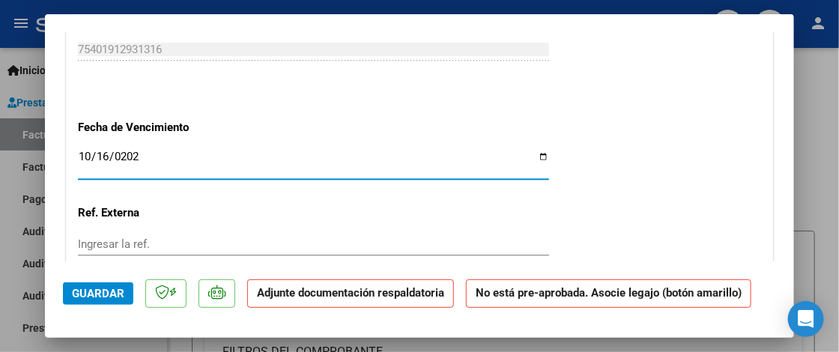
click at [97, 300] on button "Guardar" at bounding box center [98, 294] width 70 height 22
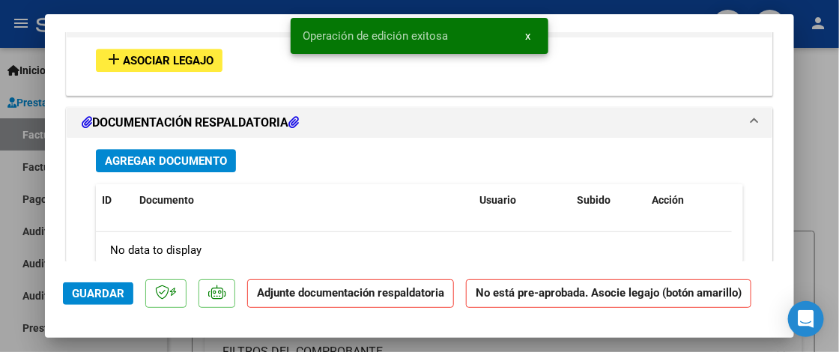
scroll to position [1349, 0]
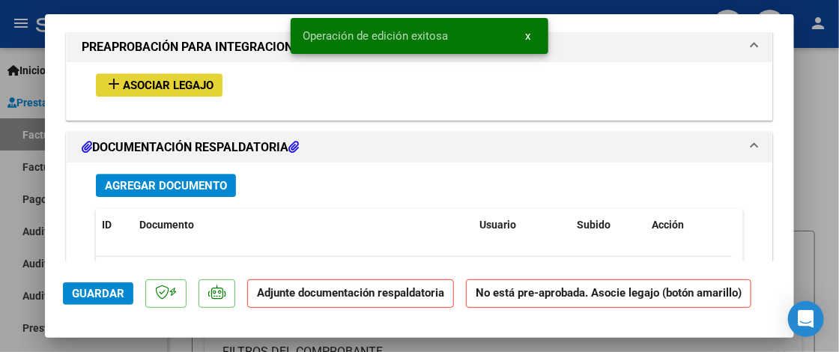
click at [194, 79] on span "Asociar Legajo" at bounding box center [168, 85] width 91 height 13
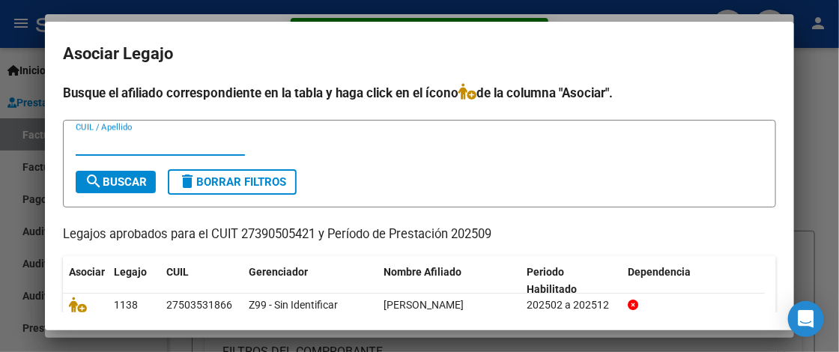
scroll to position [75, 0]
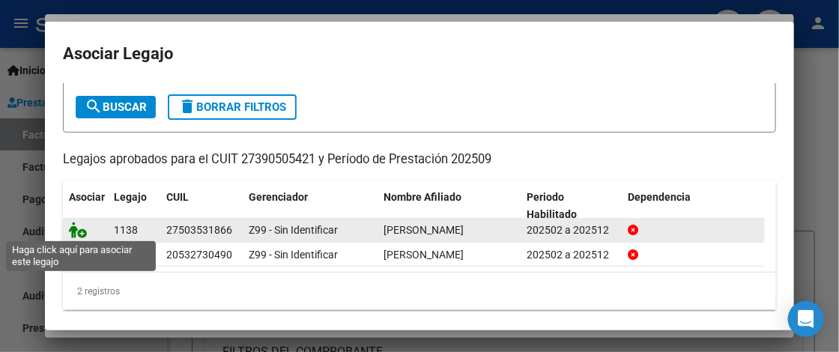
click at [85, 230] on icon at bounding box center [78, 230] width 18 height 16
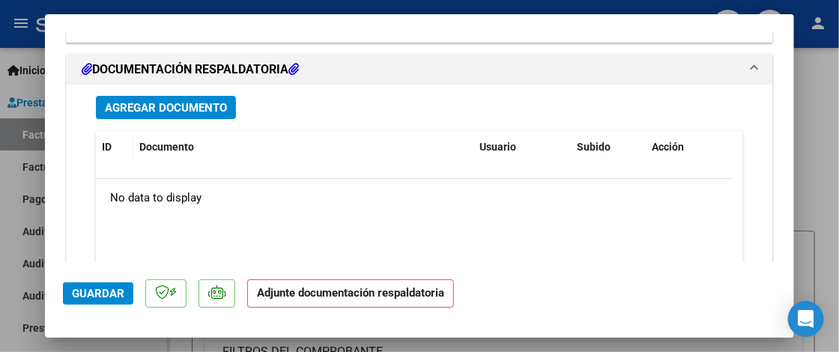
scroll to position [1613, 0]
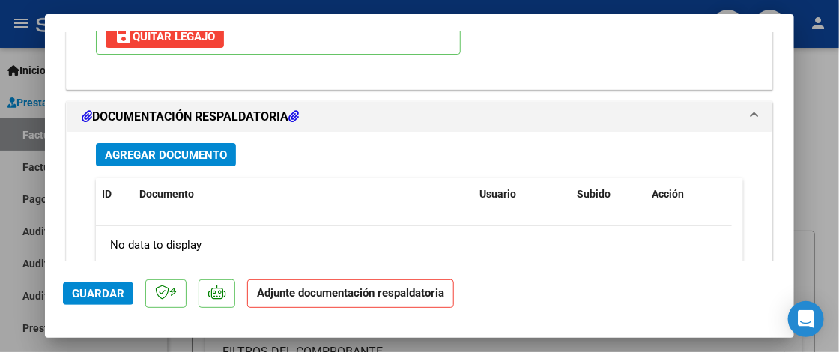
click at [187, 150] on span "Agregar Documento" at bounding box center [166, 154] width 122 height 13
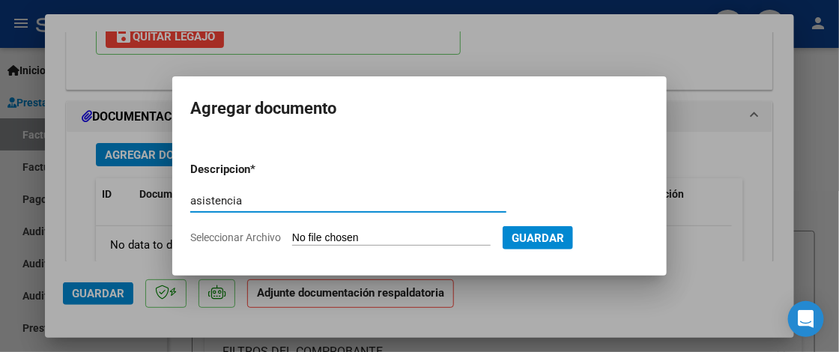
type input "asistencia"
click at [355, 236] on input "Seleccionar Archivo" at bounding box center [391, 239] width 199 height 14
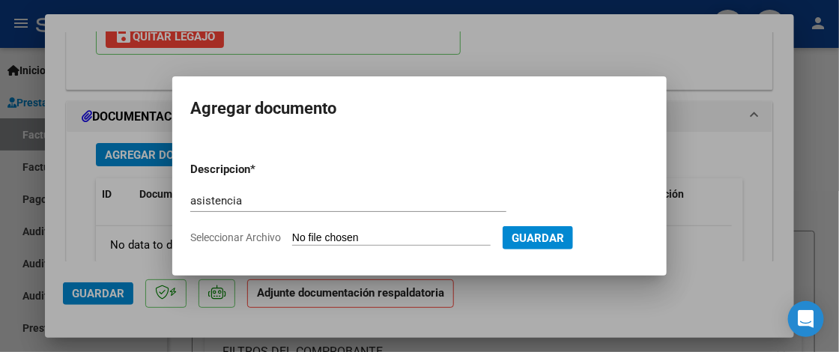
type input "C:\fakepath\Asistencia Fono.pdf"
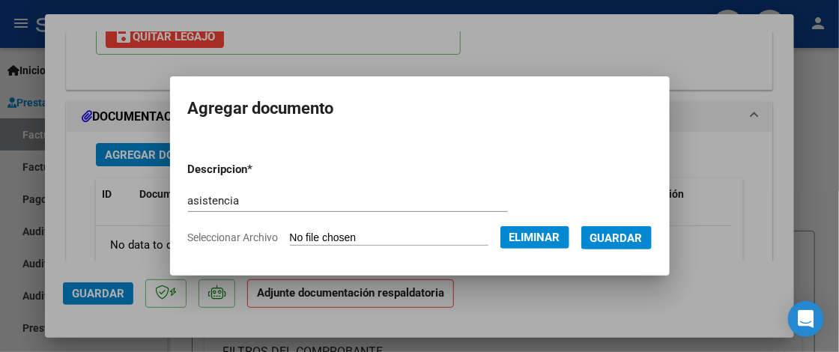
click at [623, 244] on span "Guardar" at bounding box center [617, 238] width 52 height 13
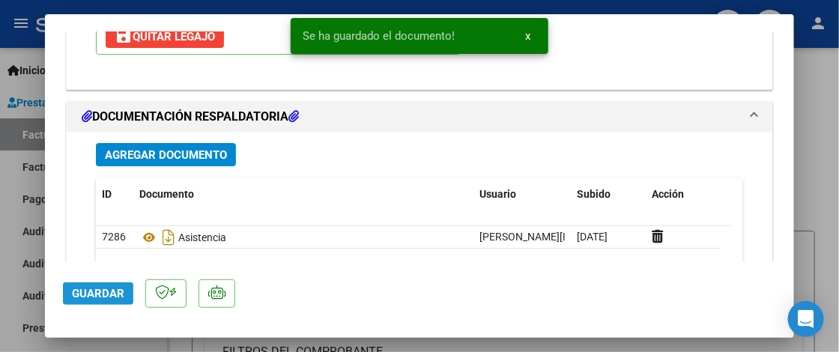
drag, startPoint x: 99, startPoint y: 298, endPoint x: 188, endPoint y: 284, distance: 90.2
click at [99, 297] on span "Guardar" at bounding box center [98, 293] width 52 height 13
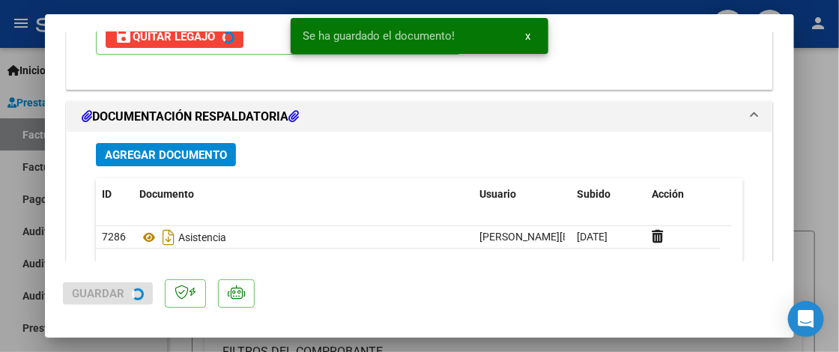
click at [818, 164] on div at bounding box center [419, 176] width 839 height 352
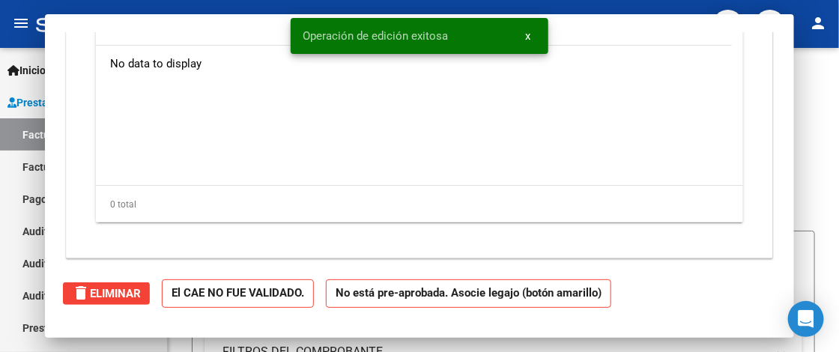
scroll to position [0, 0]
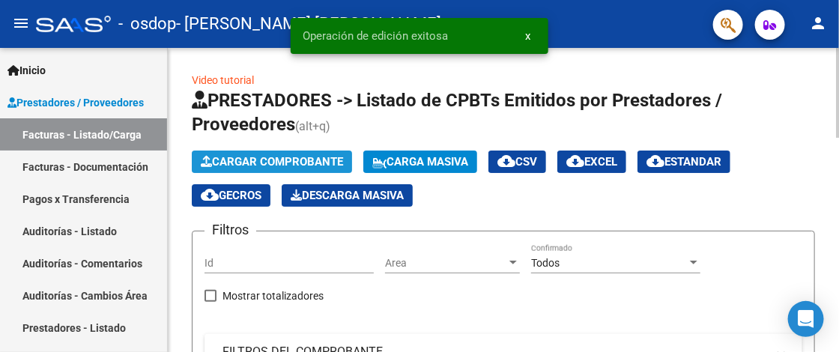
click at [286, 156] on span "Cargar Comprobante" at bounding box center [272, 161] width 142 height 13
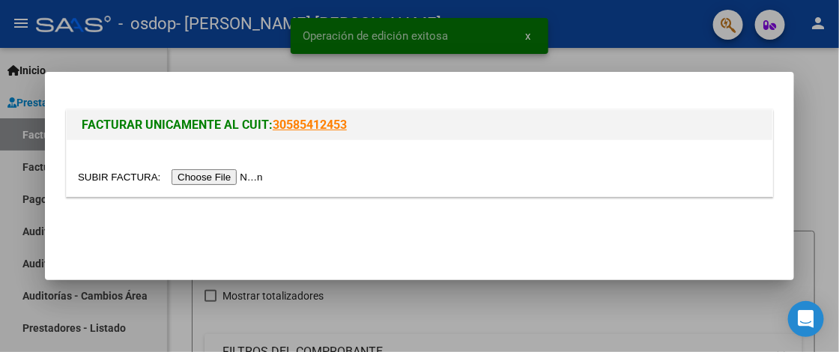
click at [238, 177] on input "file" at bounding box center [173, 177] width 190 height 16
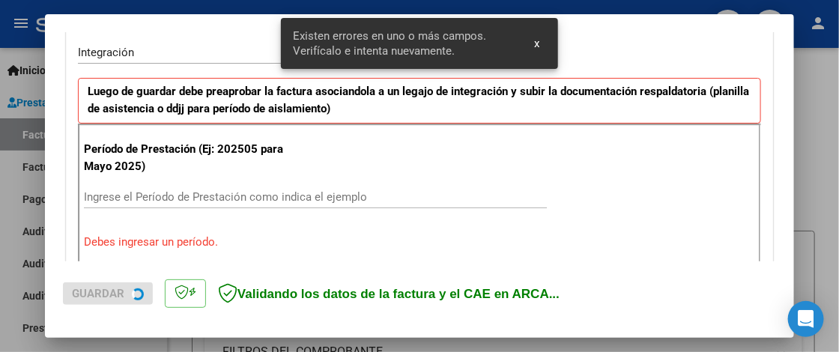
scroll to position [378, 0]
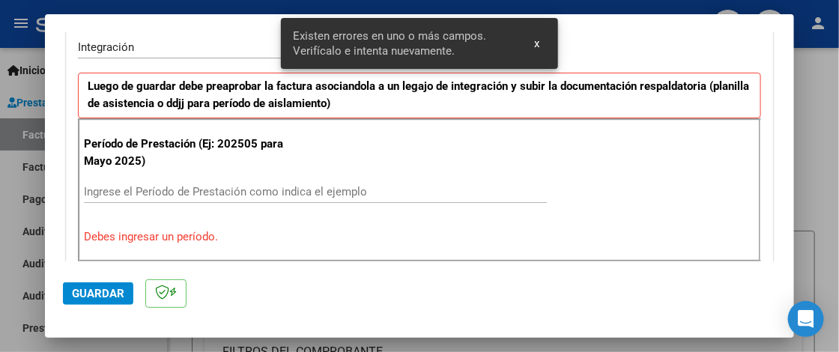
click at [138, 189] on input "Ingrese el Período de Prestación como indica el ejemplo" at bounding box center [315, 191] width 463 height 13
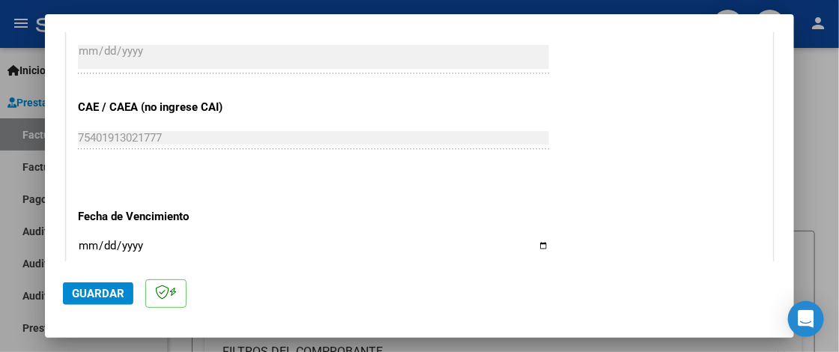
scroll to position [977, 0]
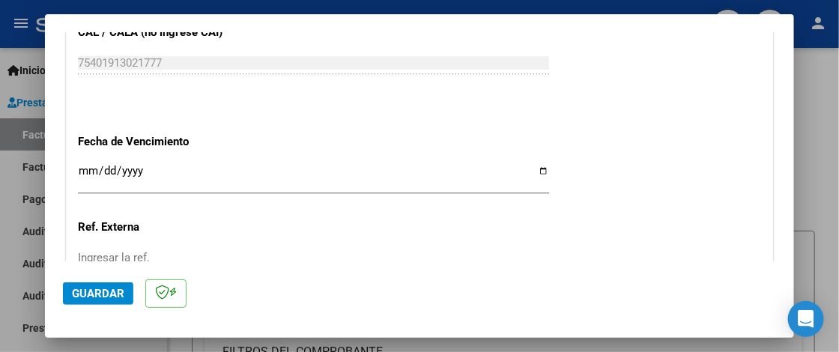
type input "202509"
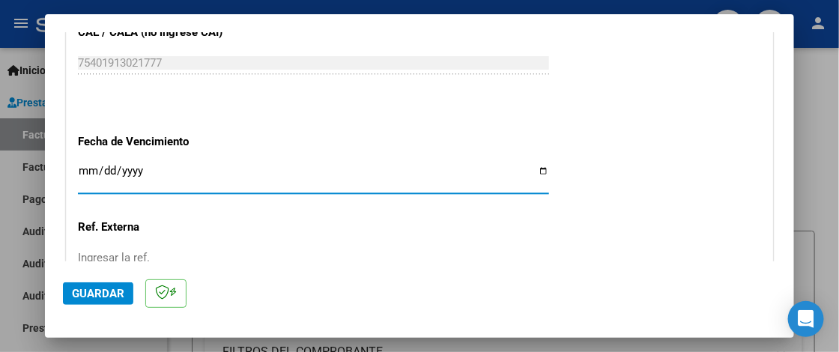
click at [85, 170] on input "Ingresar la fecha" at bounding box center [313, 177] width 471 height 24
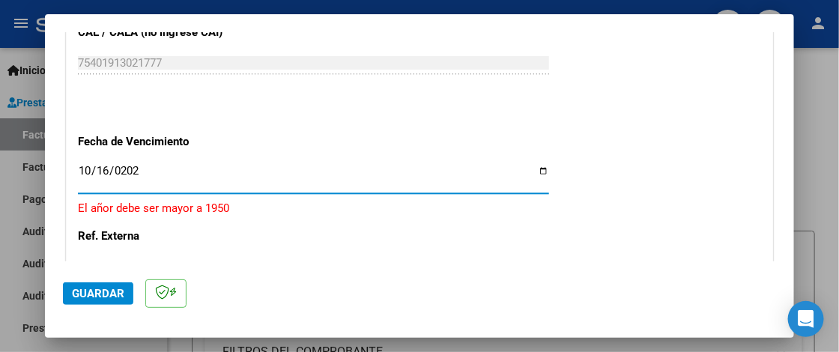
type input "2025-10-16"
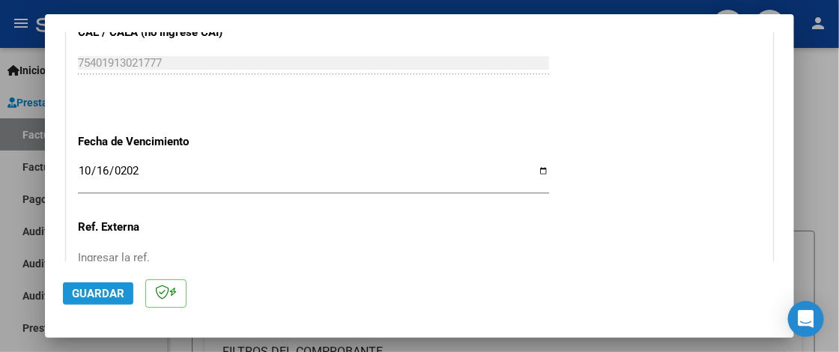
click at [130, 289] on button "Guardar" at bounding box center [98, 294] width 70 height 22
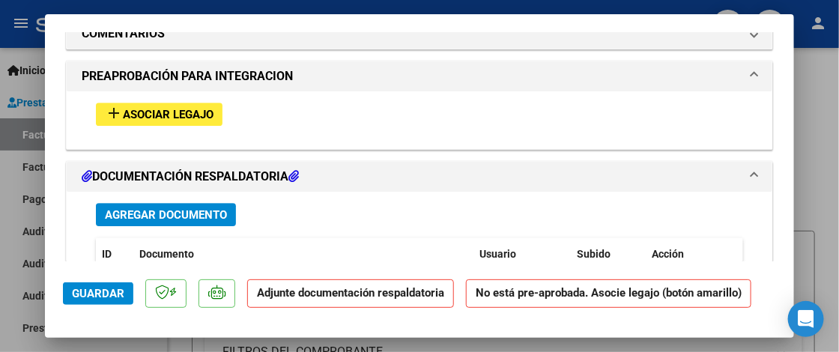
scroll to position [1349, 0]
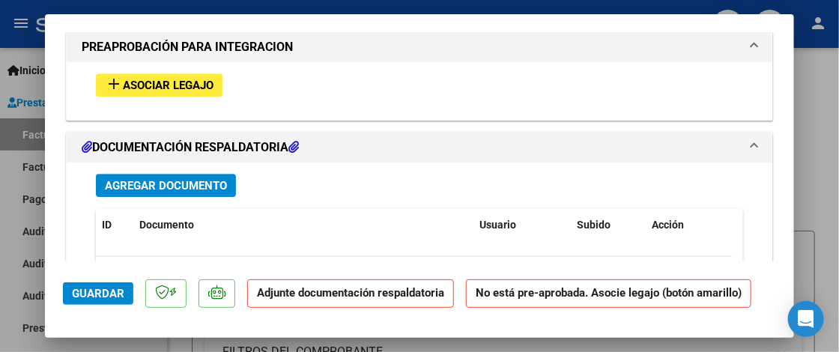
click at [170, 85] on span "Asociar Legajo" at bounding box center [168, 85] width 91 height 13
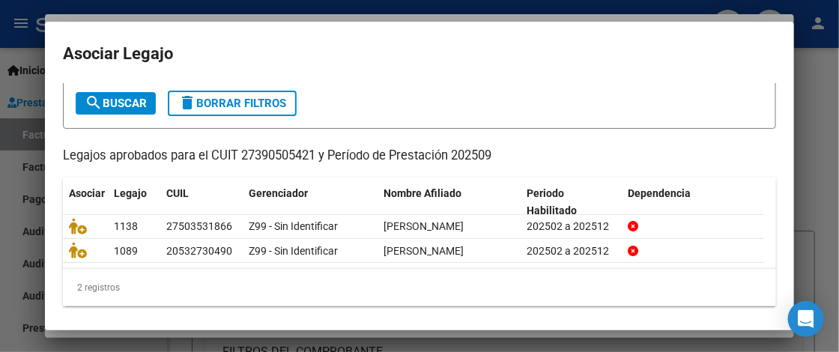
scroll to position [83, 0]
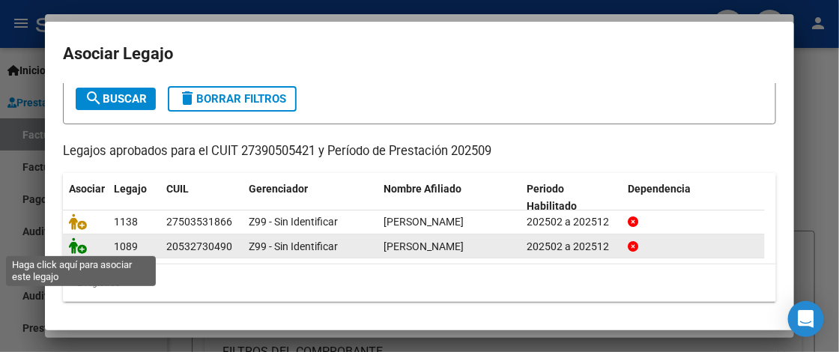
click at [79, 245] on icon at bounding box center [78, 246] width 18 height 16
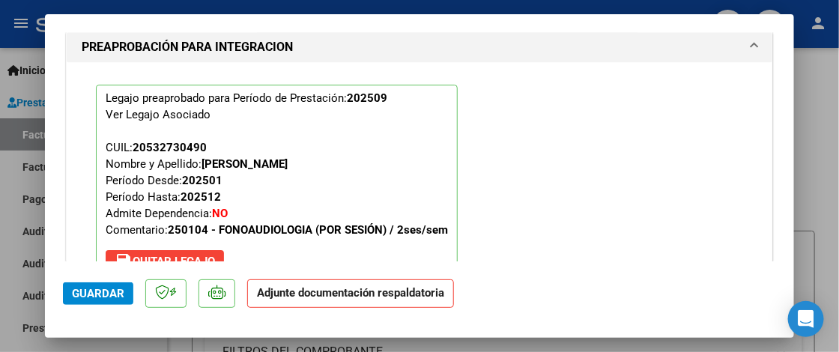
scroll to position [1688, 0]
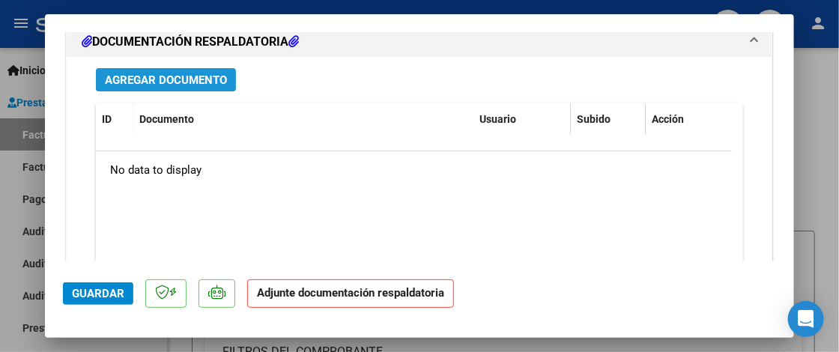
click at [205, 76] on span "Agregar Documento" at bounding box center [166, 79] width 122 height 13
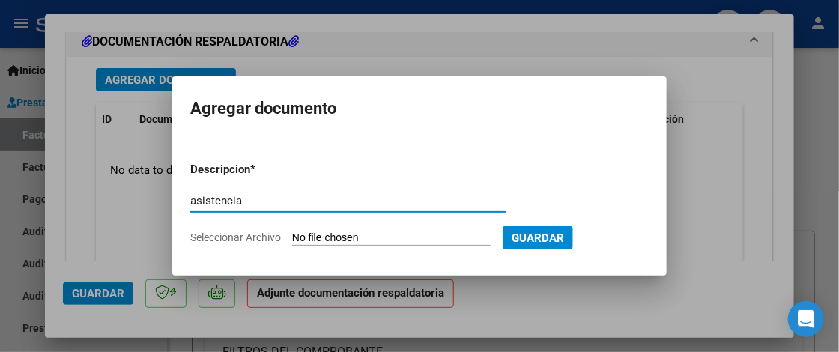
type input "asistencia"
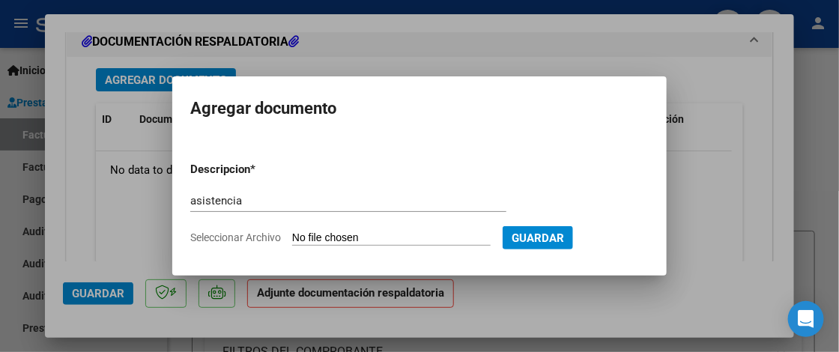
click at [336, 239] on input "Seleccionar Archivo" at bounding box center [391, 239] width 199 height 14
type input "C:\fakepath\Asistencia Fono.pdf"
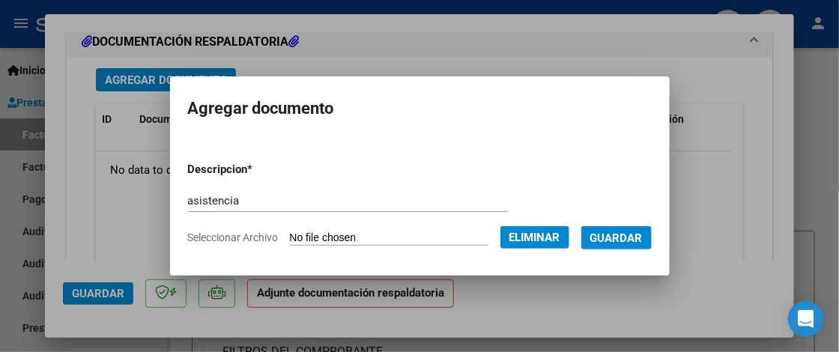
click at [616, 242] on span "Guardar" at bounding box center [617, 238] width 52 height 13
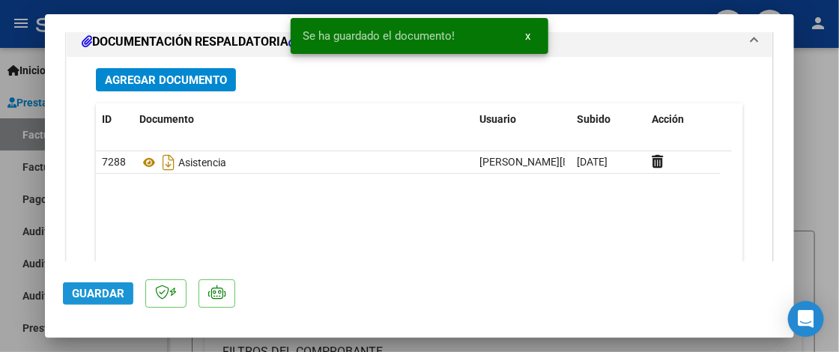
click at [93, 291] on span "Guardar" at bounding box center [98, 293] width 52 height 13
click at [828, 145] on div at bounding box center [419, 176] width 839 height 352
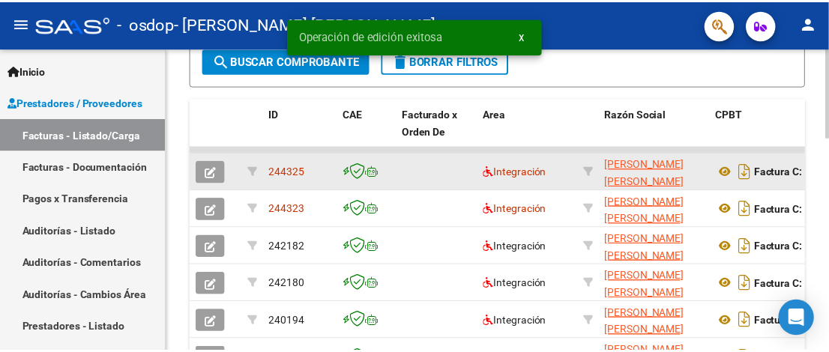
scroll to position [450, 0]
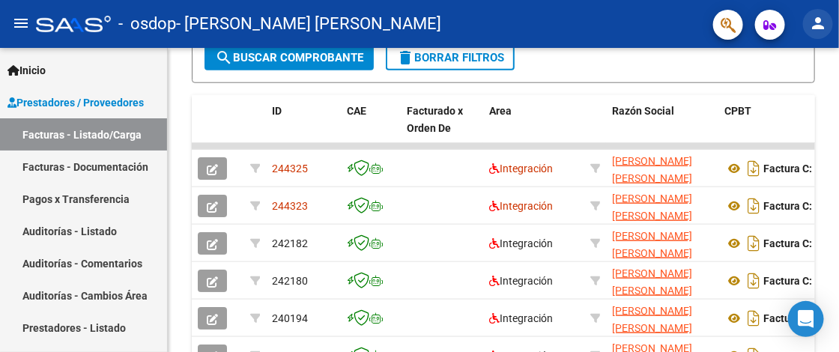
click at [814, 21] on mat-icon "person" at bounding box center [818, 23] width 18 height 18
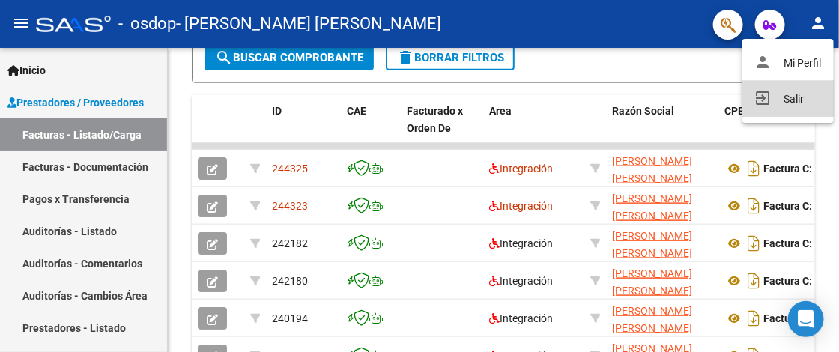
click at [776, 100] on button "exit_to_app Salir" at bounding box center [788, 99] width 91 height 36
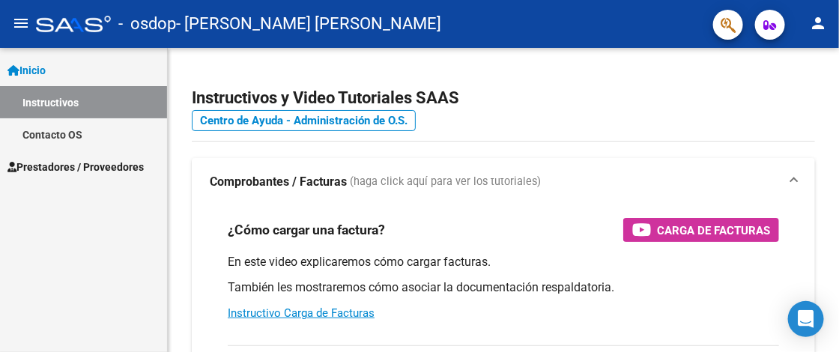
click at [71, 164] on span "Prestadores / Proveedores" at bounding box center [75, 167] width 136 height 16
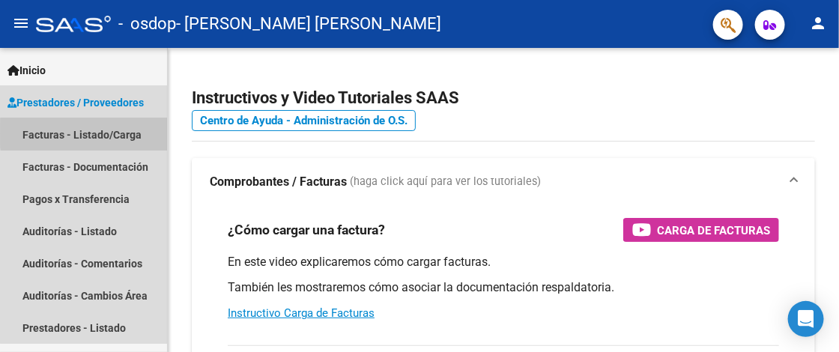
click at [139, 133] on link "Facturas - Listado/Carga" at bounding box center [83, 134] width 167 height 32
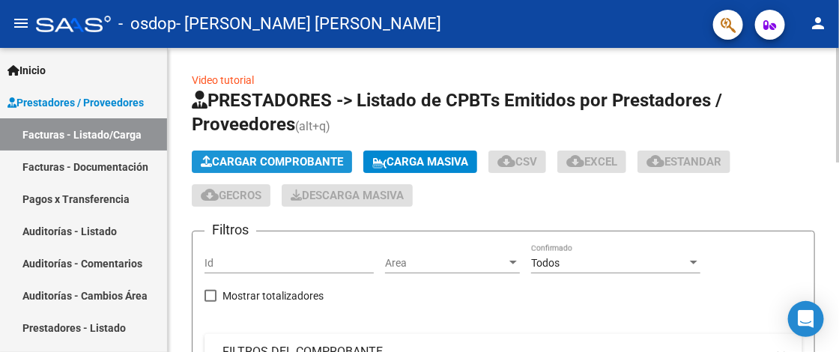
click at [308, 151] on button "Cargar Comprobante" at bounding box center [272, 162] width 160 height 22
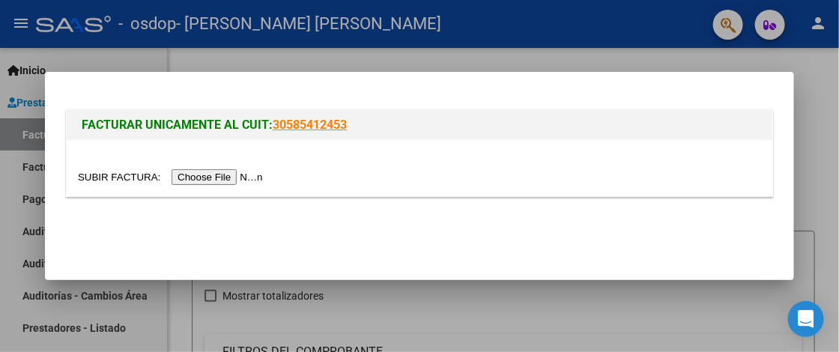
click at [229, 172] on input "file" at bounding box center [173, 177] width 190 height 16
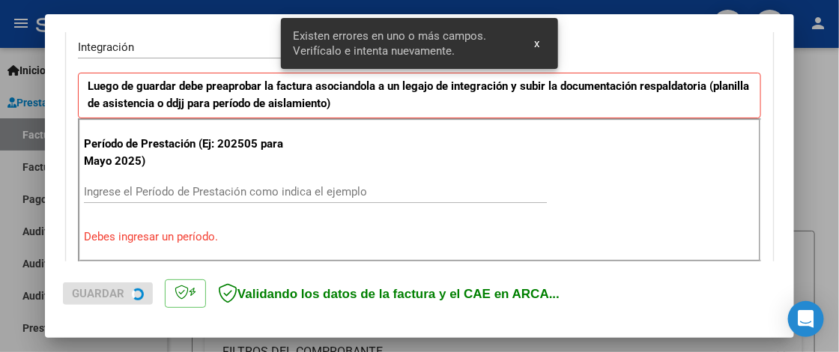
scroll to position [406, 0]
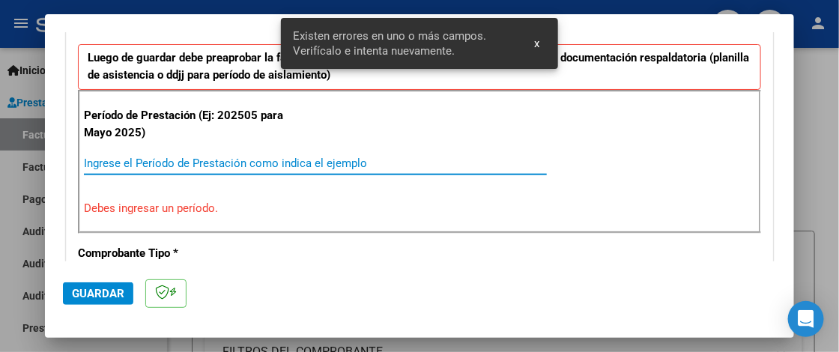
click at [144, 160] on input "Ingrese el Período de Prestación como indica el ejemplo" at bounding box center [315, 163] width 463 height 13
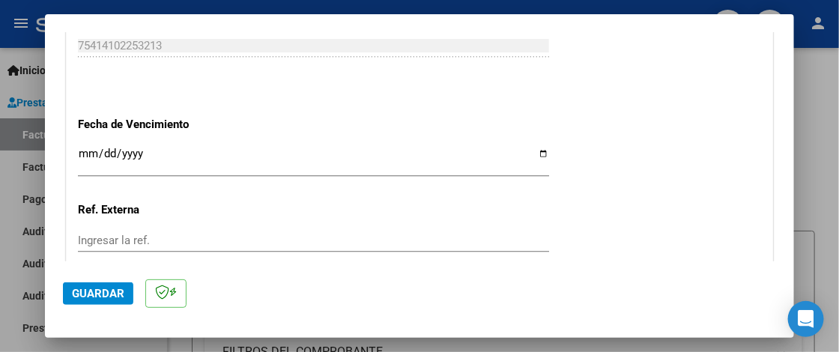
scroll to position [1006, 0]
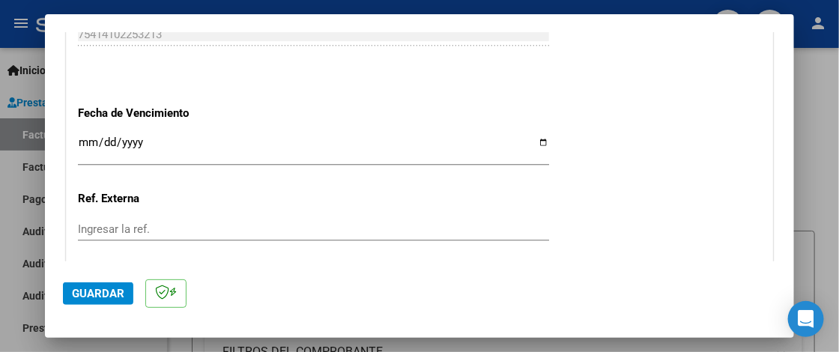
type input "202509"
click at [84, 141] on input "Ingresar la fecha" at bounding box center [313, 148] width 471 height 24
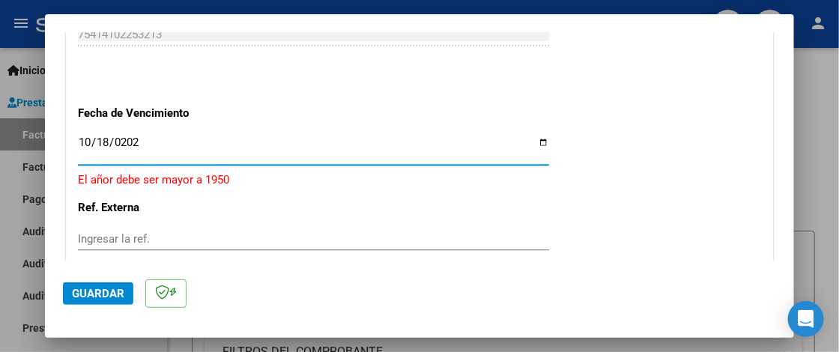
type input "[DATE]"
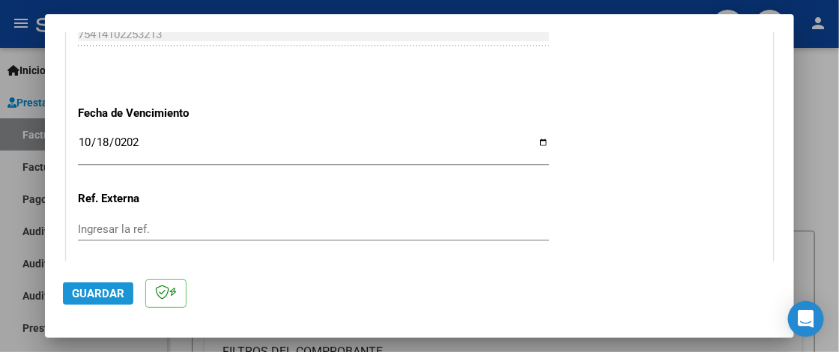
click at [105, 295] on span "Guardar" at bounding box center [98, 293] width 52 height 13
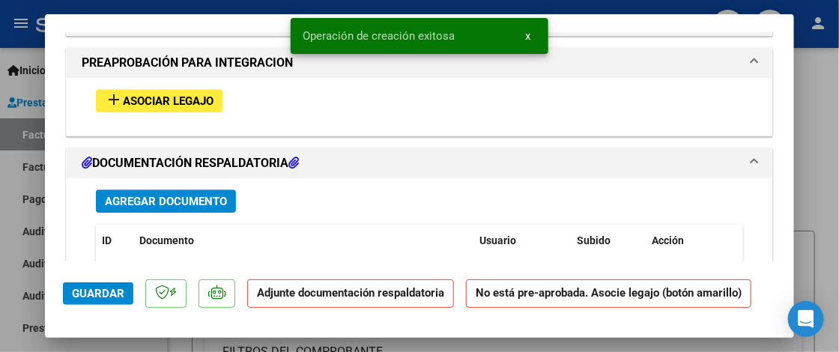
scroll to position [1349, 0]
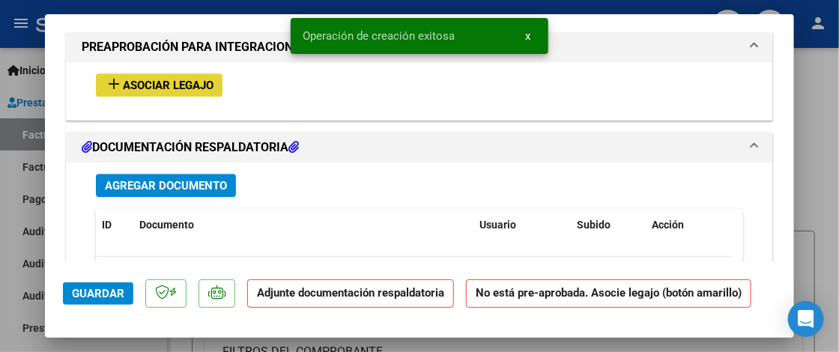
click at [181, 79] on span "Asociar Legajo" at bounding box center [168, 85] width 91 height 13
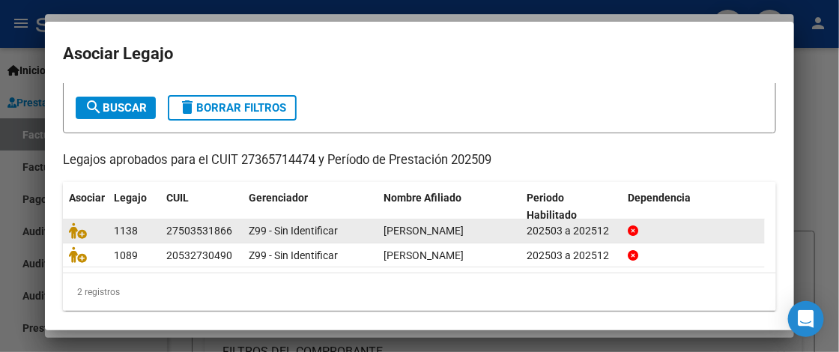
scroll to position [83, 0]
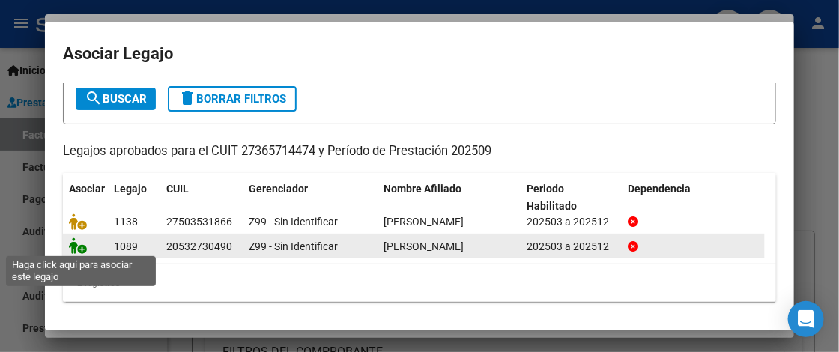
click at [73, 241] on icon at bounding box center [78, 246] width 18 height 16
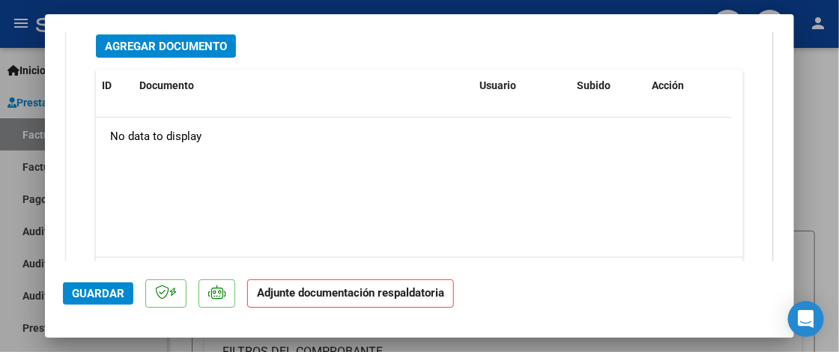
scroll to position [1688, 0]
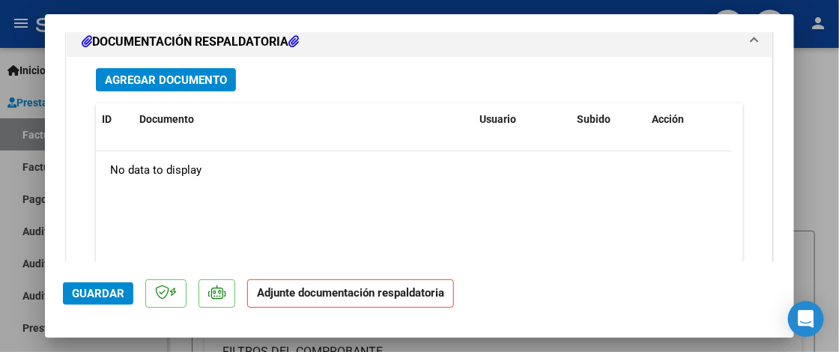
click at [202, 73] on span "Agregar Documento" at bounding box center [166, 79] width 122 height 13
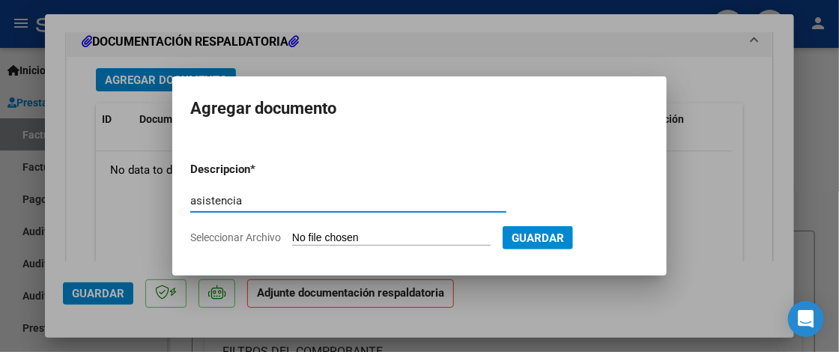
type input "asistencia"
click at [354, 238] on input "Seleccionar Archivo" at bounding box center [391, 239] width 199 height 14
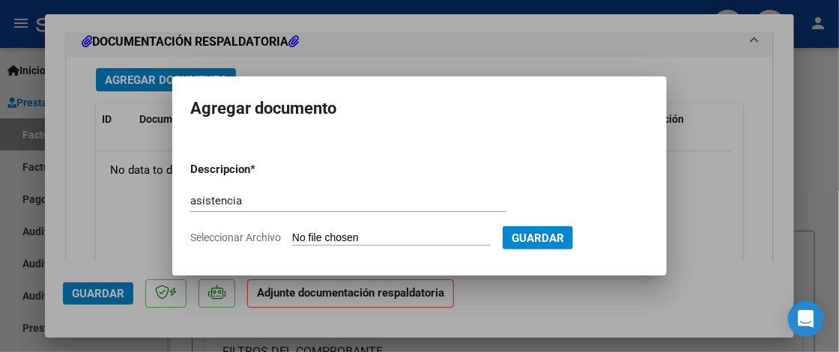
type input "C:\fakepath\Asistencia Psicop.pdf"
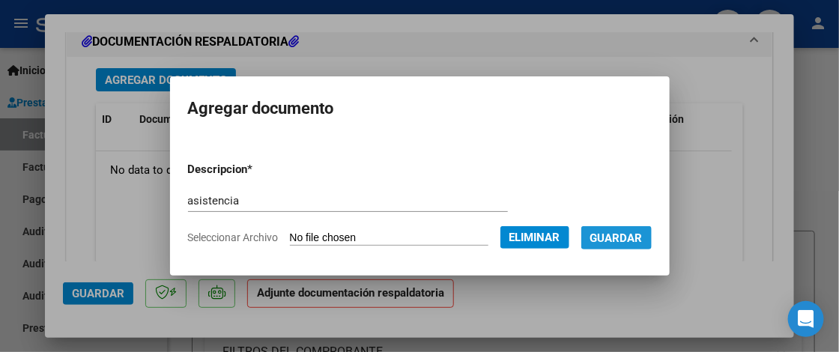
click at [633, 236] on span "Guardar" at bounding box center [617, 238] width 52 height 13
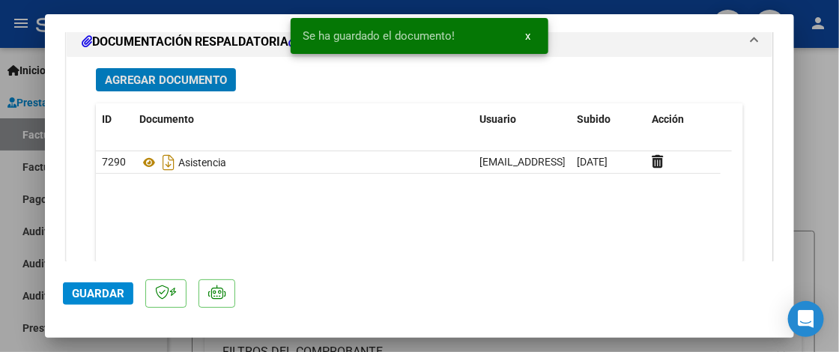
click at [95, 298] on span "Guardar" at bounding box center [98, 293] width 52 height 13
click at [828, 188] on div at bounding box center [419, 176] width 839 height 352
type input "$ 0,00"
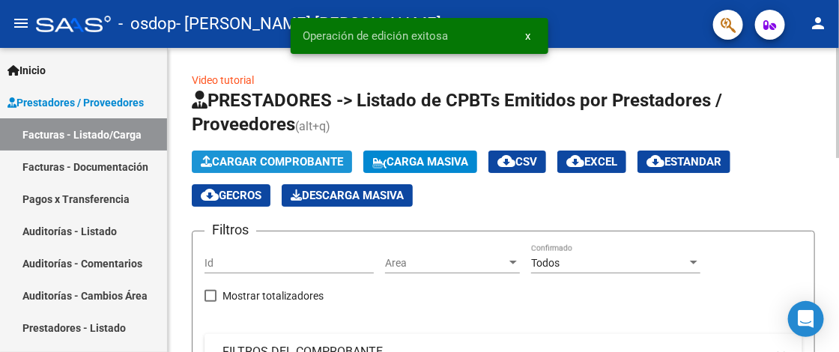
click at [283, 163] on span "Cargar Comprobante" at bounding box center [272, 161] width 142 height 13
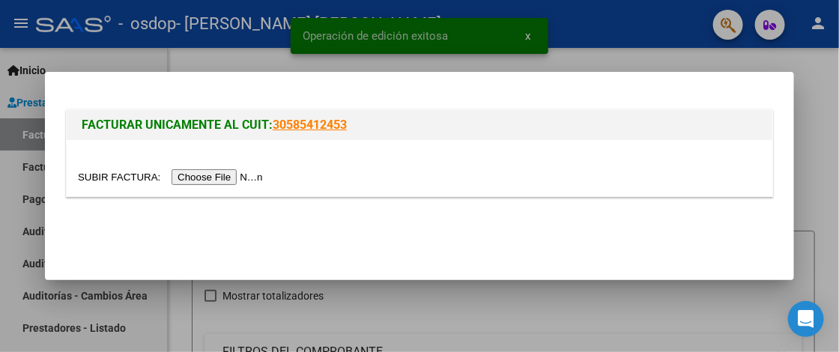
click at [217, 170] on input "file" at bounding box center [173, 177] width 190 height 16
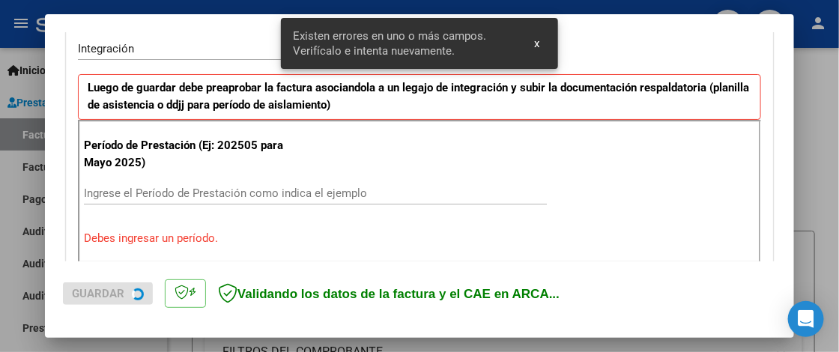
scroll to position [378, 0]
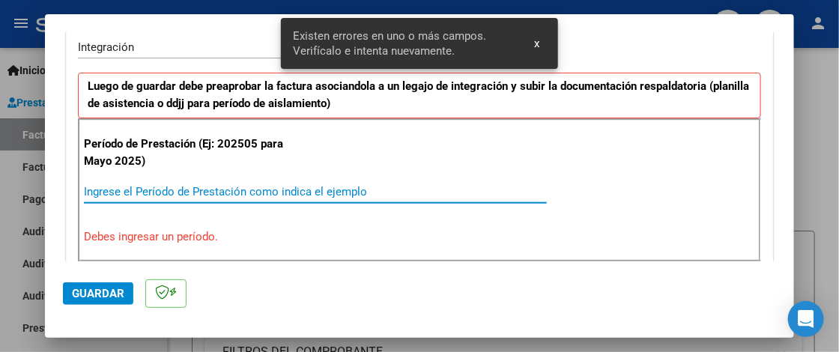
click at [143, 190] on input "Ingrese el Período de Prestación como indica el ejemplo" at bounding box center [315, 191] width 463 height 13
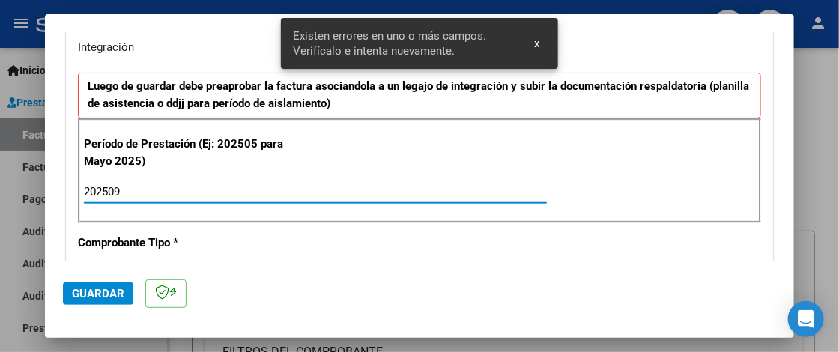
type input "202509"
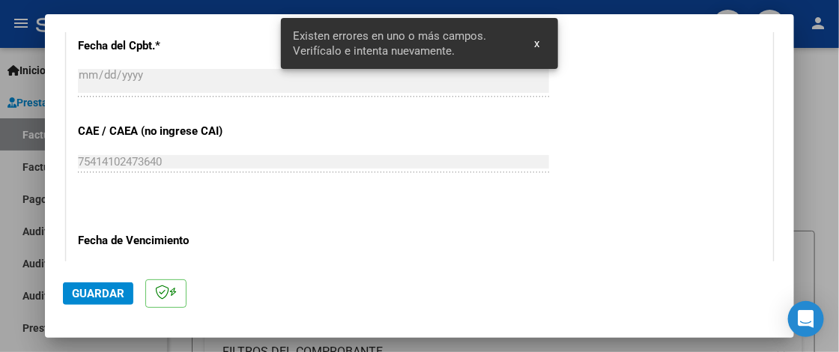
scroll to position [902, 0]
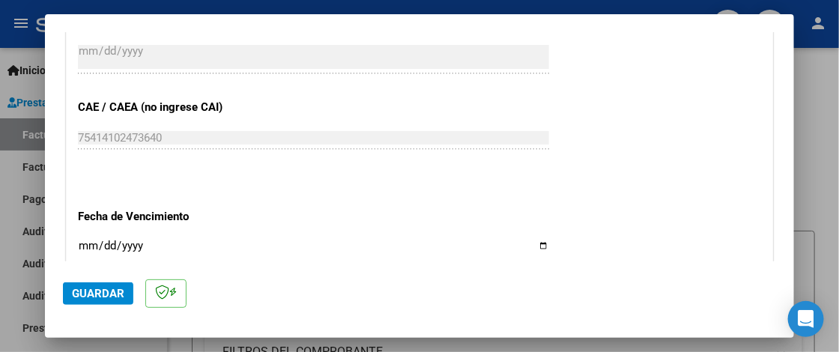
click at [88, 243] on input "Ingresar la fecha" at bounding box center [313, 252] width 471 height 24
type input "2025-10-18"
click at [101, 284] on button "Guardar" at bounding box center [98, 294] width 70 height 22
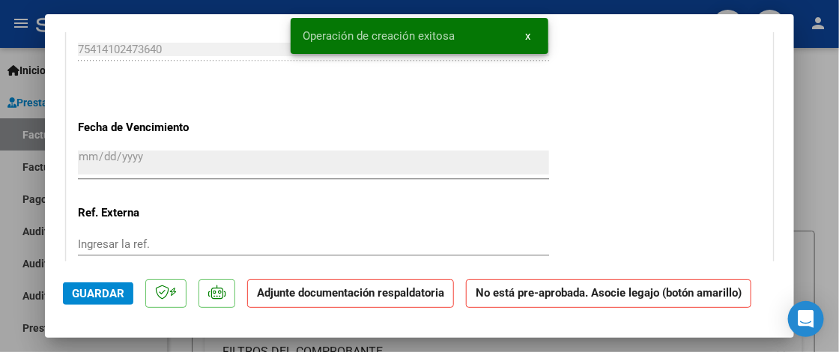
scroll to position [1199, 0]
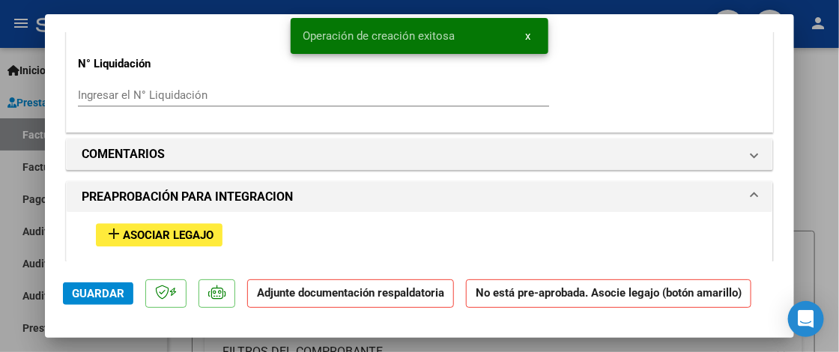
click at [194, 232] on span "Asociar Legajo" at bounding box center [168, 235] width 91 height 13
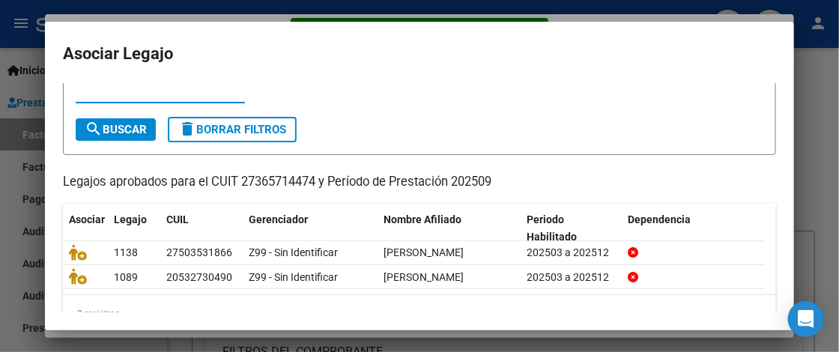
scroll to position [83, 0]
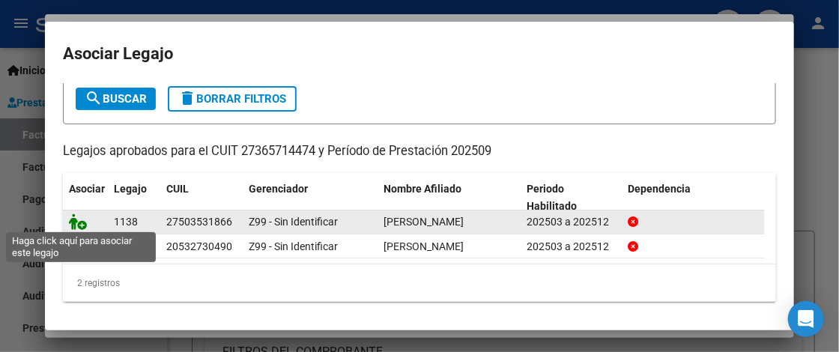
click at [82, 223] on icon at bounding box center [78, 222] width 18 height 16
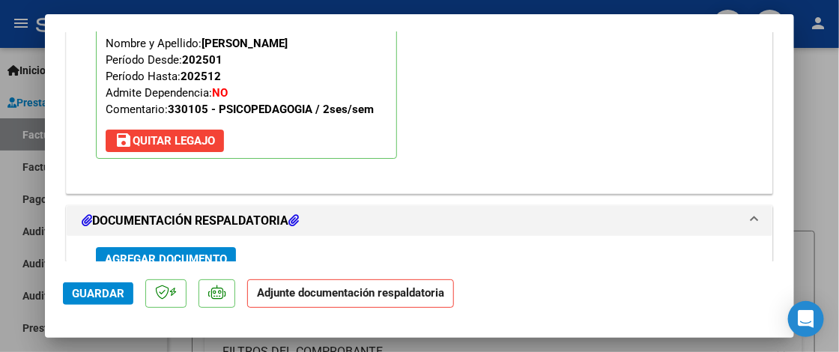
scroll to position [1538, 0]
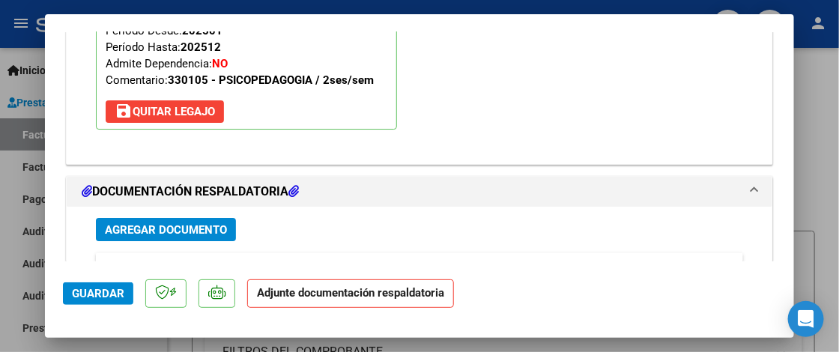
click at [175, 223] on span "Agregar Documento" at bounding box center [166, 229] width 122 height 13
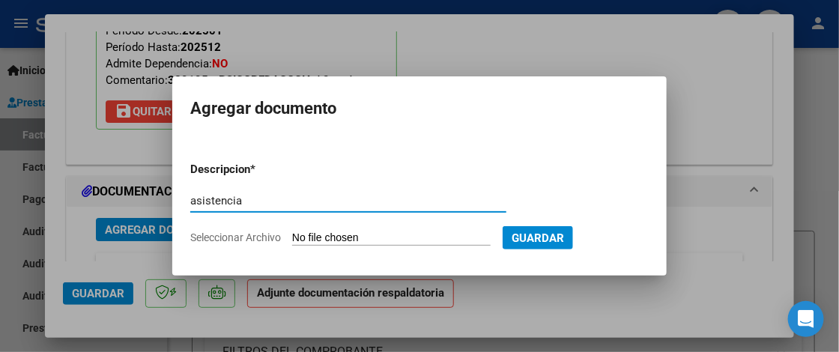
type input "asistencia"
click at [357, 236] on input "Seleccionar Archivo" at bounding box center [391, 239] width 199 height 14
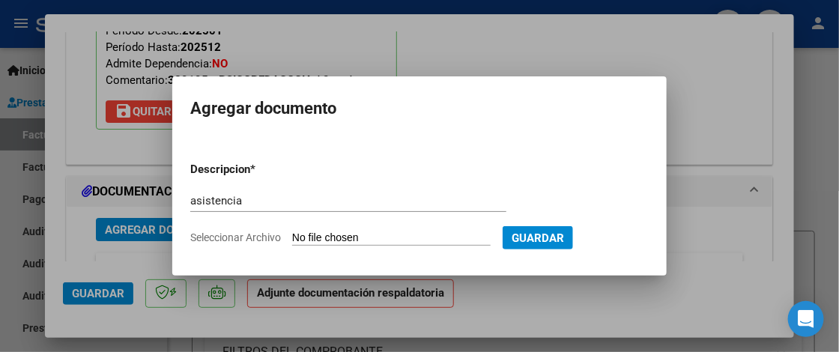
type input "C:\fakepath\Asistencia Psicop.pdf"
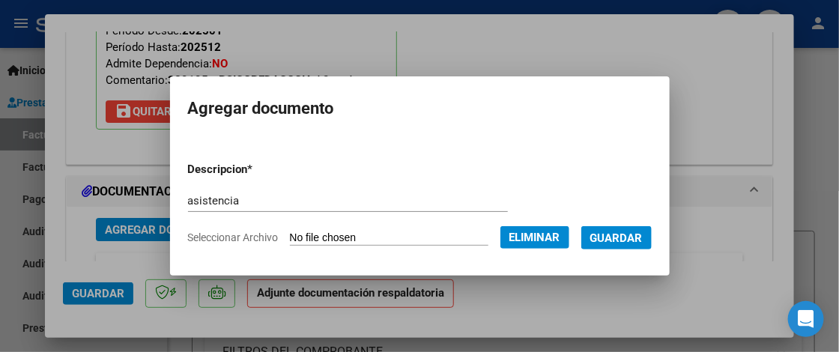
click at [629, 234] on span "Guardar" at bounding box center [617, 238] width 52 height 13
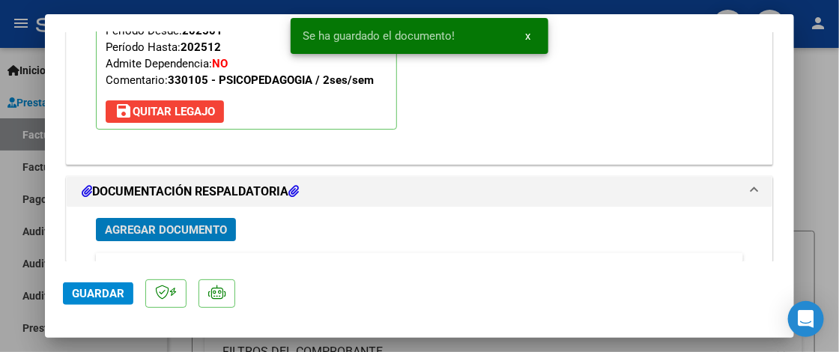
click at [79, 293] on span "Guardar" at bounding box center [98, 293] width 52 height 13
click at [815, 226] on div at bounding box center [419, 176] width 839 height 352
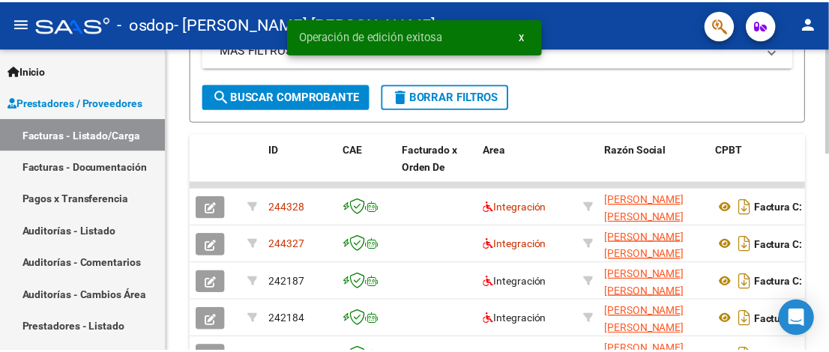
scroll to position [450, 0]
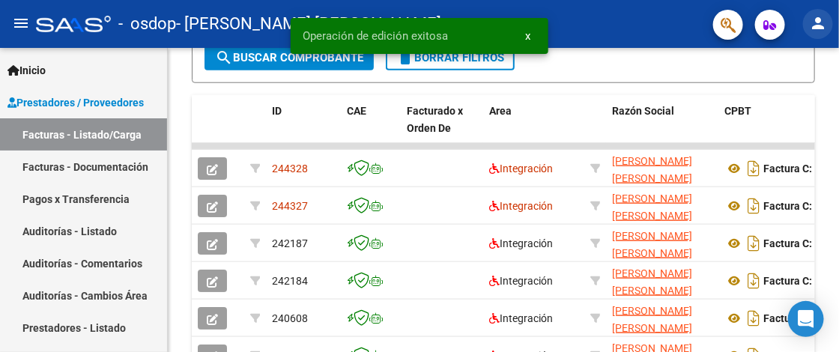
click at [818, 27] on mat-icon "person" at bounding box center [818, 23] width 18 height 18
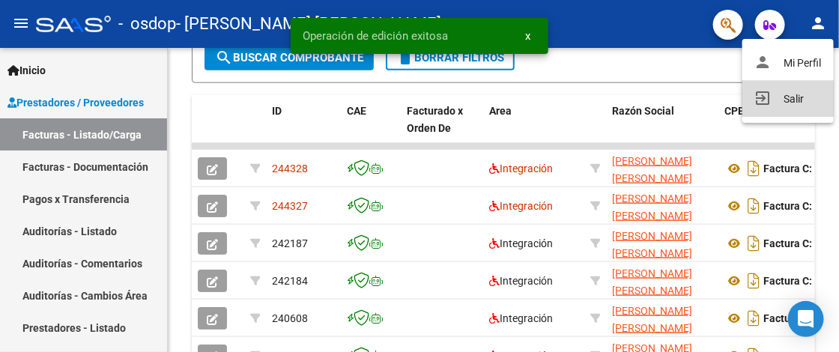
click at [779, 103] on button "exit_to_app Salir" at bounding box center [788, 99] width 91 height 36
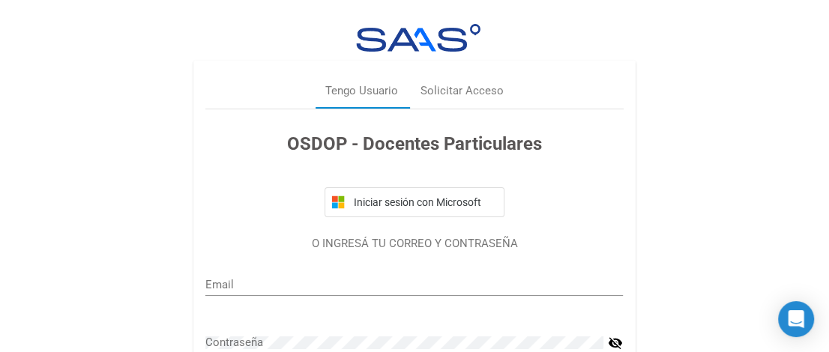
type input "polipol6427@gmail.com"
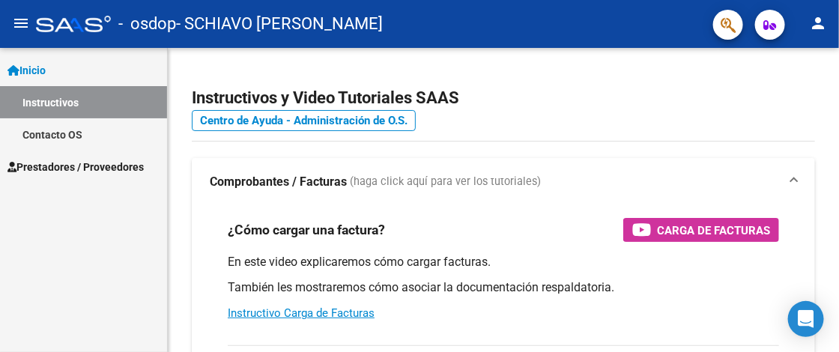
click at [117, 161] on span "Prestadores / Proveedores" at bounding box center [75, 167] width 136 height 16
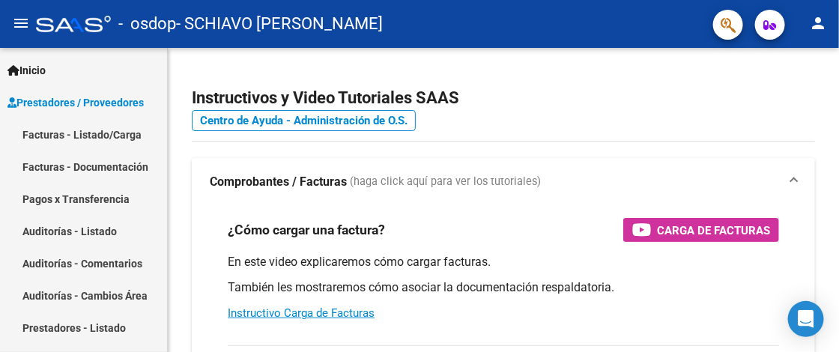
click at [89, 138] on link "Facturas - Listado/Carga" at bounding box center [83, 134] width 167 height 32
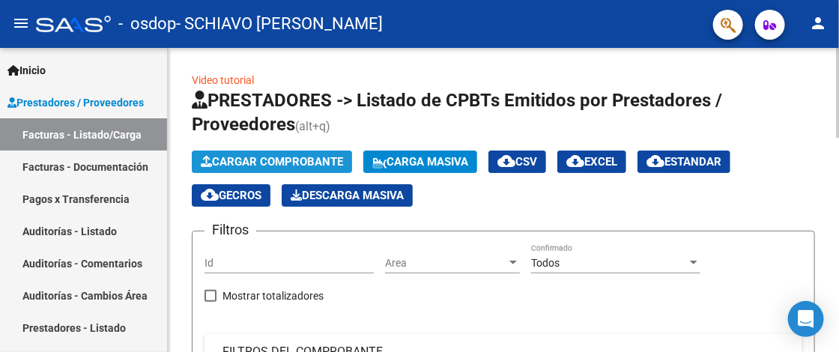
click at [318, 158] on span "Cargar Comprobante" at bounding box center [272, 161] width 142 height 13
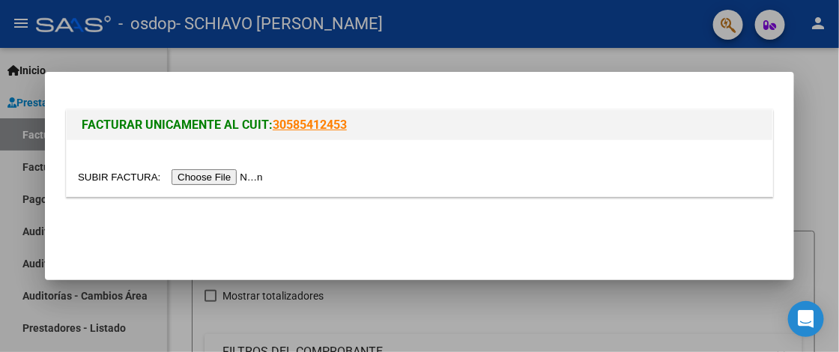
click at [232, 177] on input "file" at bounding box center [173, 177] width 190 height 16
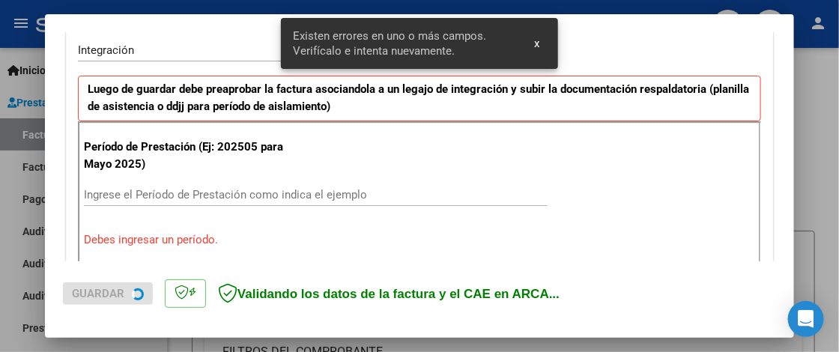
scroll to position [378, 0]
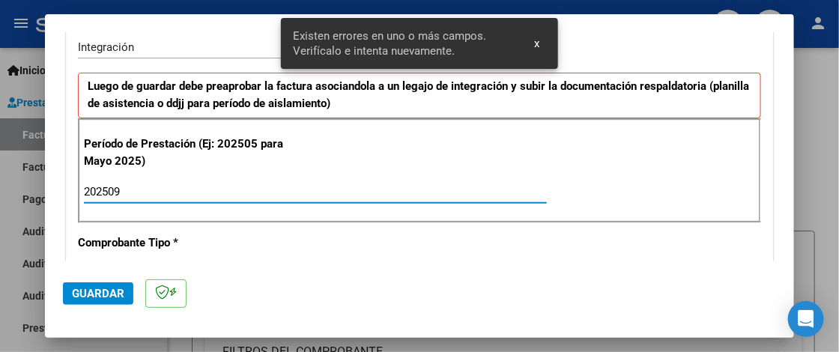
click at [203, 188] on input "202509" at bounding box center [315, 191] width 463 height 13
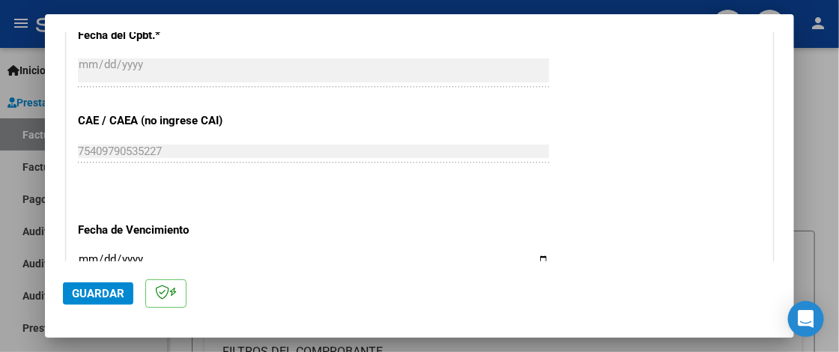
scroll to position [902, 0]
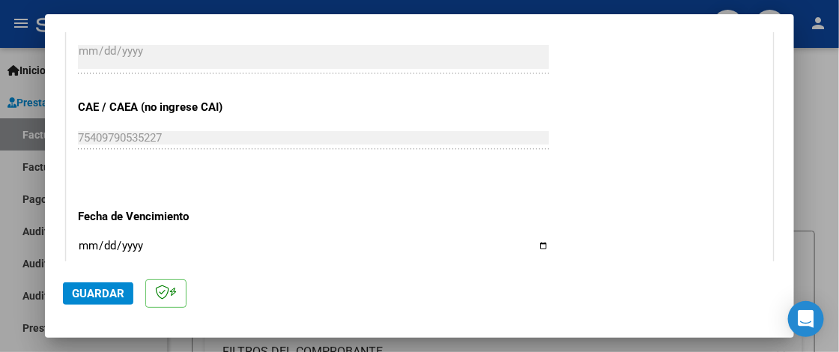
type input "202509"
click at [88, 246] on input "Ingresar la fecha" at bounding box center [313, 252] width 471 height 24
type input "[DATE]"
click at [101, 295] on span "Guardar" at bounding box center [98, 293] width 52 height 13
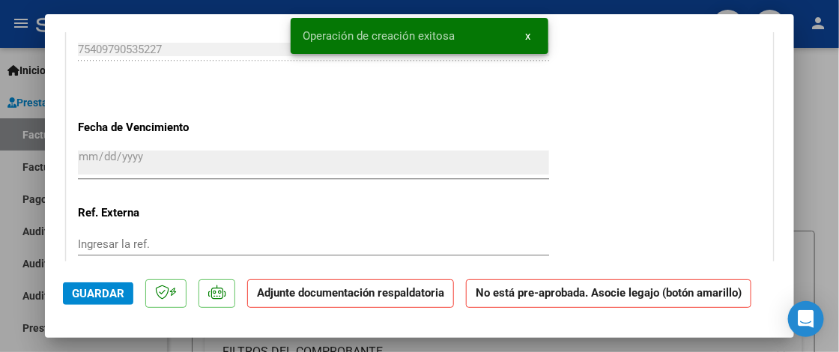
scroll to position [1199, 0]
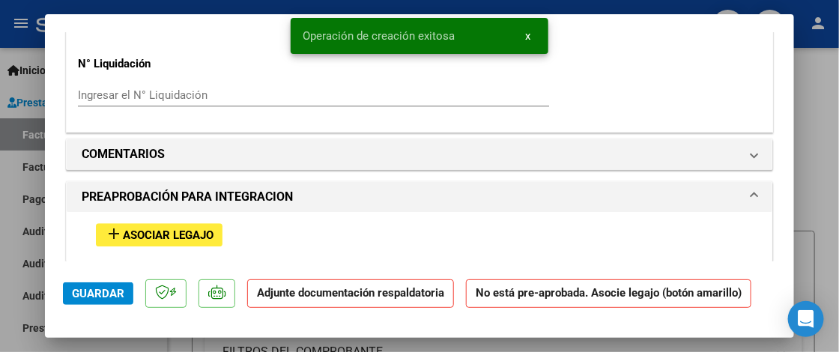
click at [187, 229] on span "Asociar Legajo" at bounding box center [168, 235] width 91 height 13
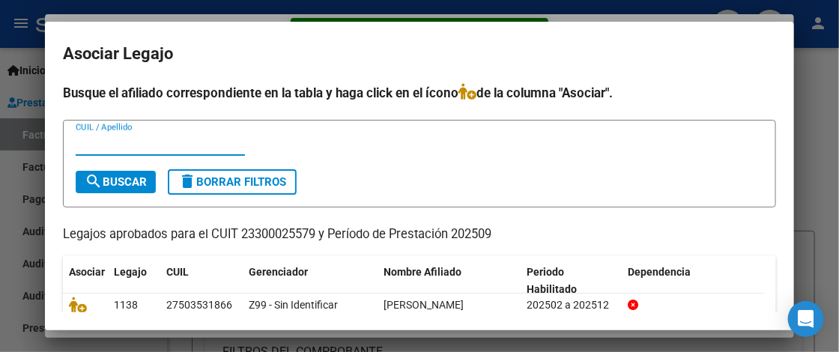
scroll to position [58, 0]
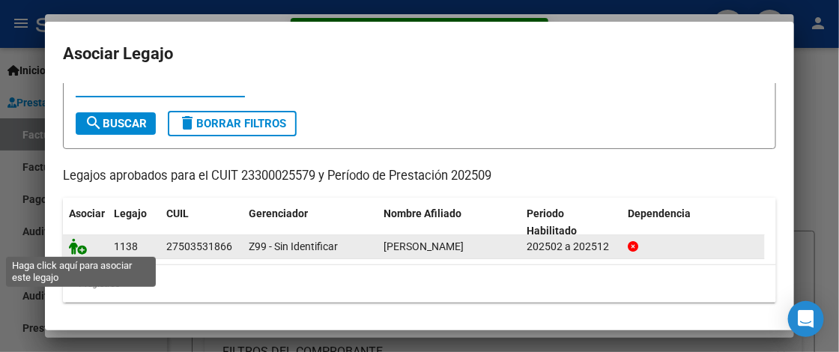
click at [75, 248] on icon at bounding box center [78, 246] width 18 height 16
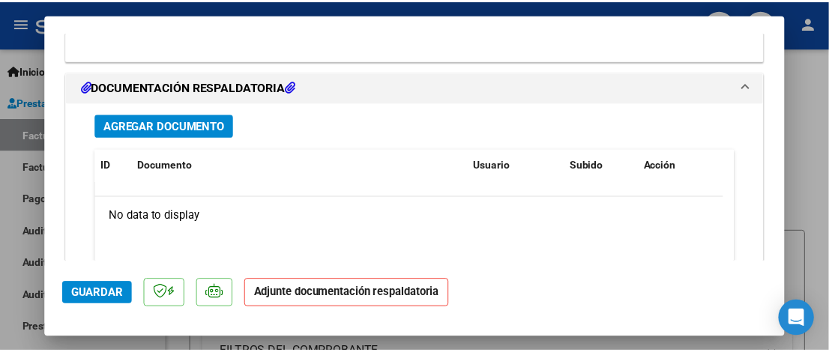
scroll to position [1613, 0]
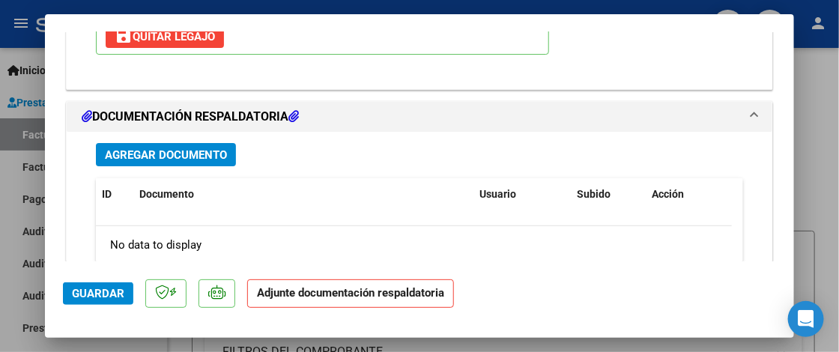
click at [210, 148] on span "Agregar Documento" at bounding box center [166, 154] width 122 height 13
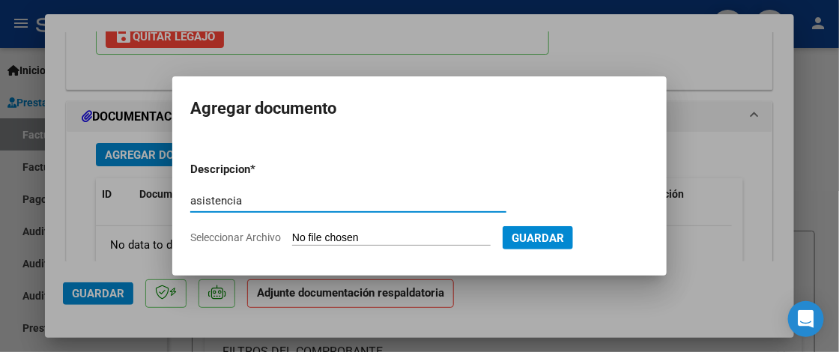
type input "asistencia"
click at [375, 235] on input "Seleccionar Archivo" at bounding box center [391, 239] width 199 height 14
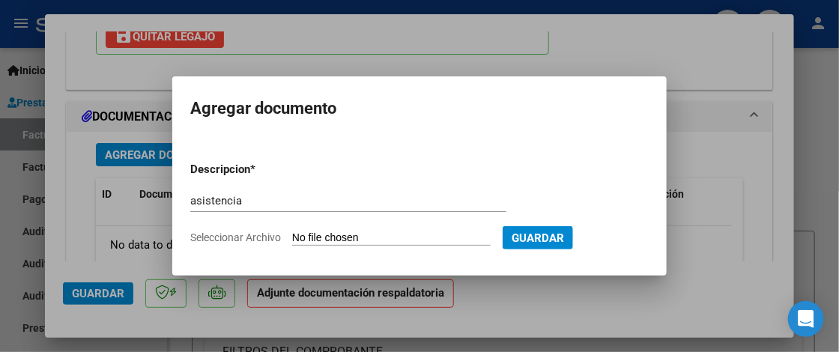
type input "C:\fakepath\Asistencia Psico.pdf"
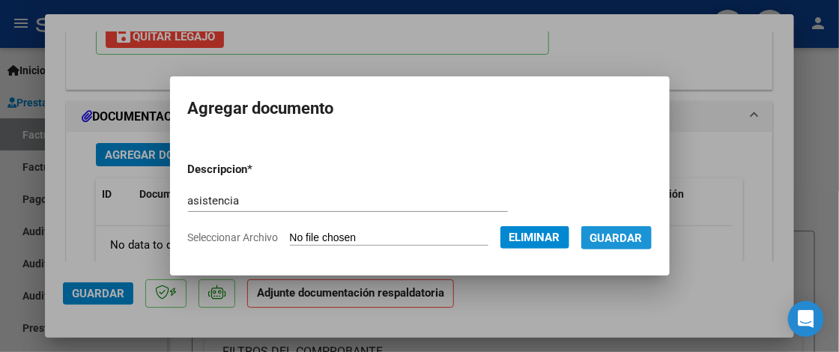
click at [609, 232] on span "Guardar" at bounding box center [617, 238] width 52 height 13
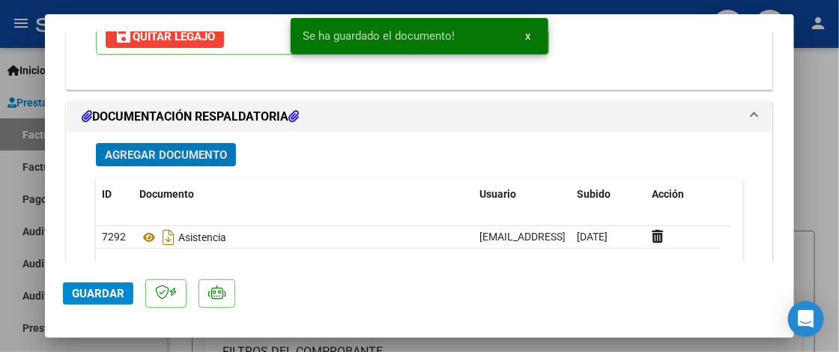
click at [109, 295] on span "Guardar" at bounding box center [98, 293] width 52 height 13
click at [811, 220] on div at bounding box center [419, 176] width 839 height 352
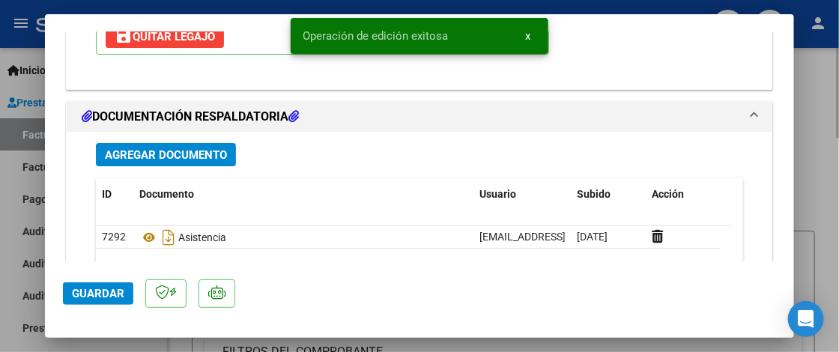
type input "$ 0,00"
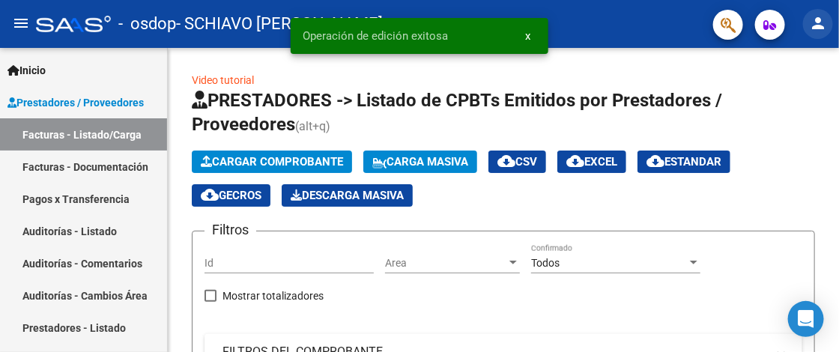
drag, startPoint x: 824, startPoint y: 23, endPoint x: 830, endPoint y: 37, distance: 15.1
click at [824, 23] on mat-icon "person" at bounding box center [818, 23] width 18 height 18
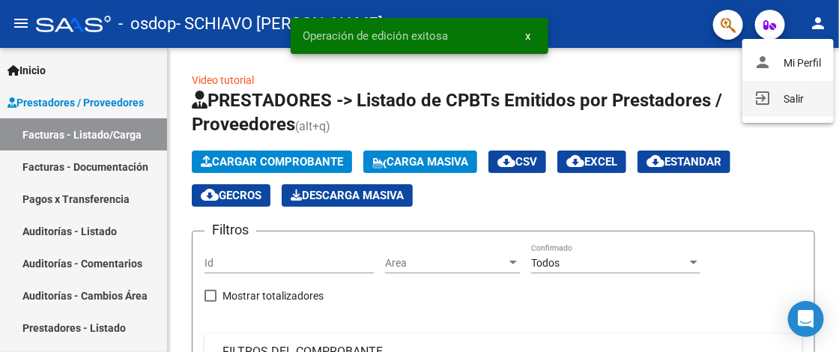
click at [786, 96] on button "exit_to_app Salir" at bounding box center [788, 99] width 91 height 36
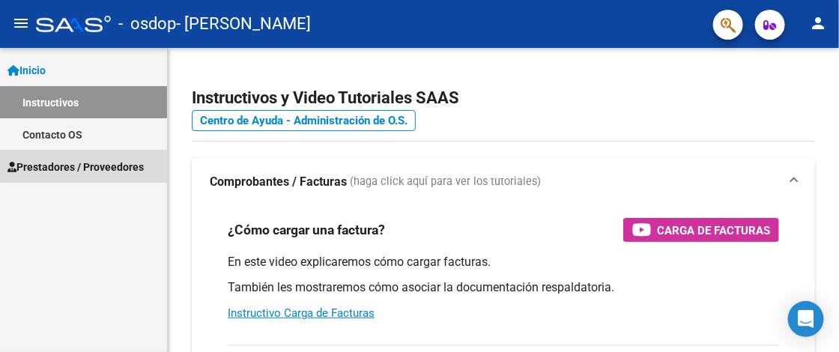
click at [106, 156] on link "Prestadores / Proveedores" at bounding box center [83, 167] width 167 height 32
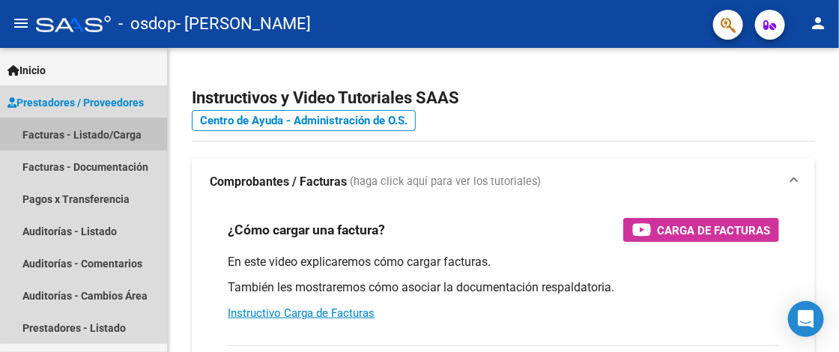
click at [105, 136] on link "Facturas - Listado/Carga" at bounding box center [83, 134] width 167 height 32
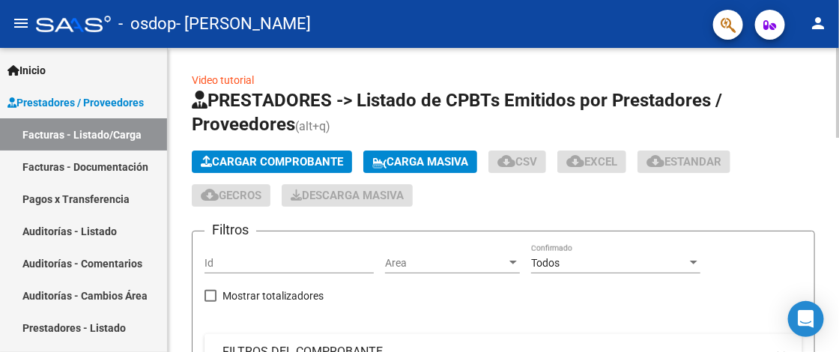
click at [314, 160] on span "Cargar Comprobante" at bounding box center [272, 161] width 142 height 13
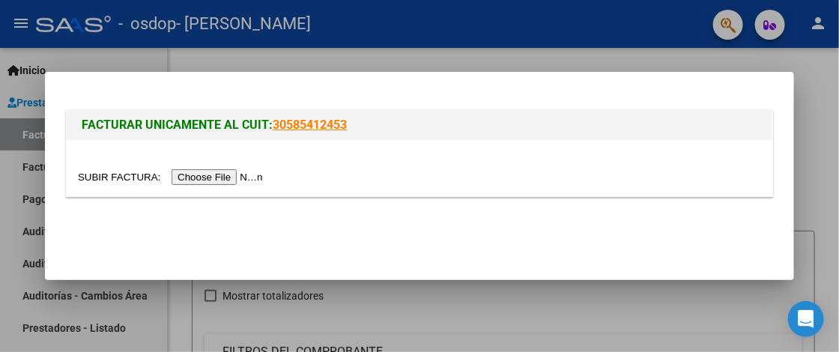
click at [229, 177] on input "file" at bounding box center [173, 177] width 190 height 16
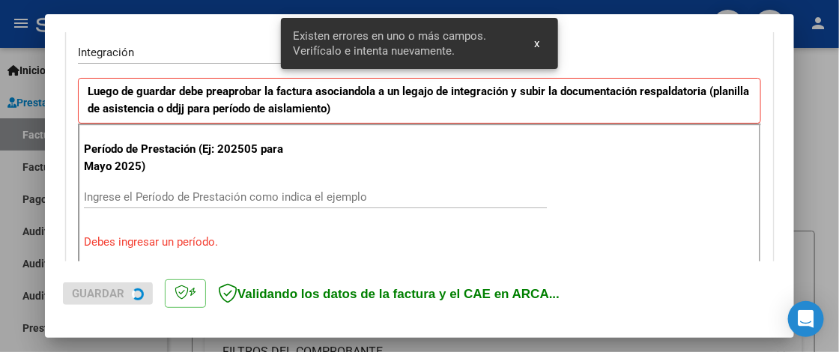
scroll to position [378, 0]
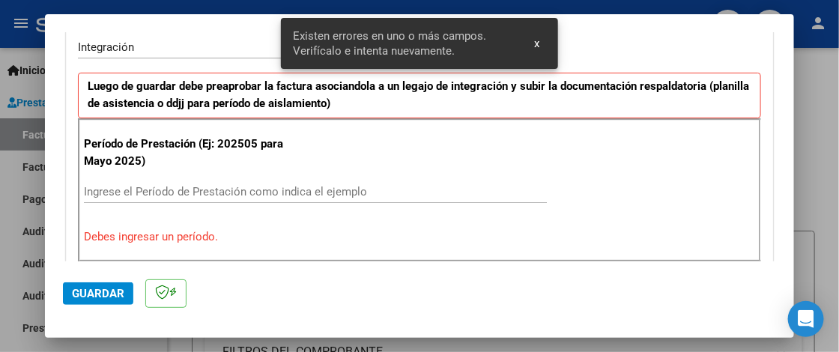
click at [214, 188] on input "Ingrese el Período de Prestación como indica el ejemplo" at bounding box center [315, 191] width 463 height 13
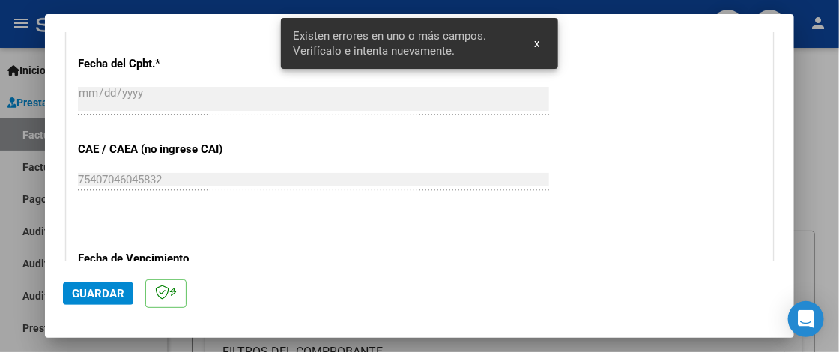
scroll to position [902, 0]
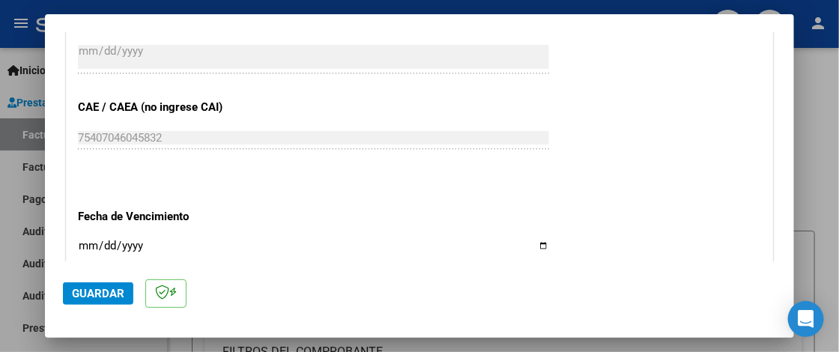
type input "202509"
click at [91, 243] on input "Ingresar la fecha" at bounding box center [313, 252] width 471 height 24
type input "[DATE]"
click at [97, 294] on span "Guardar" at bounding box center [98, 293] width 52 height 13
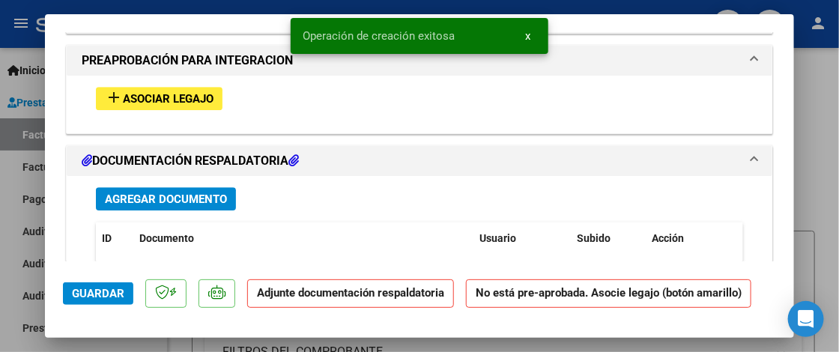
scroll to position [1349, 0]
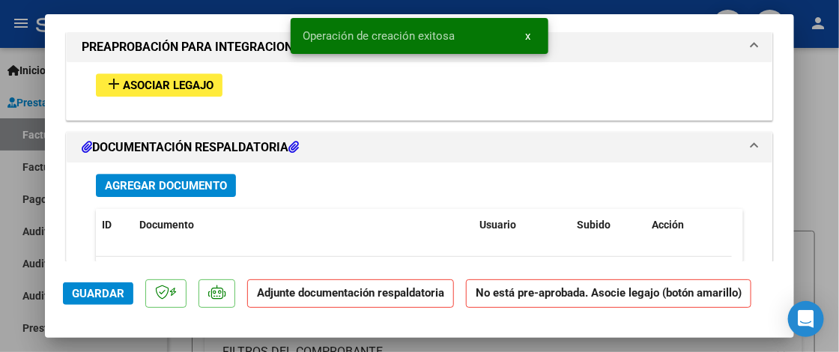
click at [192, 81] on span "Asociar Legajo" at bounding box center [168, 85] width 91 height 13
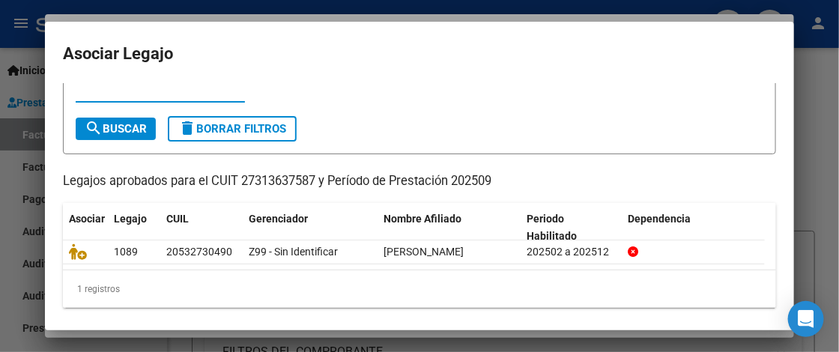
scroll to position [58, 0]
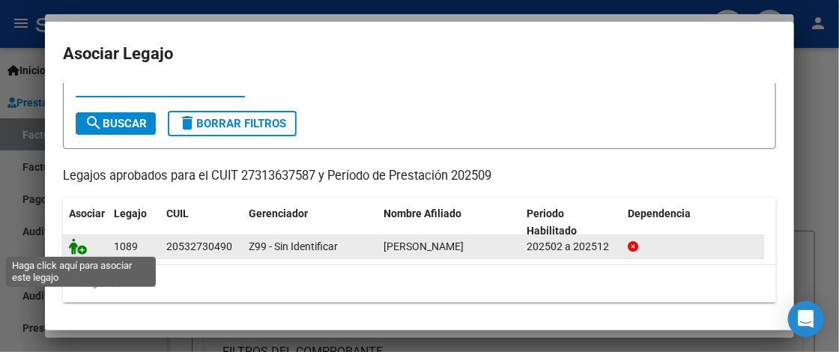
click at [78, 244] on icon at bounding box center [78, 246] width 18 height 16
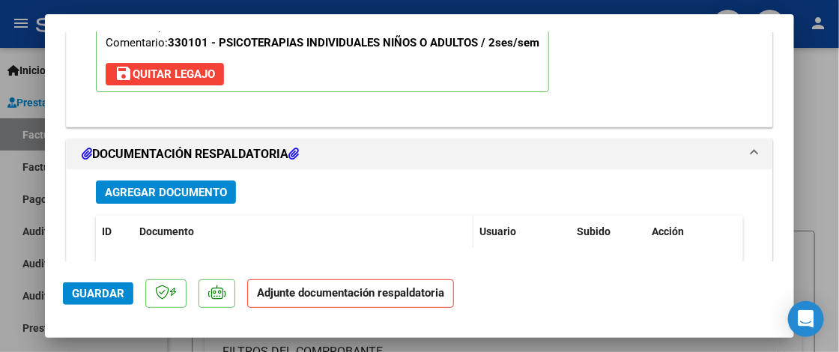
scroll to position [1613, 0]
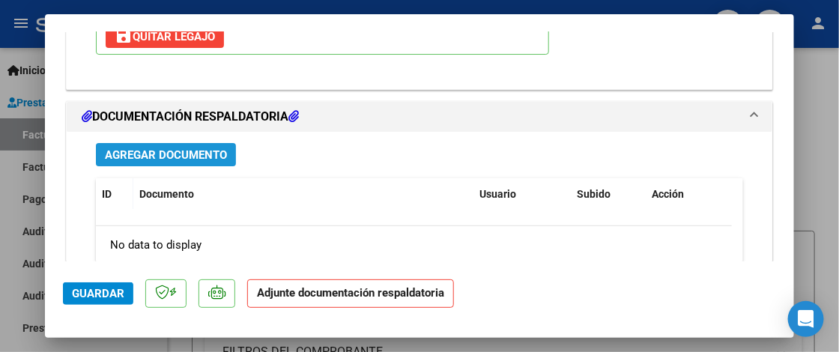
click at [194, 154] on span "Agregar Documento" at bounding box center [166, 154] width 122 height 13
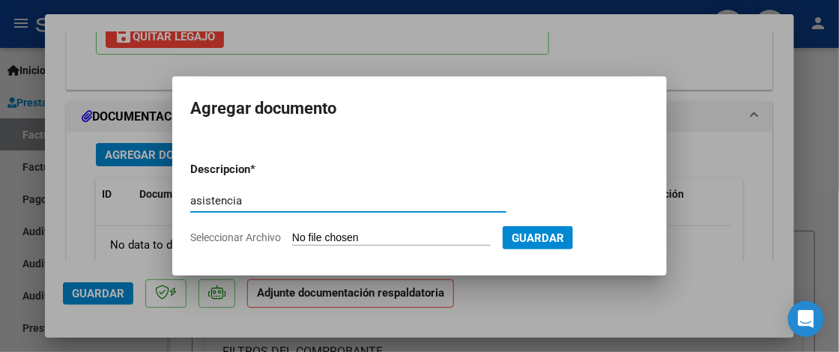
type input "asistencia"
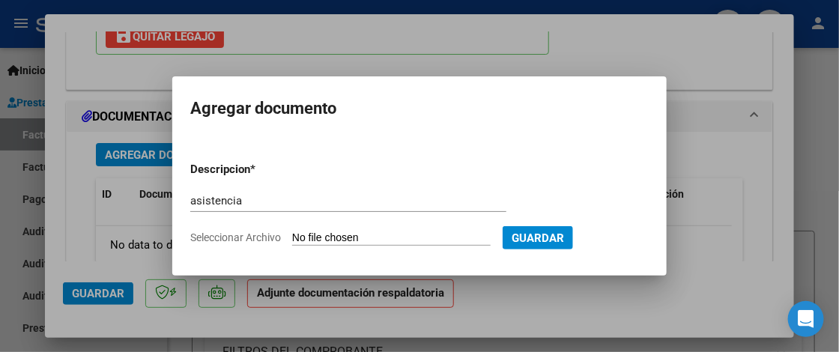
click at [381, 239] on input "Seleccionar Archivo" at bounding box center [391, 239] width 199 height 14
type input "C:\fakepath\Asistencia Psico.pdf"
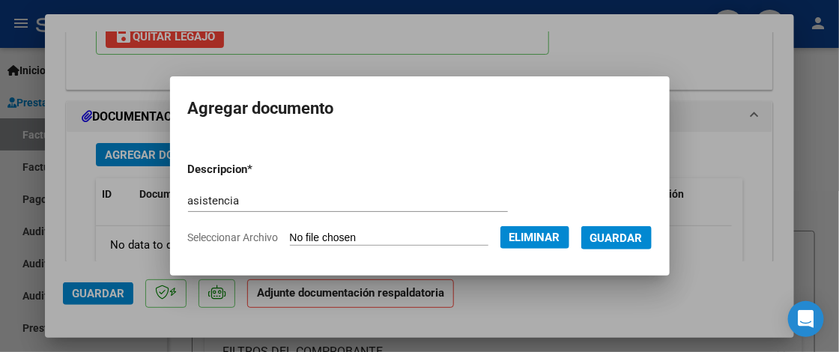
click at [637, 234] on span "Guardar" at bounding box center [617, 238] width 52 height 13
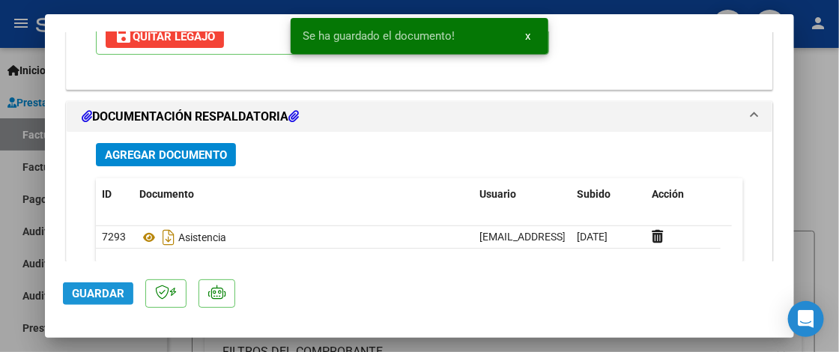
click at [99, 301] on button "Guardar" at bounding box center [98, 294] width 70 height 22
click at [828, 226] on div at bounding box center [419, 176] width 839 height 352
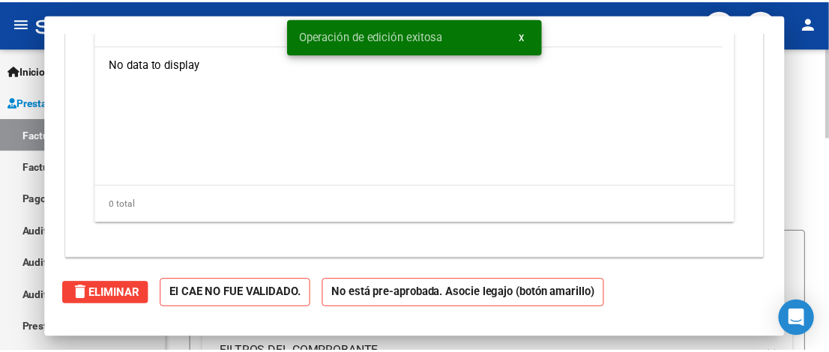
scroll to position [0, 0]
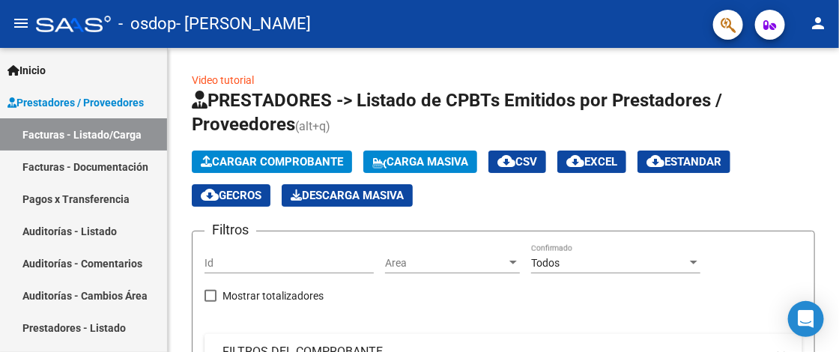
click at [813, 16] on mat-icon "person" at bounding box center [818, 23] width 18 height 18
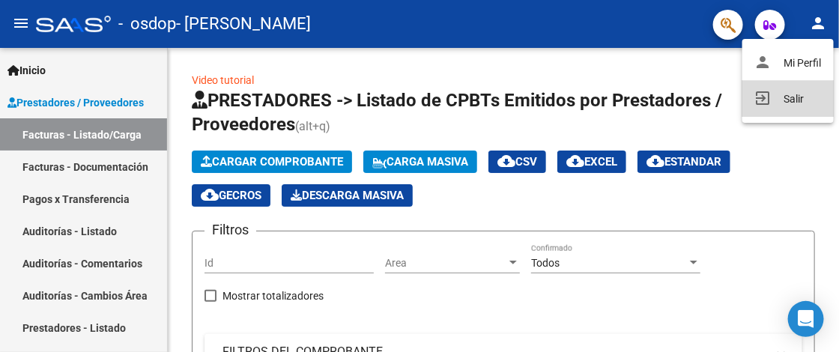
click at [786, 94] on button "exit_to_app Salir" at bounding box center [788, 99] width 91 height 36
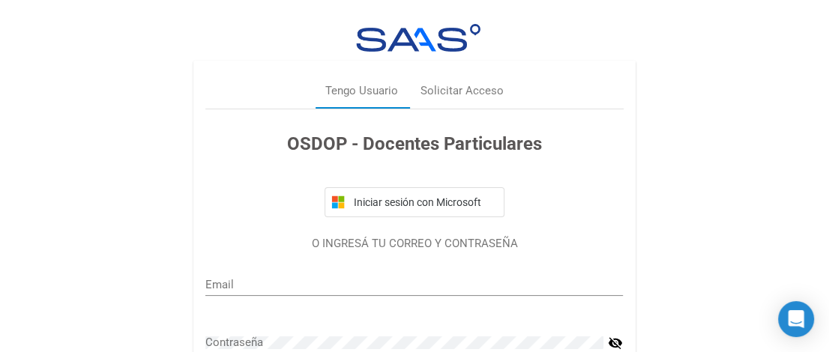
type input "micaelainstitutoarcoiris@gmail.com"
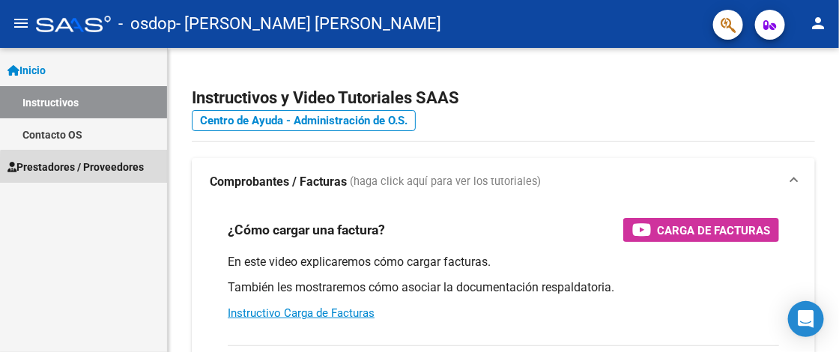
click at [111, 172] on span "Prestadores / Proveedores" at bounding box center [75, 167] width 136 height 16
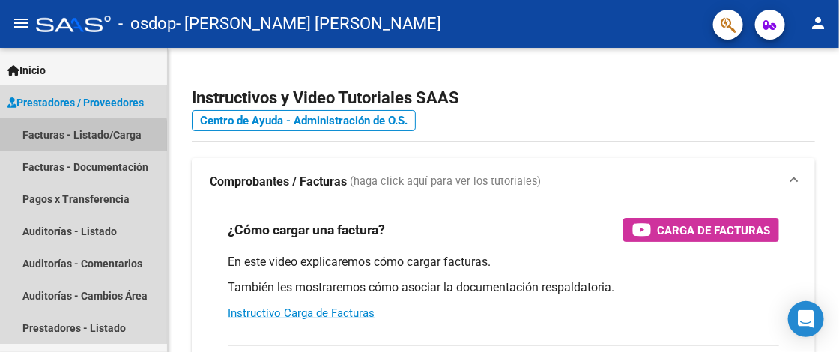
click at [67, 137] on link "Facturas - Listado/Carga" at bounding box center [83, 134] width 167 height 32
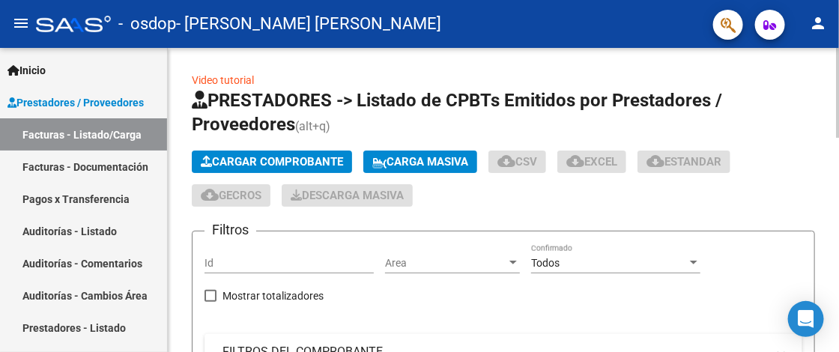
click at [338, 164] on span "Cargar Comprobante" at bounding box center [272, 161] width 142 height 13
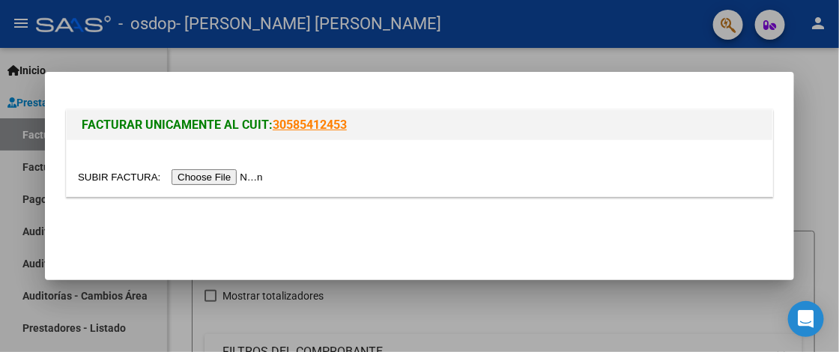
click at [220, 179] on input "file" at bounding box center [173, 177] width 190 height 16
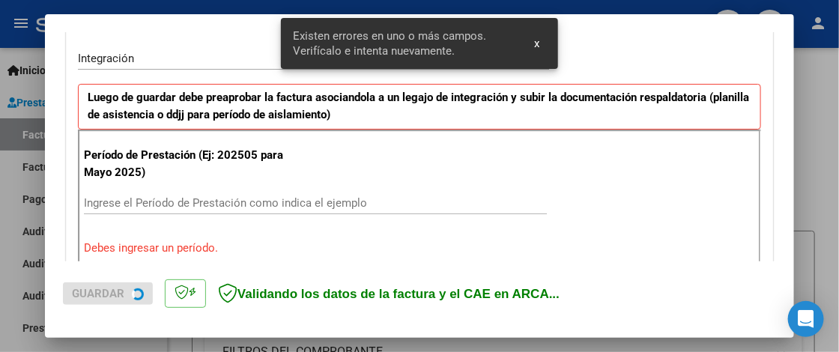
scroll to position [378, 0]
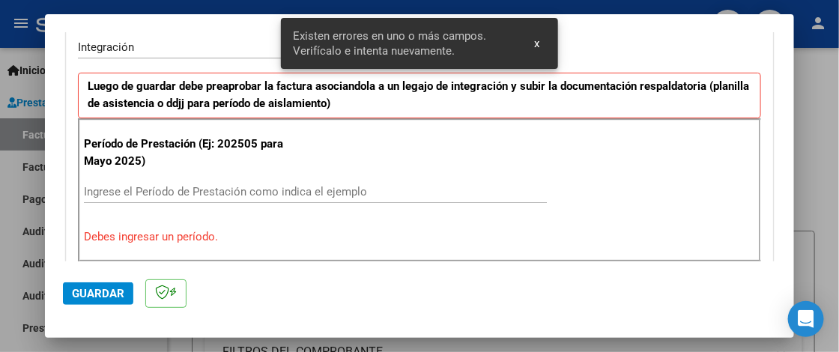
click at [170, 193] on input "Ingrese el Período de Prestación como indica el ejemplo" at bounding box center [315, 191] width 463 height 13
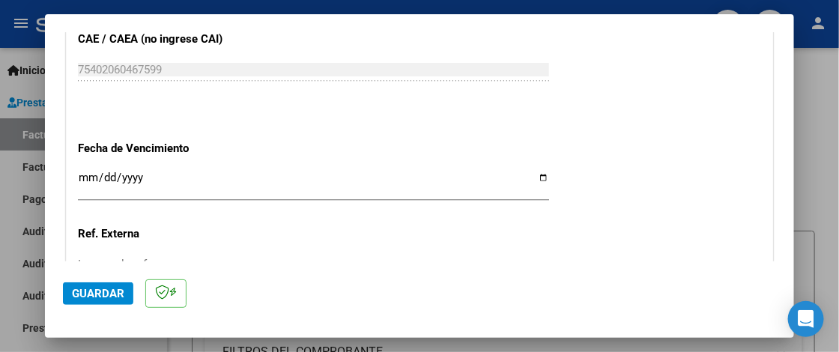
scroll to position [977, 0]
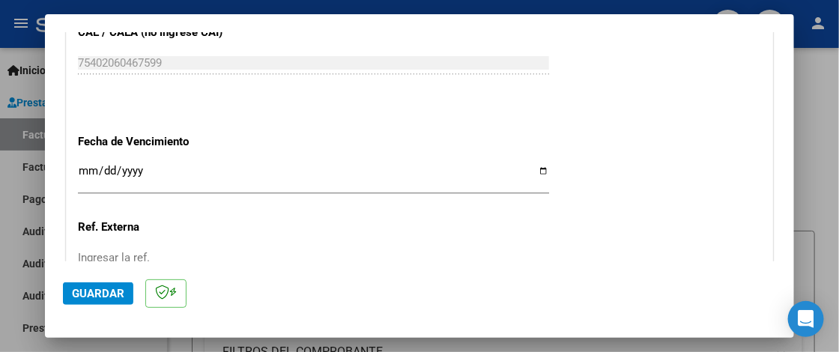
type input "202509"
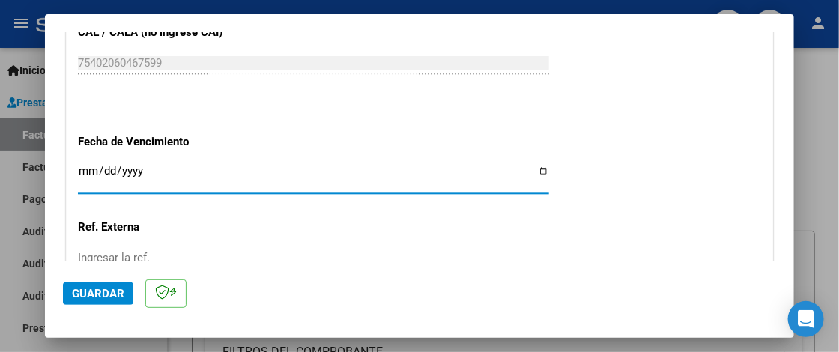
click at [87, 171] on input "Ingresar la fecha" at bounding box center [313, 177] width 471 height 24
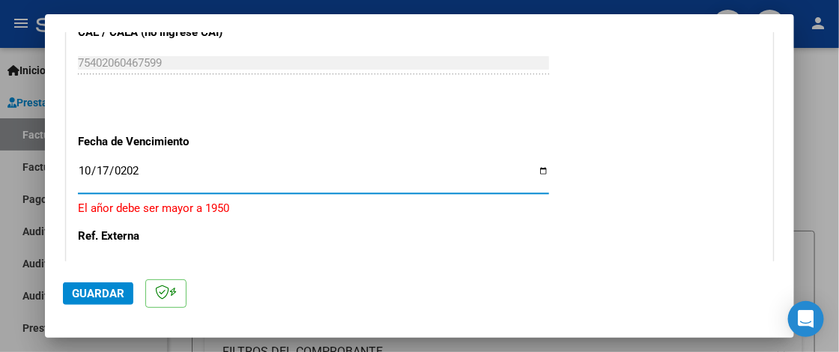
type input "2025-10-17"
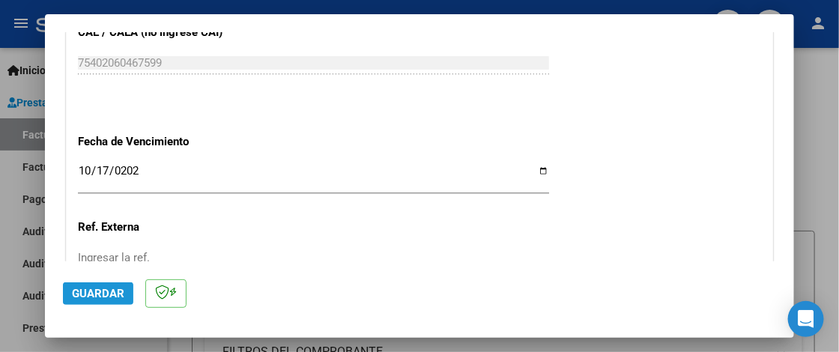
click at [106, 292] on span "Guardar" at bounding box center [98, 293] width 52 height 13
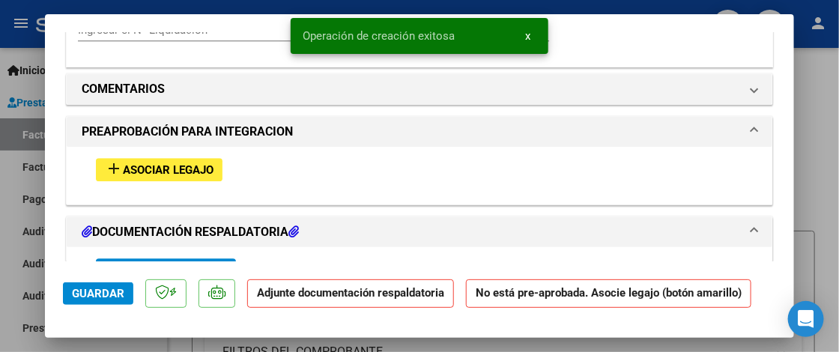
scroll to position [1274, 0]
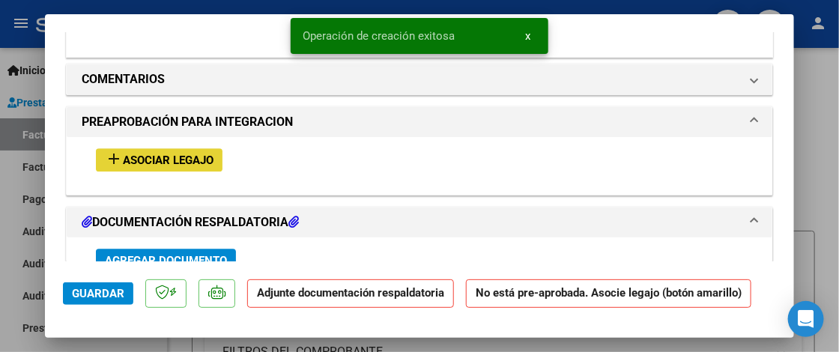
click at [178, 157] on span "Asociar Legajo" at bounding box center [168, 160] width 91 height 13
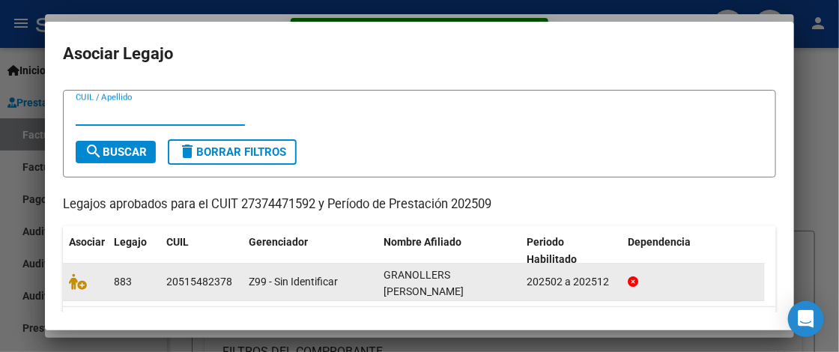
scroll to position [58, 0]
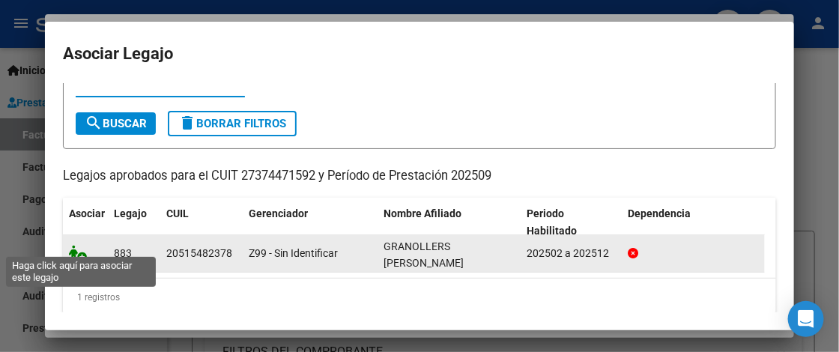
click at [78, 246] on icon at bounding box center [78, 253] width 18 height 16
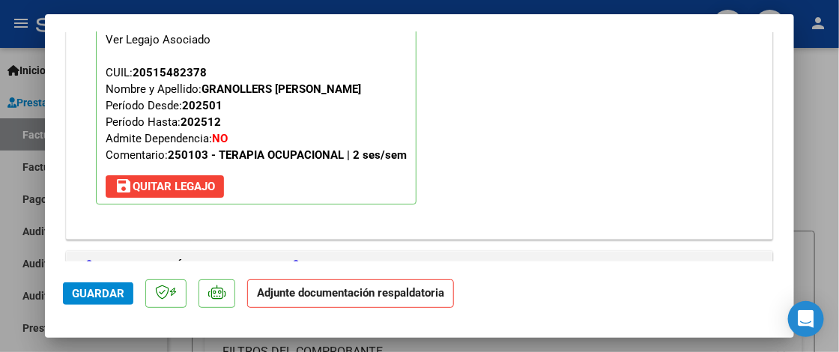
scroll to position [1613, 0]
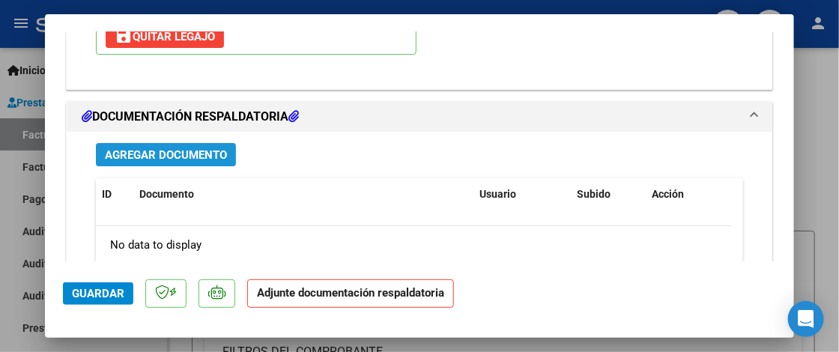
click at [197, 154] on span "Agregar Documento" at bounding box center [166, 154] width 122 height 13
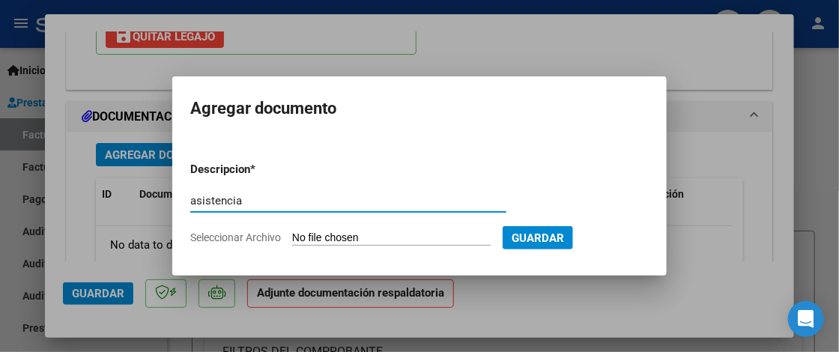
type input "asistencia"
click at [369, 238] on input "Seleccionar Archivo" at bounding box center [391, 239] width 199 height 14
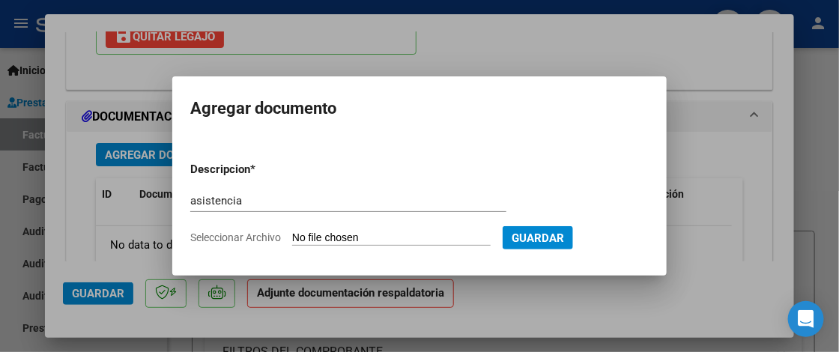
type input "C:\fakepath\Asistencia TO.pdf"
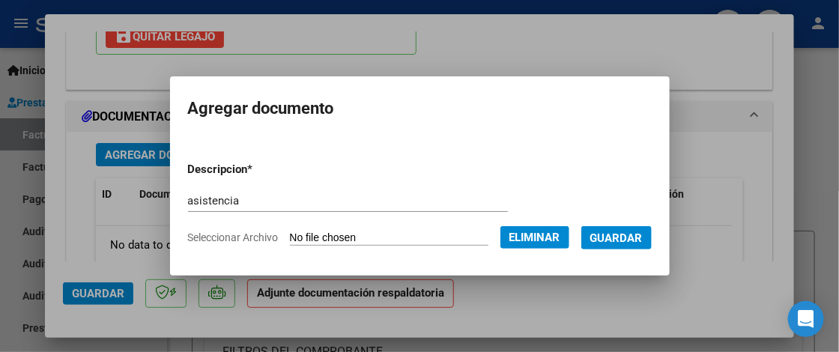
click at [639, 237] on span "Guardar" at bounding box center [617, 238] width 52 height 13
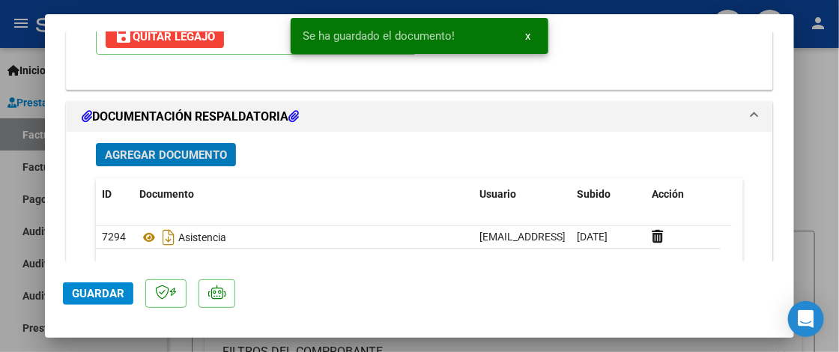
click at [106, 295] on span "Guardar" at bounding box center [98, 293] width 52 height 13
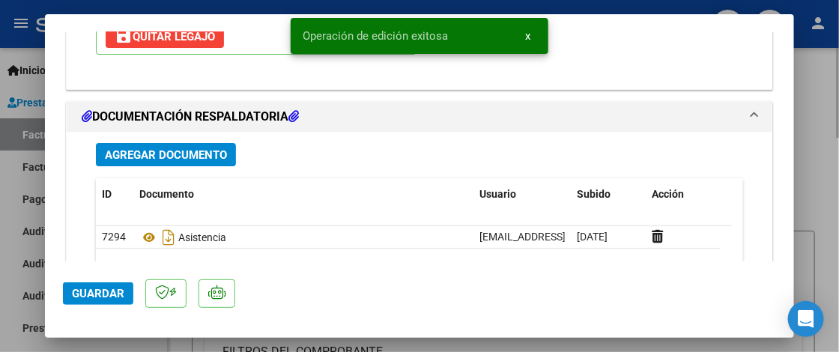
drag, startPoint x: 833, startPoint y: 166, endPoint x: 827, endPoint y: 177, distance: 12.7
click at [828, 165] on div at bounding box center [419, 176] width 839 height 352
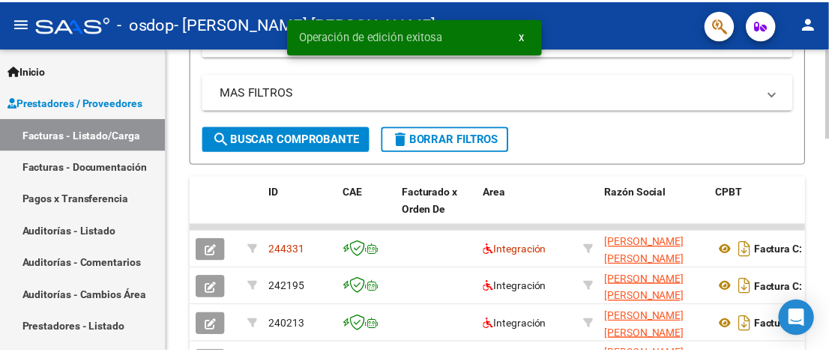
scroll to position [375, 0]
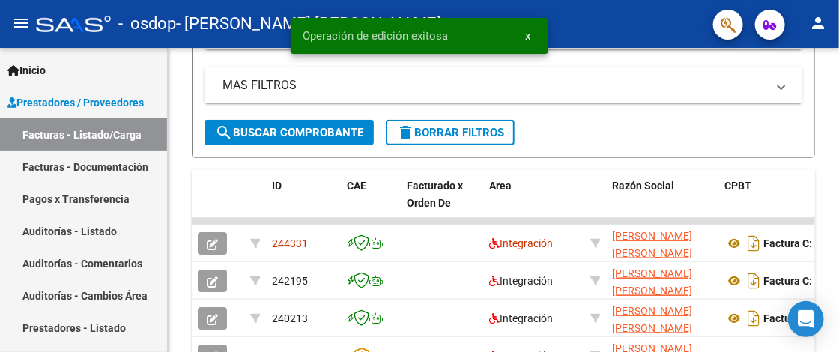
click at [827, 30] on mat-icon "person" at bounding box center [818, 23] width 18 height 18
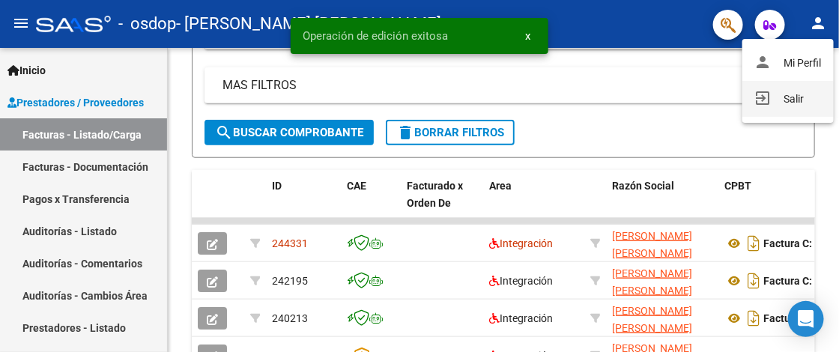
click at [794, 89] on button "exit_to_app Salir" at bounding box center [788, 99] width 91 height 36
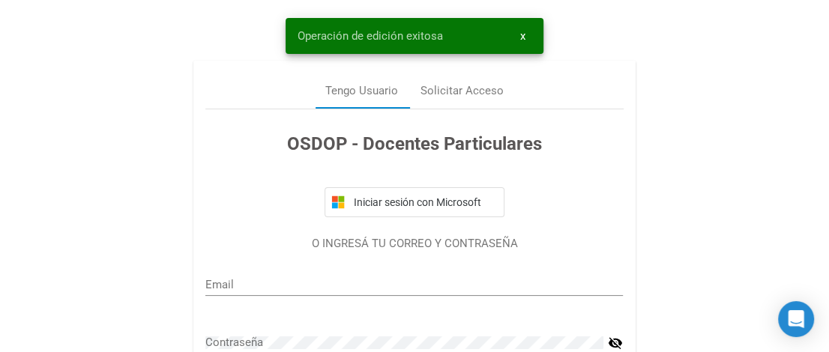
type input "paola.adm63@gmail.com"
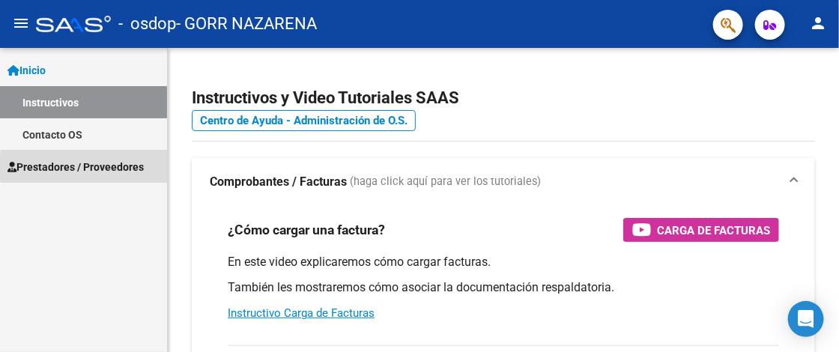
click at [121, 166] on span "Prestadores / Proveedores" at bounding box center [75, 167] width 136 height 16
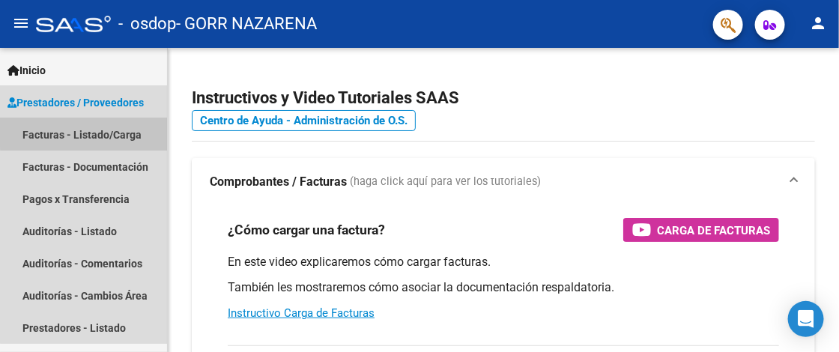
click at [103, 126] on link "Facturas - Listado/Carga" at bounding box center [83, 134] width 167 height 32
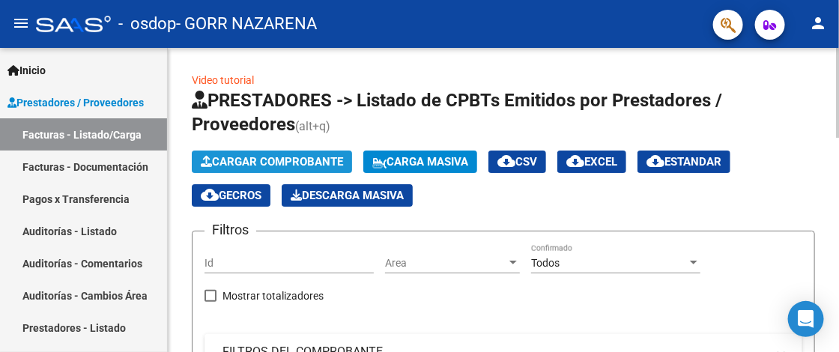
click at [296, 161] on span "Cargar Comprobante" at bounding box center [272, 161] width 142 height 13
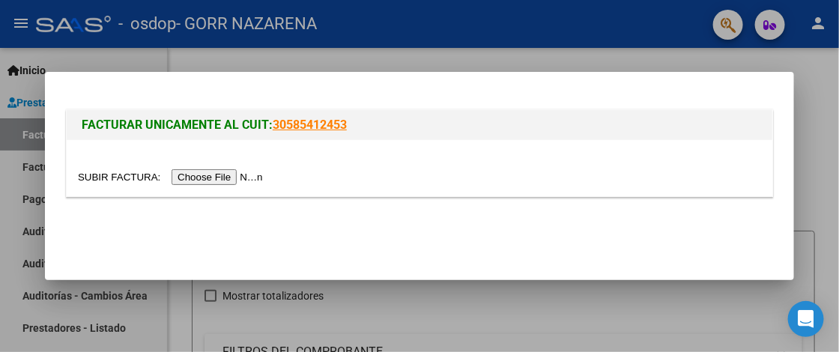
click at [224, 178] on input "file" at bounding box center [173, 177] width 190 height 16
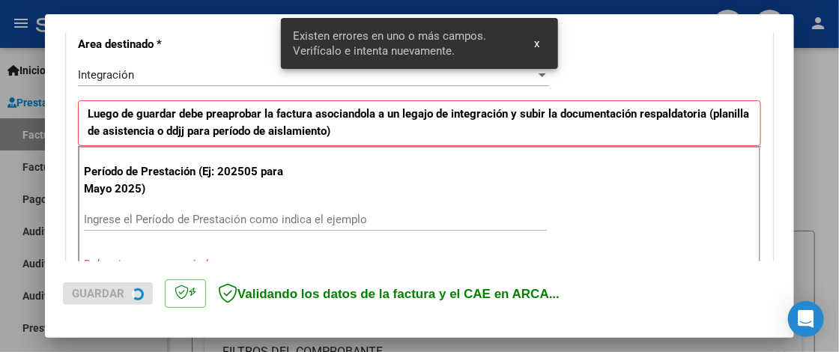
scroll to position [378, 0]
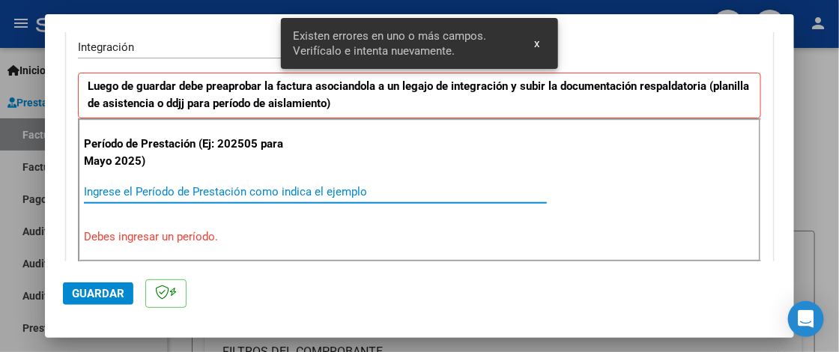
click at [130, 191] on input "Ingrese el Período de Prestación como indica el ejemplo" at bounding box center [315, 191] width 463 height 13
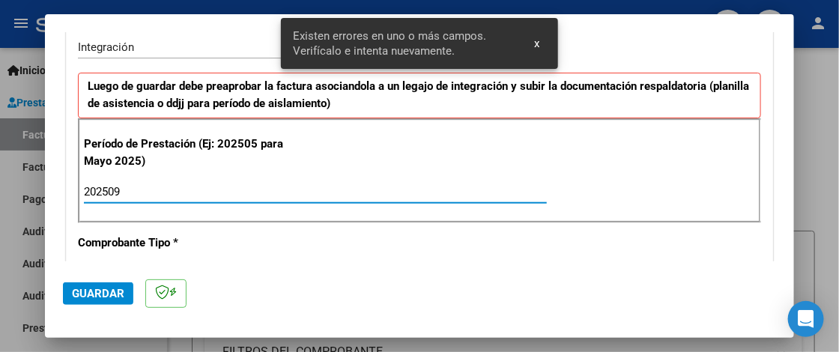
type input "202509"
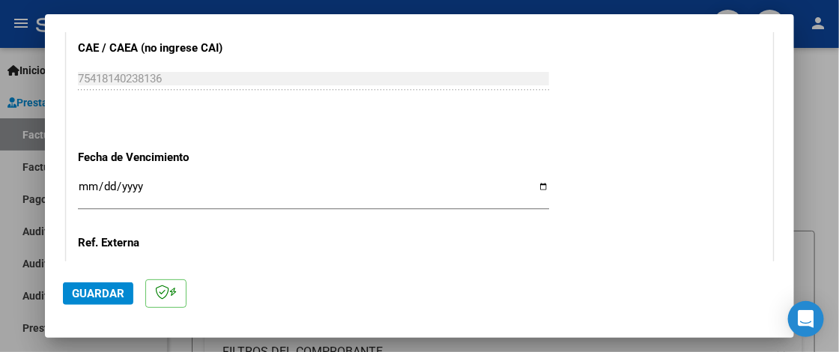
scroll to position [977, 0]
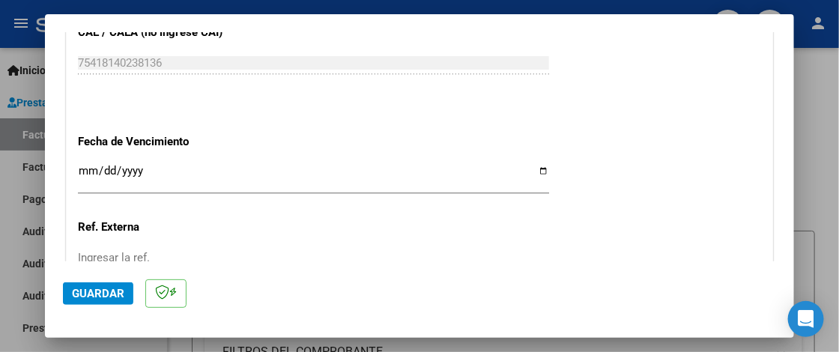
click at [89, 166] on input "Ingresar la fecha" at bounding box center [313, 177] width 471 height 24
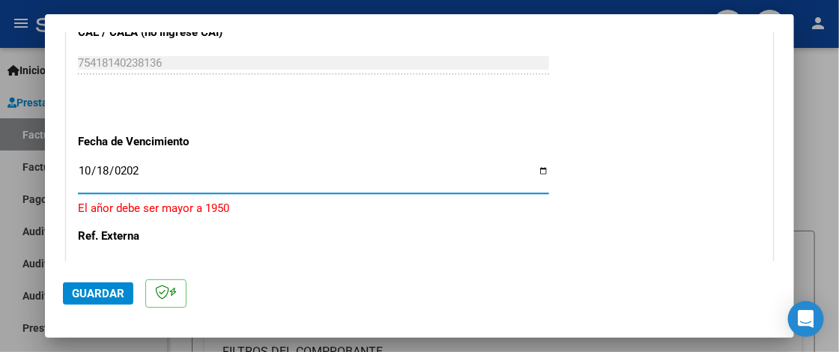
type input "[DATE]"
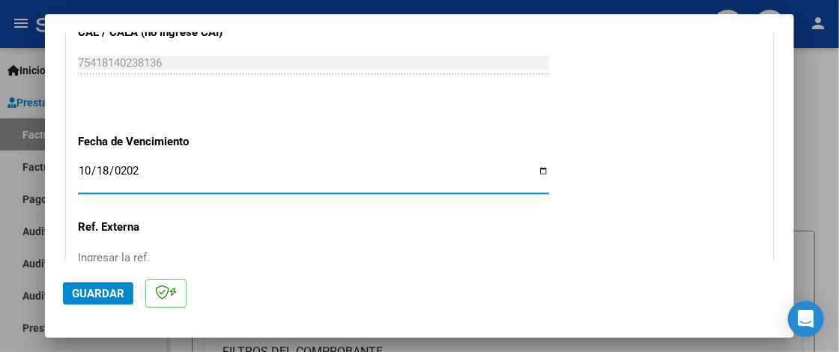
click at [97, 289] on span "Guardar" at bounding box center [98, 293] width 52 height 13
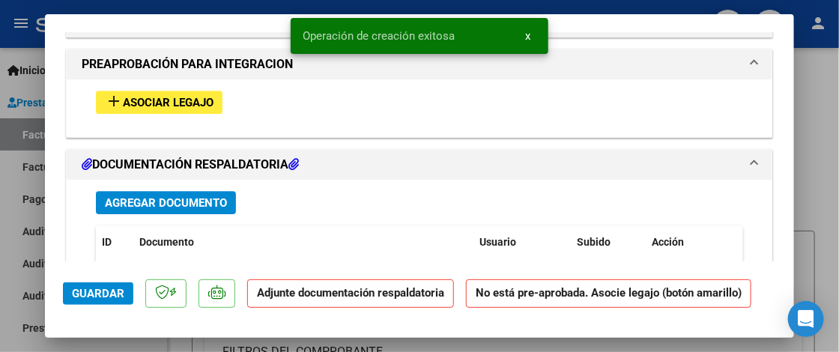
scroll to position [1349, 0]
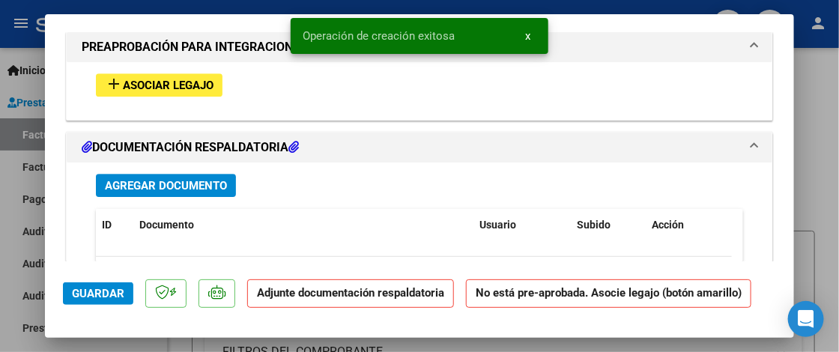
click at [186, 90] on button "add Asociar Legajo" at bounding box center [159, 84] width 127 height 23
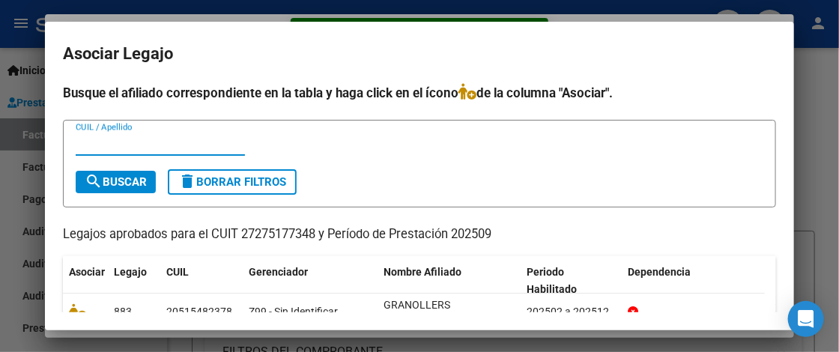
scroll to position [58, 0]
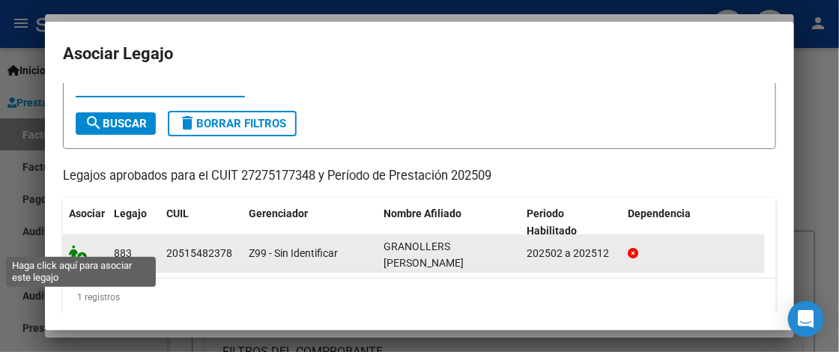
click at [76, 250] on icon at bounding box center [78, 253] width 18 height 16
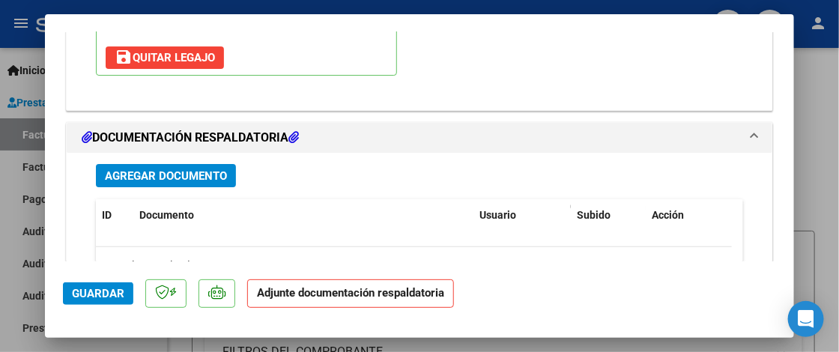
scroll to position [1688, 0]
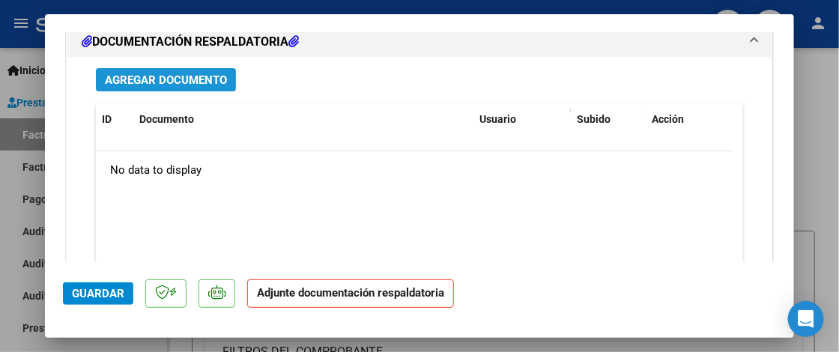
click at [208, 82] on span "Agregar Documento" at bounding box center [166, 79] width 122 height 13
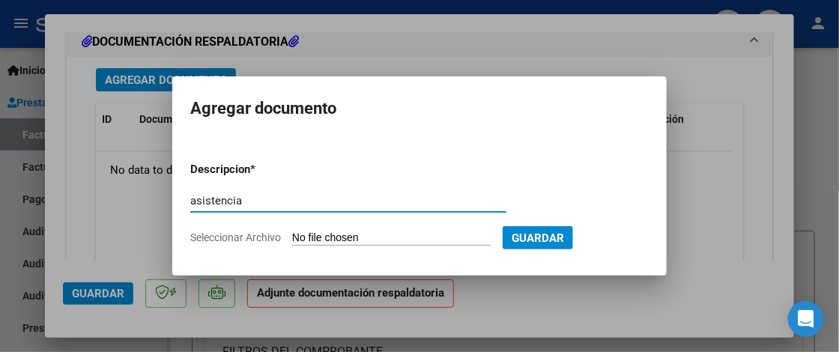
type input "asistencia"
click at [323, 236] on input "Seleccionar Archivo" at bounding box center [391, 239] width 199 height 14
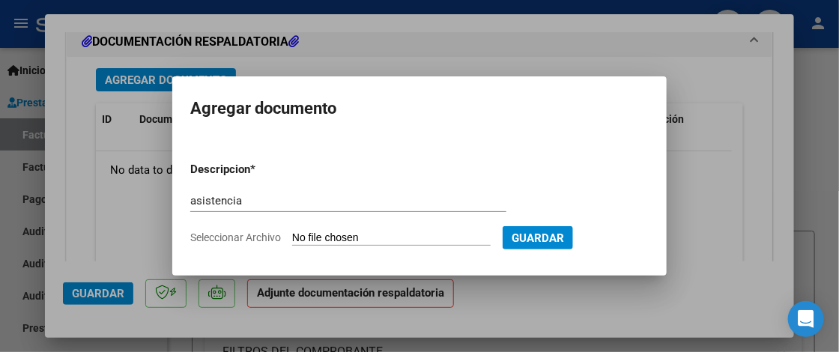
type input "C:\fakepath\Asistencia Psicop.pdf"
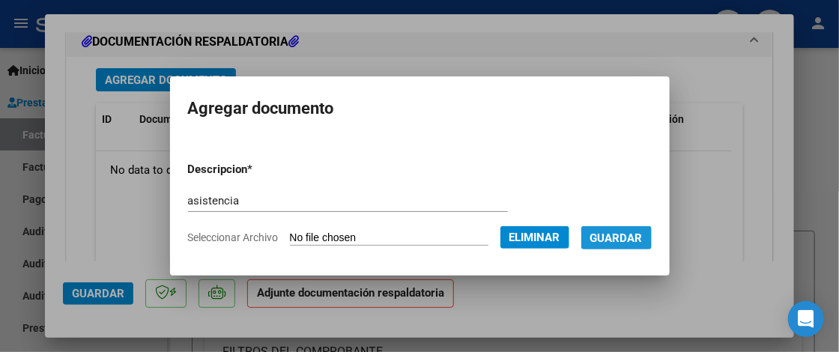
click at [636, 240] on span "Guardar" at bounding box center [617, 238] width 52 height 13
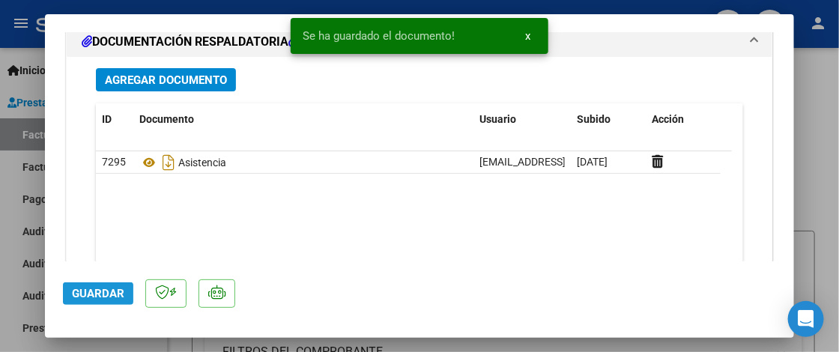
click at [103, 298] on span "Guardar" at bounding box center [98, 293] width 52 height 13
click at [833, 204] on div at bounding box center [419, 176] width 839 height 352
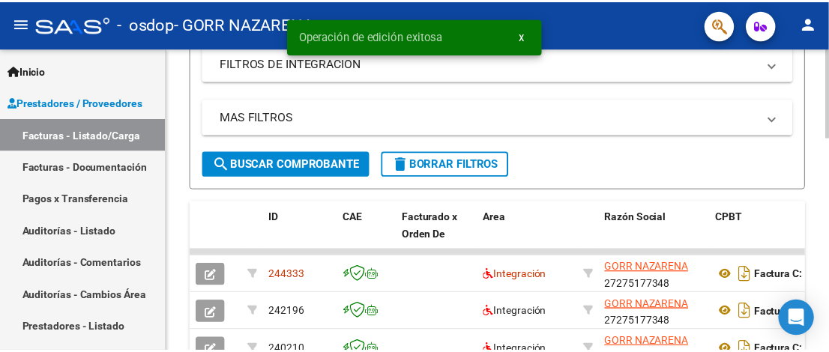
scroll to position [375, 0]
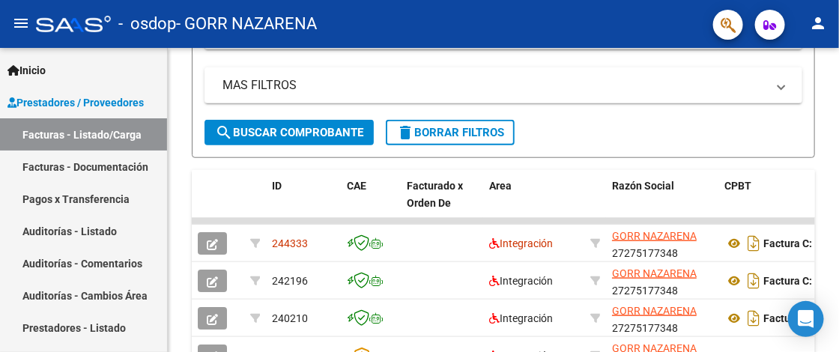
click at [822, 23] on mat-icon "person" at bounding box center [818, 23] width 18 height 18
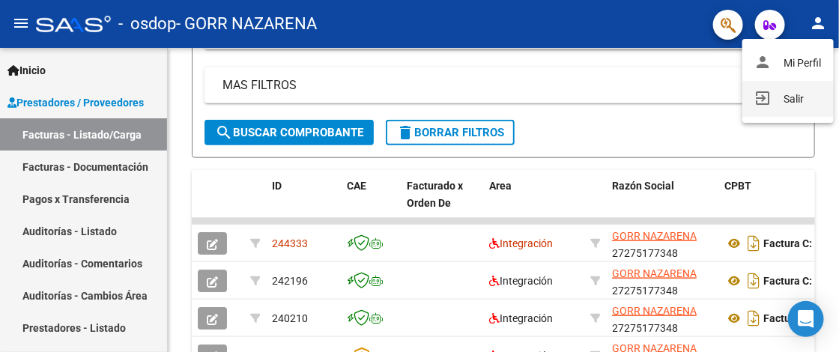
click at [781, 97] on button "exit_to_app Salir" at bounding box center [788, 99] width 91 height 36
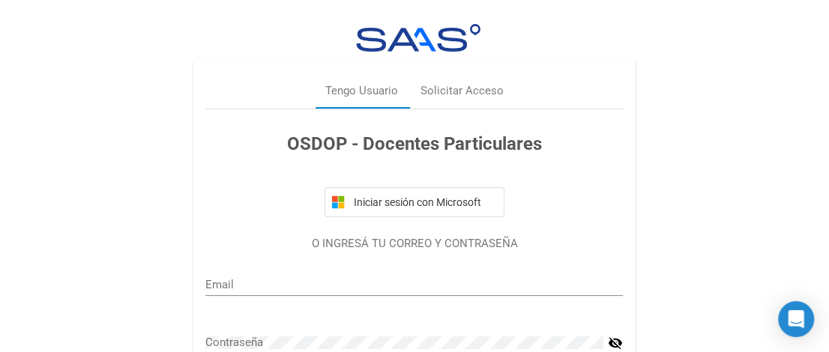
type input "[EMAIL_ADDRESS][DOMAIN_NAME]"
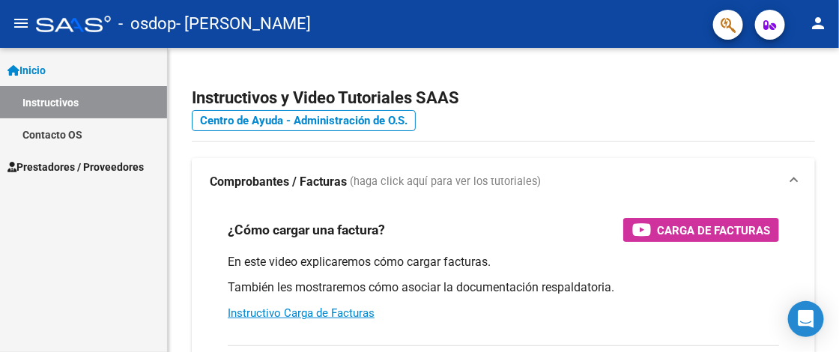
click at [109, 169] on span "Prestadores / Proveedores" at bounding box center [75, 167] width 136 height 16
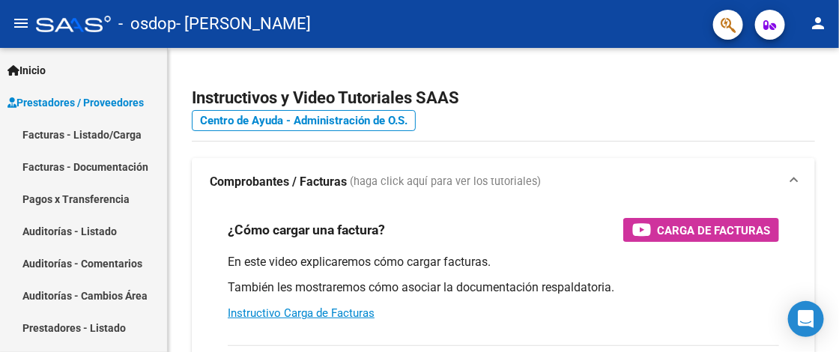
click at [109, 137] on link "Facturas - Listado/Carga" at bounding box center [83, 134] width 167 height 32
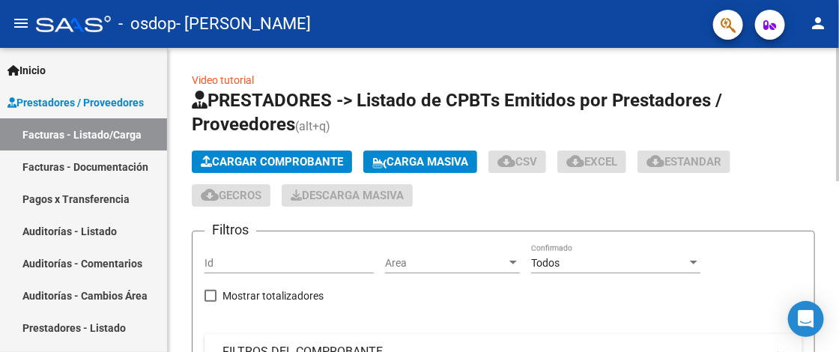
click at [273, 162] on span "Cargar Comprobante" at bounding box center [272, 161] width 142 height 13
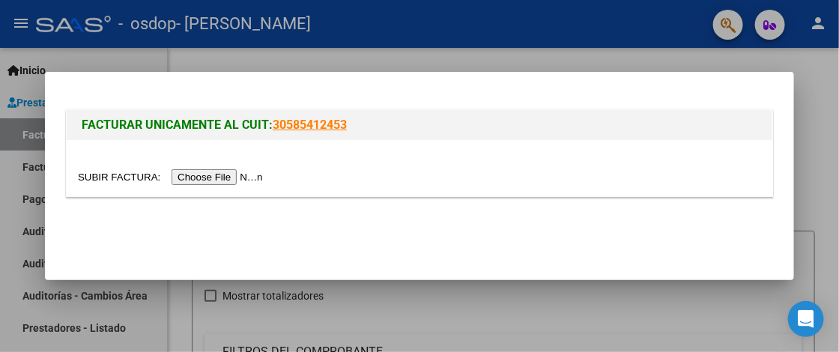
click at [214, 171] on input "file" at bounding box center [173, 177] width 190 height 16
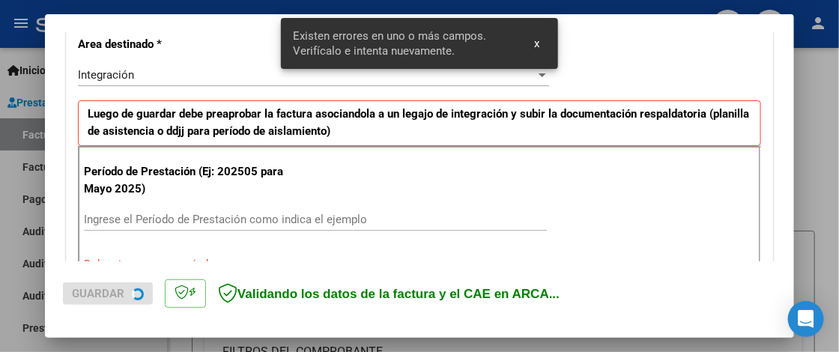
scroll to position [378, 0]
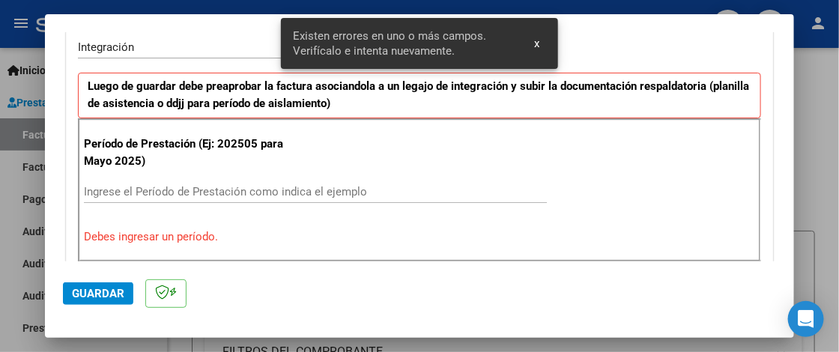
click at [142, 193] on input "Ingrese el Período de Prestación como indica el ejemplo" at bounding box center [315, 191] width 463 height 13
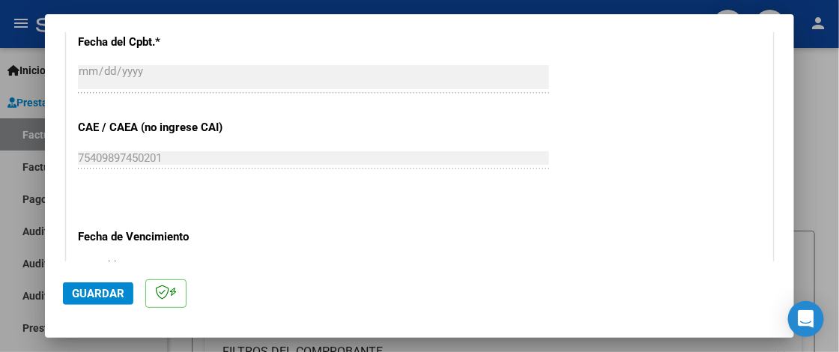
scroll to position [902, 0]
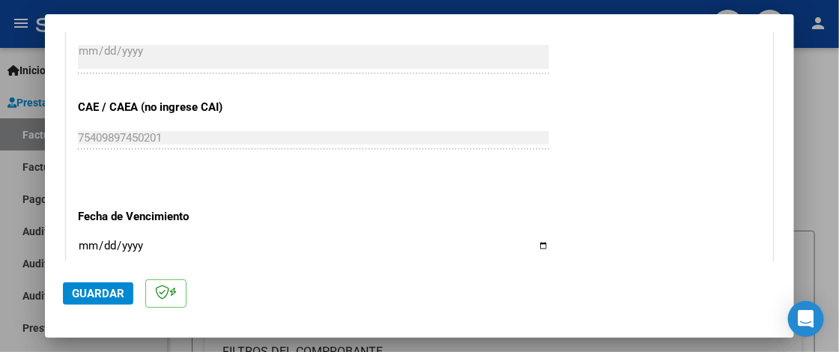
type input "202509"
click at [88, 243] on input "Ingresar la fecha" at bounding box center [313, 252] width 471 height 24
type input "[DATE]"
click at [103, 296] on span "Guardar" at bounding box center [98, 293] width 52 height 13
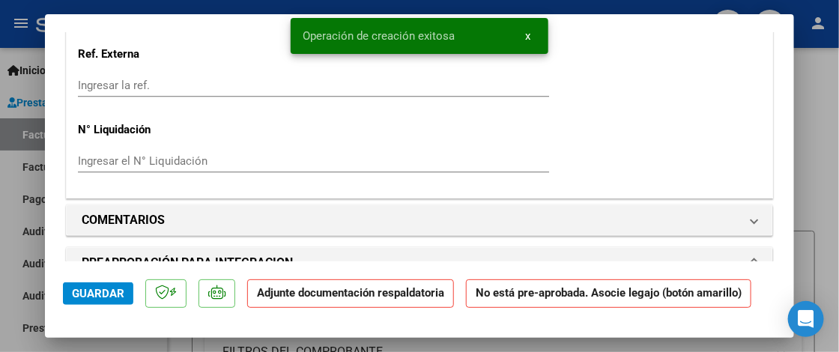
scroll to position [1274, 0]
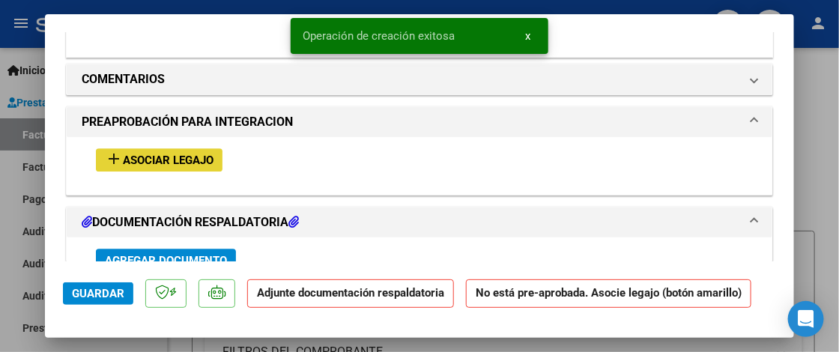
click at [156, 154] on span "Asociar Legajo" at bounding box center [168, 160] width 91 height 13
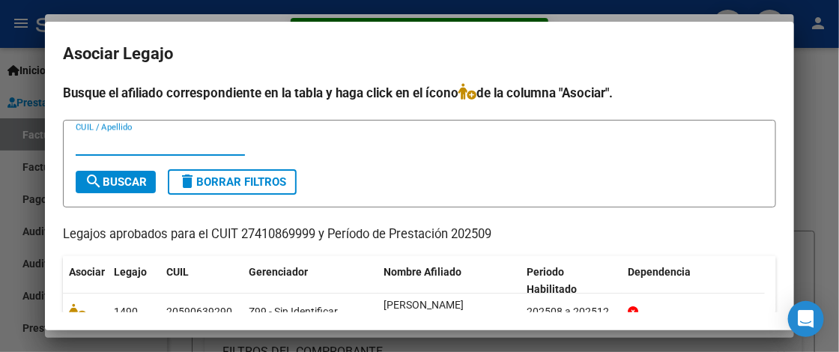
scroll to position [58, 0]
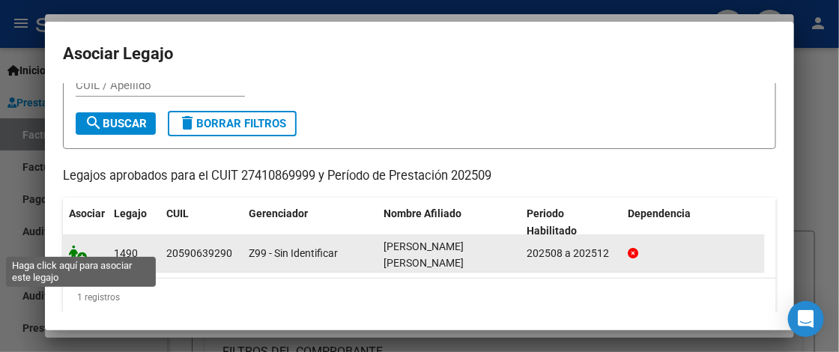
click at [81, 248] on icon at bounding box center [78, 253] width 18 height 16
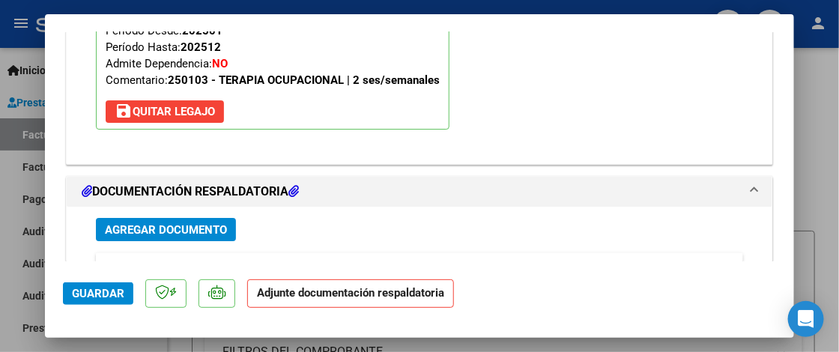
scroll to position [1688, 0]
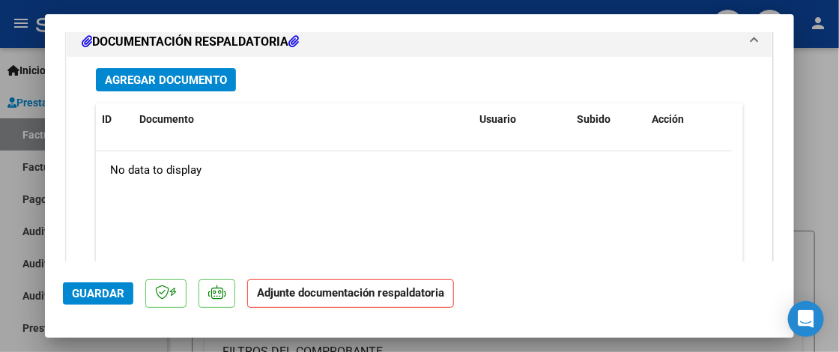
click at [188, 75] on span "Agregar Documento" at bounding box center [166, 79] width 122 height 13
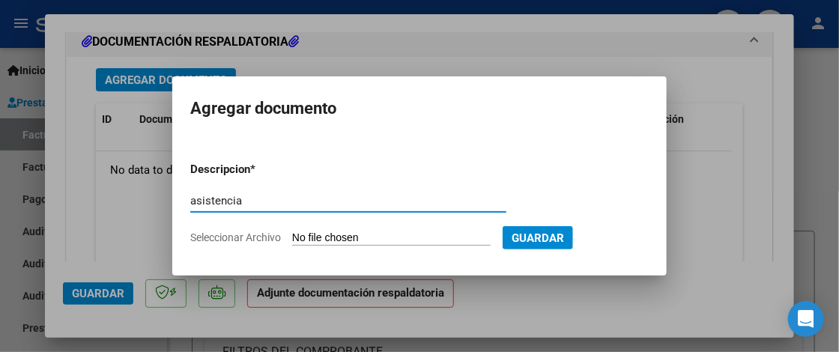
type input "asistencia"
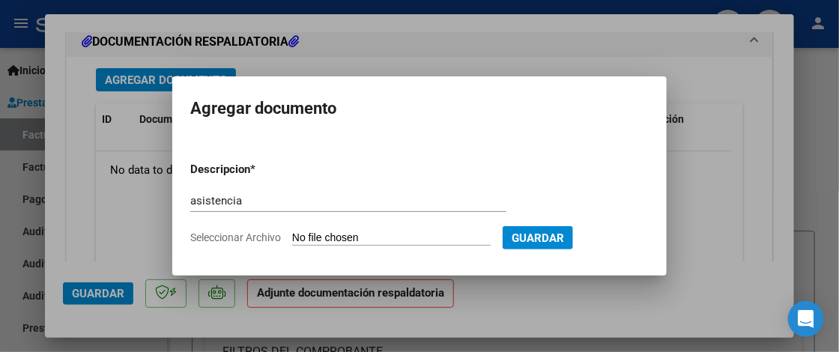
click at [344, 232] on input "Seleccionar Archivo" at bounding box center [391, 239] width 199 height 14
type input "C:\fakepath\Asistencia.pdf"
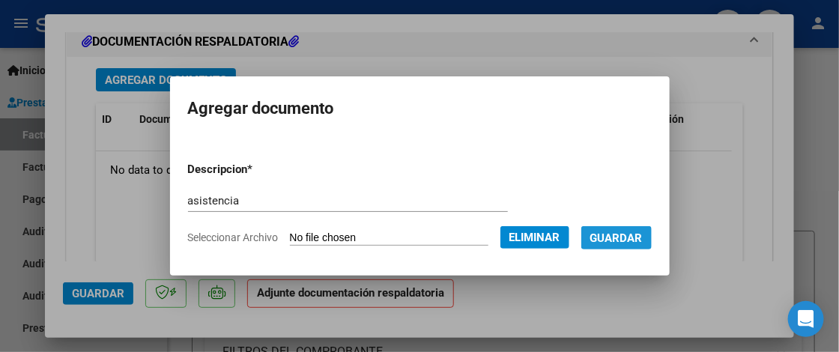
click at [628, 244] on button "Guardar" at bounding box center [617, 237] width 70 height 23
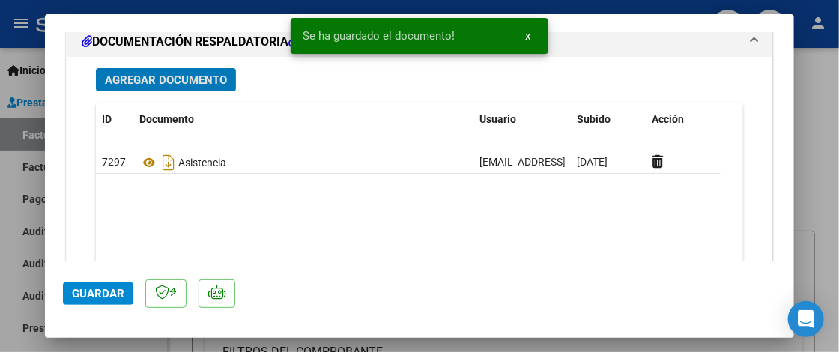
click at [105, 298] on span "Guardar" at bounding box center [98, 293] width 52 height 13
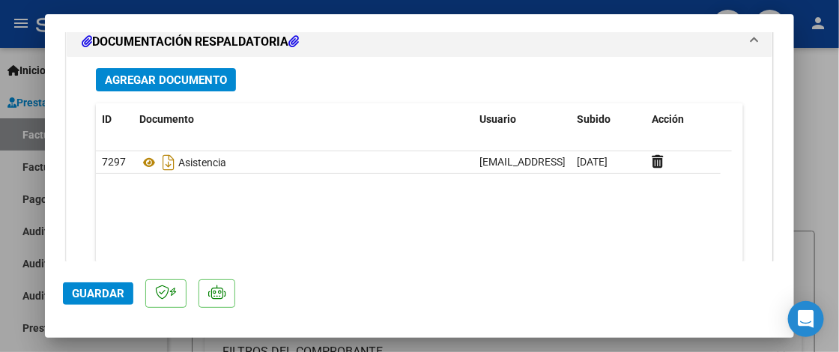
click at [104, 292] on span "Guardar" at bounding box center [98, 293] width 52 height 13
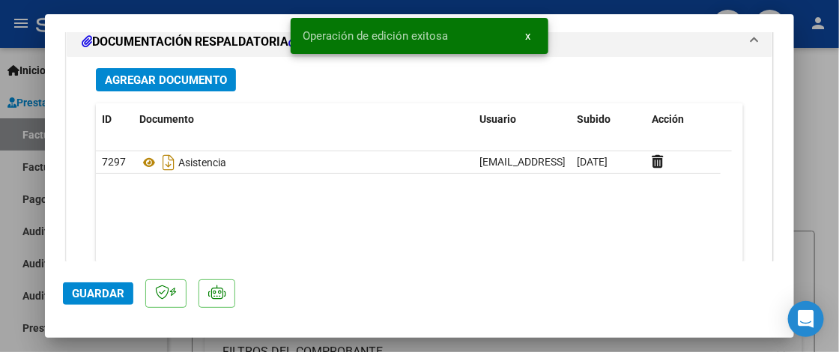
click at [823, 165] on div at bounding box center [419, 176] width 839 height 352
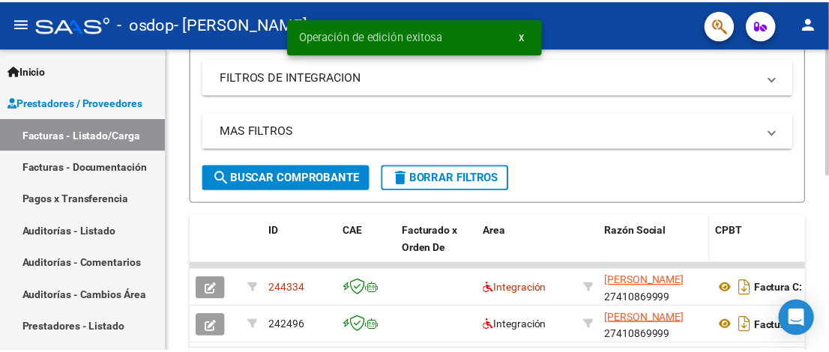
scroll to position [375, 0]
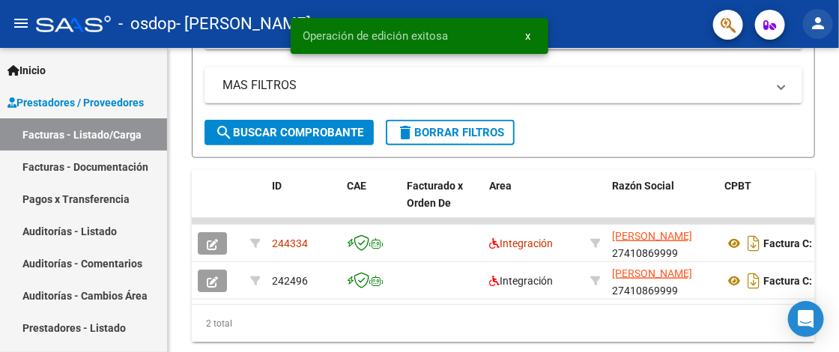
click at [805, 23] on button "person" at bounding box center [818, 24] width 30 height 30
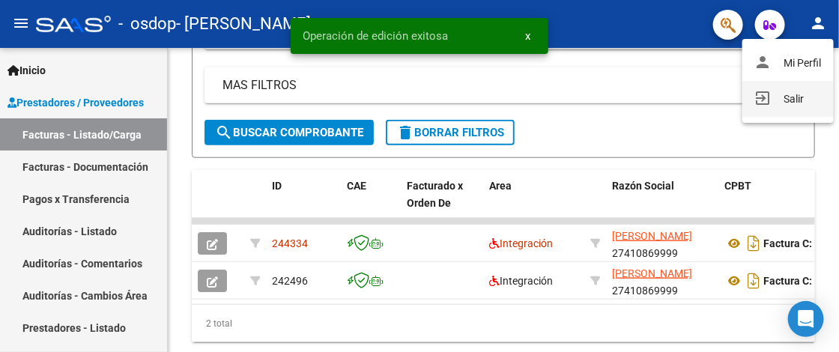
click at [791, 100] on button "exit_to_app Salir" at bounding box center [788, 99] width 91 height 36
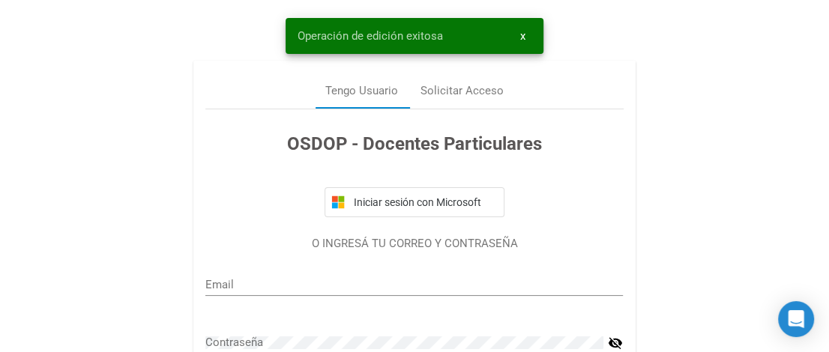
type input "[EMAIL_ADDRESS][DOMAIN_NAME]"
